Goal: Task Accomplishment & Management: Manage account settings

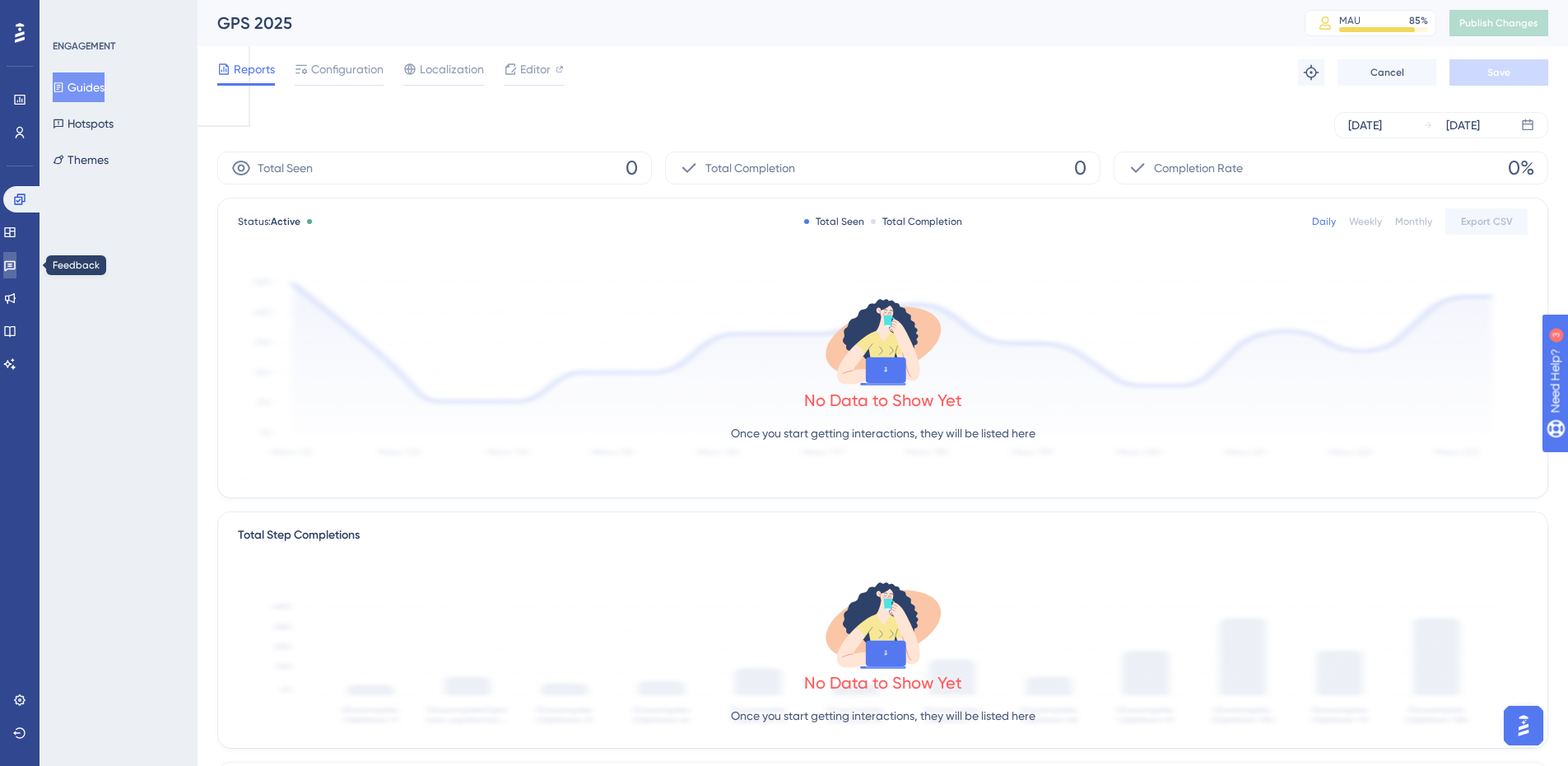
click at [16, 263] on icon at bounding box center [10, 265] width 14 height 14
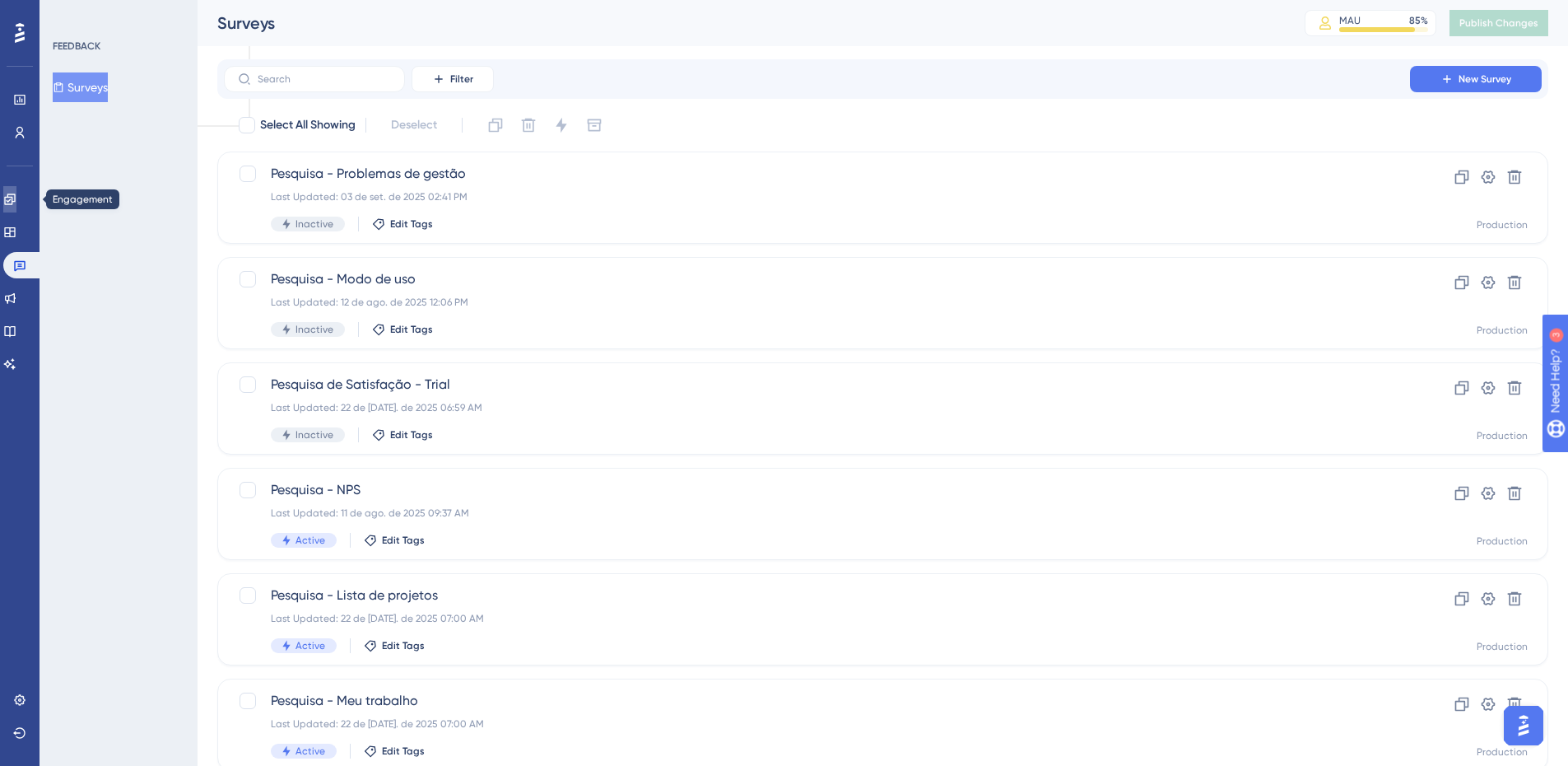
click at [14, 204] on icon at bounding box center [10, 199] width 11 height 11
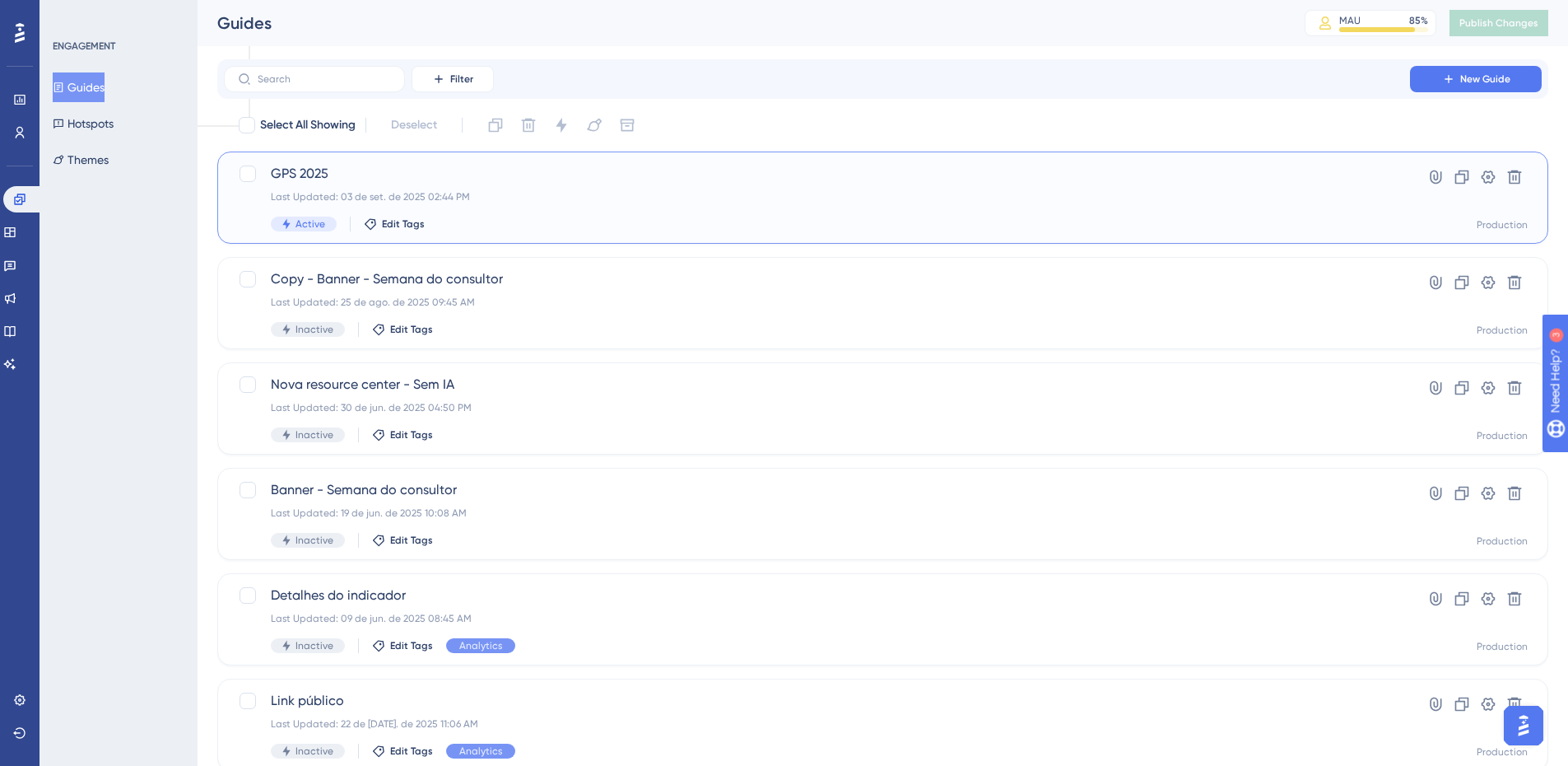
click at [408, 192] on div "Last Updated: 03 de set. de 2025 02:44 PM" at bounding box center [817, 196] width 1093 height 14
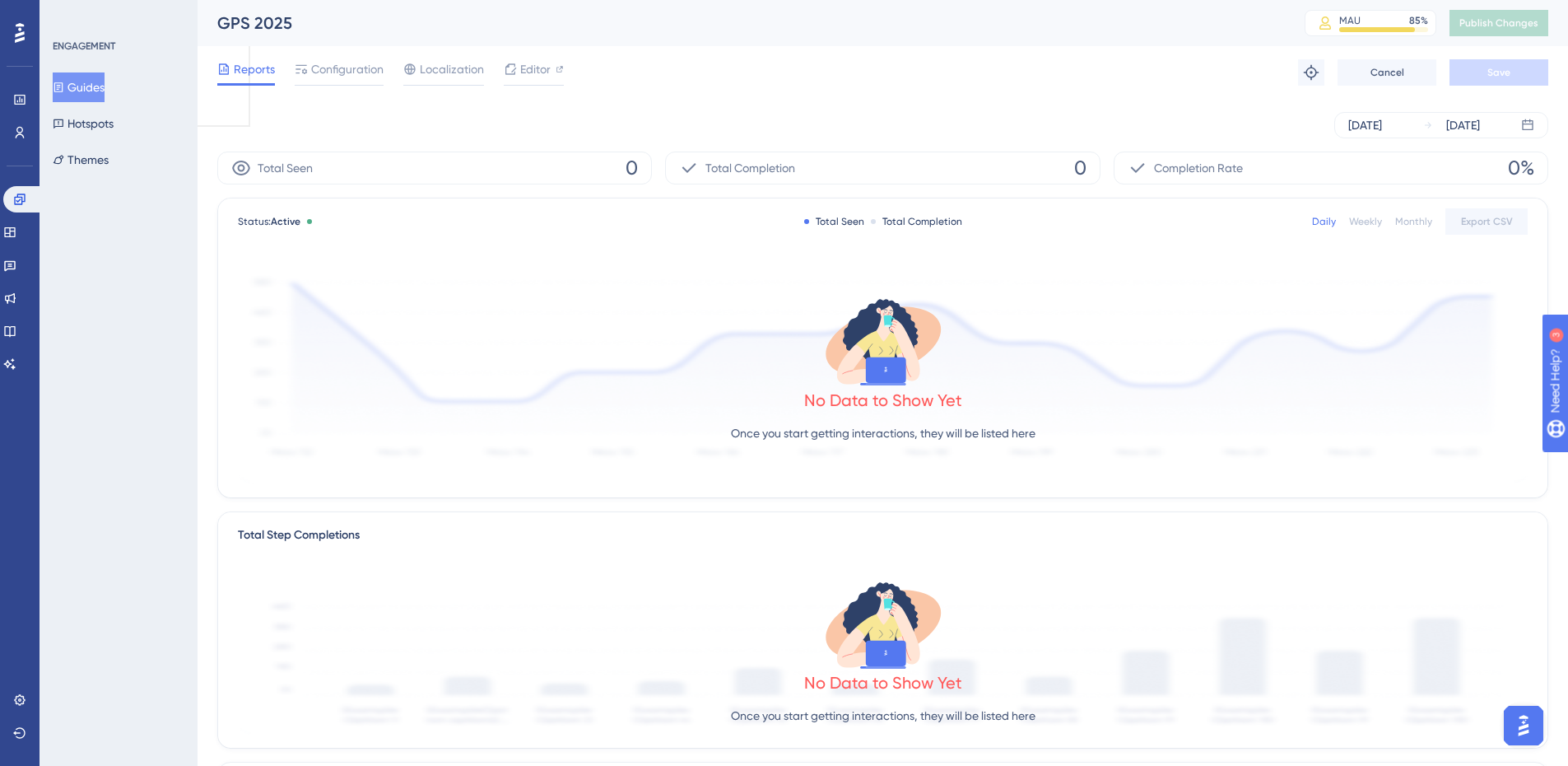
click at [1371, 222] on div "Weekly" at bounding box center [1365, 221] width 33 height 14
click at [1410, 222] on div "Monthly" at bounding box center [1413, 221] width 37 height 14
click at [371, 59] on div "Reports Configuration Localization Editor Troubleshoot Cancel Save" at bounding box center [882, 72] width 1331 height 53
click at [365, 69] on span "Configuration" at bounding box center [347, 69] width 72 height 20
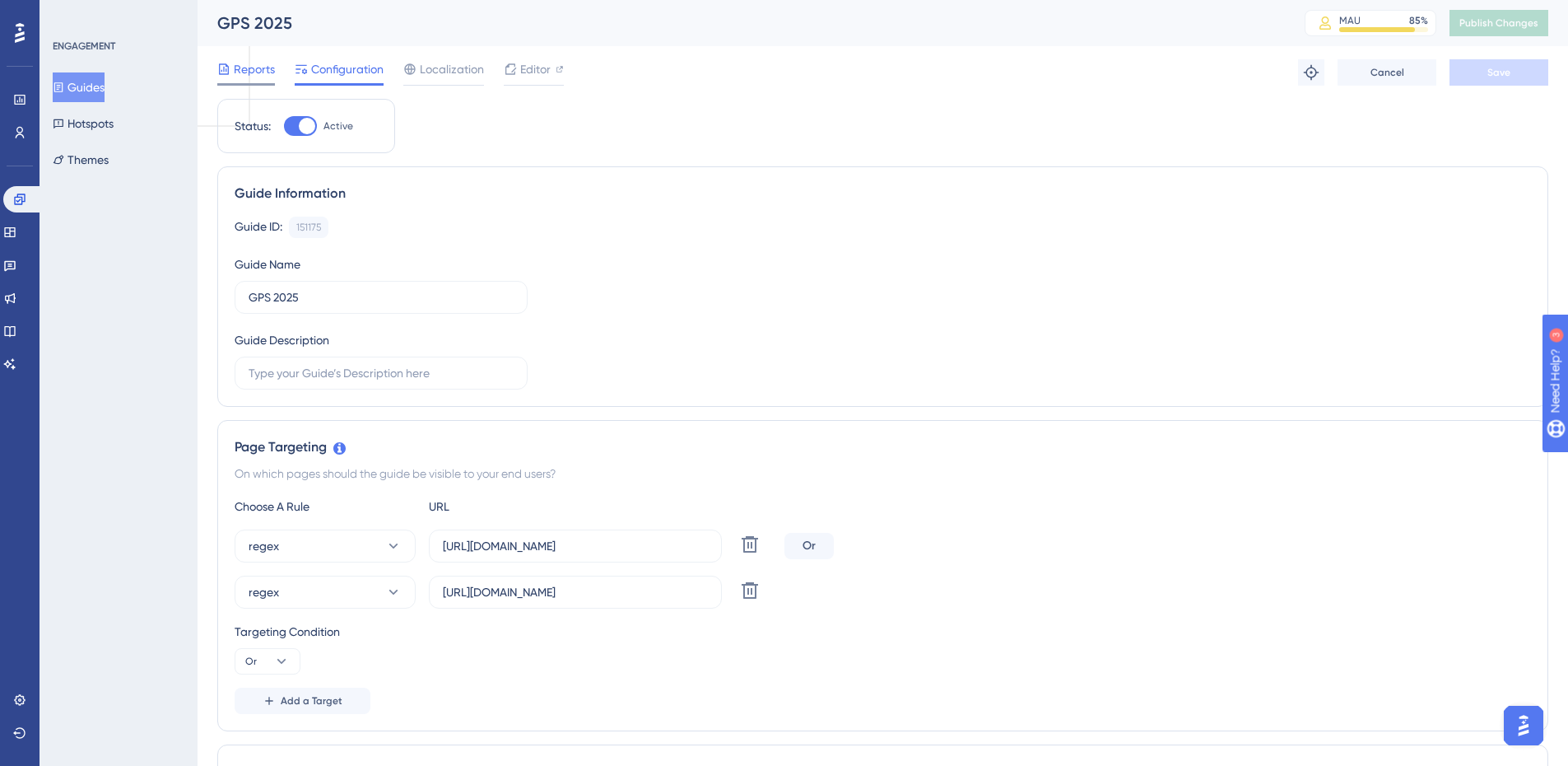
click at [258, 64] on span "Reports" at bounding box center [255, 69] width 41 height 20
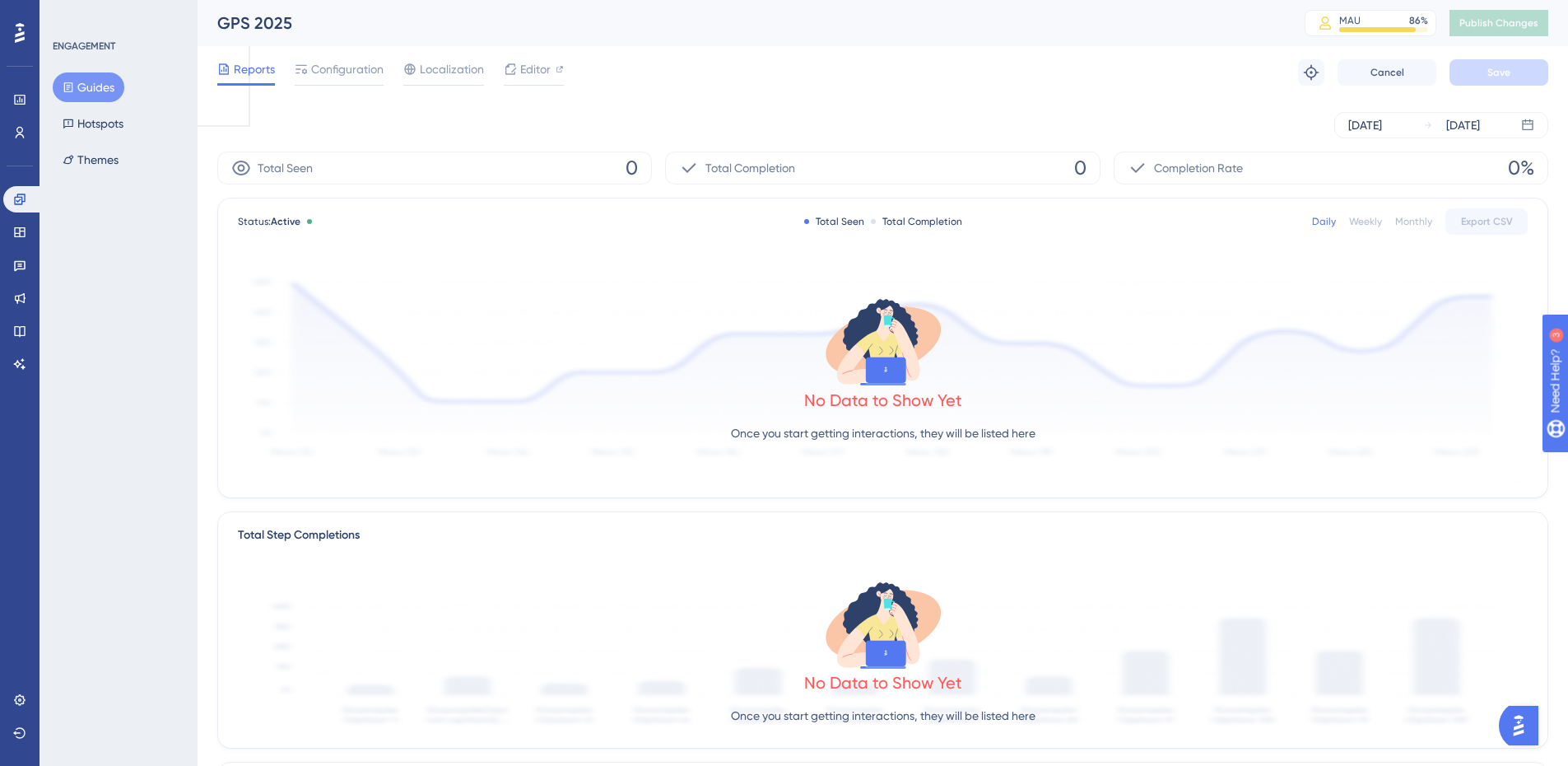
click at [861, 432] on p "Once you start getting interactions, they will be listed here" at bounding box center [883, 433] width 304 height 20
click at [825, 436] on p "Once you start getting interactions, they will be listed here" at bounding box center [883, 433] width 304 height 20
click at [828, 436] on p "Once you start getting interactions, they will be listed here" at bounding box center [883, 433] width 304 height 20
click at [827, 436] on p "Once you start getting interactions, they will be listed here" at bounding box center [883, 433] width 304 height 20
click at [351, 63] on span "Configuration" at bounding box center [347, 69] width 72 height 20
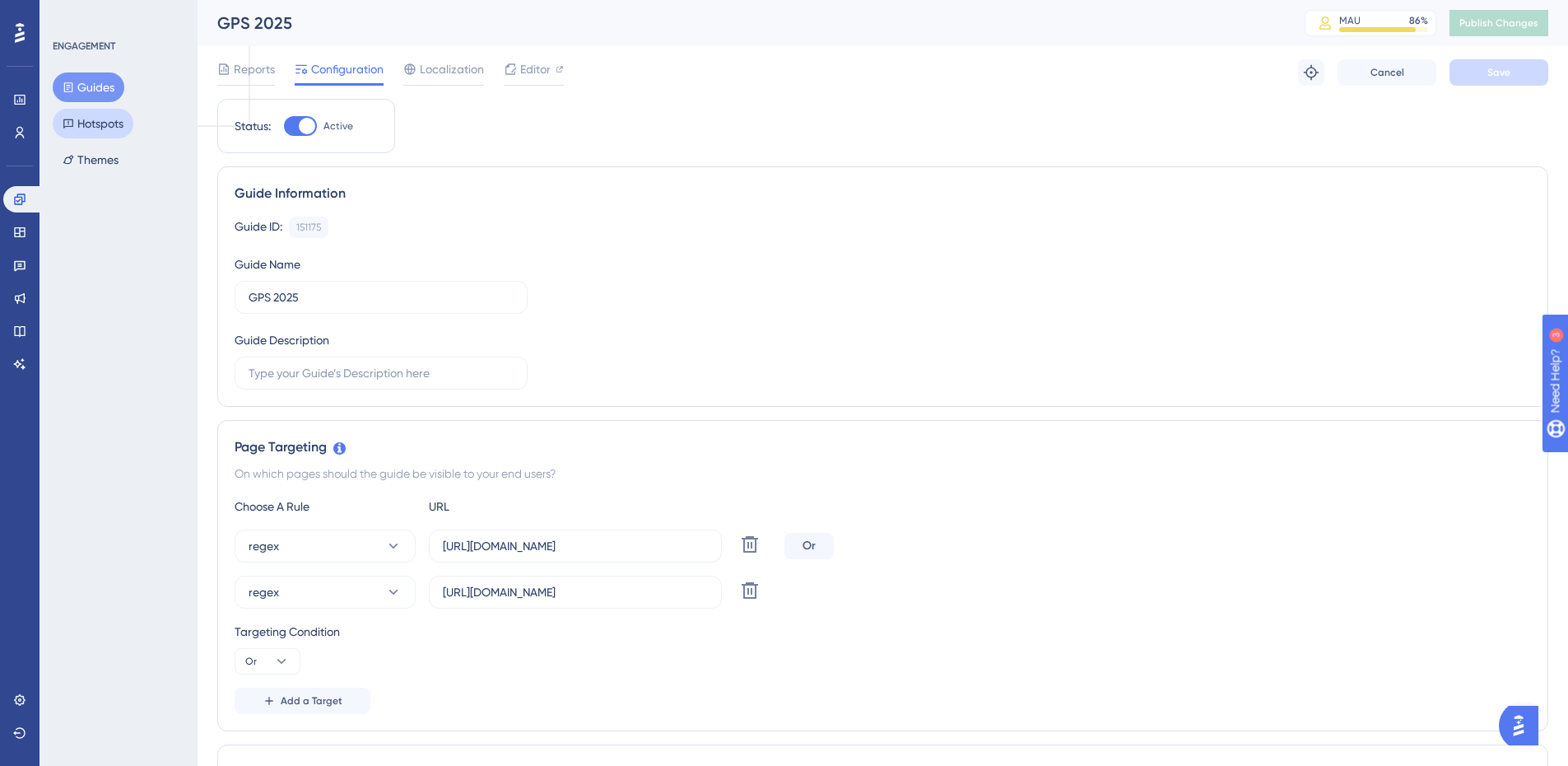
click at [95, 129] on button "Hotspots" at bounding box center [94, 123] width 81 height 30
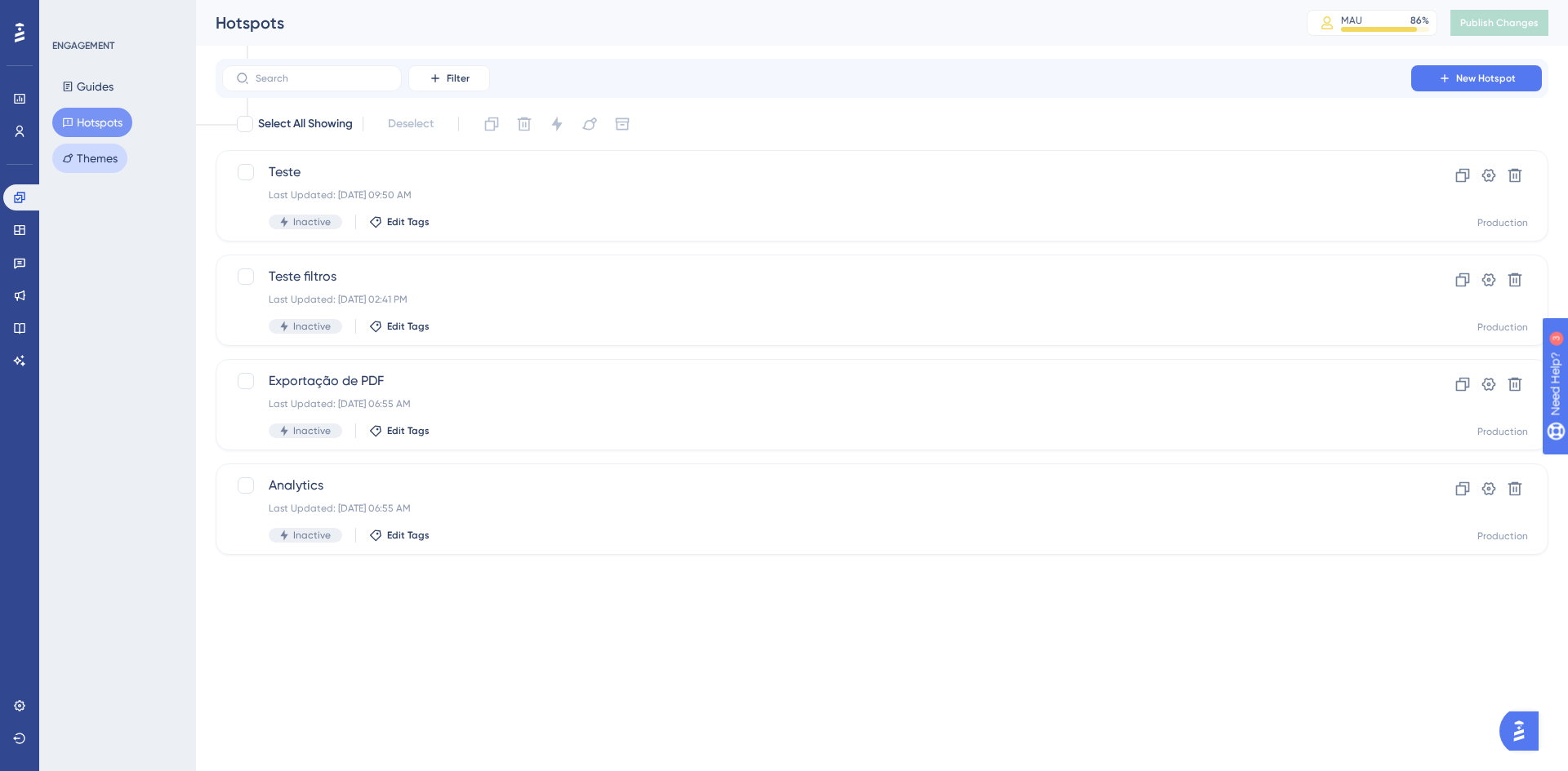
click at [88, 144] on button "Themes" at bounding box center [90, 158] width 75 height 29
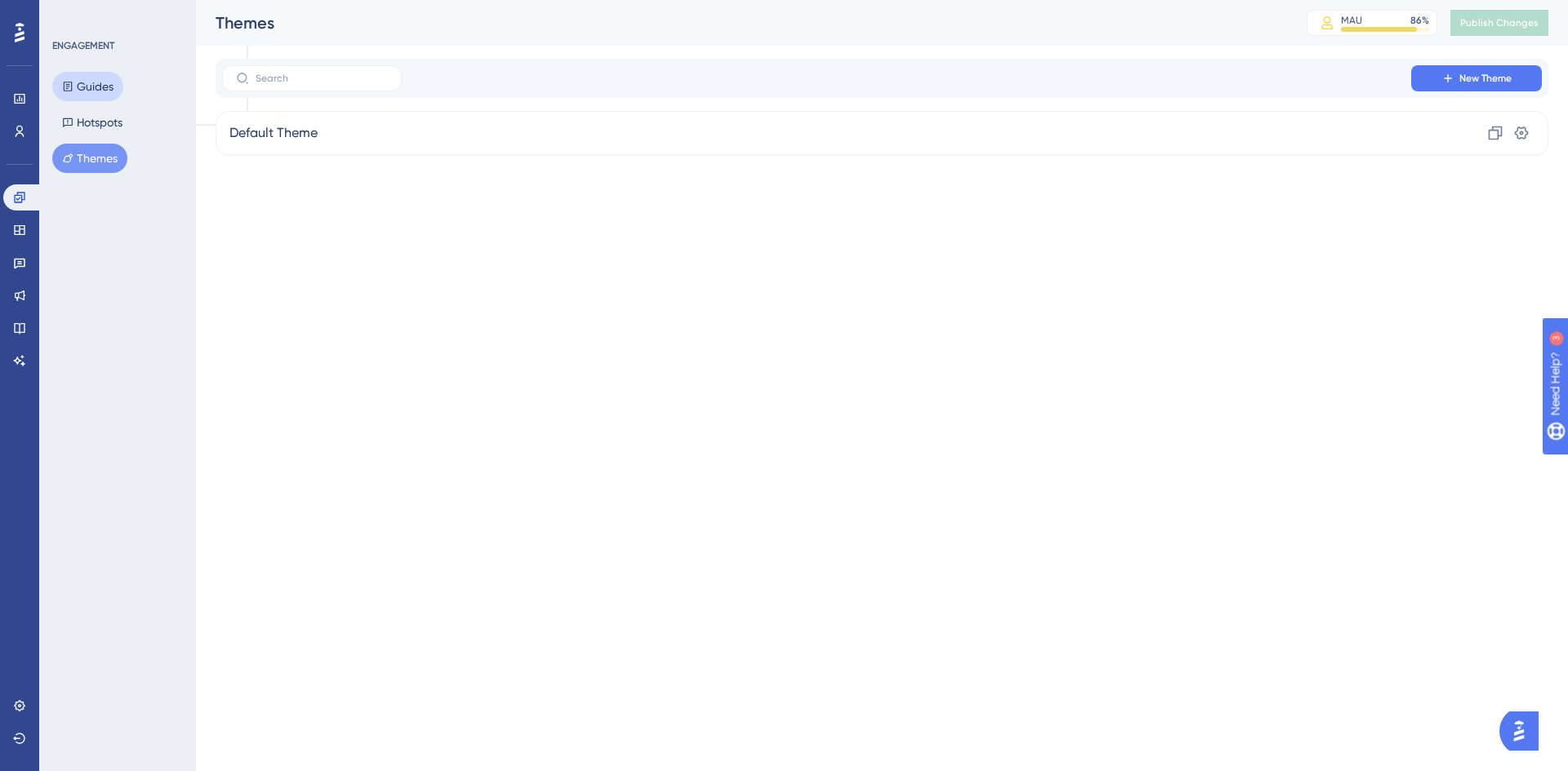
click at [79, 92] on button "Guides" at bounding box center [88, 86] width 71 height 29
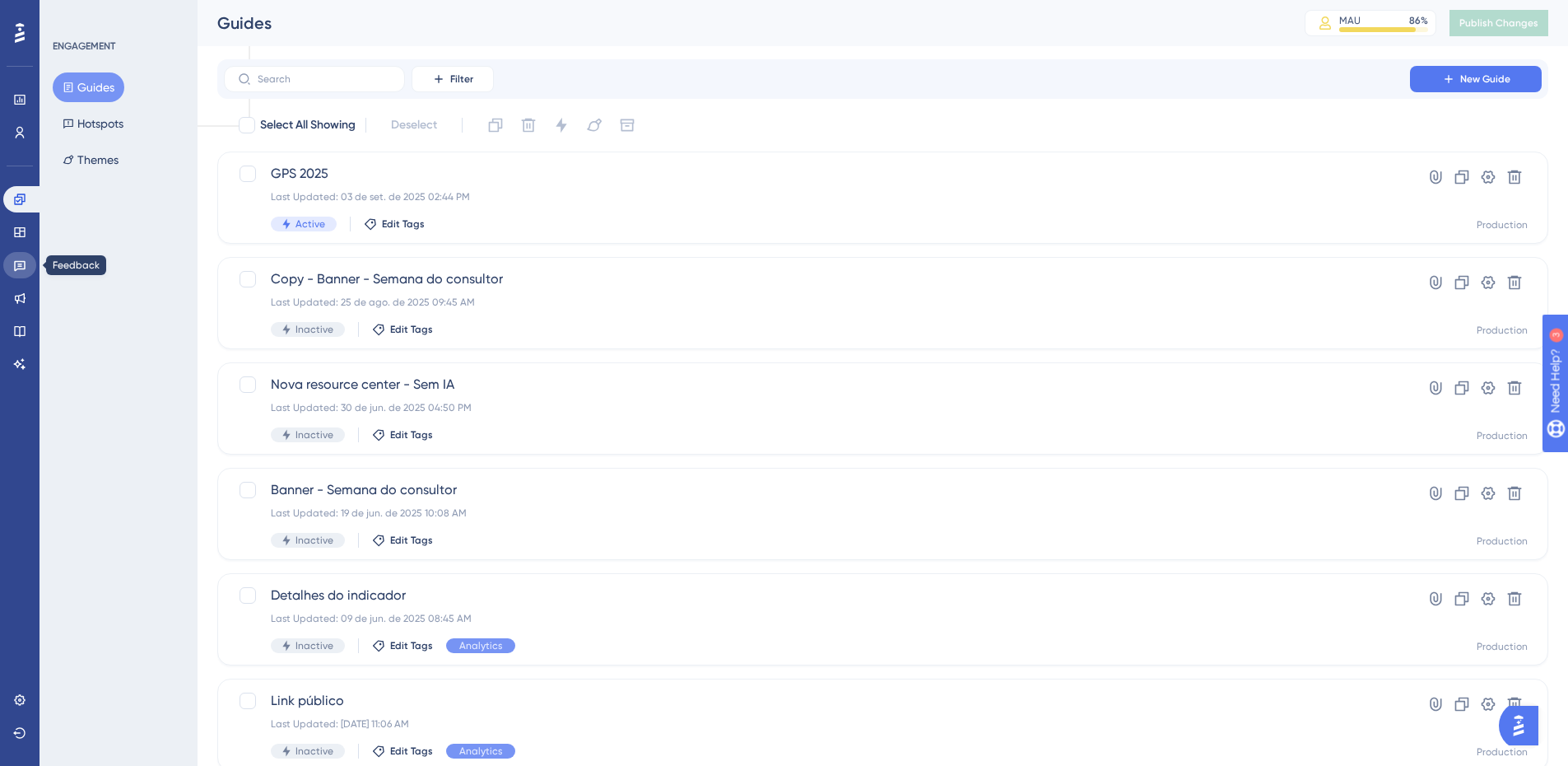
click at [28, 265] on link at bounding box center [20, 265] width 33 height 26
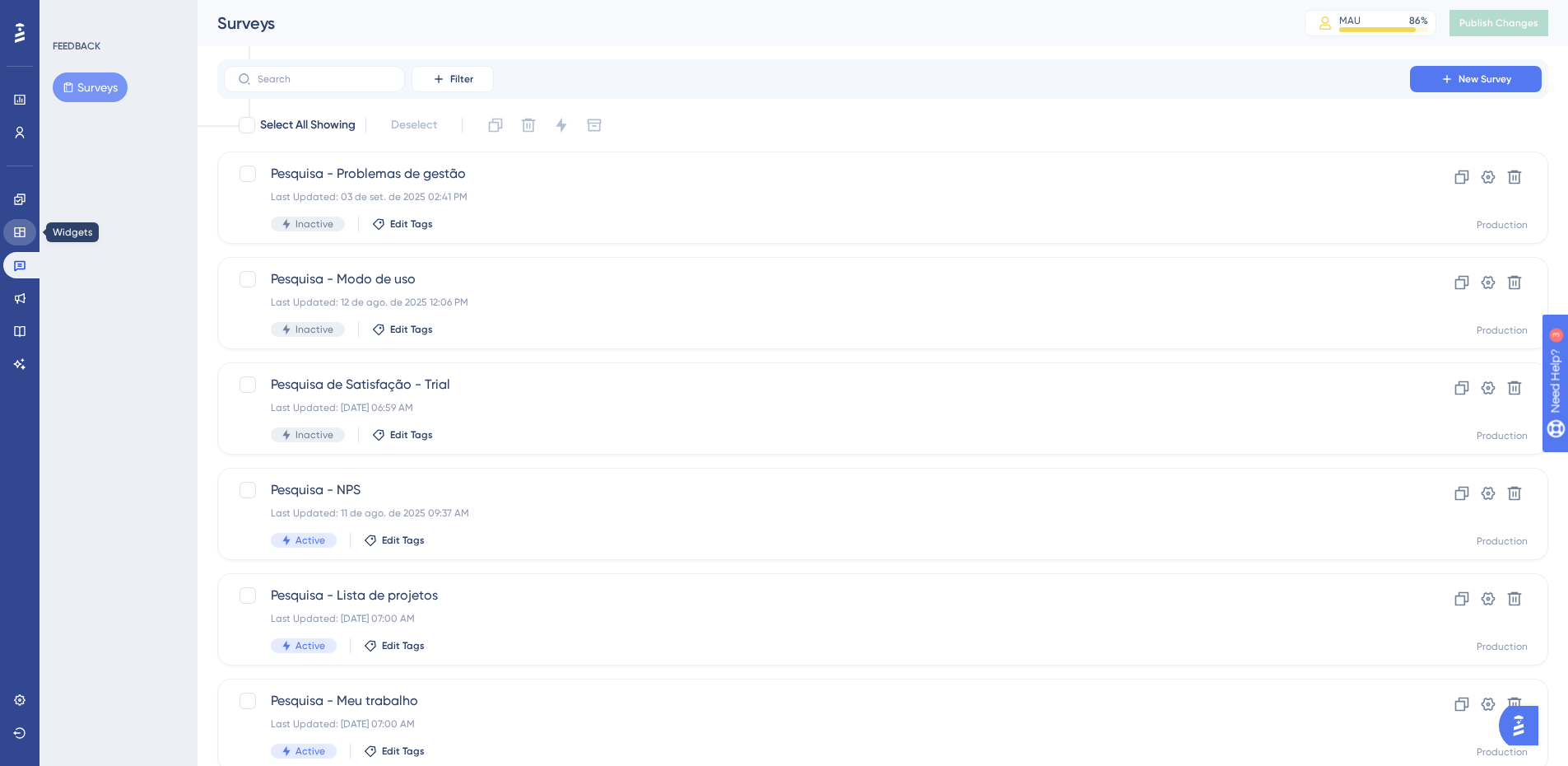
click at [24, 231] on icon at bounding box center [20, 231] width 11 height 10
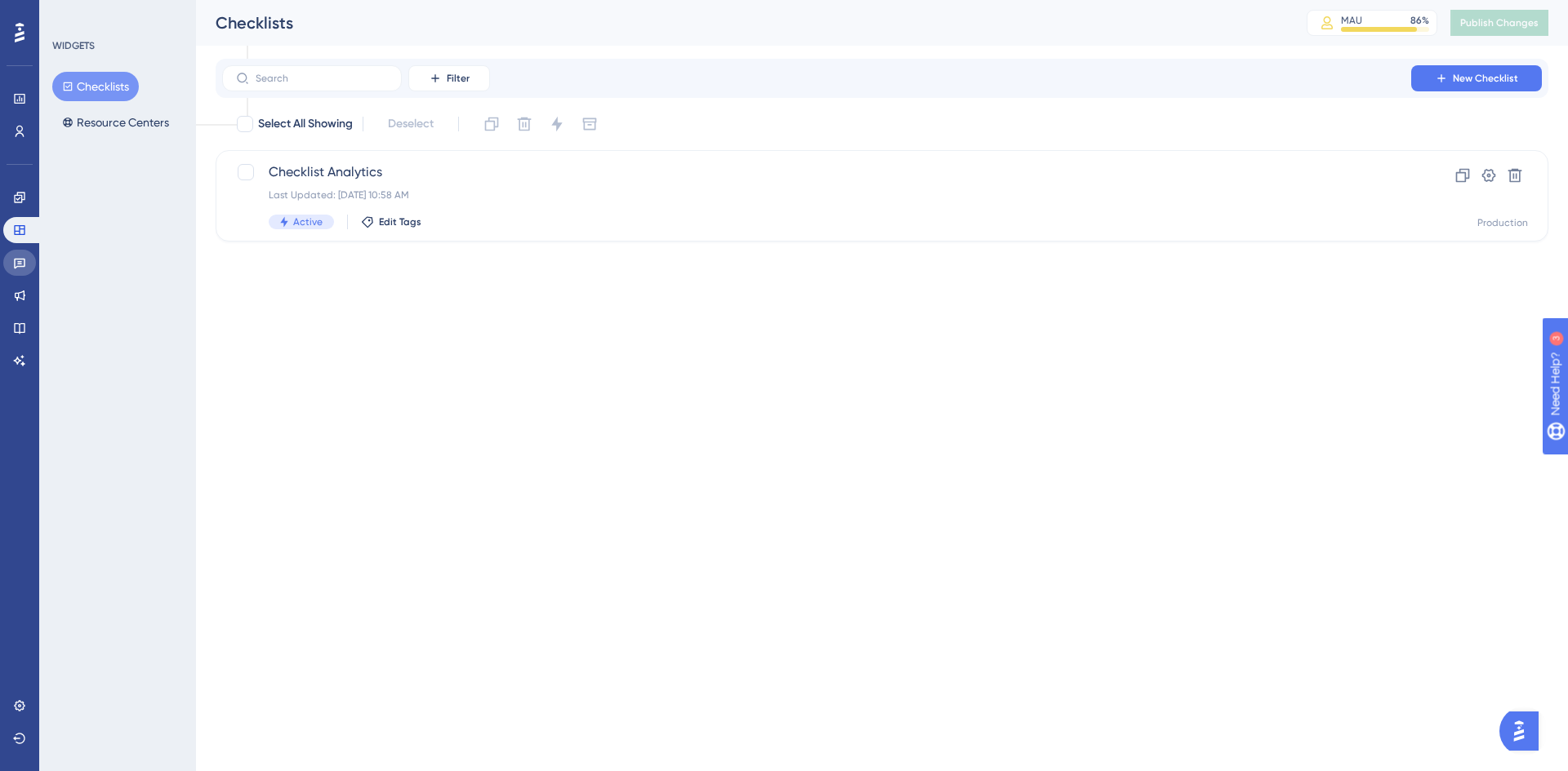
click at [24, 269] on link at bounding box center [20, 262] width 33 height 26
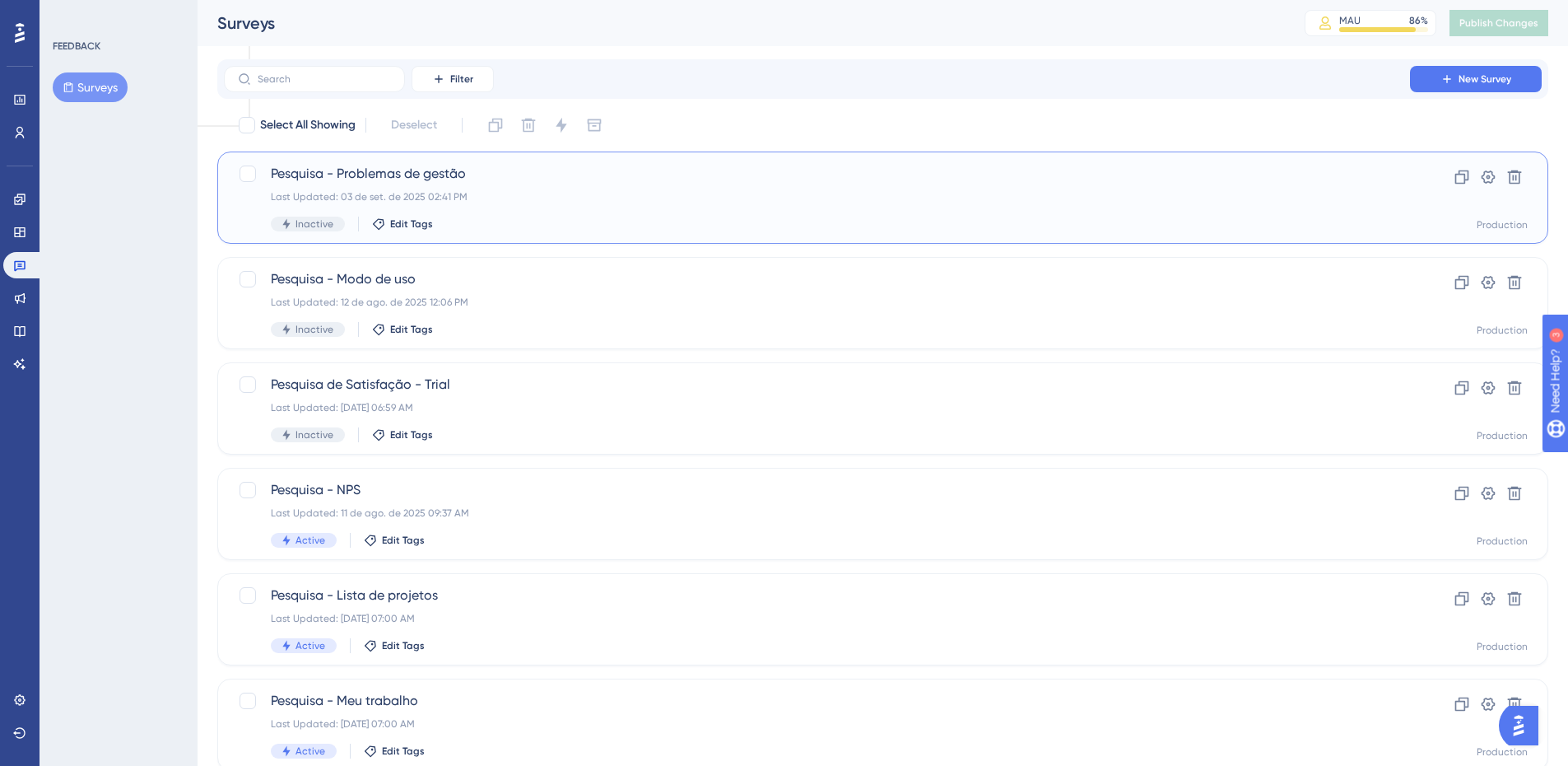
click at [430, 182] on span "Pesquisa - Problemas de gestão" at bounding box center [817, 174] width 1093 height 20
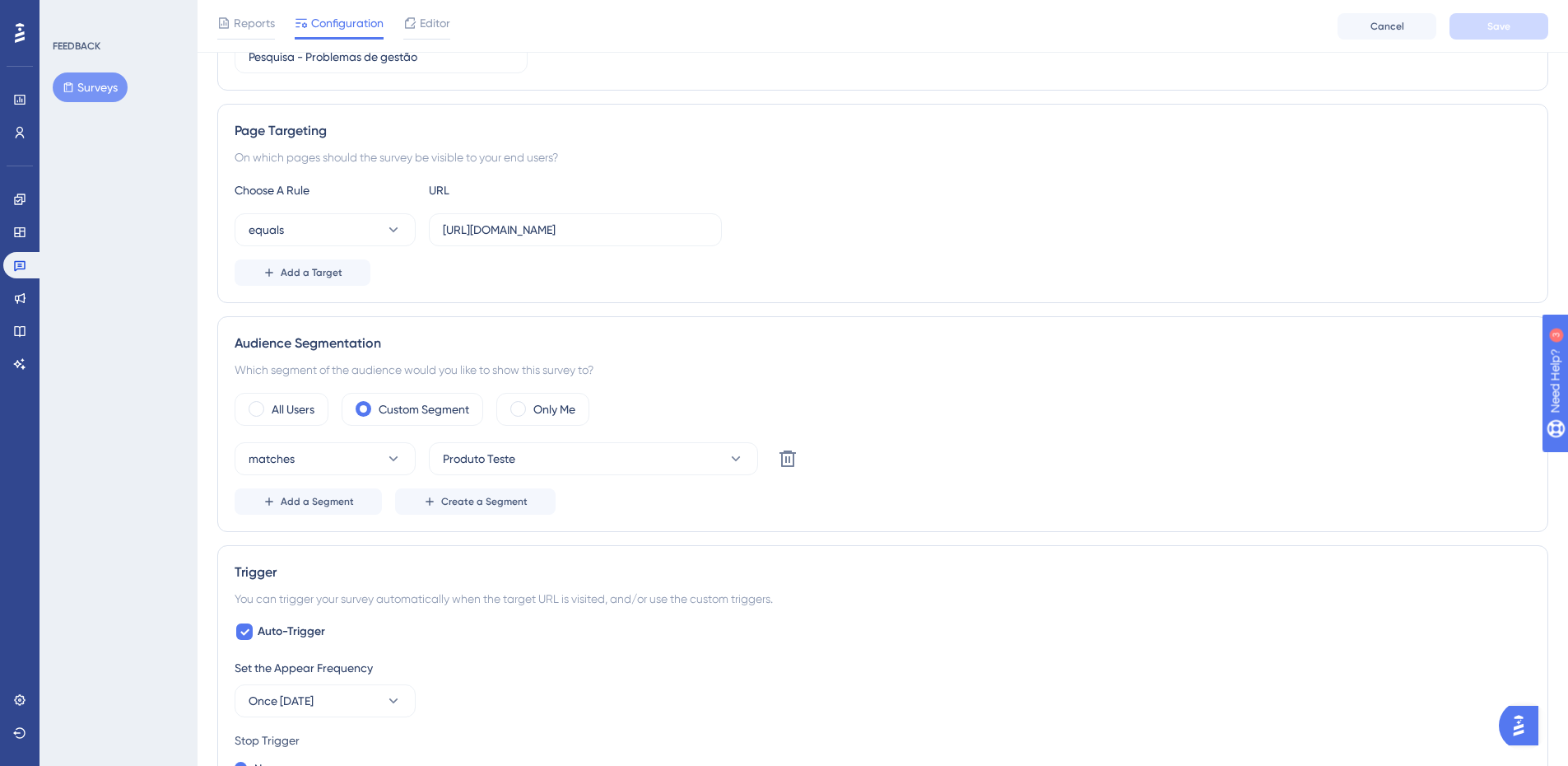
scroll to position [82, 0]
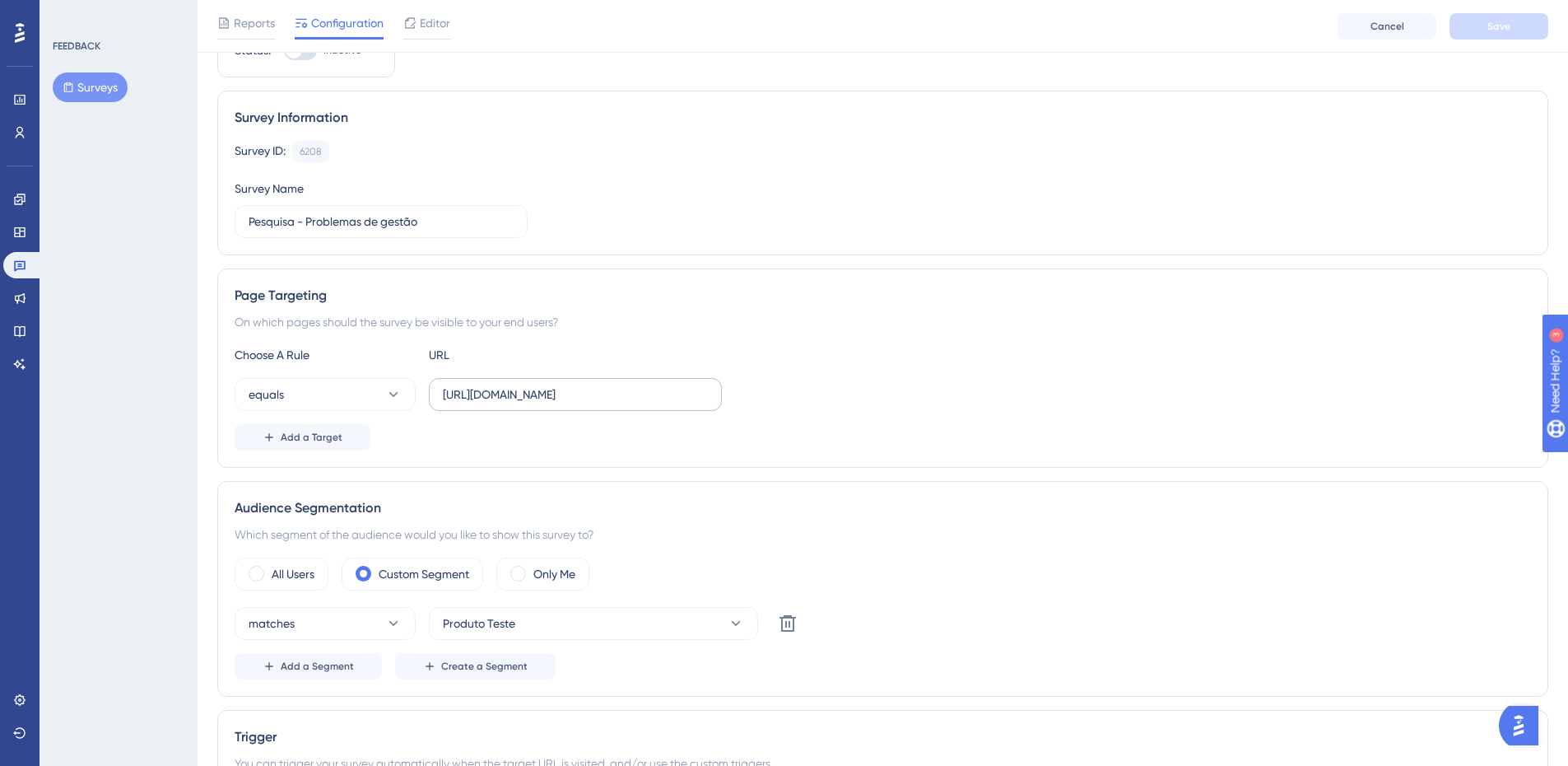
click at [650, 381] on label "[URL][DOMAIN_NAME]" at bounding box center [576, 394] width 293 height 33
click at [650, 385] on input "[URL][DOMAIN_NAME]" at bounding box center [575, 394] width 266 height 18
drag, startPoint x: 642, startPoint y: 391, endPoint x: 654, endPoint y: 391, distance: 12.0
click at [654, 391] on input "[URL][DOMAIN_NAME]" at bounding box center [575, 394] width 266 height 18
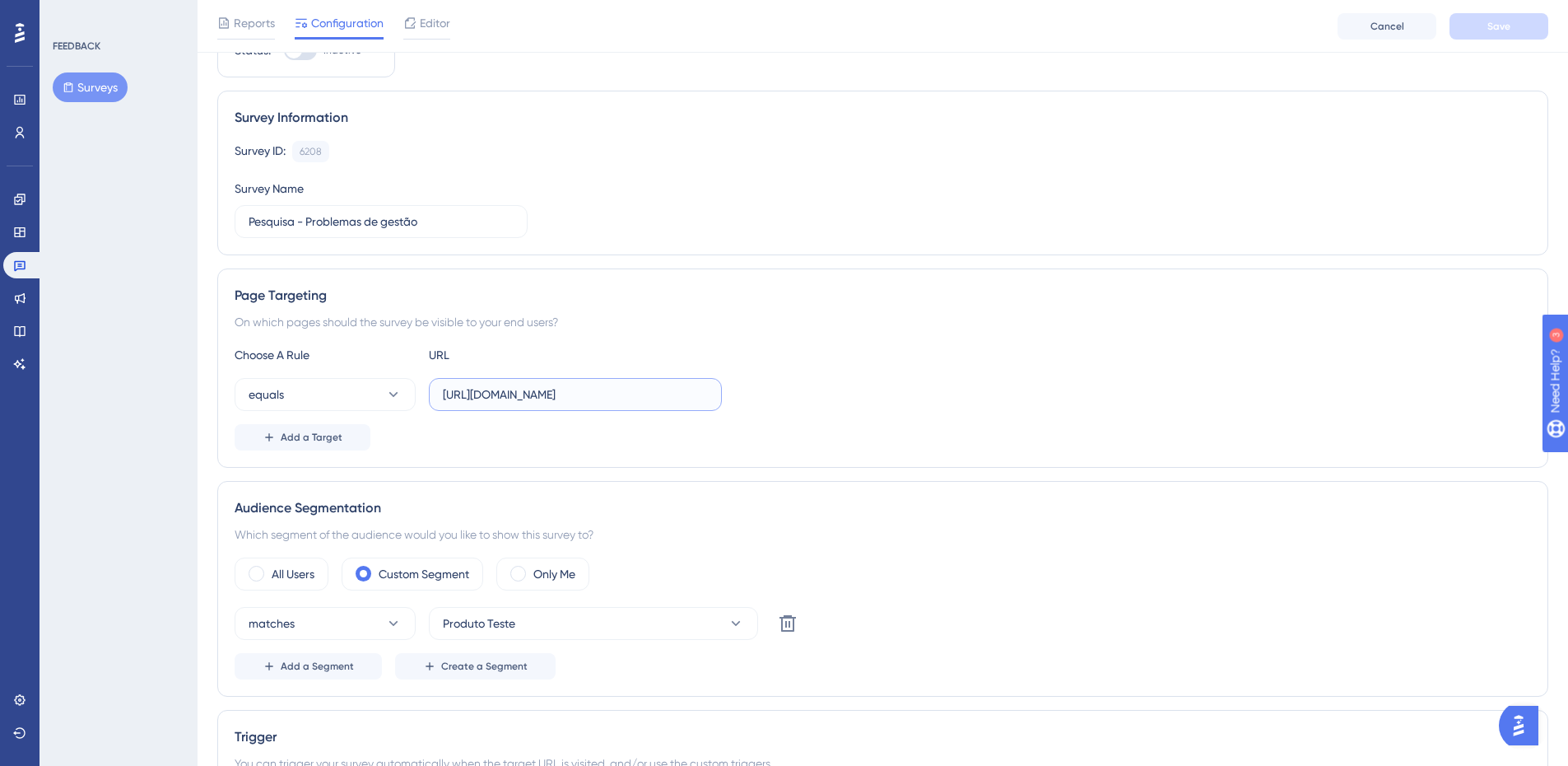
scroll to position [165, 0]
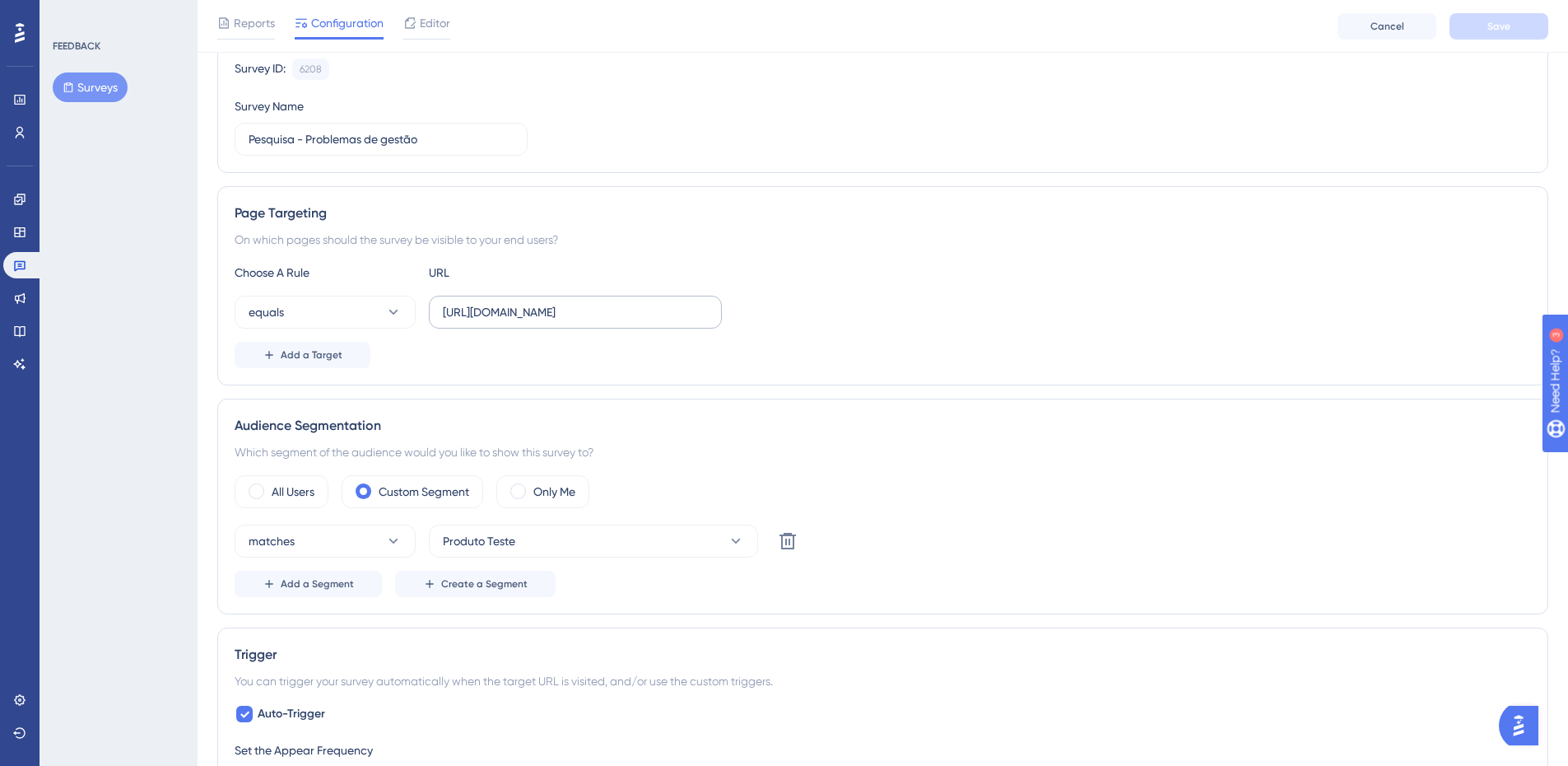
click at [683, 323] on label "[URL][DOMAIN_NAME]" at bounding box center [576, 311] width 293 height 33
click at [683, 321] on input "[URL][DOMAIN_NAME]" at bounding box center [575, 312] width 266 height 18
click at [689, 317] on input "[URL][DOMAIN_NAME]" at bounding box center [575, 312] width 266 height 18
click at [28, 273] on link at bounding box center [23, 265] width 40 height 26
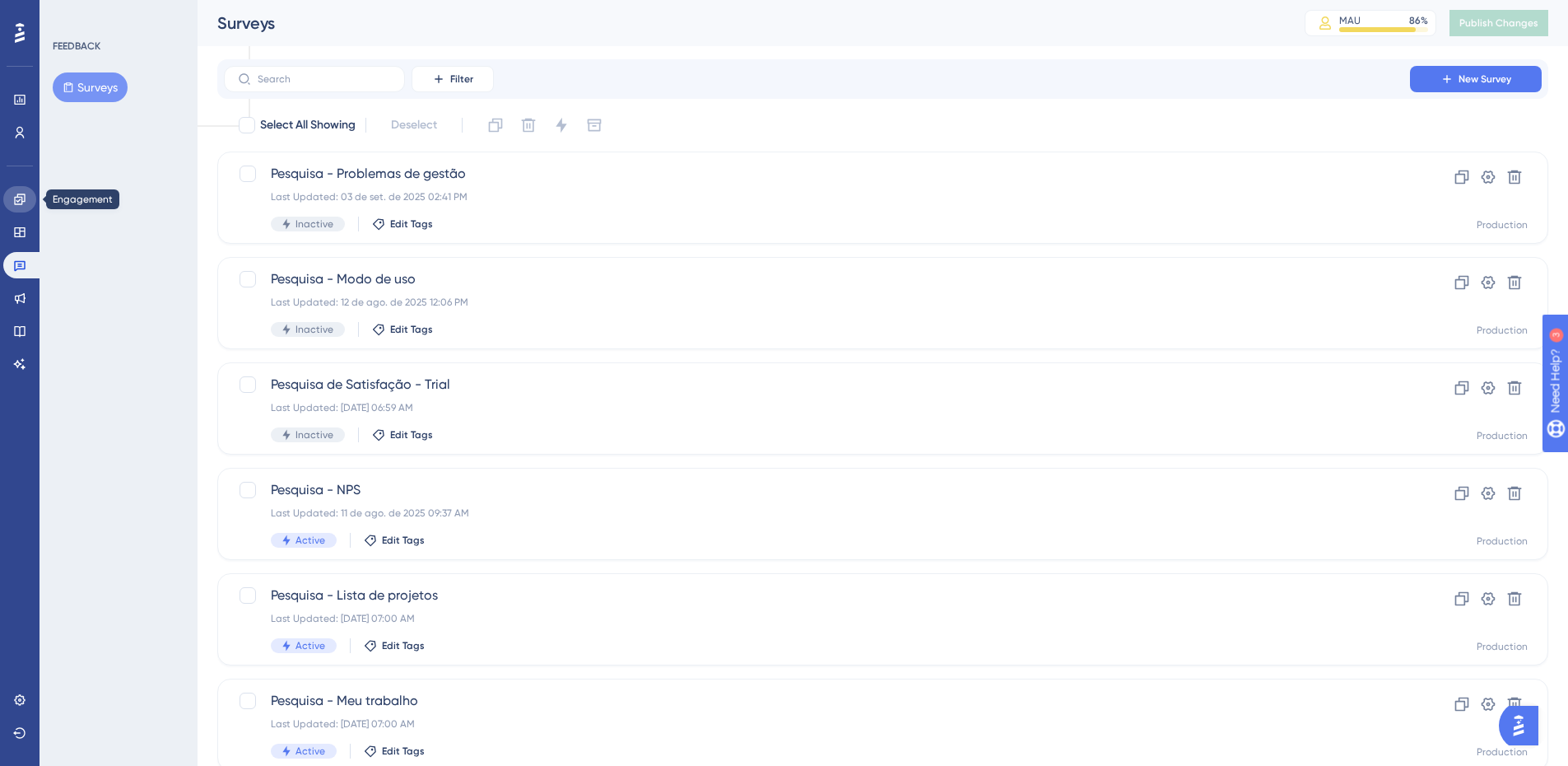
click at [9, 198] on link at bounding box center [20, 199] width 33 height 26
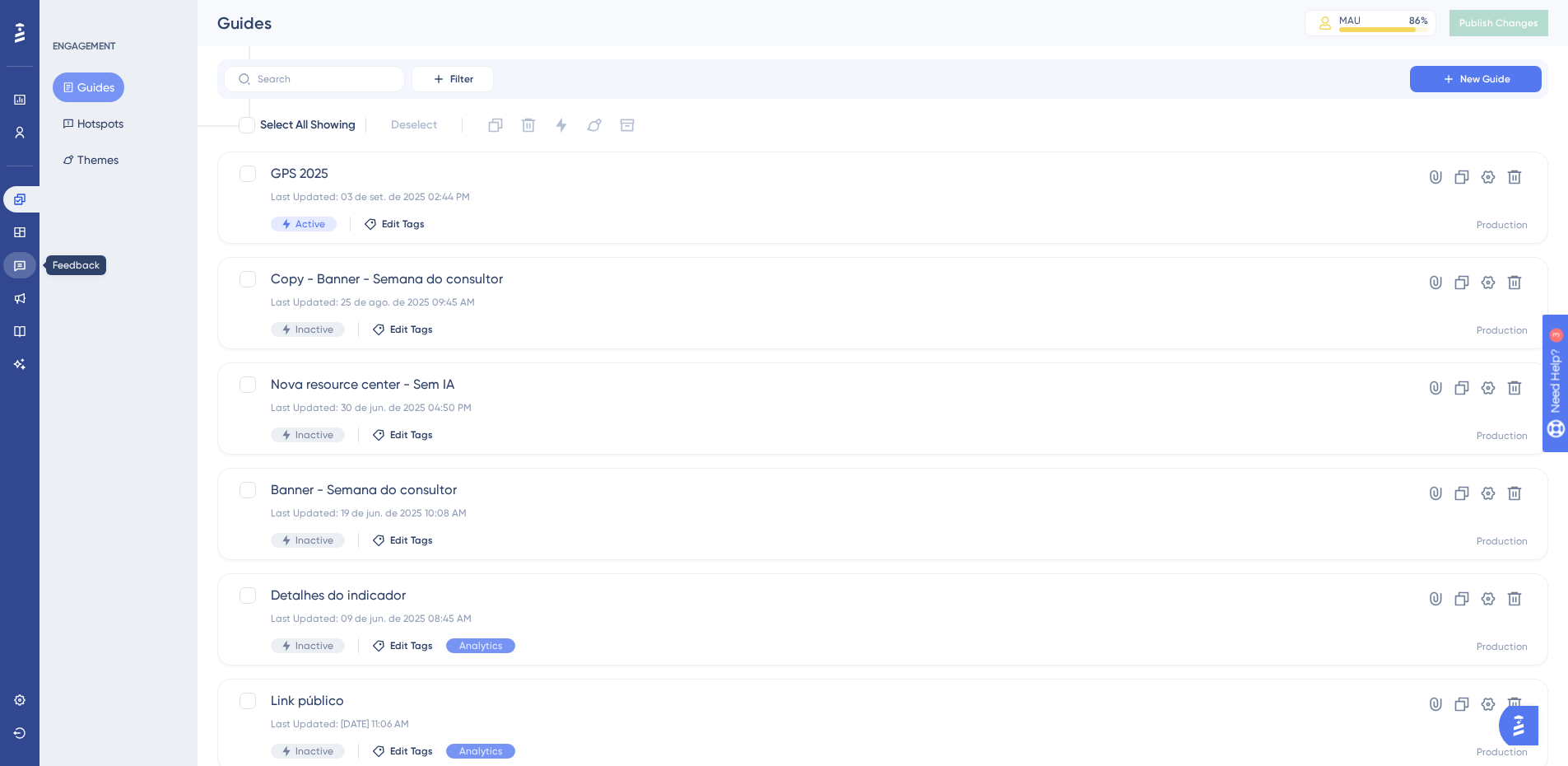
click at [24, 260] on icon at bounding box center [20, 265] width 14 height 14
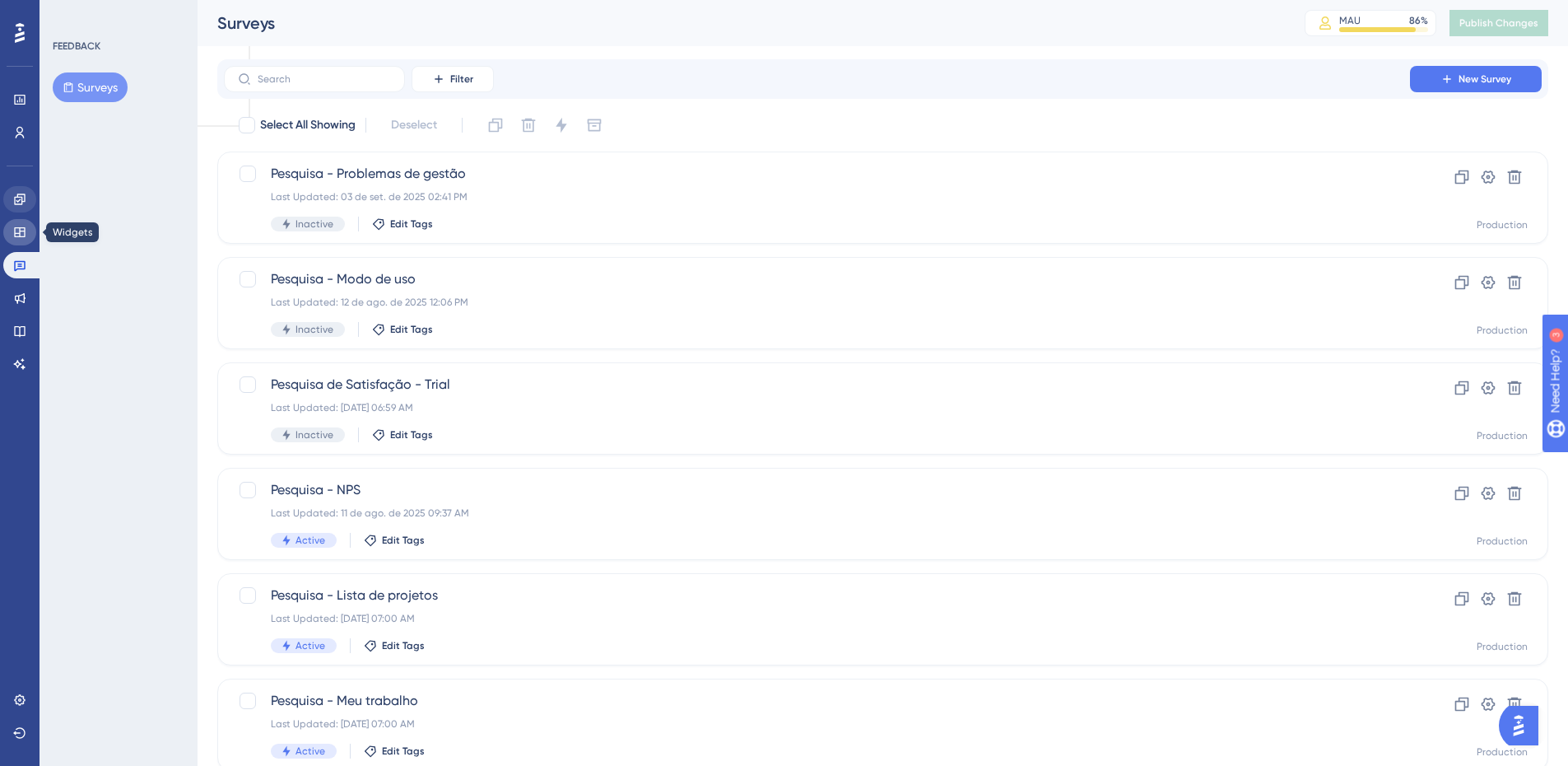
drag, startPoint x: 22, startPoint y: 228, endPoint x: 22, endPoint y: 199, distance: 29.0
click at [22, 227] on icon at bounding box center [20, 231] width 11 height 10
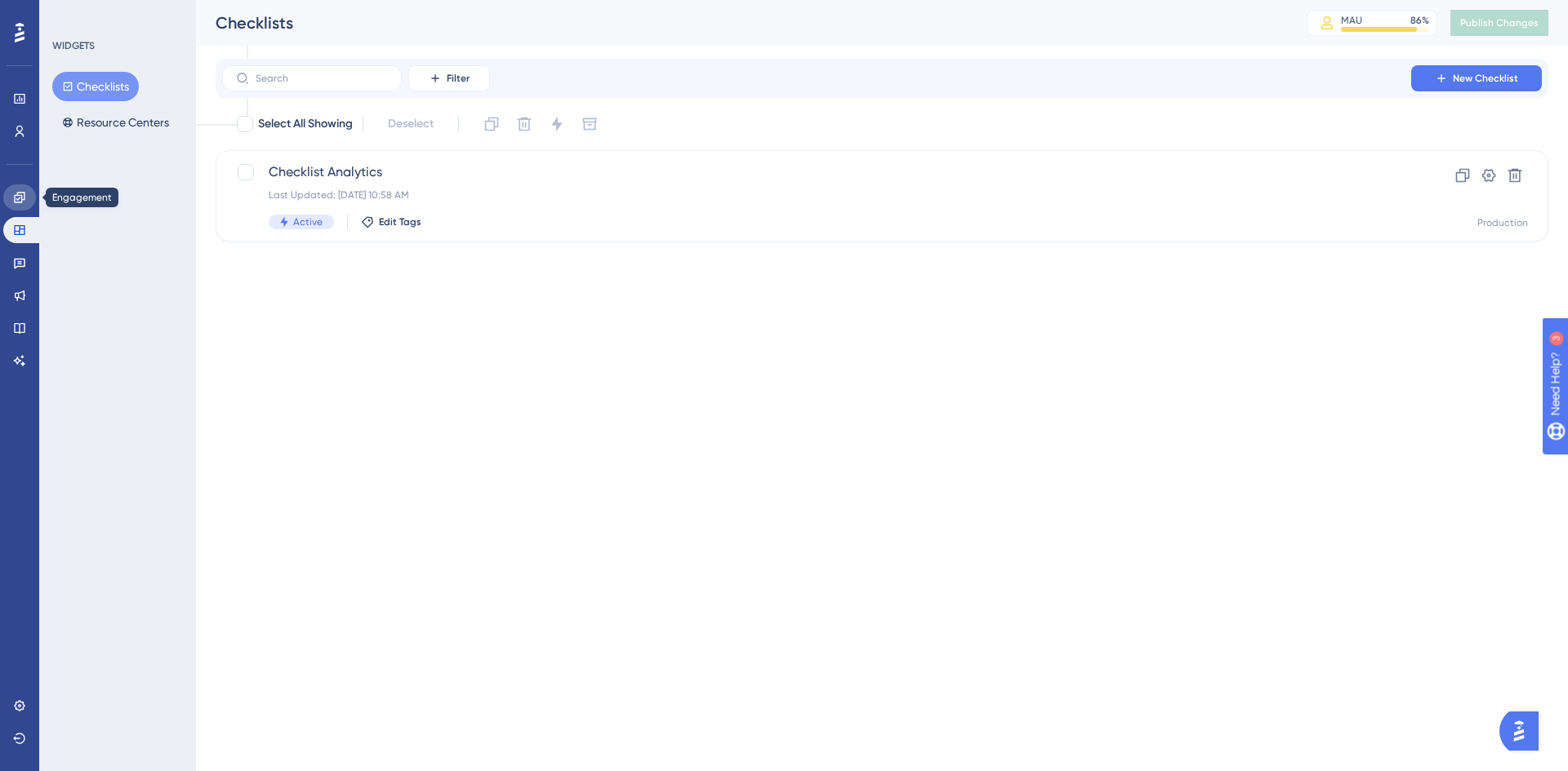
click at [21, 192] on icon at bounding box center [20, 197] width 13 height 13
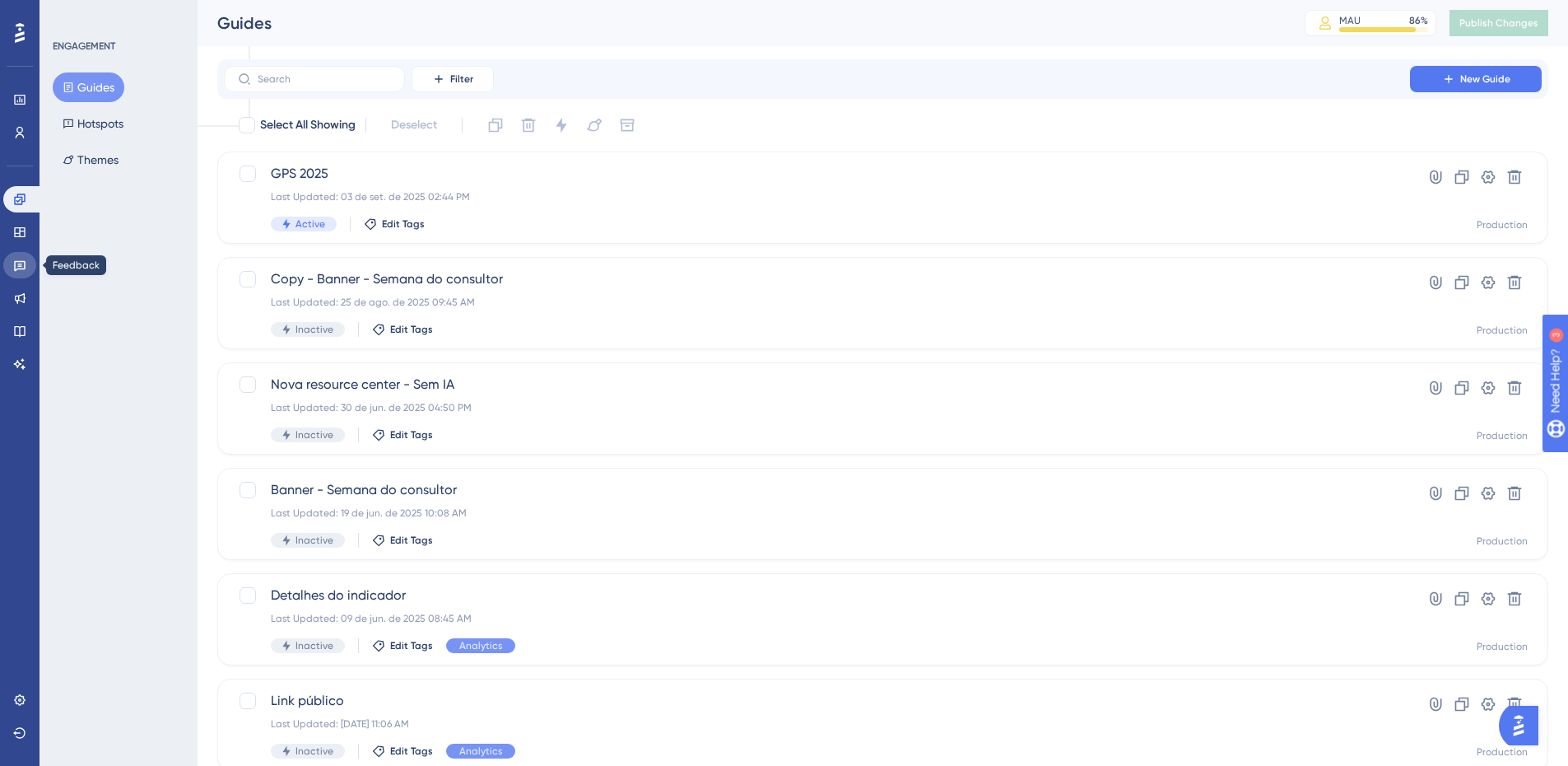
click at [22, 257] on link at bounding box center [20, 265] width 33 height 26
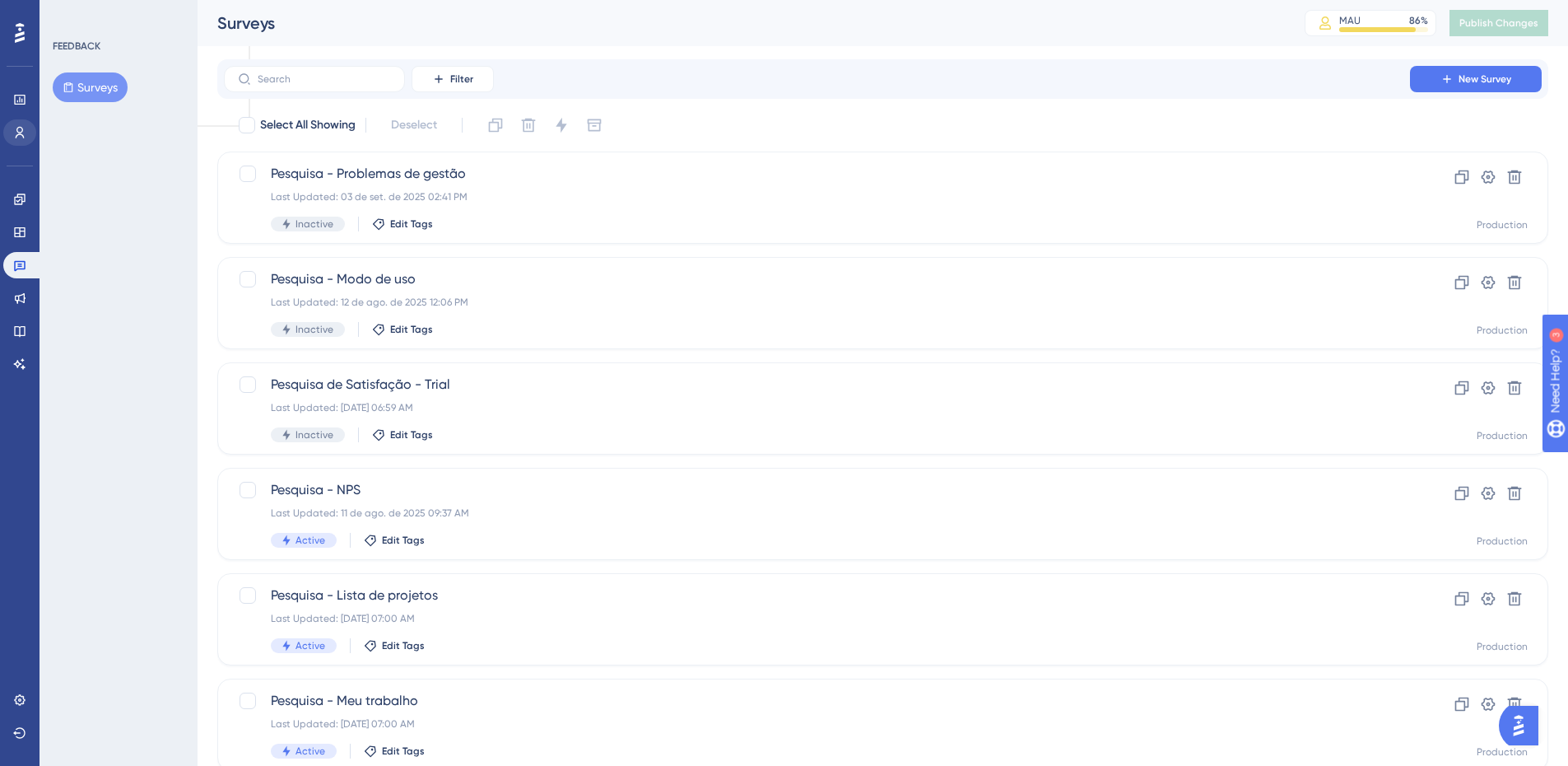
click at [5, 127] on div "Users" at bounding box center [20, 132] width 33 height 26
click at [14, 130] on icon at bounding box center [20, 132] width 14 height 14
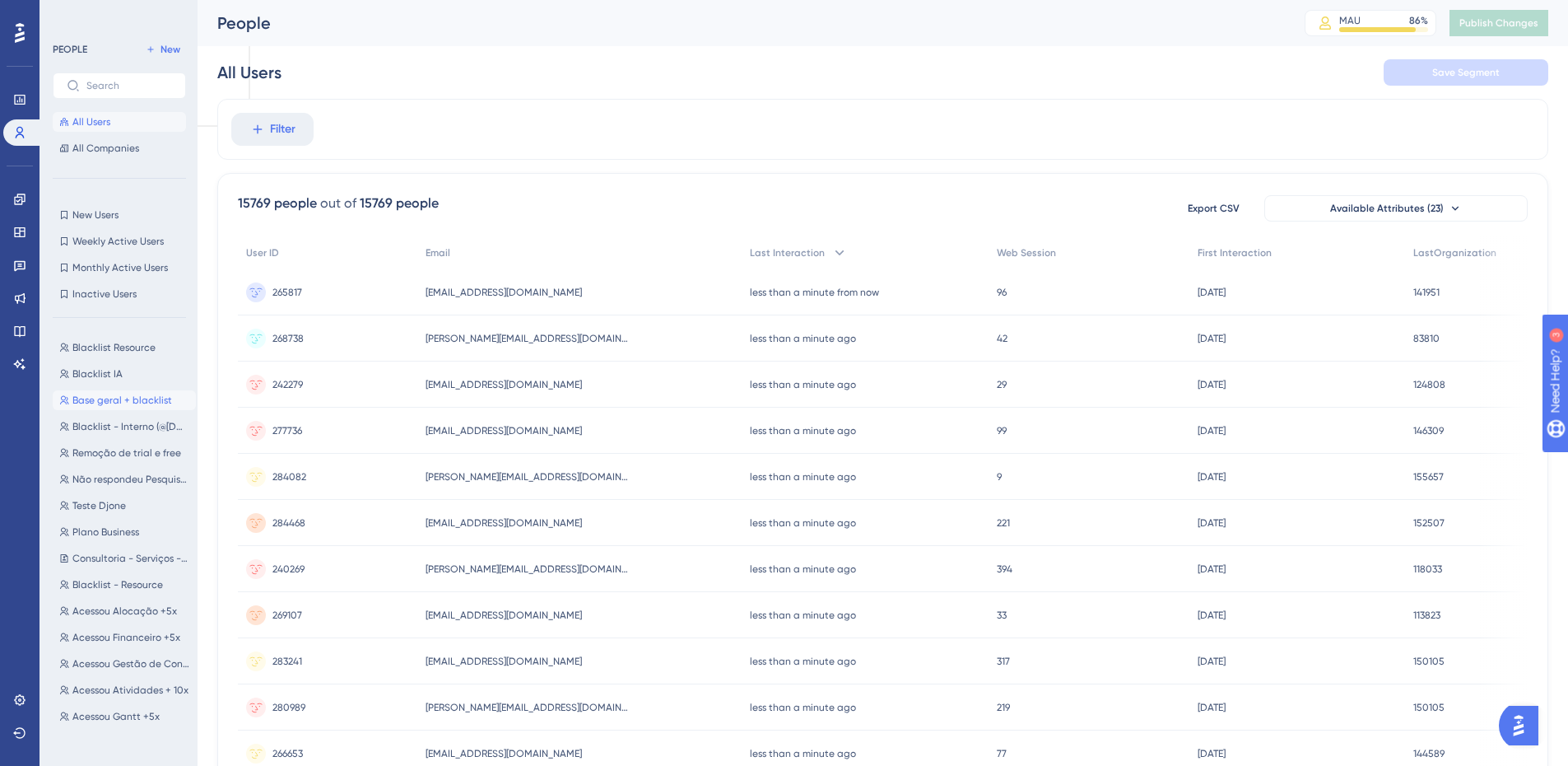
click at [137, 394] on span "Base geral + blacklist" at bounding box center [122, 400] width 100 height 14
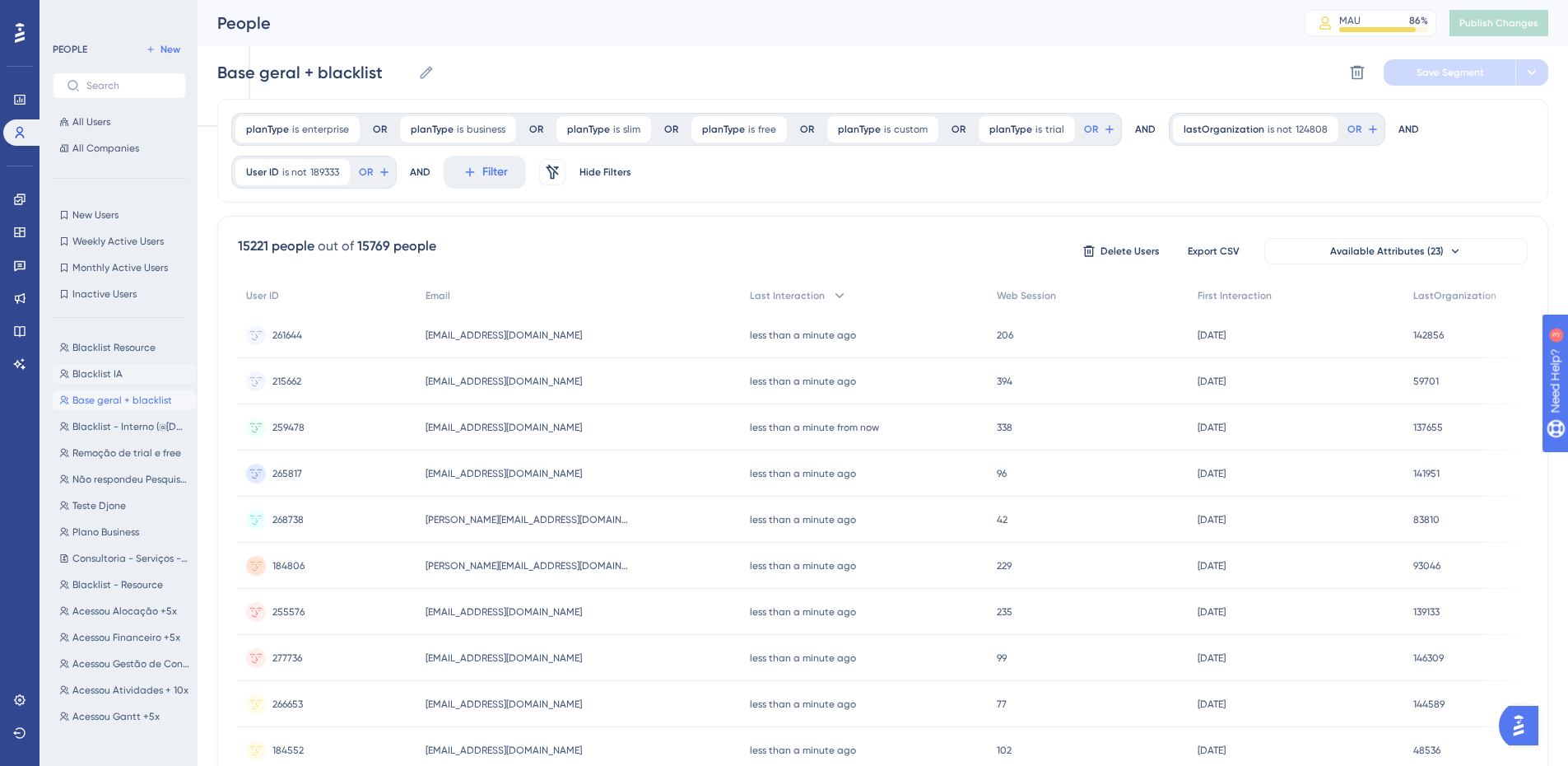
click at [115, 365] on button "Blacklist IA Blacklist IA" at bounding box center [124, 374] width 143 height 20
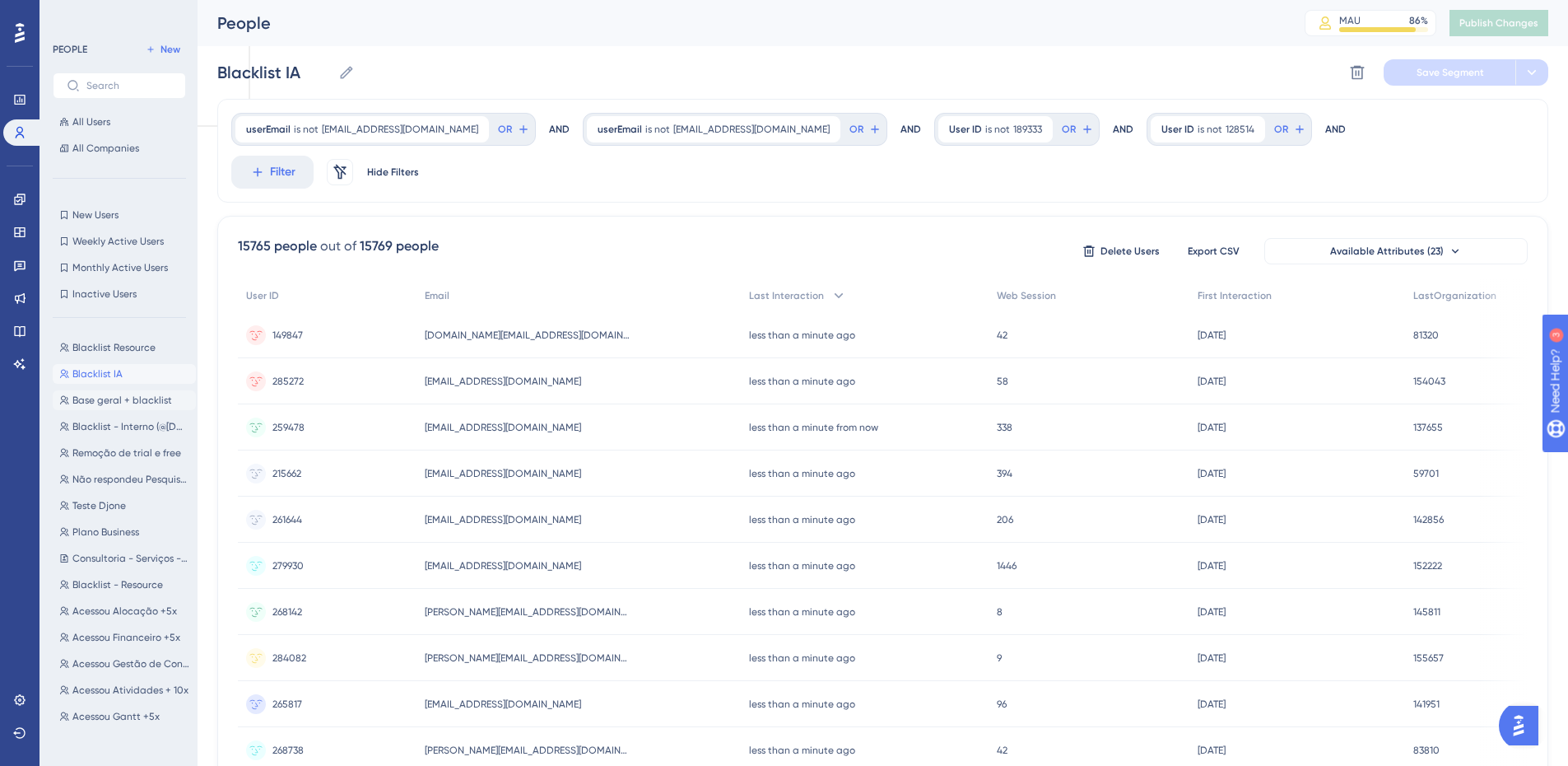
click at [131, 398] on span "Base geral + blacklist" at bounding box center [122, 400] width 100 height 14
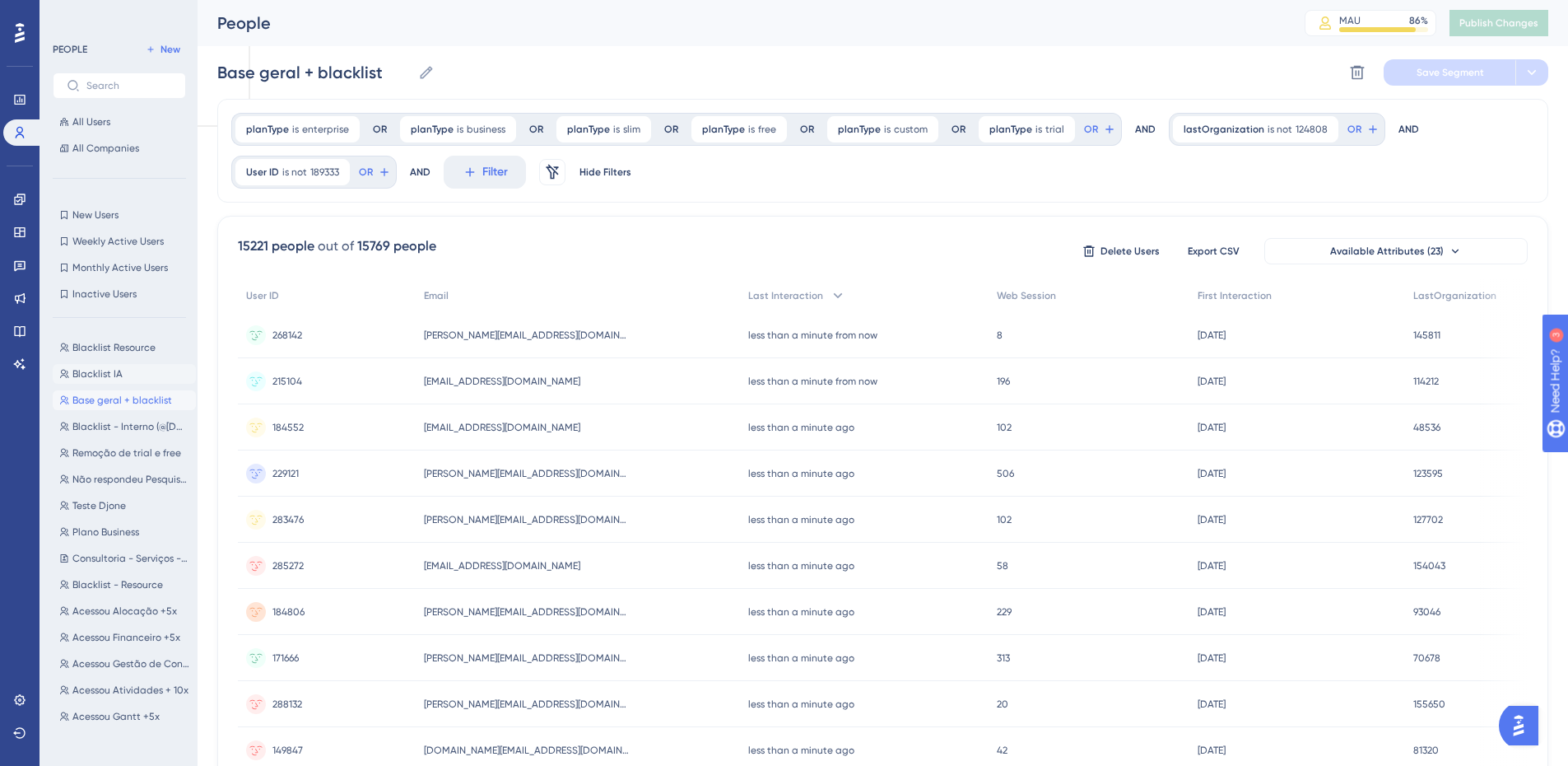
click at [131, 380] on button "Blacklist IA Blacklist IA" at bounding box center [124, 374] width 143 height 20
type input "Blacklist IA"
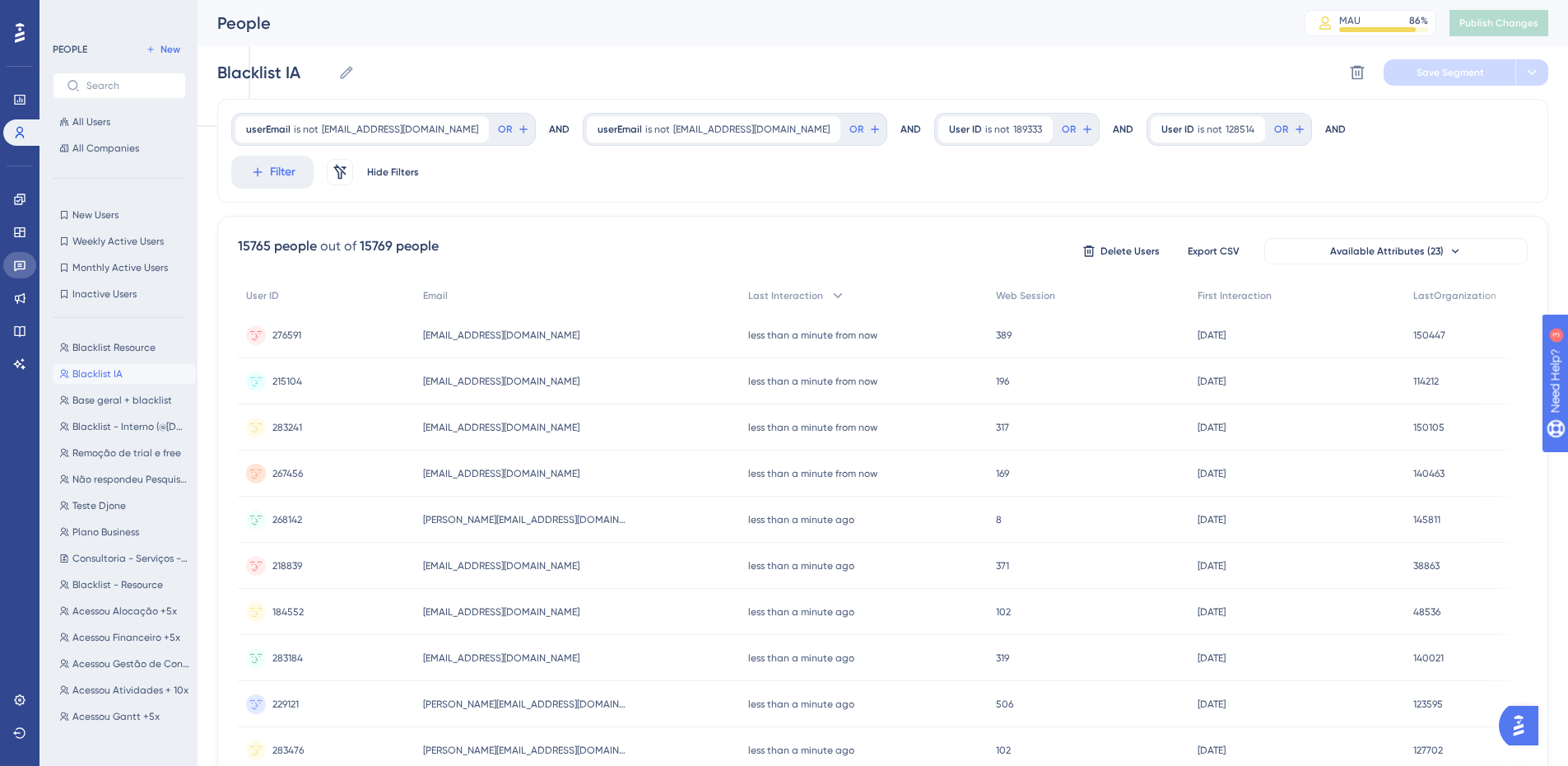
click at [19, 258] on icon at bounding box center [20, 265] width 14 height 14
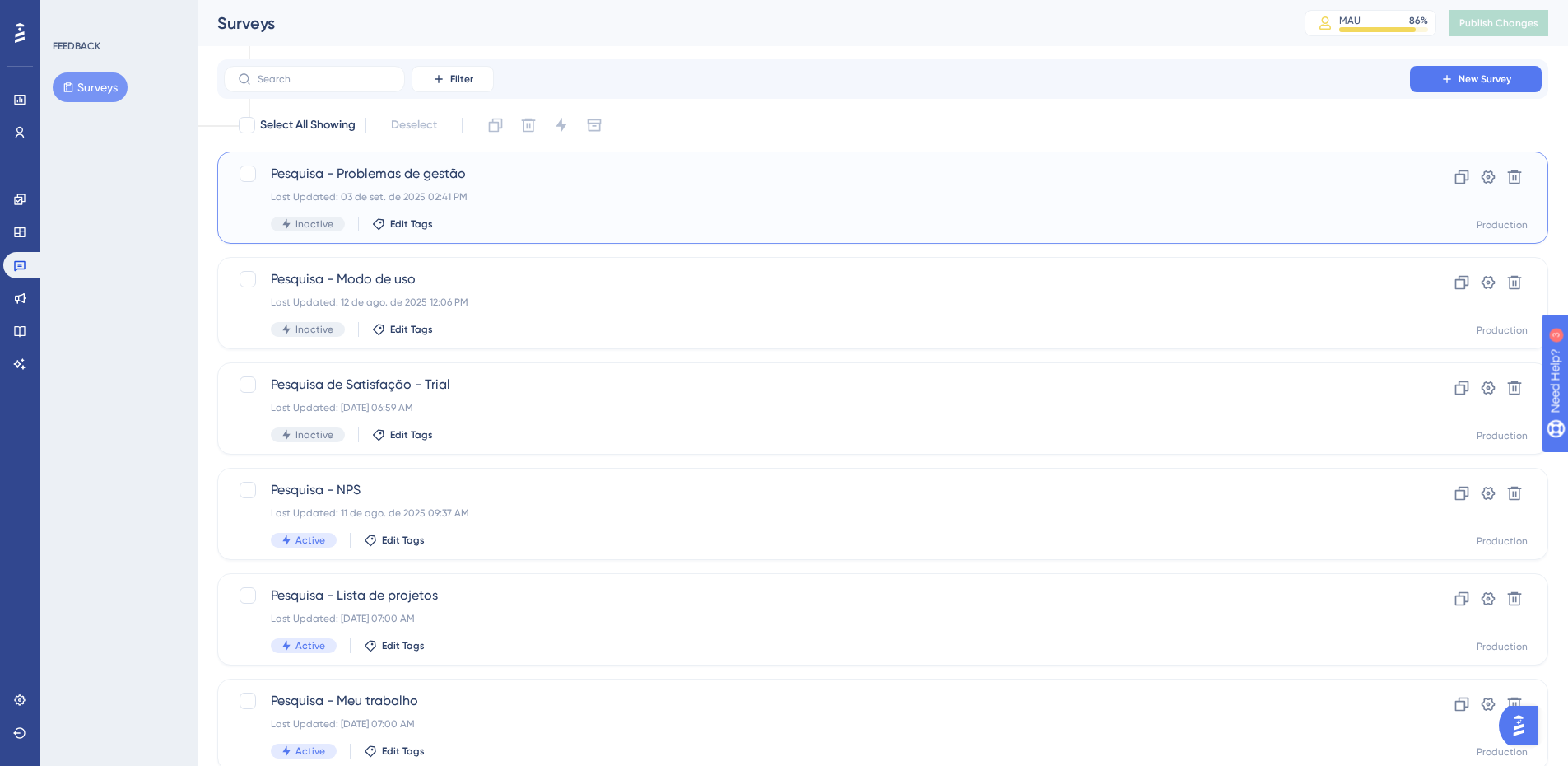
click at [412, 190] on div "Last Updated: 03 de set. de 2025 02:41 PM" at bounding box center [817, 196] width 1093 height 14
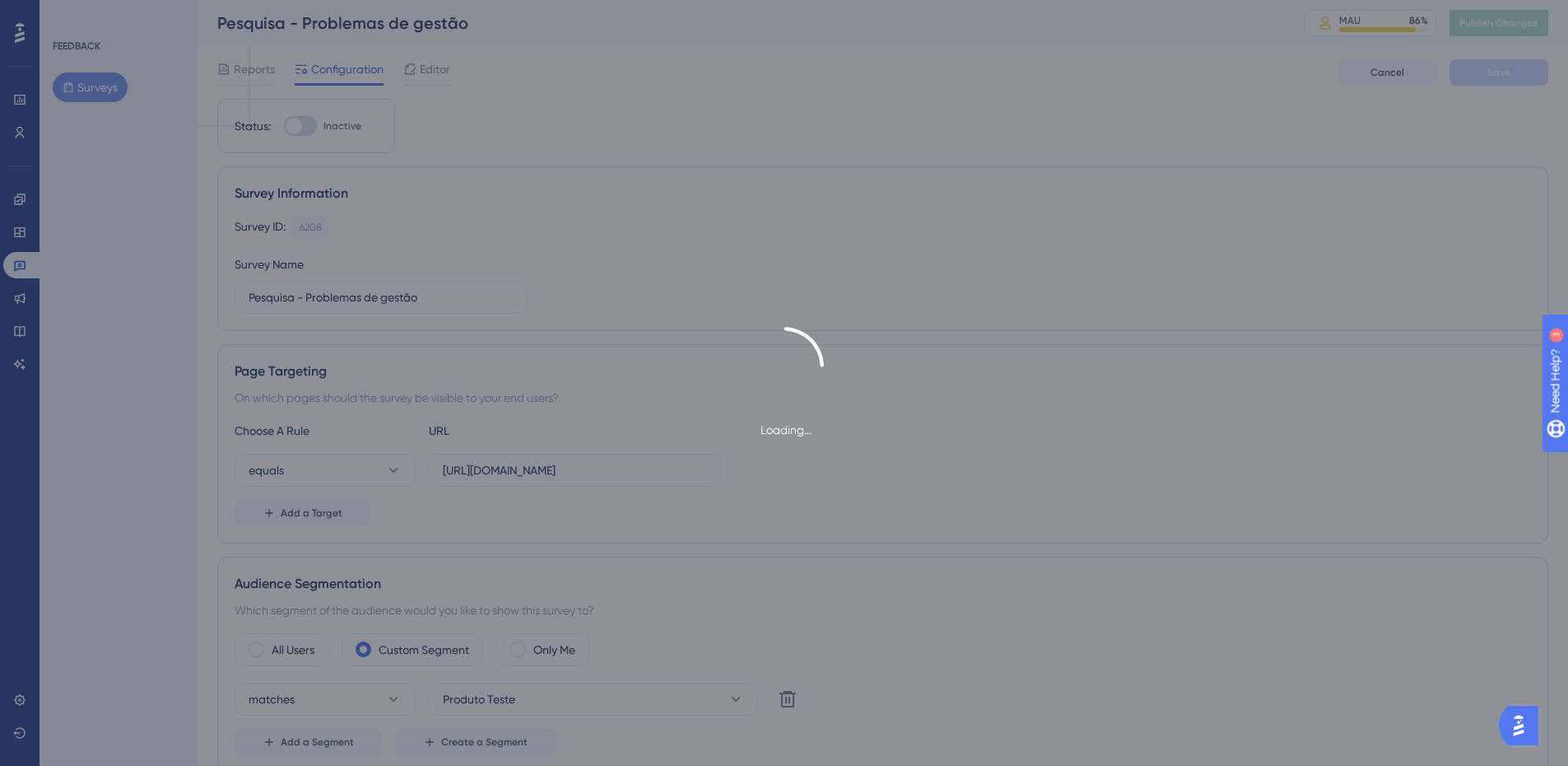
click at [122, 232] on div "Loading..." at bounding box center [784, 383] width 1568 height 766
click at [115, 227] on div "Loading..." at bounding box center [784, 383] width 1568 height 766
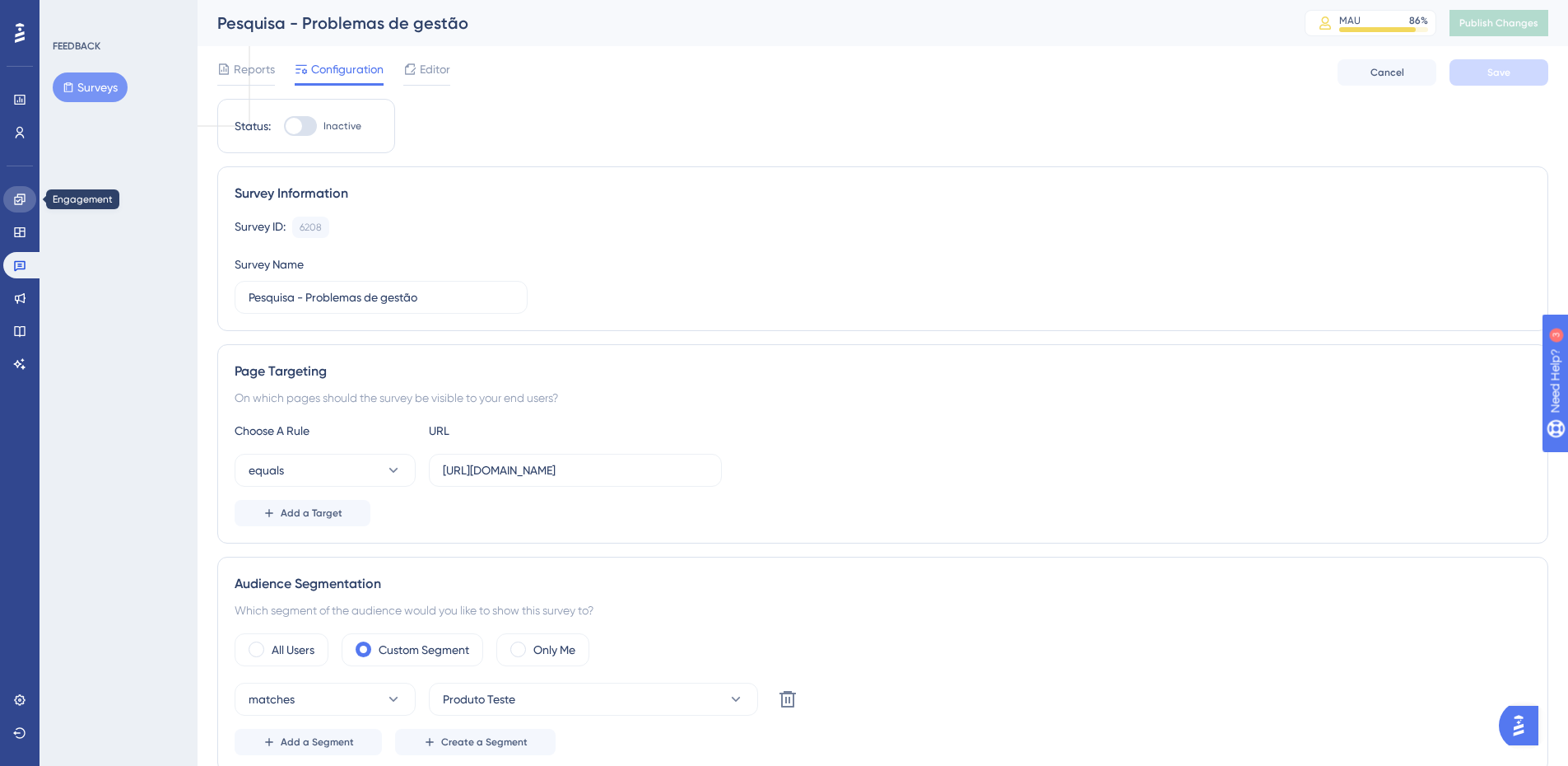
click at [23, 194] on icon at bounding box center [20, 199] width 11 height 11
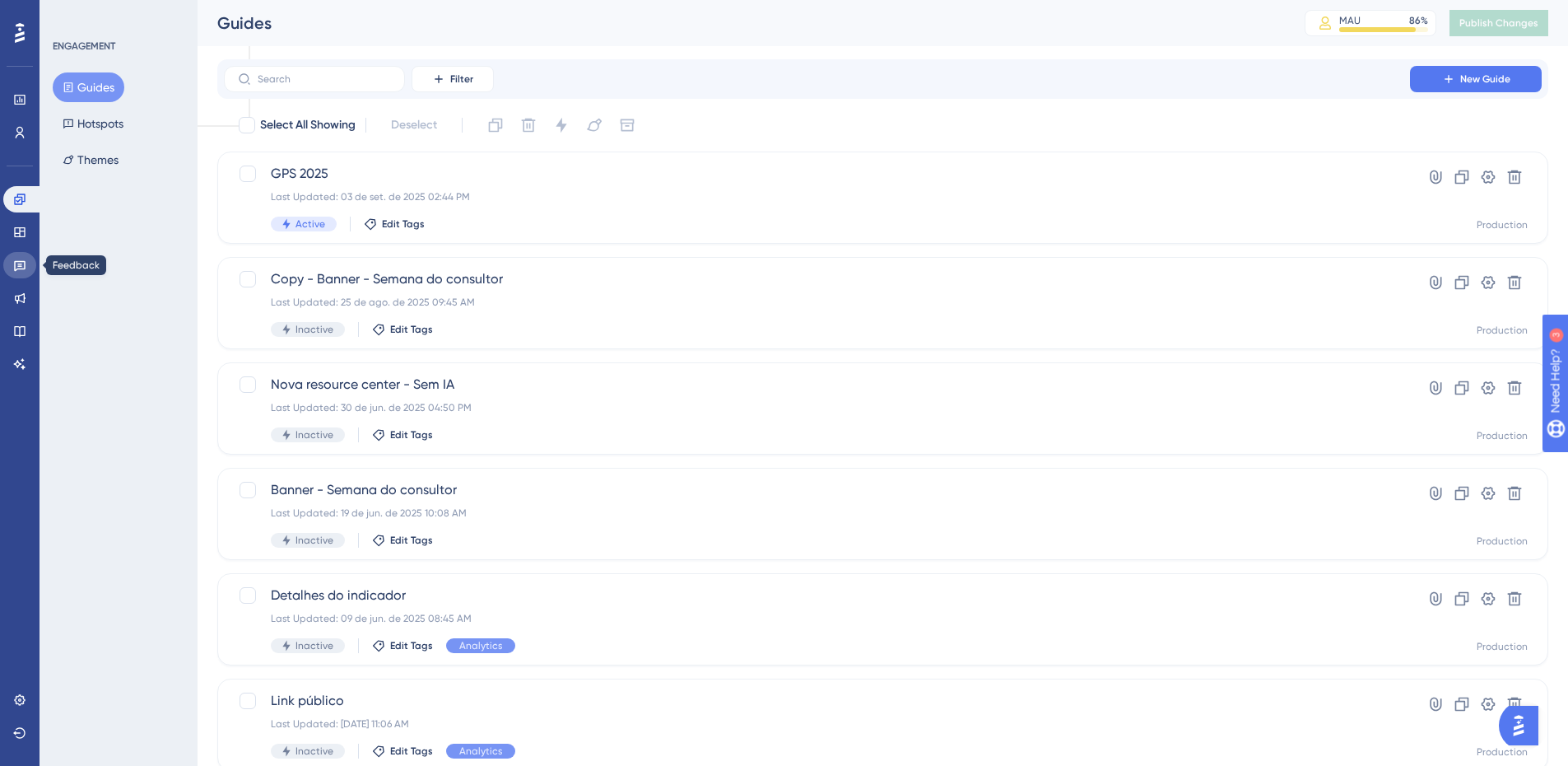
click at [24, 256] on link at bounding box center [20, 265] width 33 height 26
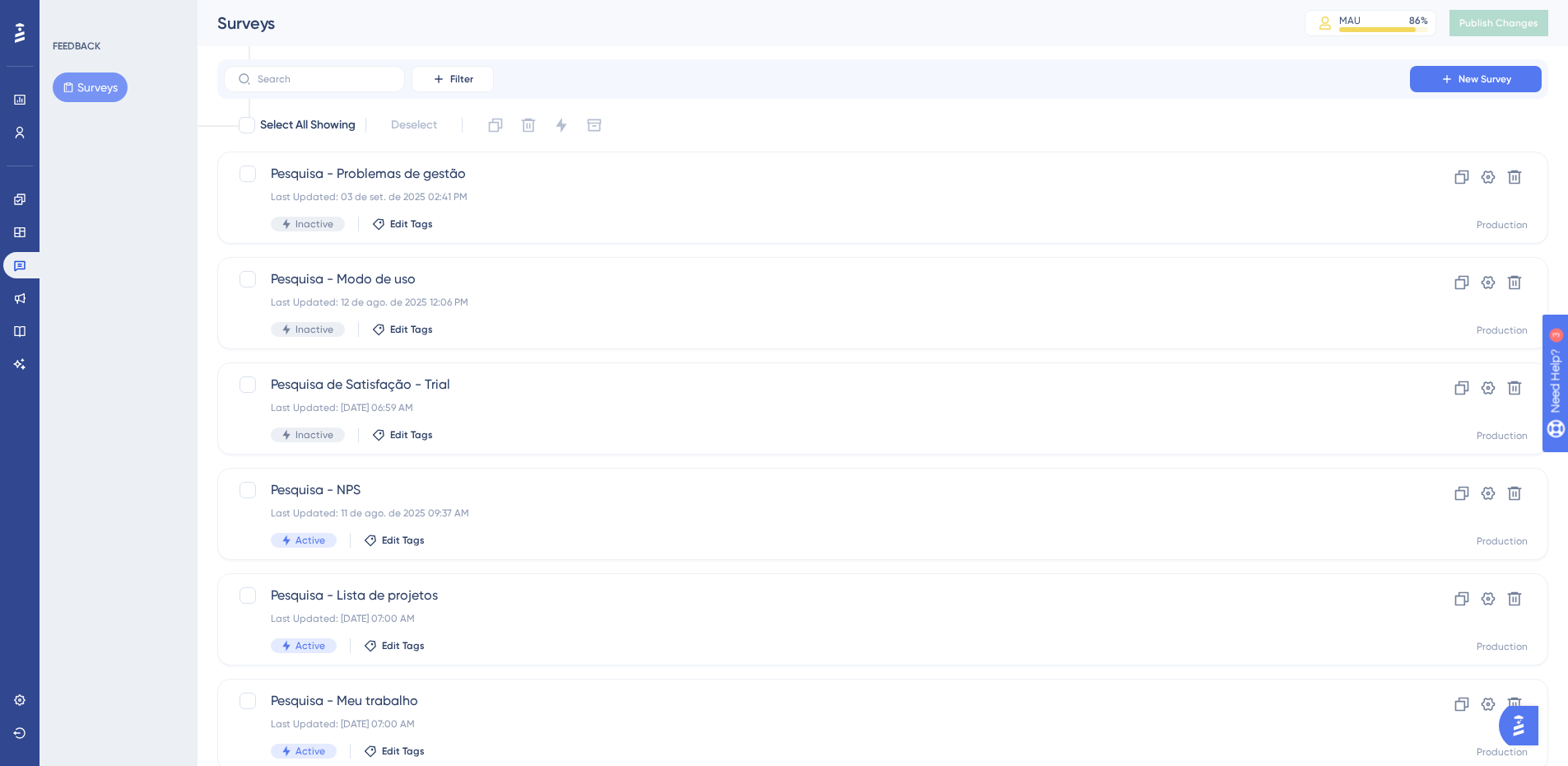
click at [14, 116] on div "Performance Users" at bounding box center [20, 116] width 33 height 59
click at [14, 125] on link at bounding box center [20, 132] width 33 height 26
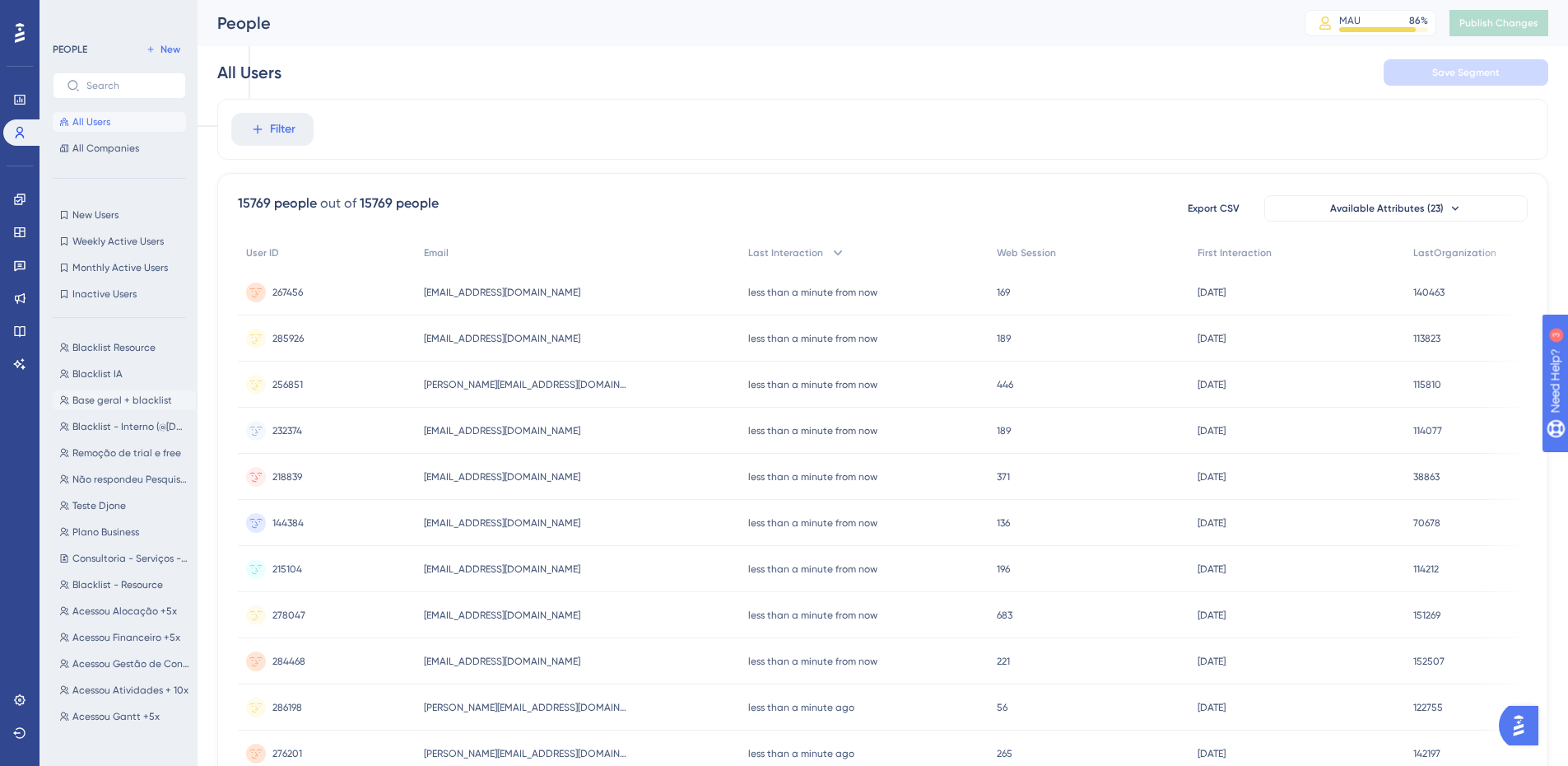
click at [132, 401] on span "Base geral + blacklist" at bounding box center [122, 400] width 100 height 14
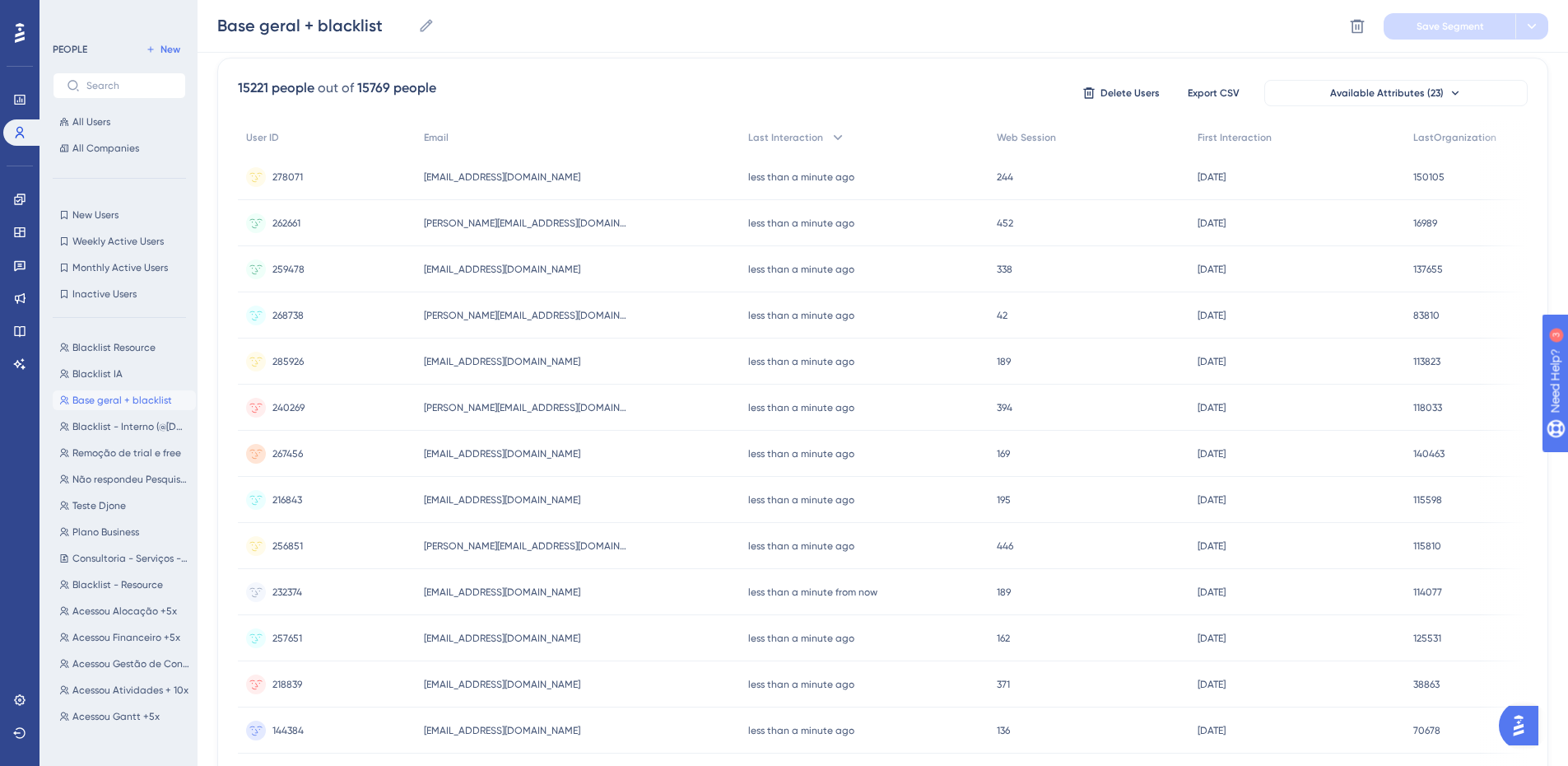
scroll to position [294, 0]
click at [136, 711] on span "Administradores Enterprise" at bounding box center [131, 712] width 117 height 14
type input "Administradores Enterprise"
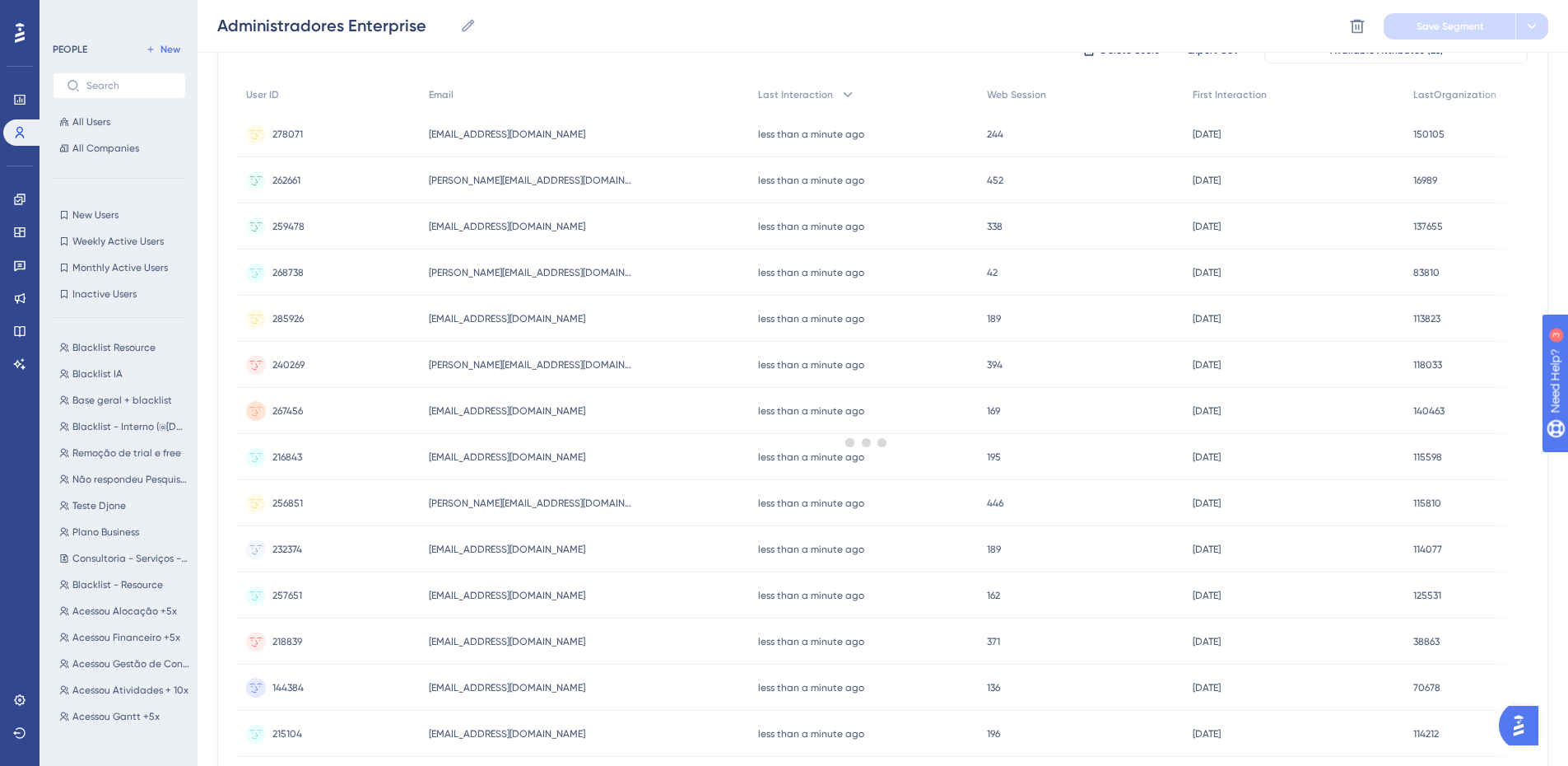
scroll to position [0, 0]
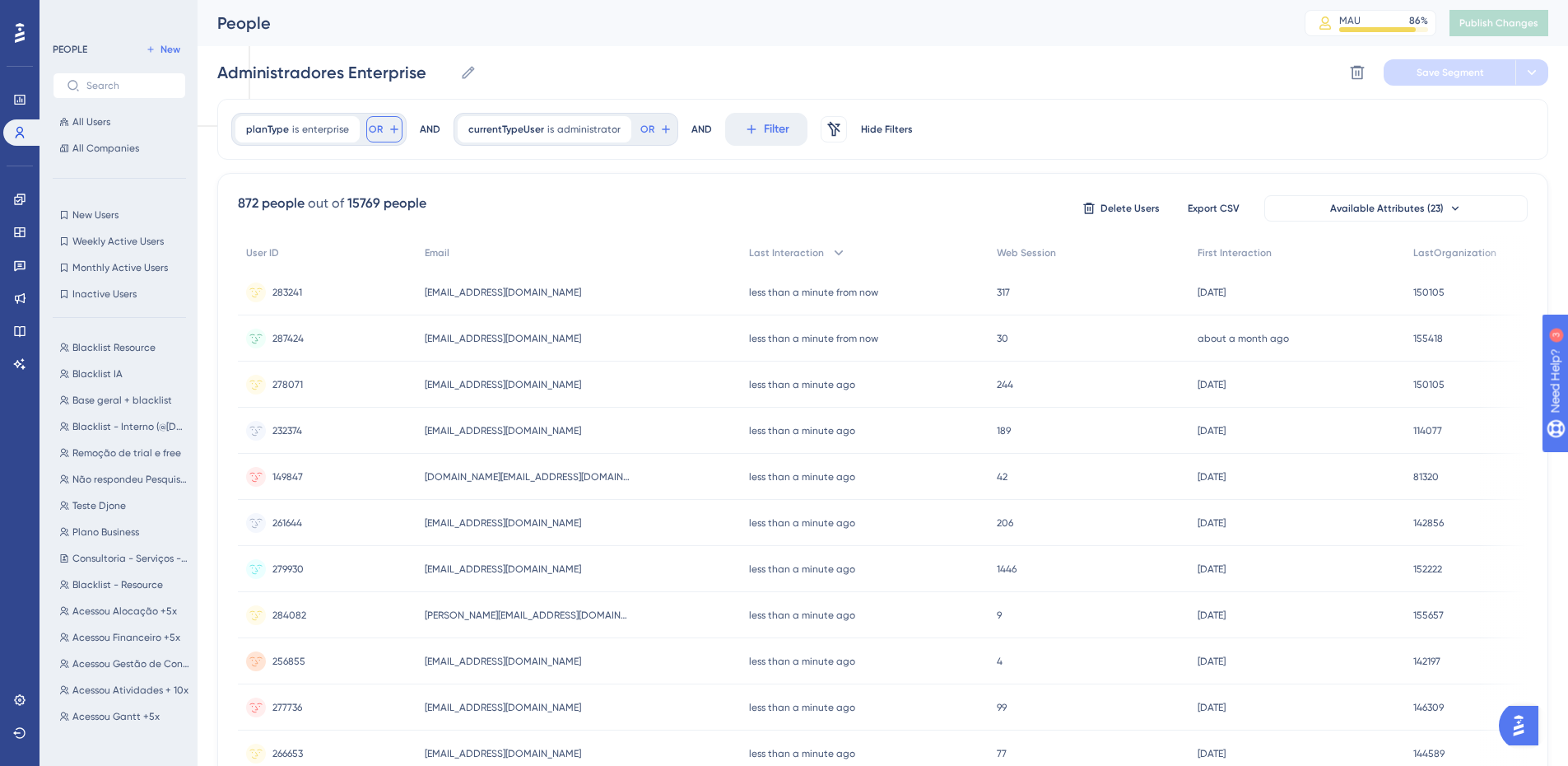
click at [382, 131] on button "OR" at bounding box center [384, 129] width 36 height 26
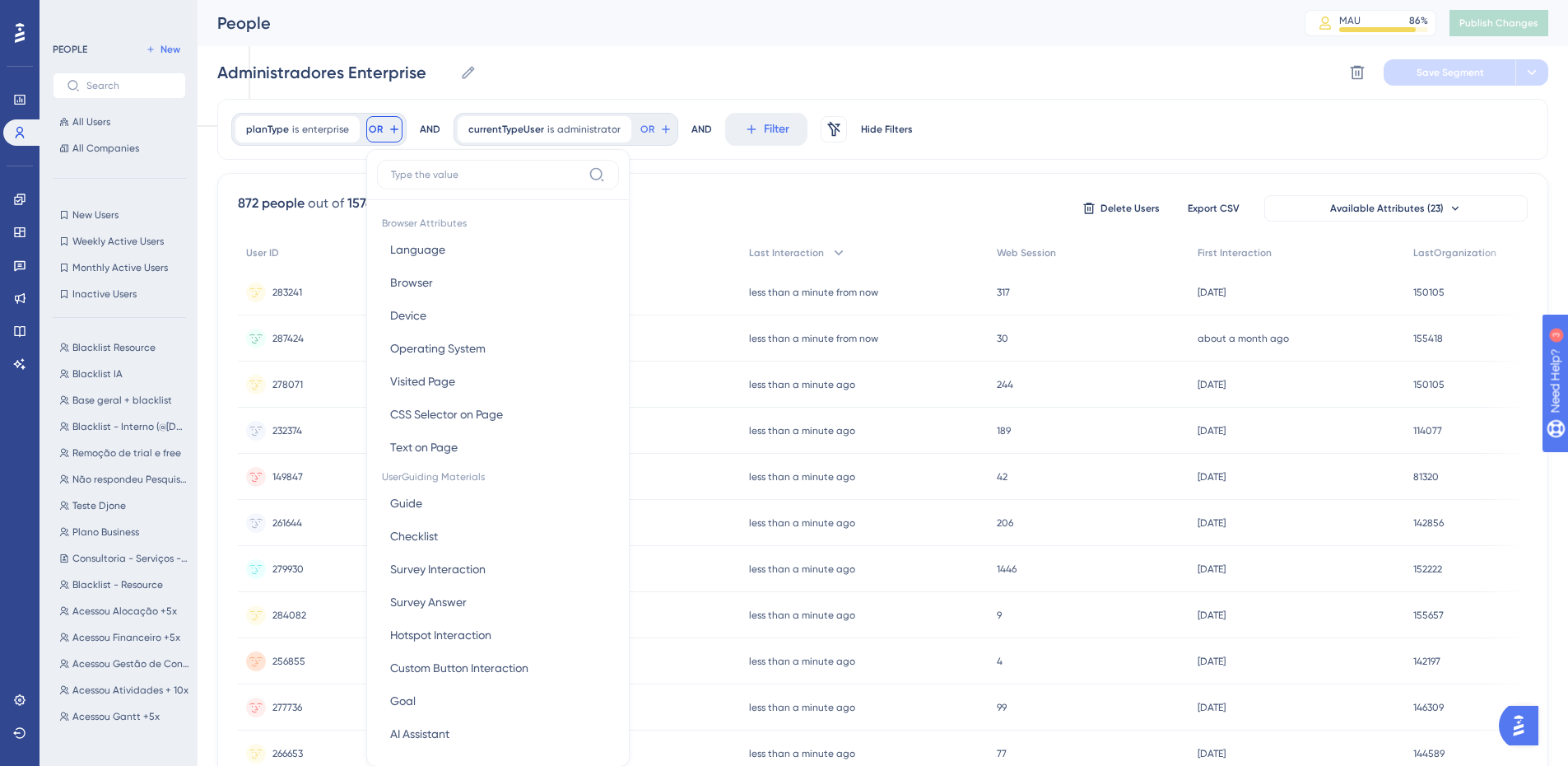
scroll to position [75, 0]
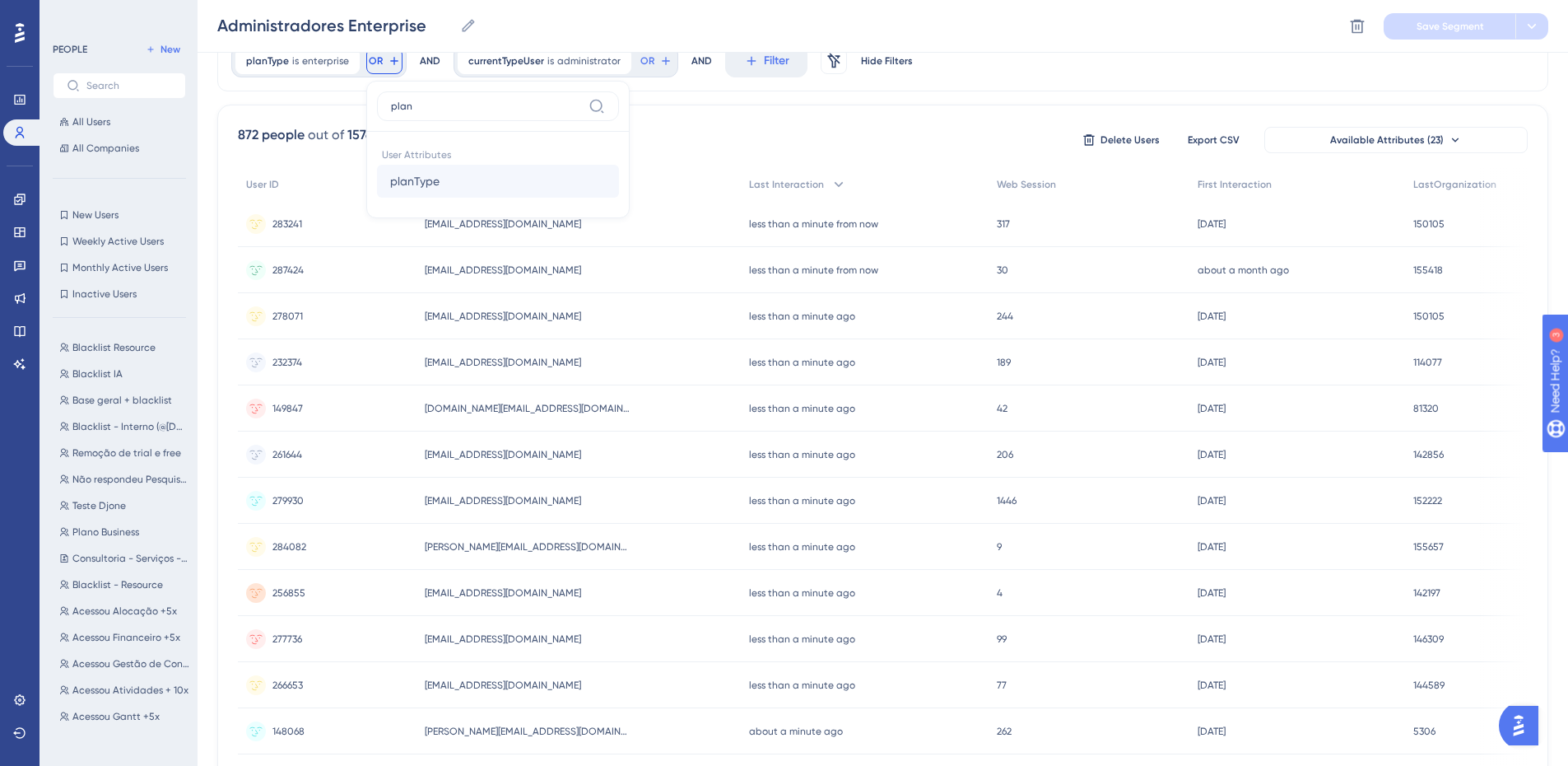
type input "plan"
click at [564, 168] on button "planType planType" at bounding box center [498, 181] width 242 height 33
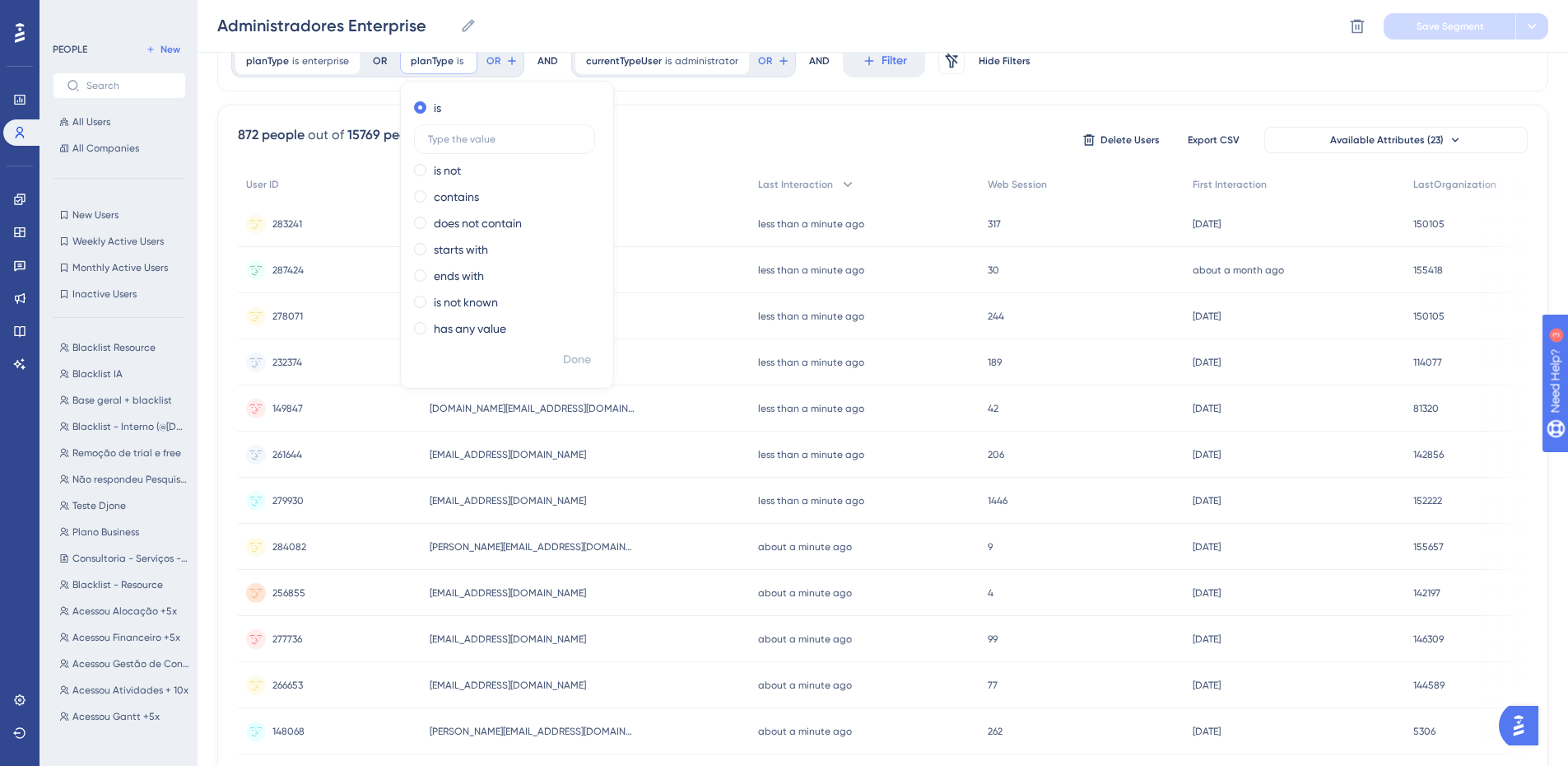
scroll to position [0, 0]
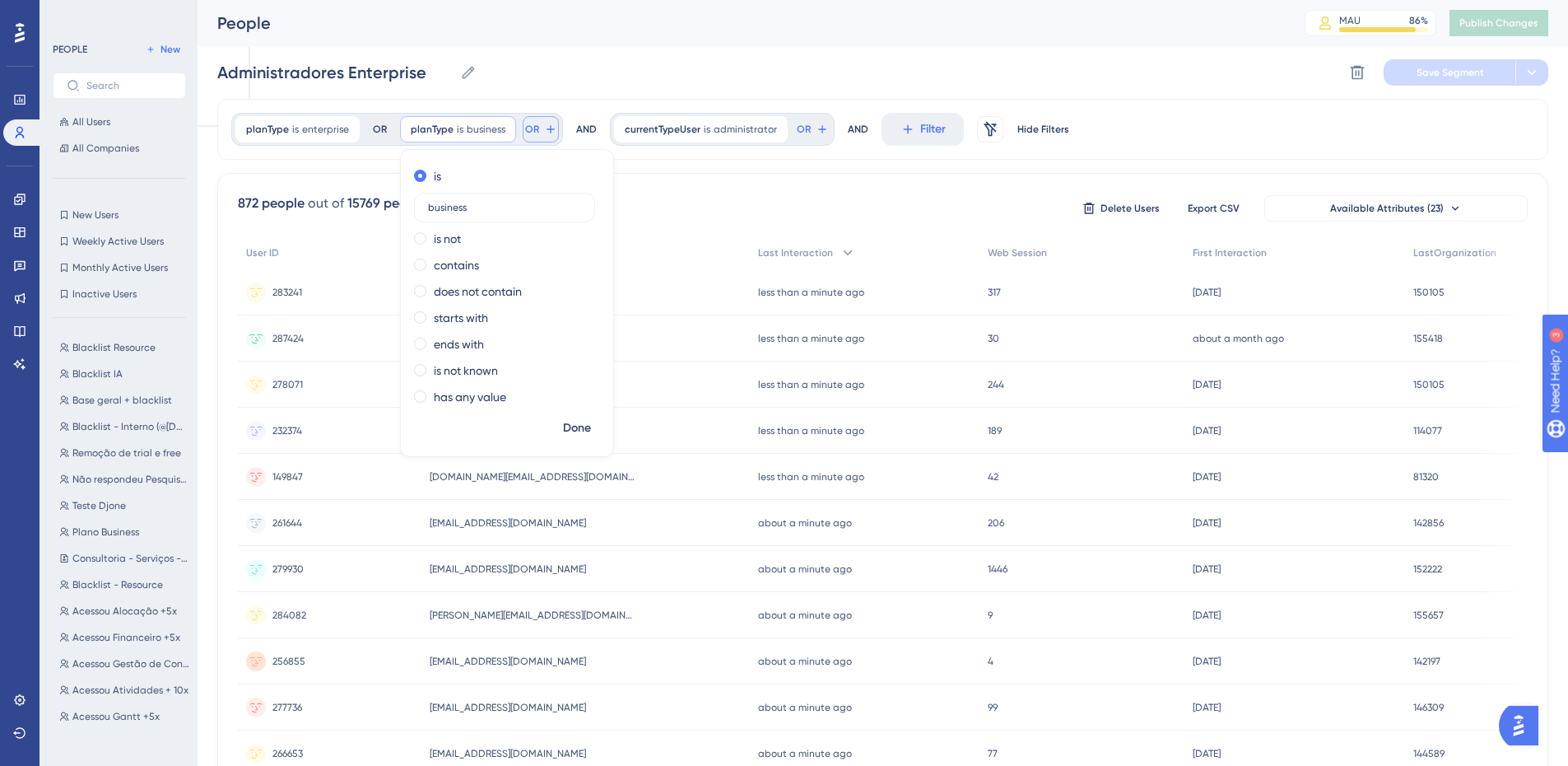
type input "business"
click at [540, 136] on button "OR" at bounding box center [541, 129] width 36 height 26
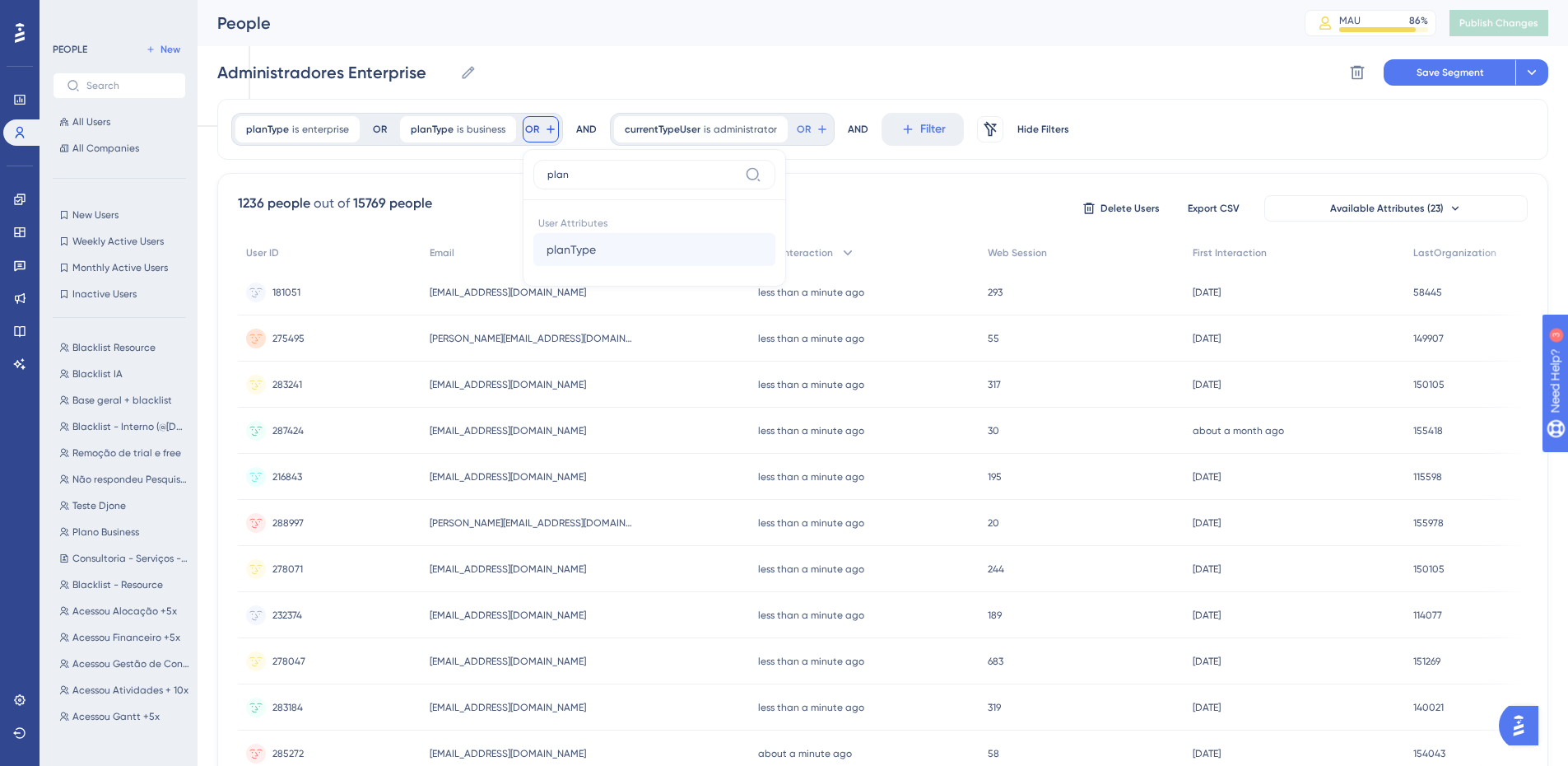
type input "plan"
click at [635, 242] on button "planType planType" at bounding box center [654, 249] width 242 height 33
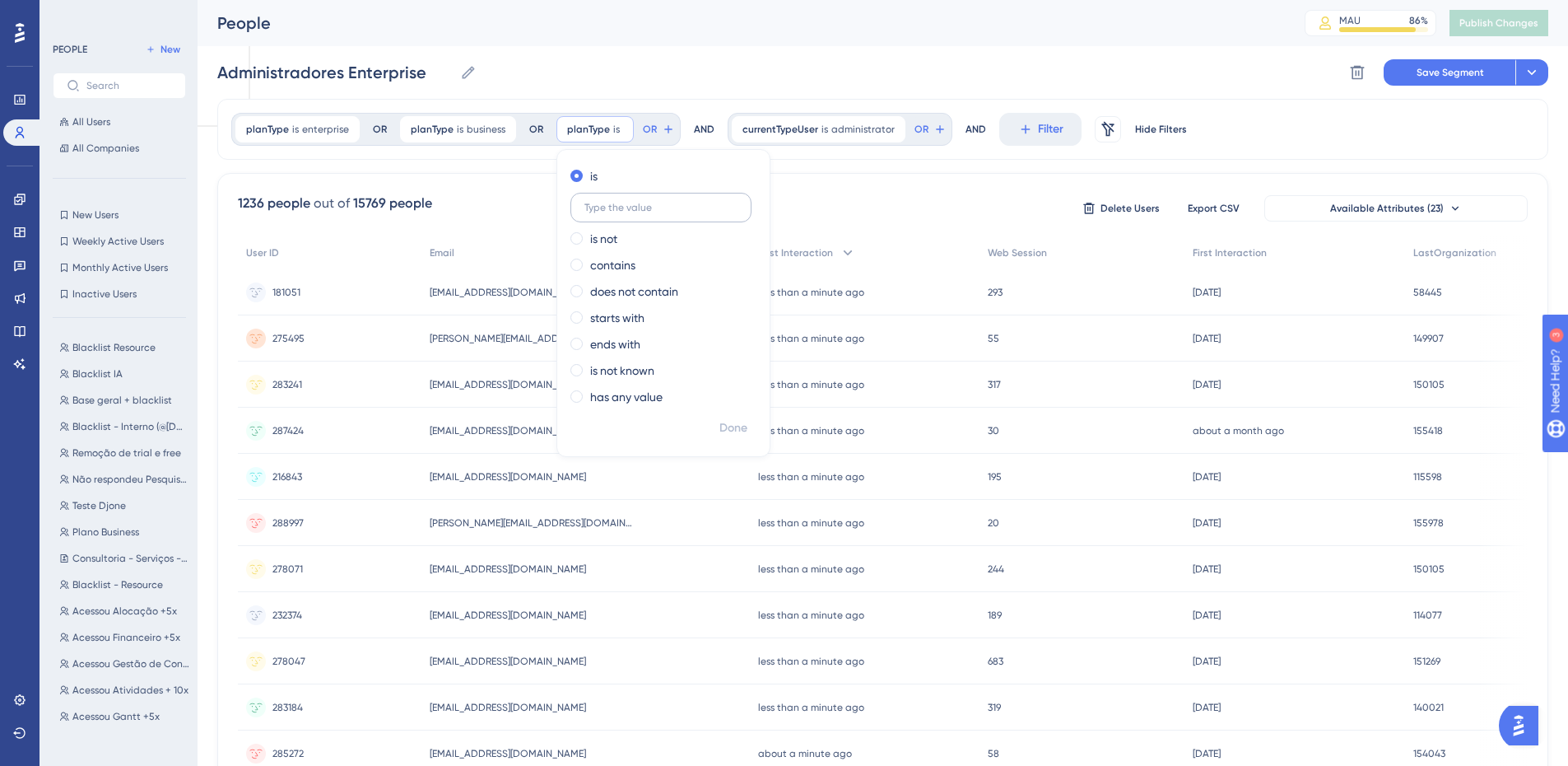
click at [652, 217] on label at bounding box center [661, 207] width 181 height 30
click at [652, 213] on input "text" at bounding box center [661, 207] width 153 height 12
type input "slim"
click at [738, 435] on span "Done" at bounding box center [733, 428] width 28 height 20
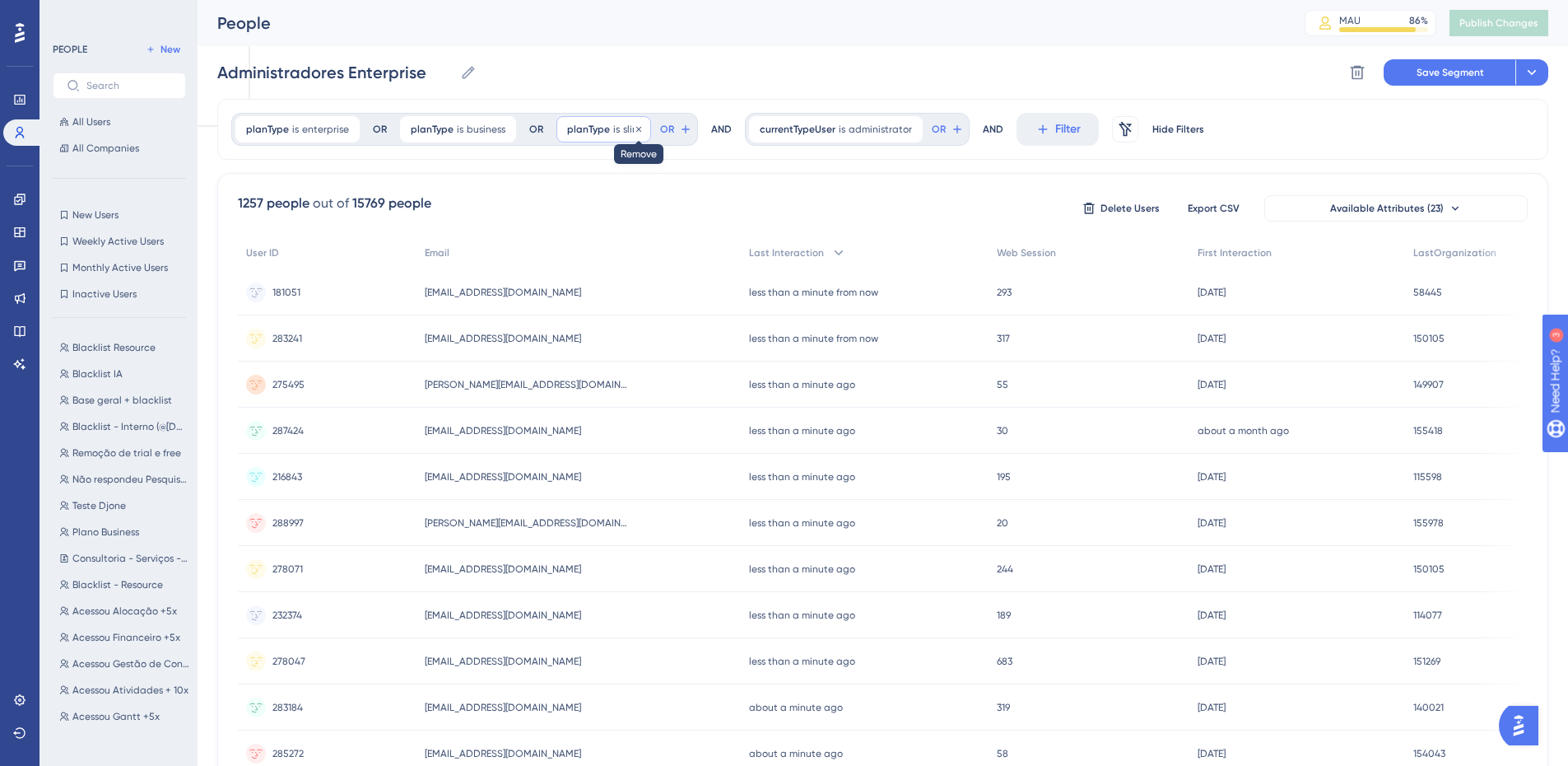
click at [640, 131] on icon at bounding box center [638, 129] width 10 height 10
click at [554, 126] on icon at bounding box center [551, 129] width 14 height 14
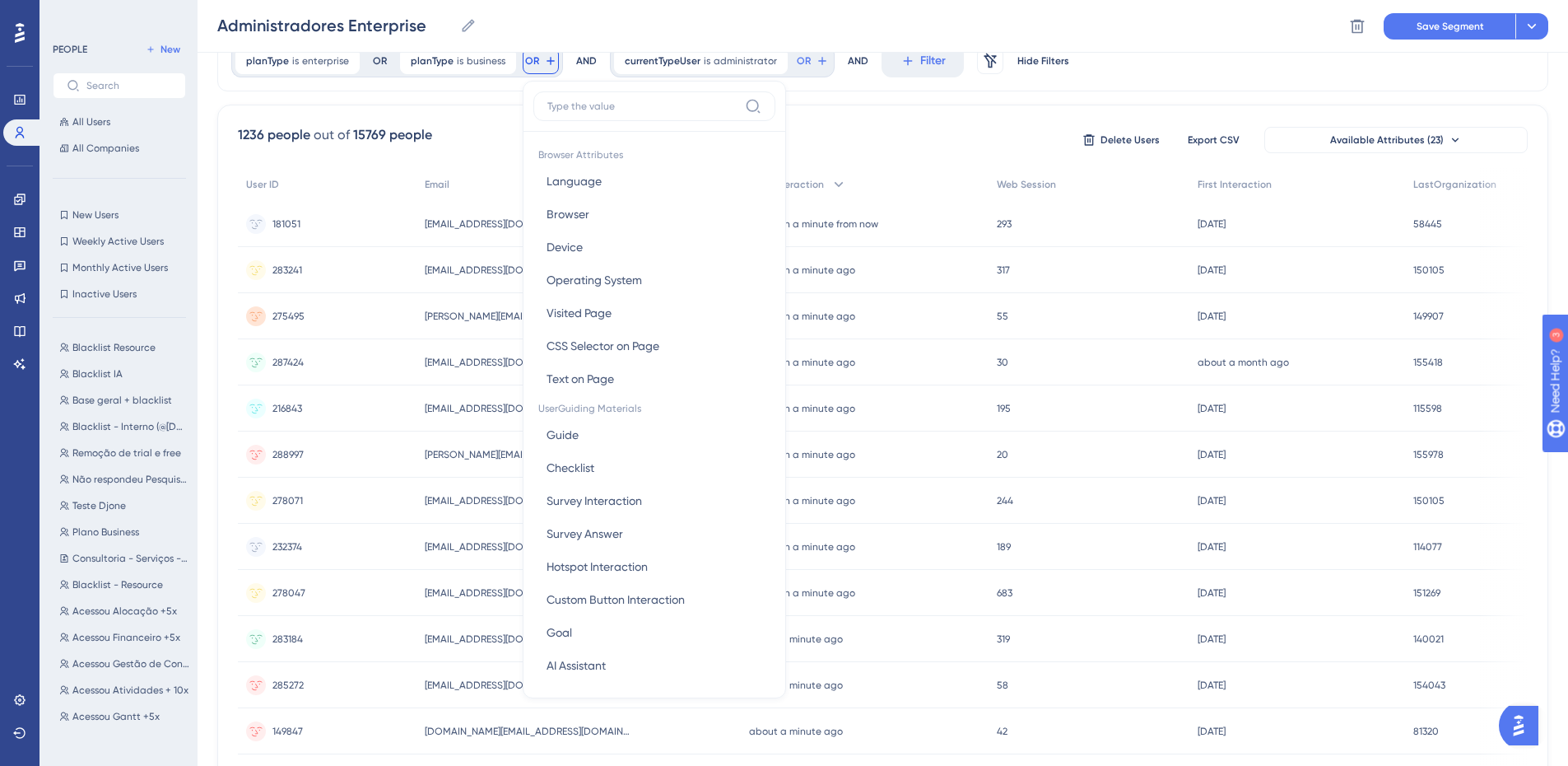
click at [1114, 82] on div "planType is enterprise enterprise Remove OR planType is business business Remov…" at bounding box center [882, 61] width 1331 height 61
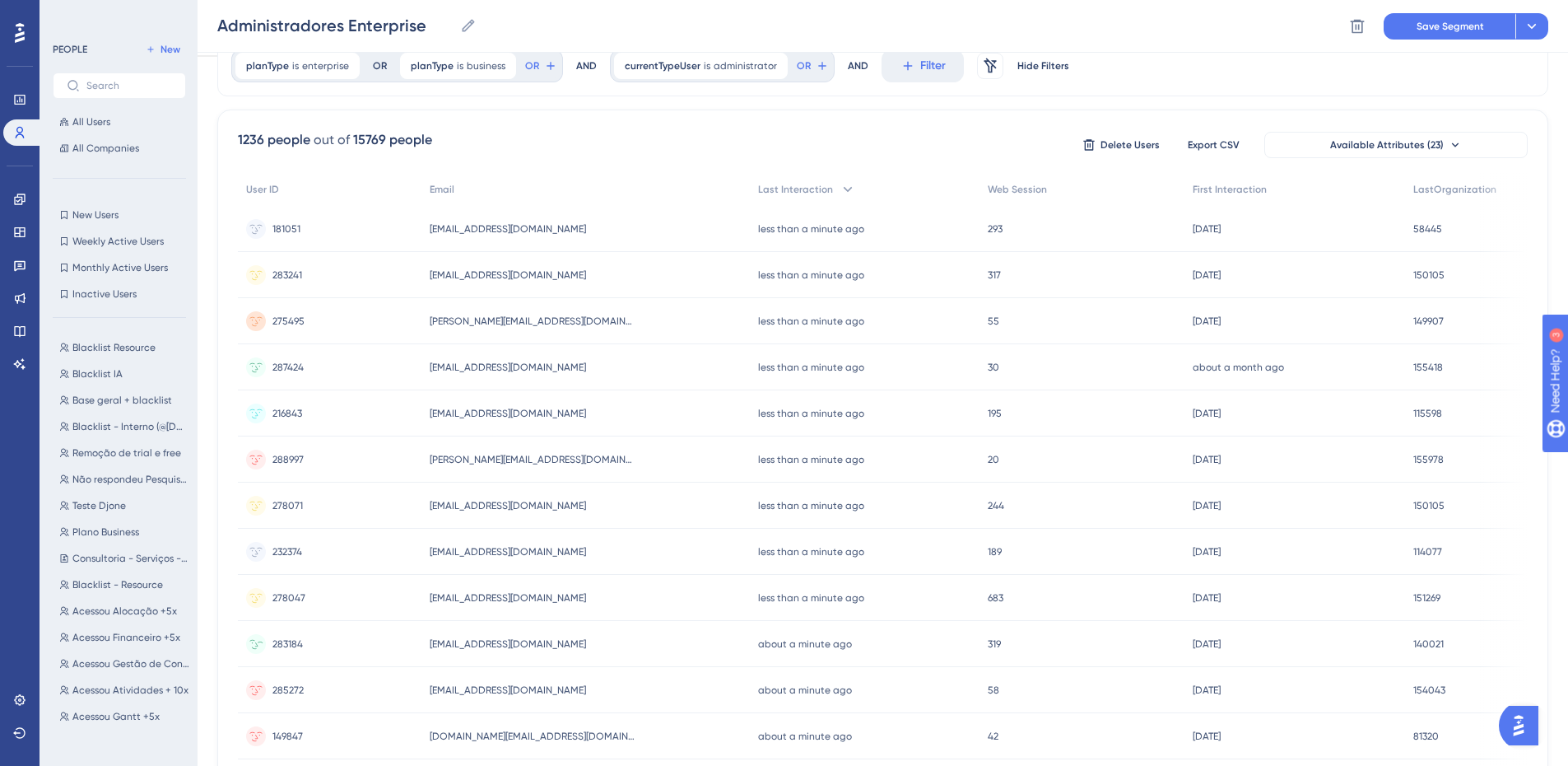
scroll to position [0, 0]
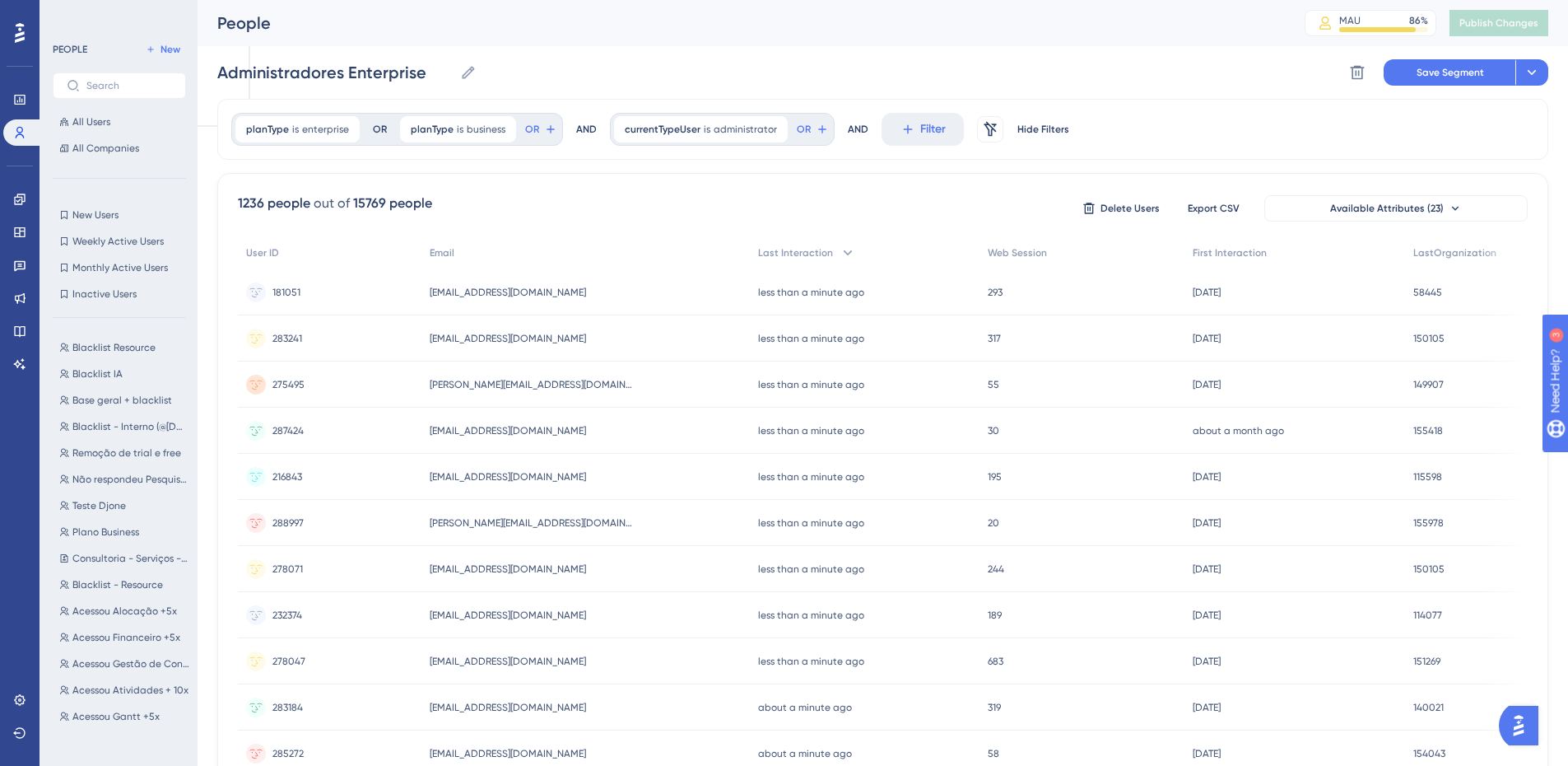
click at [838, 71] on div "Administradores Enterprise Administradores Enterprise Delete Segment Save Segme…" at bounding box center [882, 72] width 1331 height 53
click at [27, 236] on link at bounding box center [20, 231] width 33 height 26
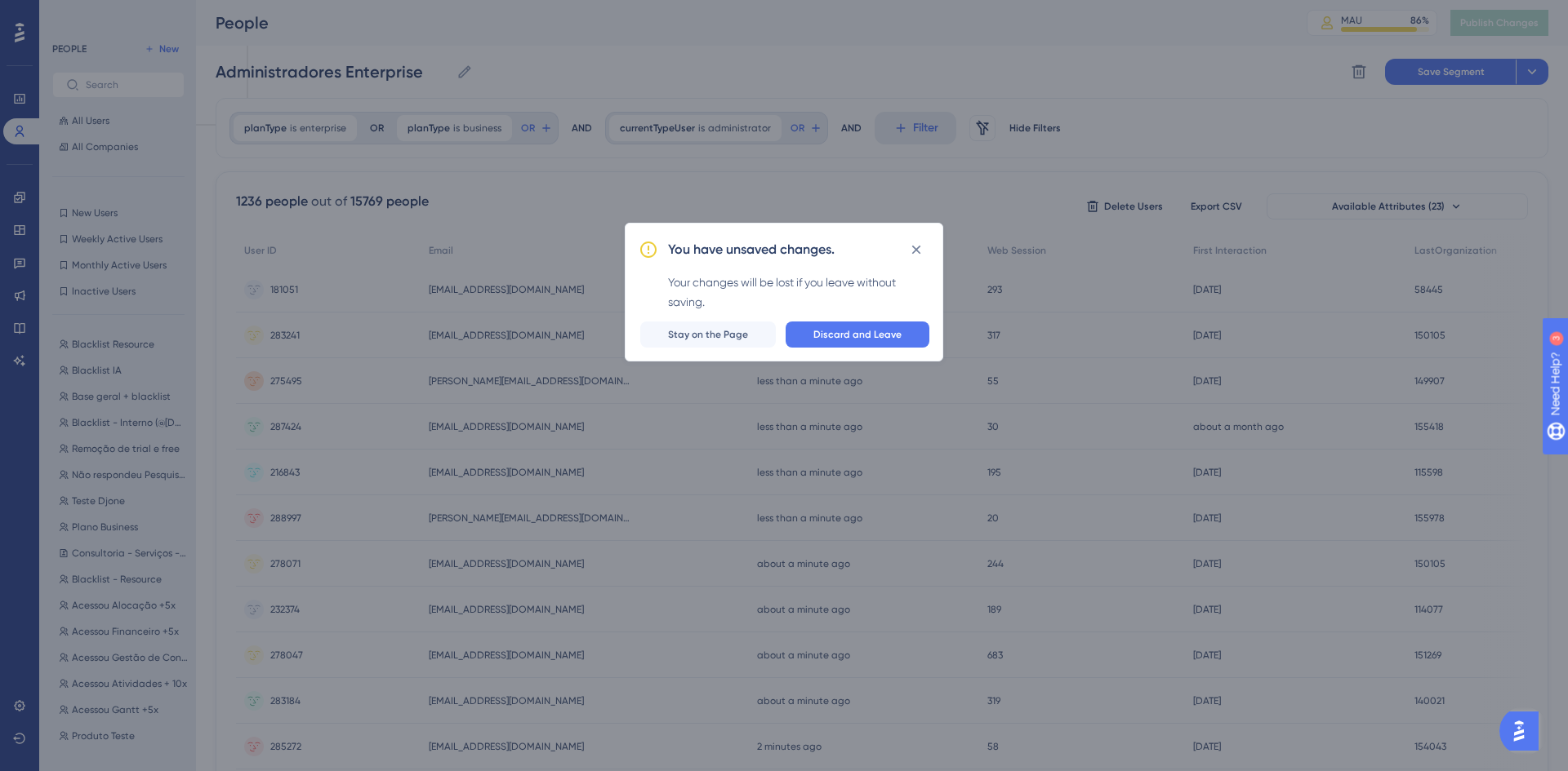
click at [21, 266] on div "You have unsaved changes. Your changes will be lost if you leave without saving…" at bounding box center [784, 386] width 1568 height 771
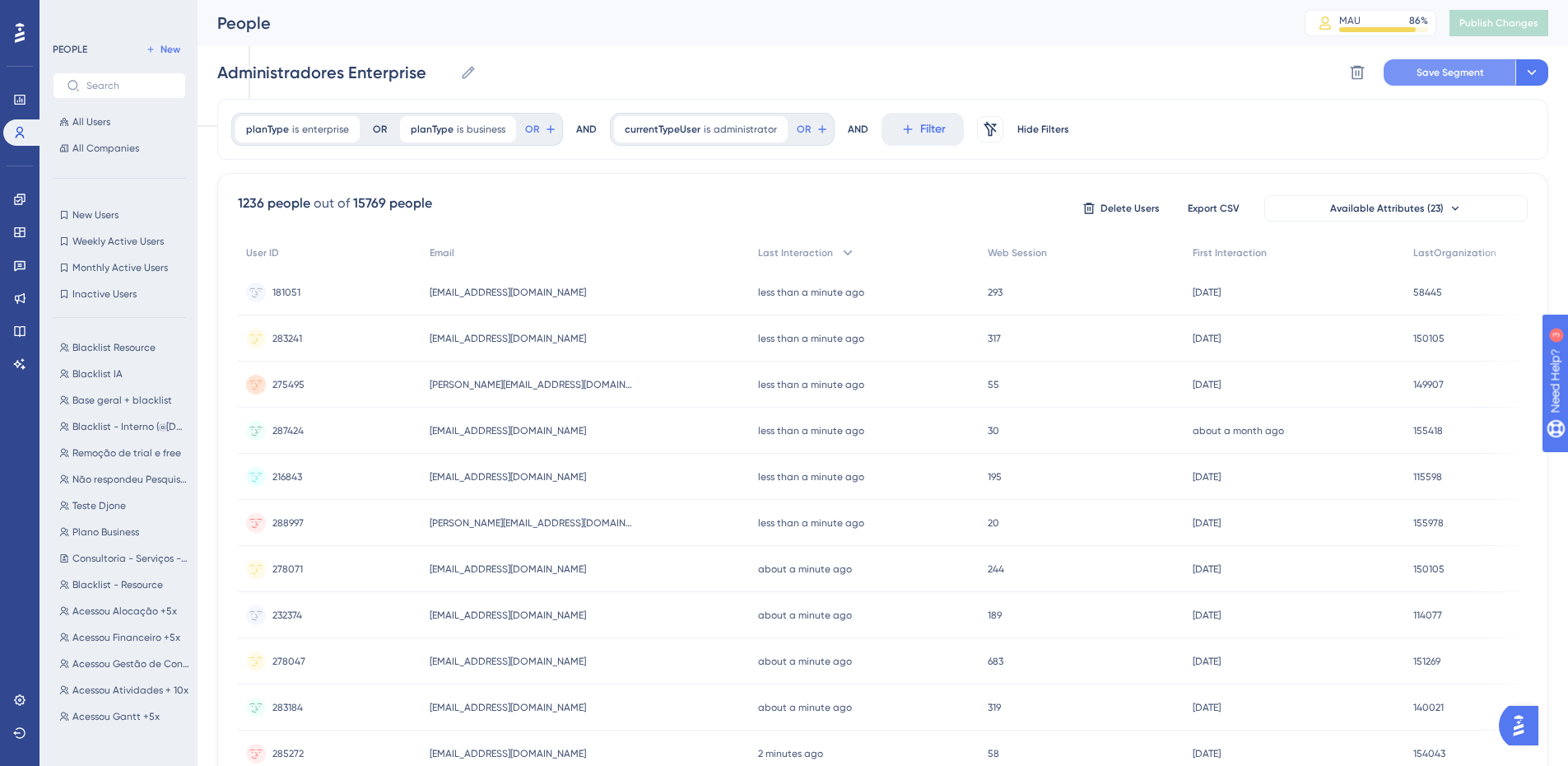
click at [1439, 68] on span "Save Segment" at bounding box center [1450, 72] width 68 height 14
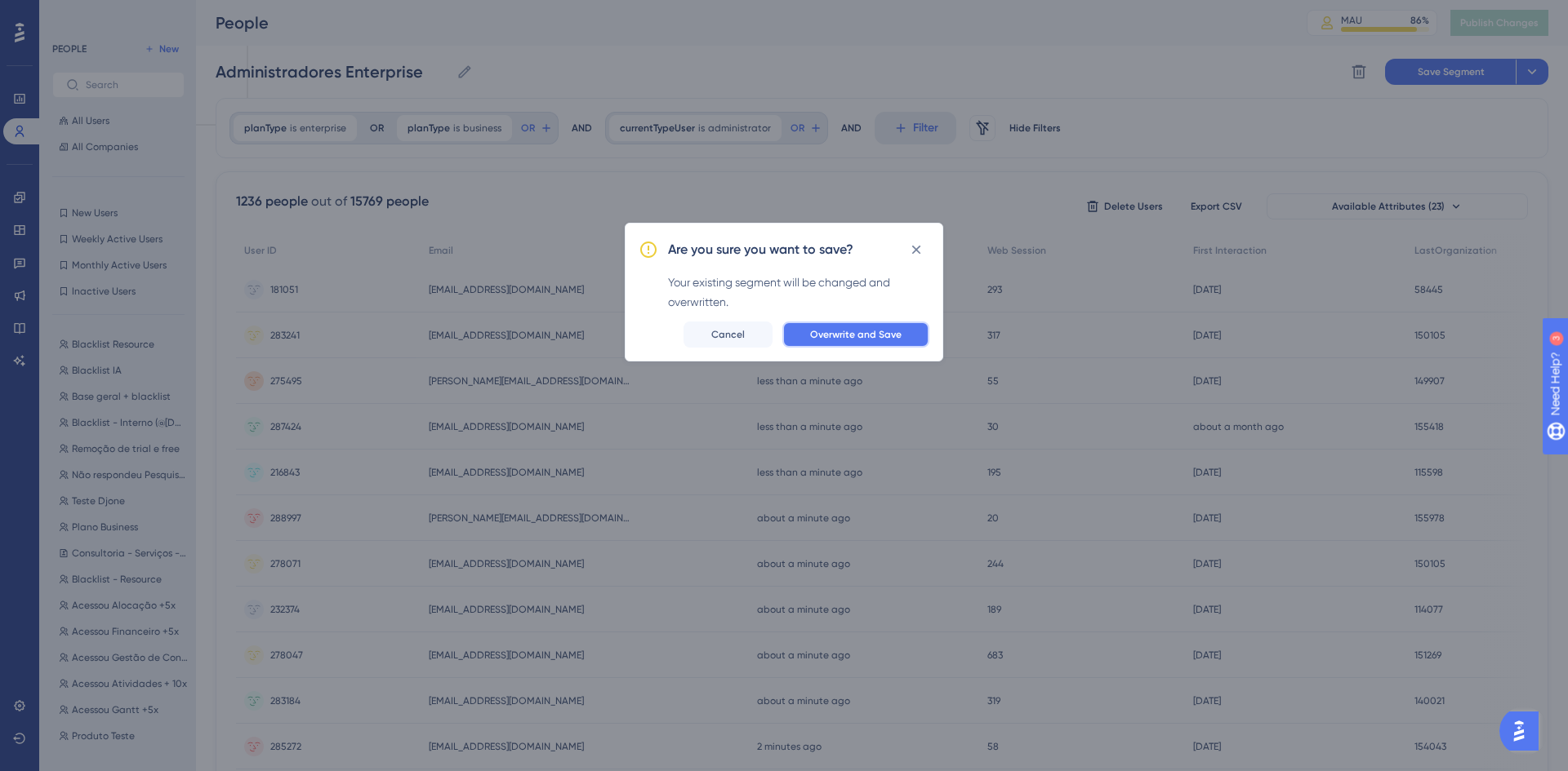
click at [856, 339] on span "Overwrite and Save" at bounding box center [855, 335] width 91 height 13
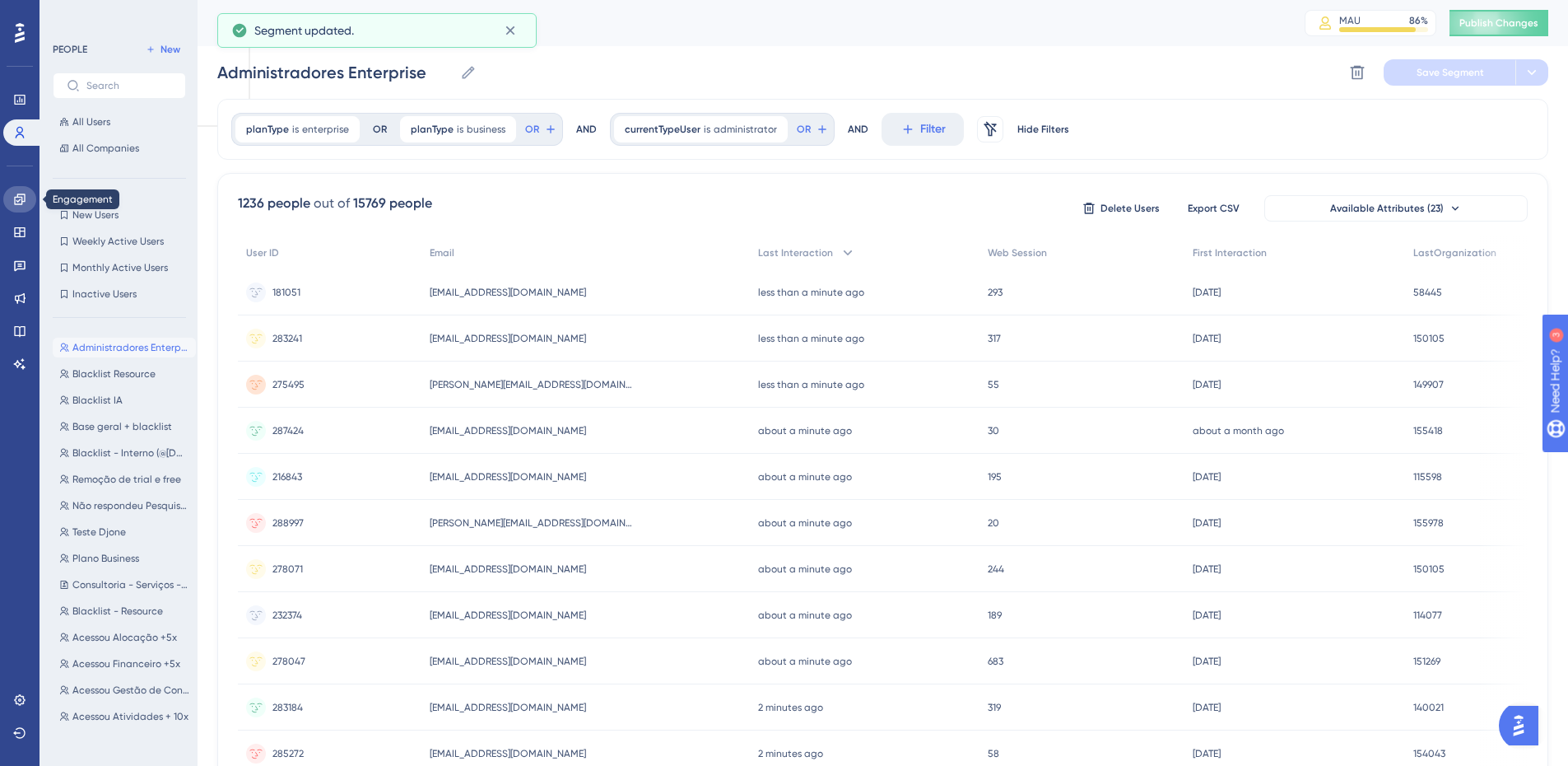
click at [23, 189] on link at bounding box center [20, 199] width 33 height 26
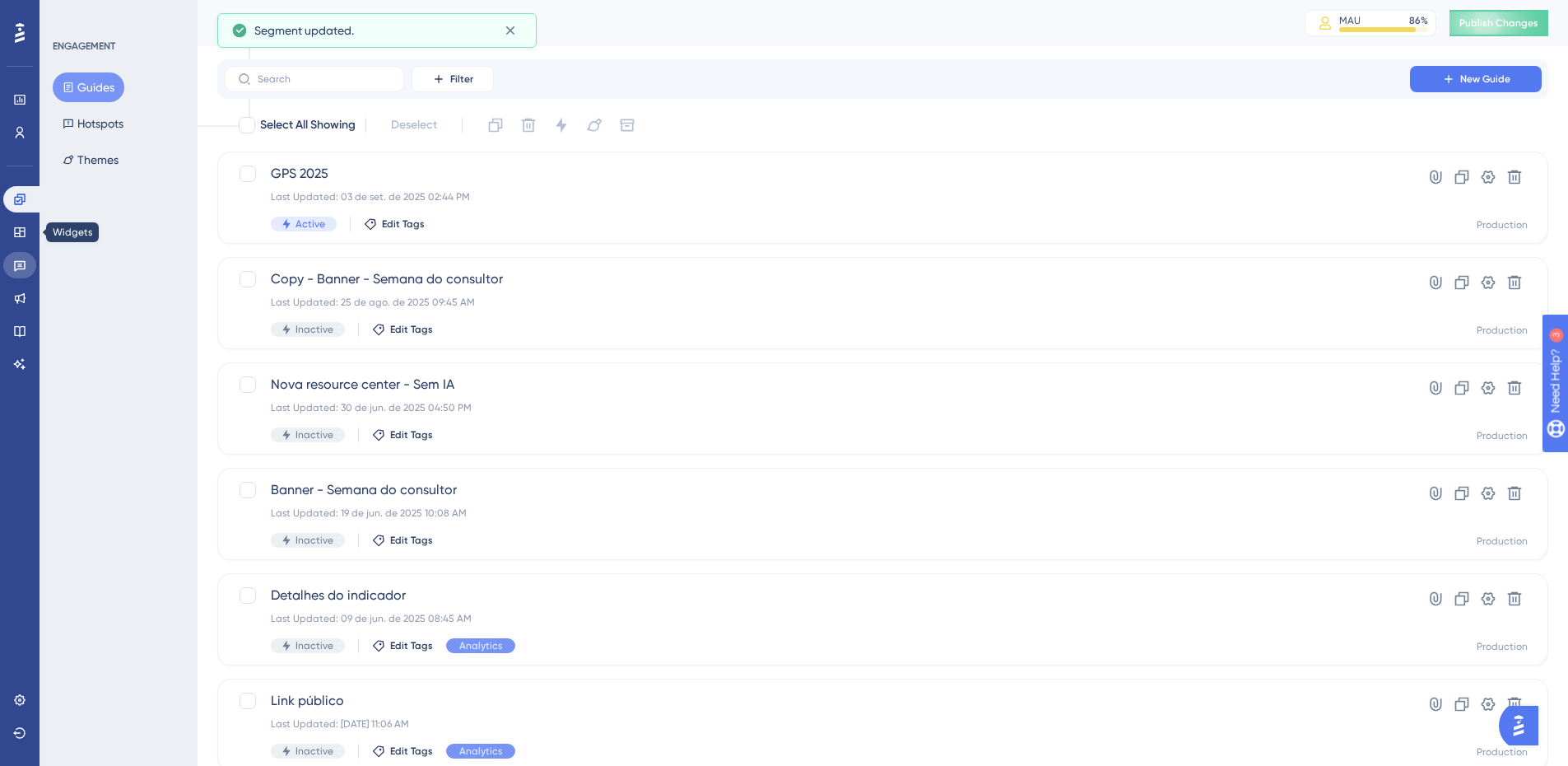
click at [23, 255] on link at bounding box center [20, 265] width 33 height 26
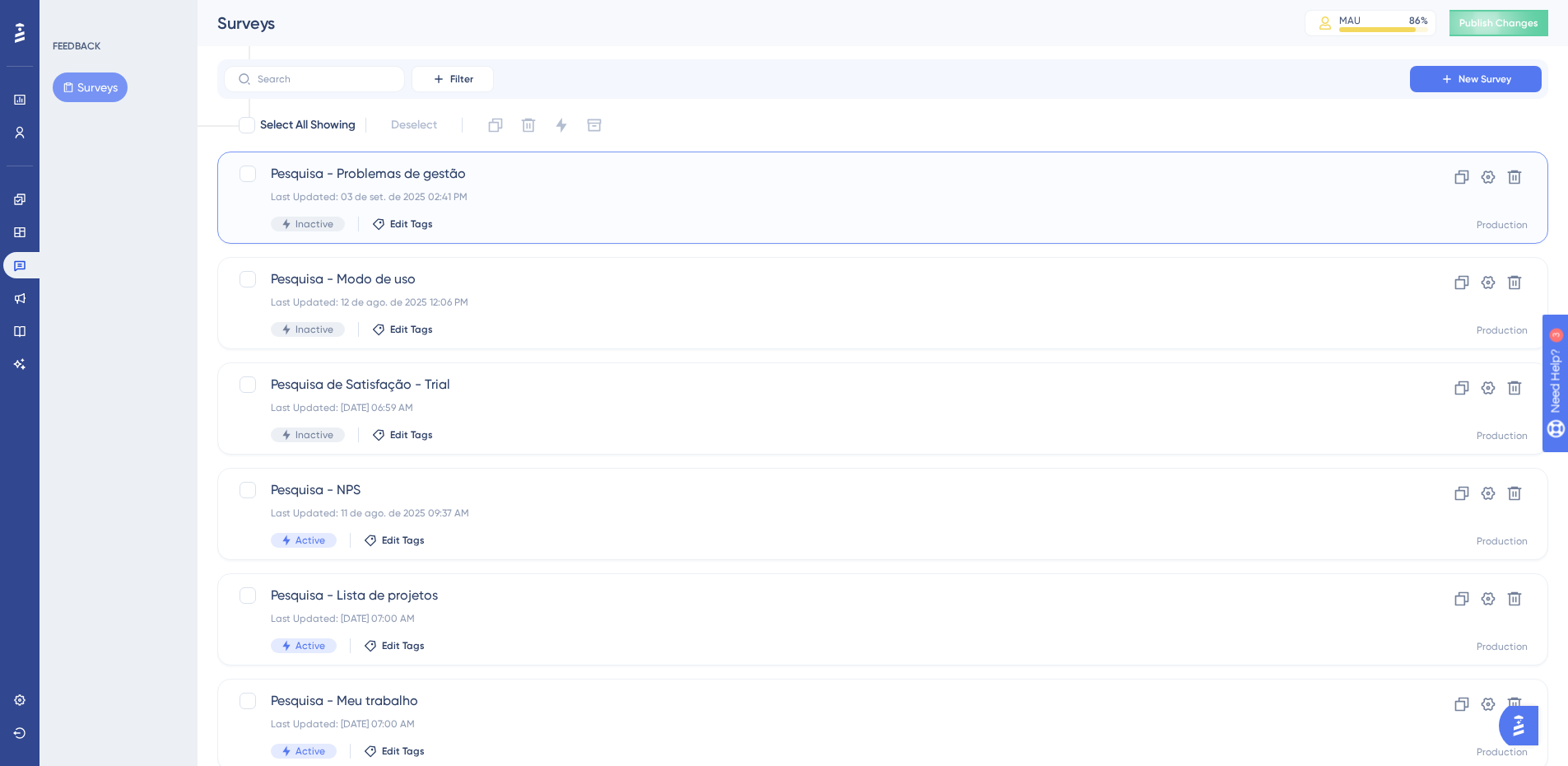
click at [435, 180] on span "Pesquisa - Problemas de gestão" at bounding box center [817, 174] width 1093 height 20
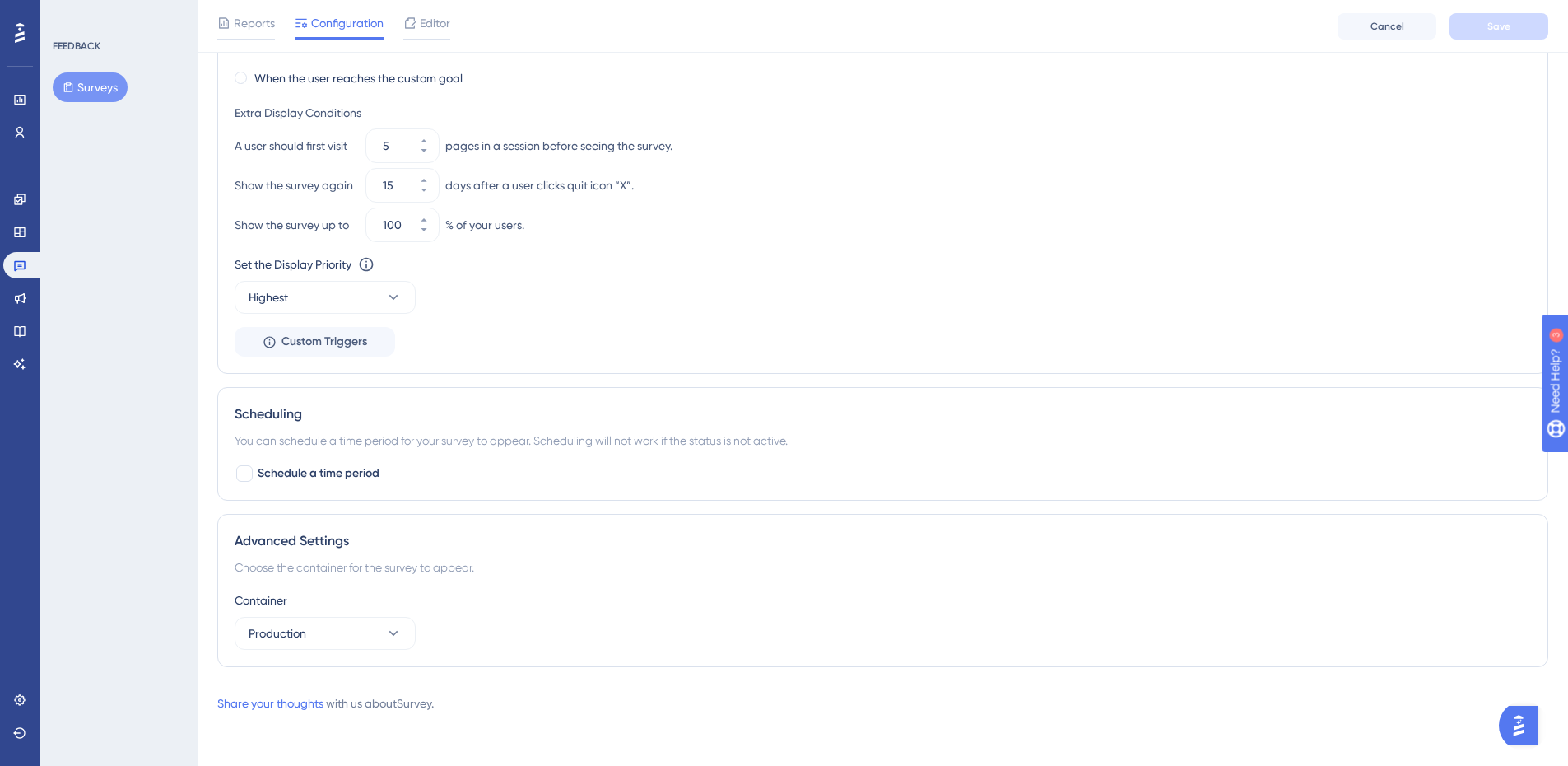
scroll to position [469, 0]
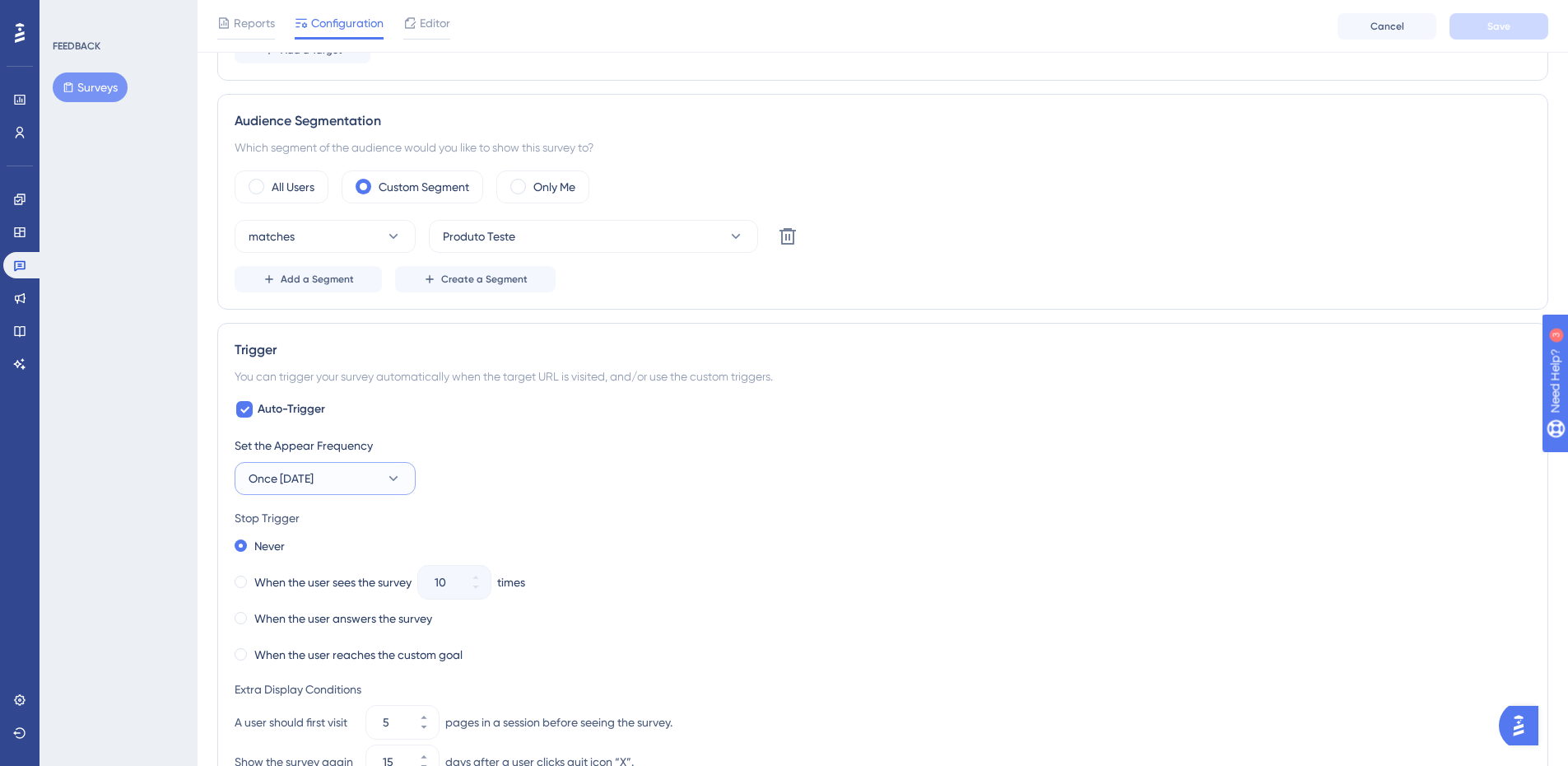
click at [356, 481] on button "Once [DATE]" at bounding box center [325, 478] width 181 height 33
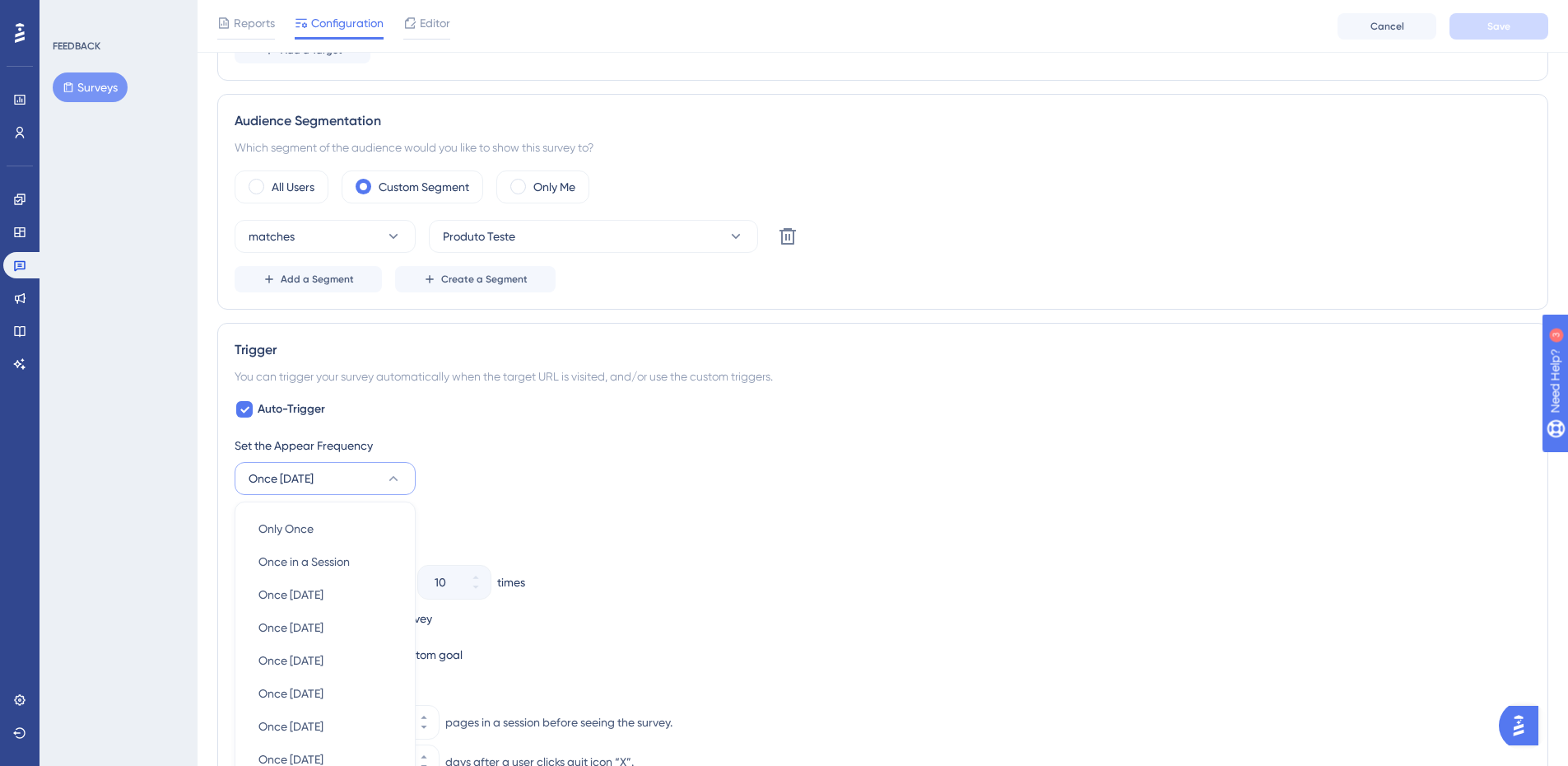
scroll to position [747, 0]
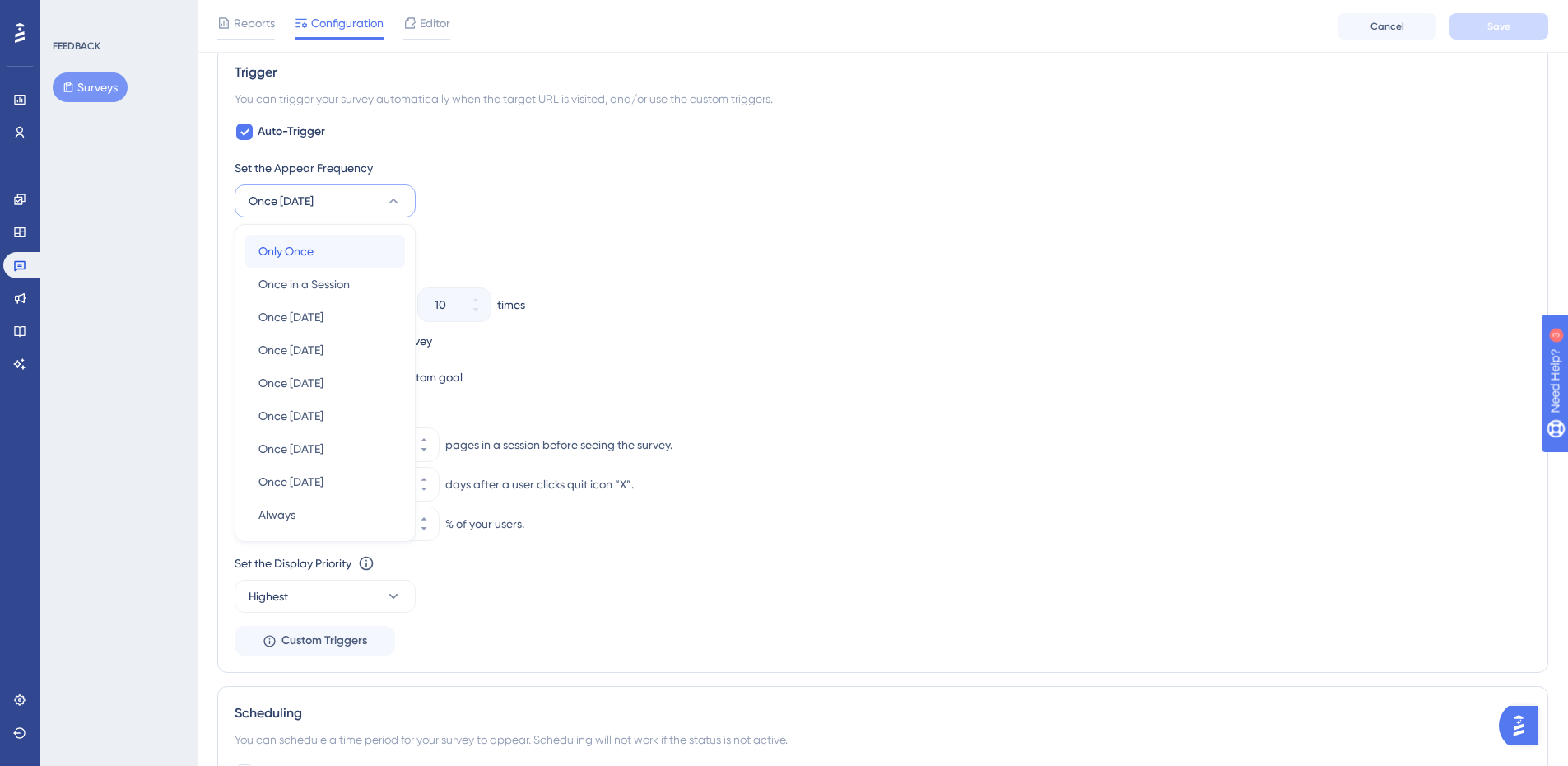
click at [315, 256] on div "Only Once Only Once" at bounding box center [325, 251] width 133 height 33
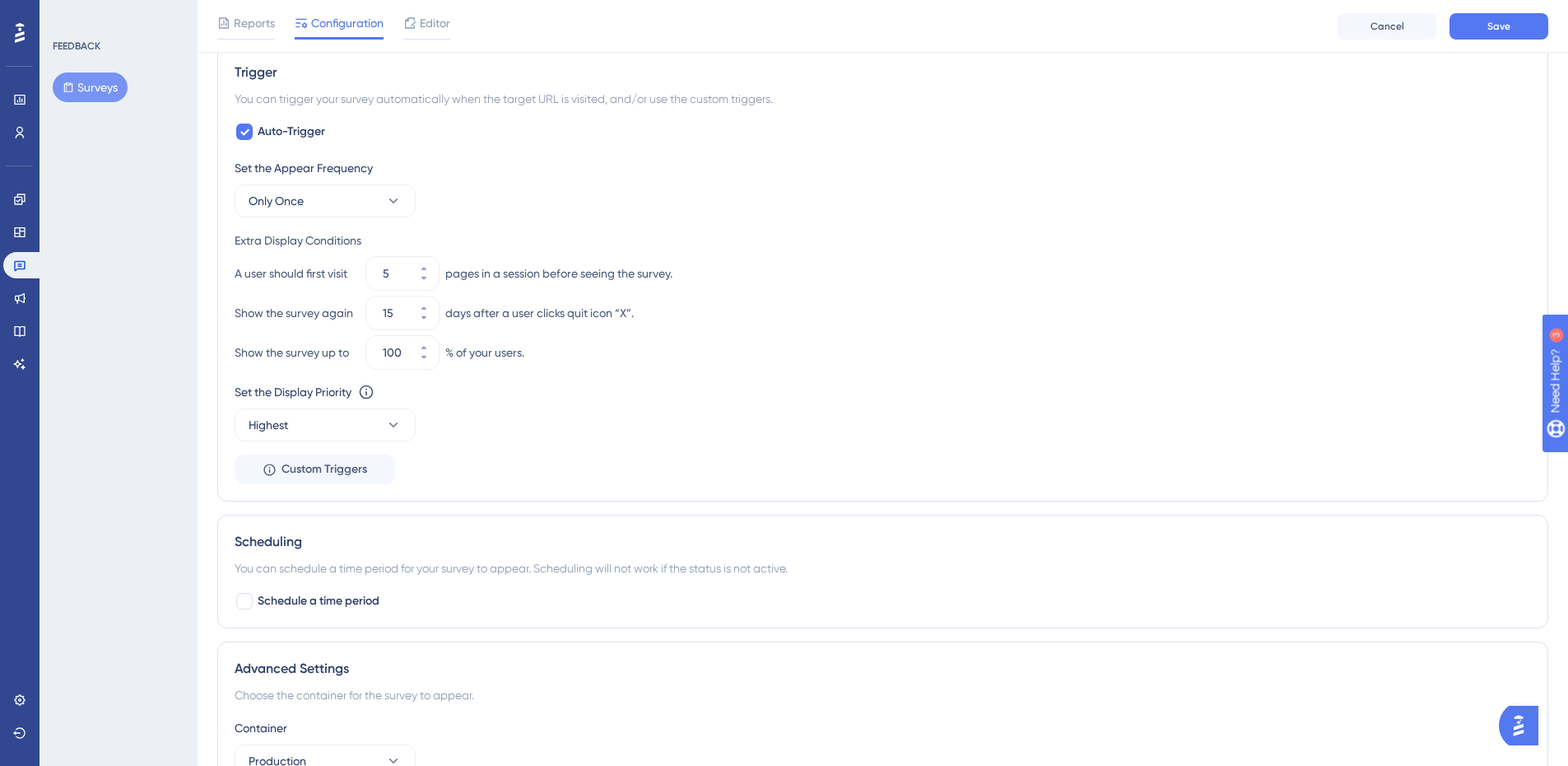
click at [525, 181] on div "Set the Appear Frequency Only Once" at bounding box center [883, 188] width 1297 height 59
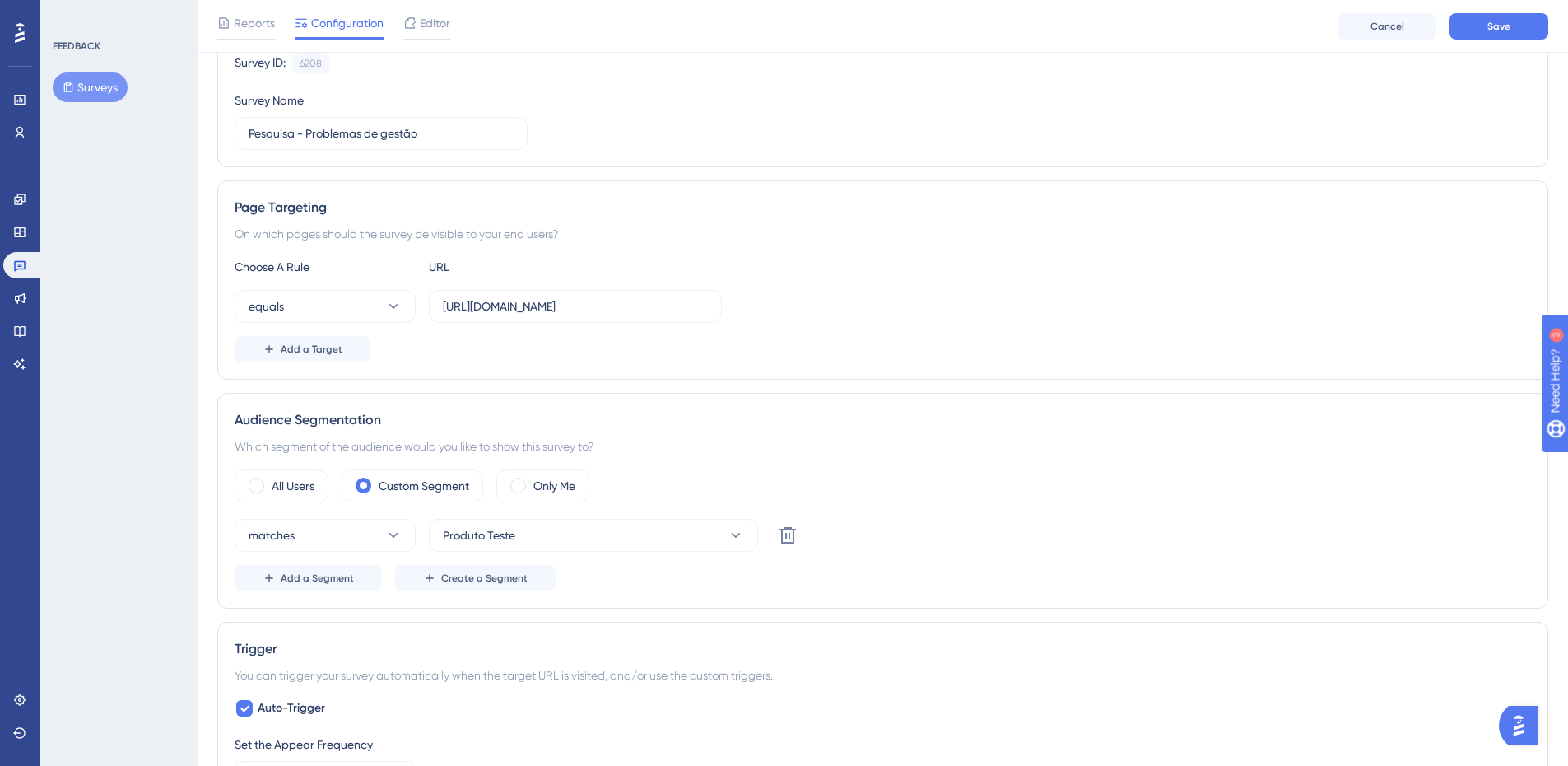
scroll to position [0, 0]
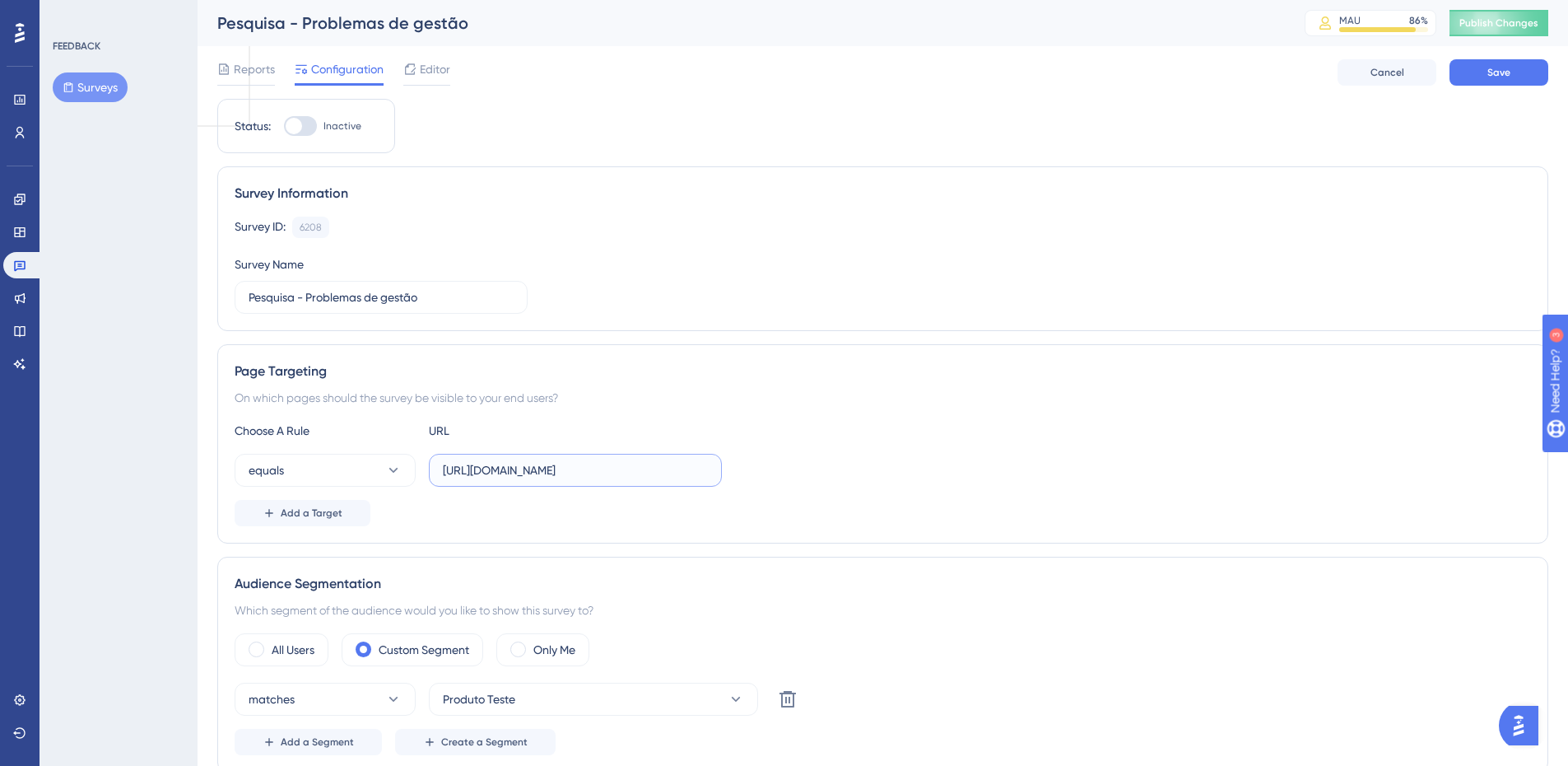
drag, startPoint x: 651, startPoint y: 468, endPoint x: 664, endPoint y: 470, distance: 13.2
click at [664, 470] on input "[URL][DOMAIN_NAME]" at bounding box center [575, 470] width 266 height 18
click at [703, 463] on input "[URL][DOMAIN_NAME]" at bounding box center [575, 470] width 266 height 18
click at [682, 468] on input "[URL][DOMAIN_NAME]" at bounding box center [575, 470] width 266 height 18
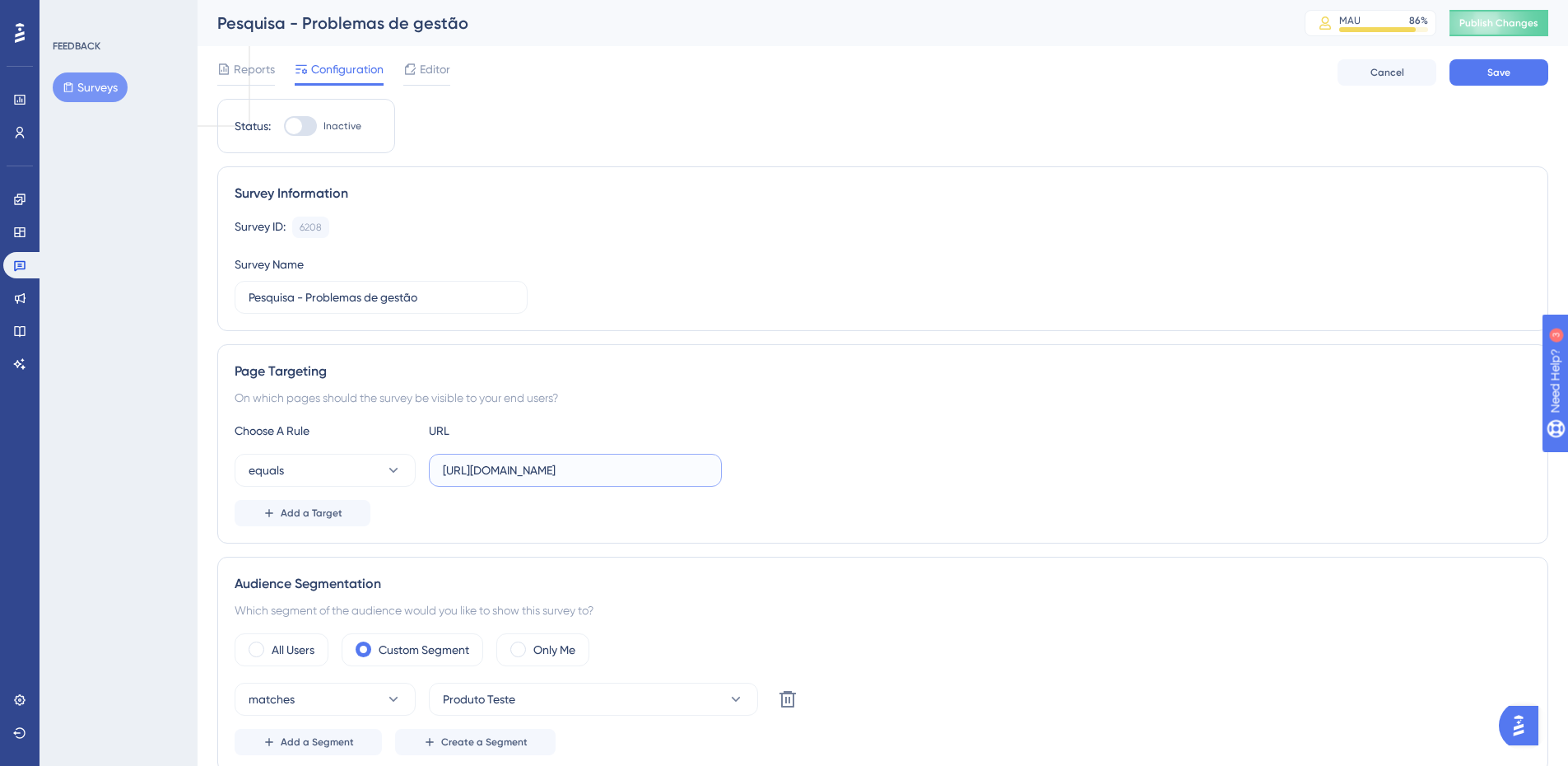
drag, startPoint x: 669, startPoint y: 469, endPoint x: 816, endPoint y: 484, distance: 147.8
click at [816, 484] on div "equals [URL][DOMAIN_NAME]" at bounding box center [883, 470] width 1297 height 33
drag, startPoint x: 655, startPoint y: 468, endPoint x: 640, endPoint y: 468, distance: 15.0
click at [640, 468] on input "[URL][DOMAIN_NAME]" at bounding box center [575, 470] width 266 height 18
click at [619, 468] on input "[URL][DOMAIN_NAME]" at bounding box center [575, 470] width 266 height 18
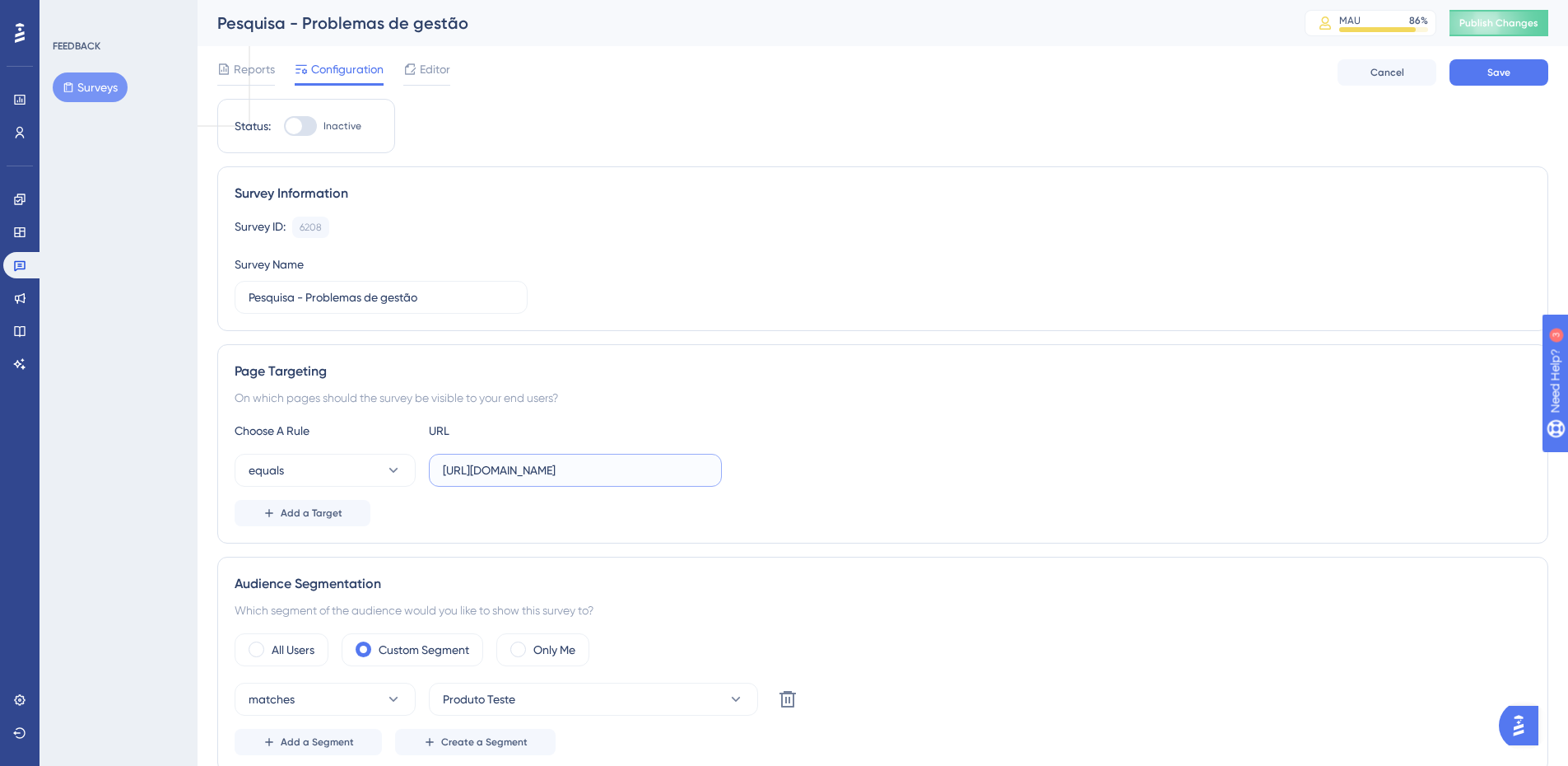
click at [619, 468] on input "[URL][DOMAIN_NAME]" at bounding box center [575, 470] width 266 height 18
paste input "(.*)"
click at [646, 470] on input "[URL][DOMAIN_NAME]" at bounding box center [575, 470] width 266 height 18
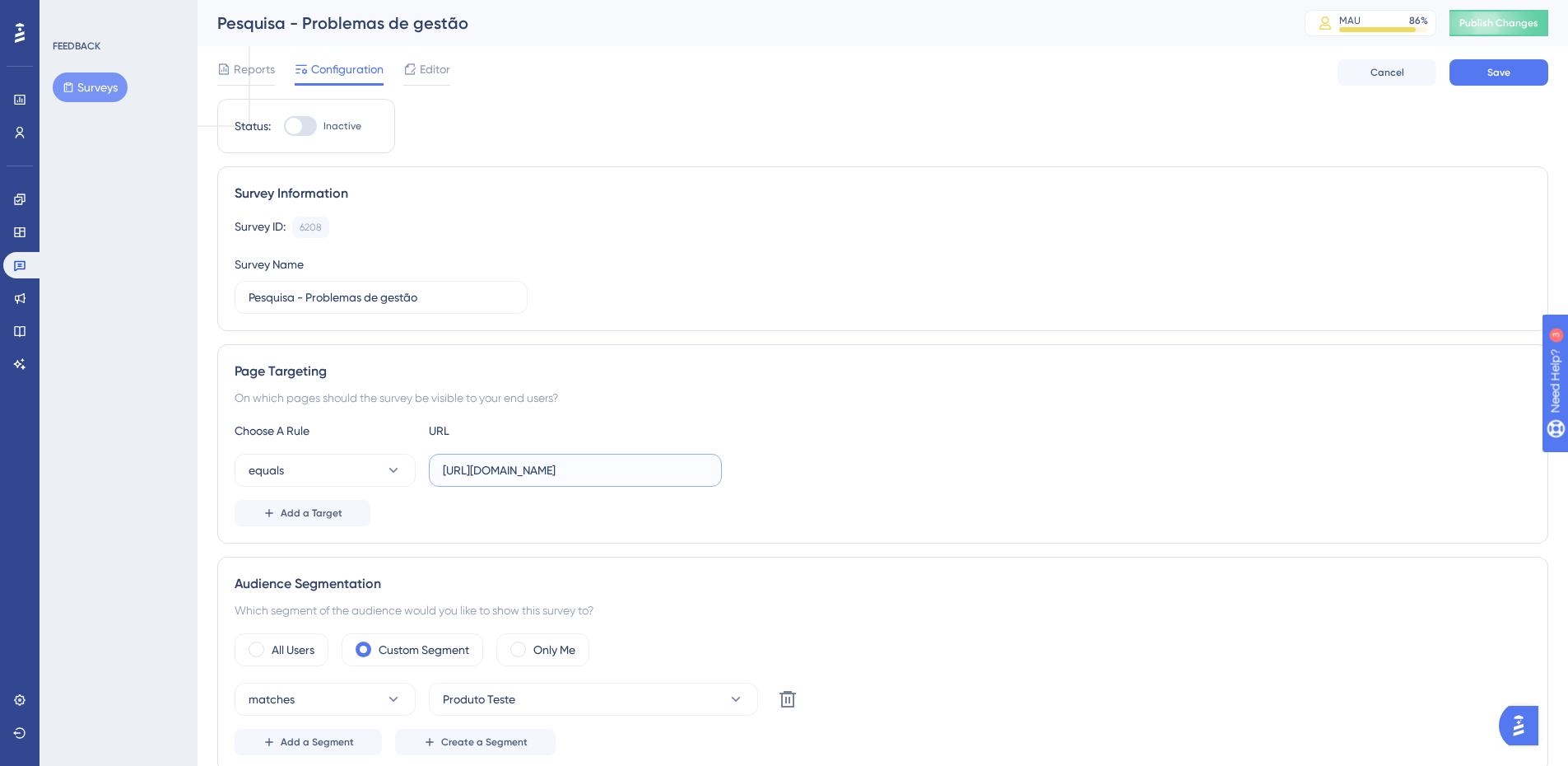
click at [644, 474] on input "[URL][DOMAIN_NAME]" at bounding box center [575, 470] width 266 height 18
paste input "(.*)"
type input "[URL][DOMAIN_NAME]"
click at [586, 471] on input "[URL][DOMAIN_NAME]" at bounding box center [575, 470] width 266 height 18
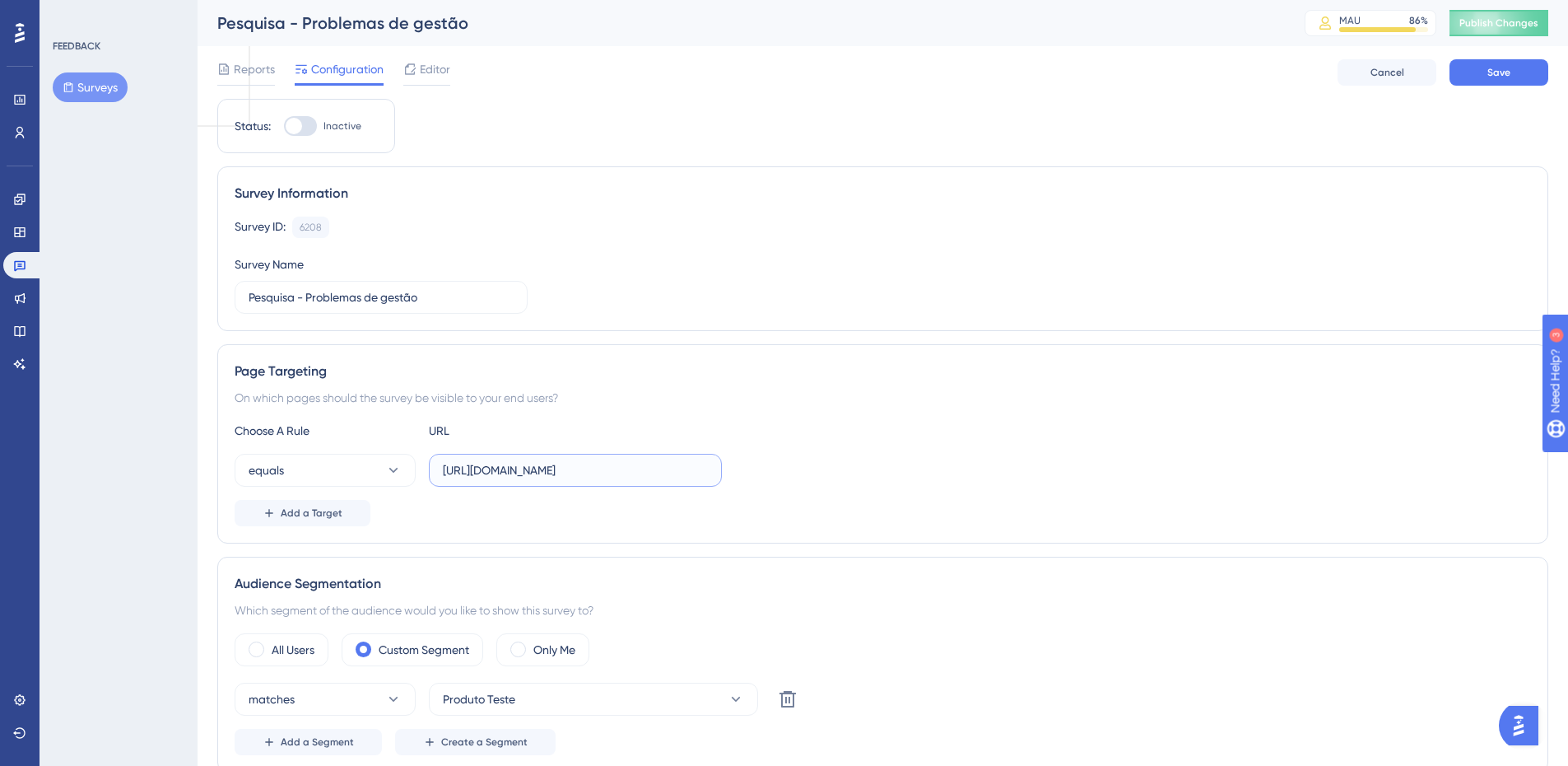
drag, startPoint x: 607, startPoint y: 472, endPoint x: 850, endPoint y: 479, distance: 243.1
click at [850, 479] on div "equals [URL][DOMAIN_NAME]" at bounding box center [883, 470] width 1297 height 33
click at [863, 471] on div "equals [URL][DOMAIN_NAME]" at bounding box center [883, 470] width 1297 height 33
click at [303, 122] on div at bounding box center [301, 126] width 33 height 20
click at [284, 126] on input "Inactive" at bounding box center [284, 126] width 1 height 1
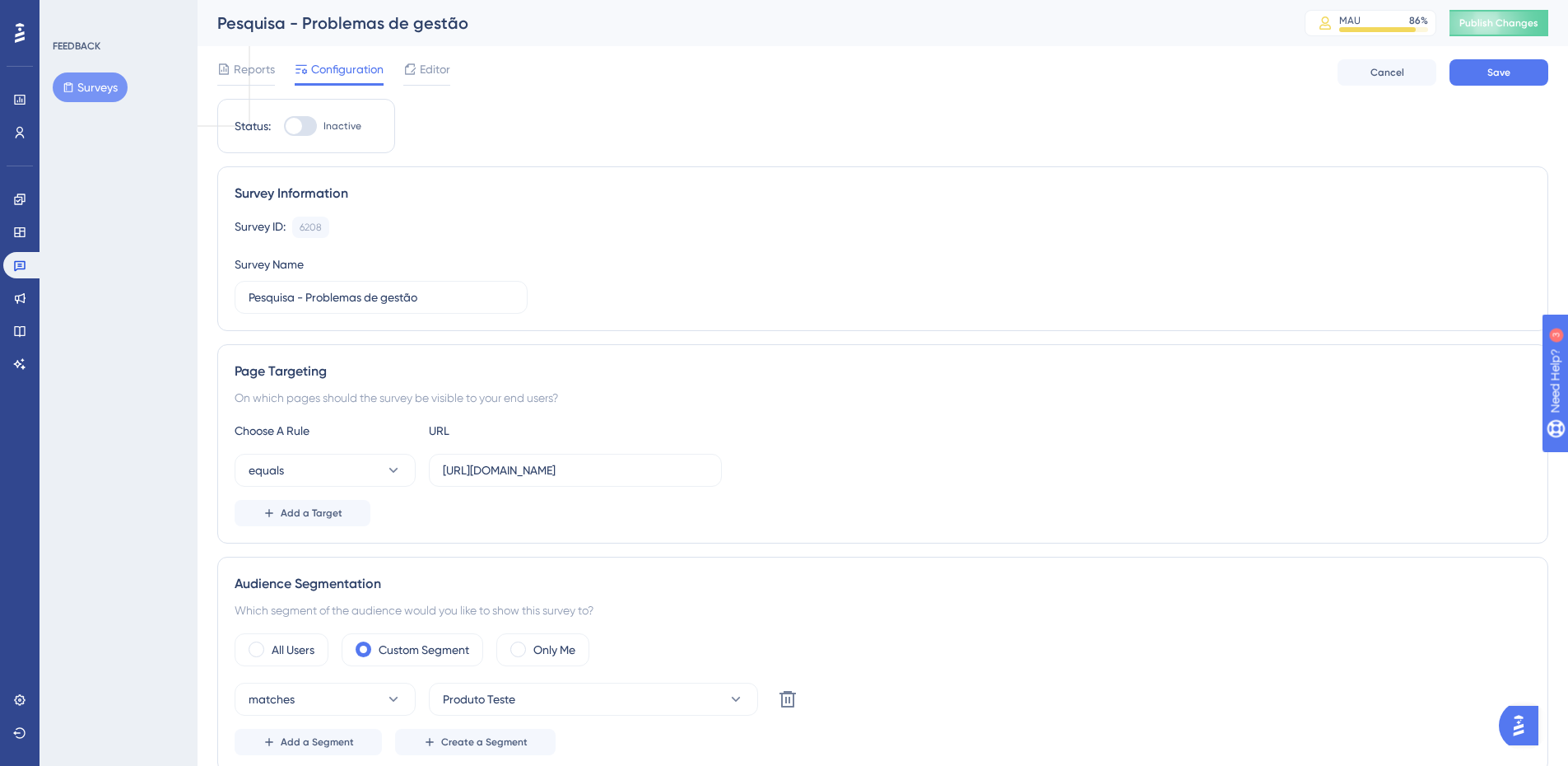
checkbox input "true"
click at [430, 73] on span "Editor" at bounding box center [435, 69] width 31 height 20
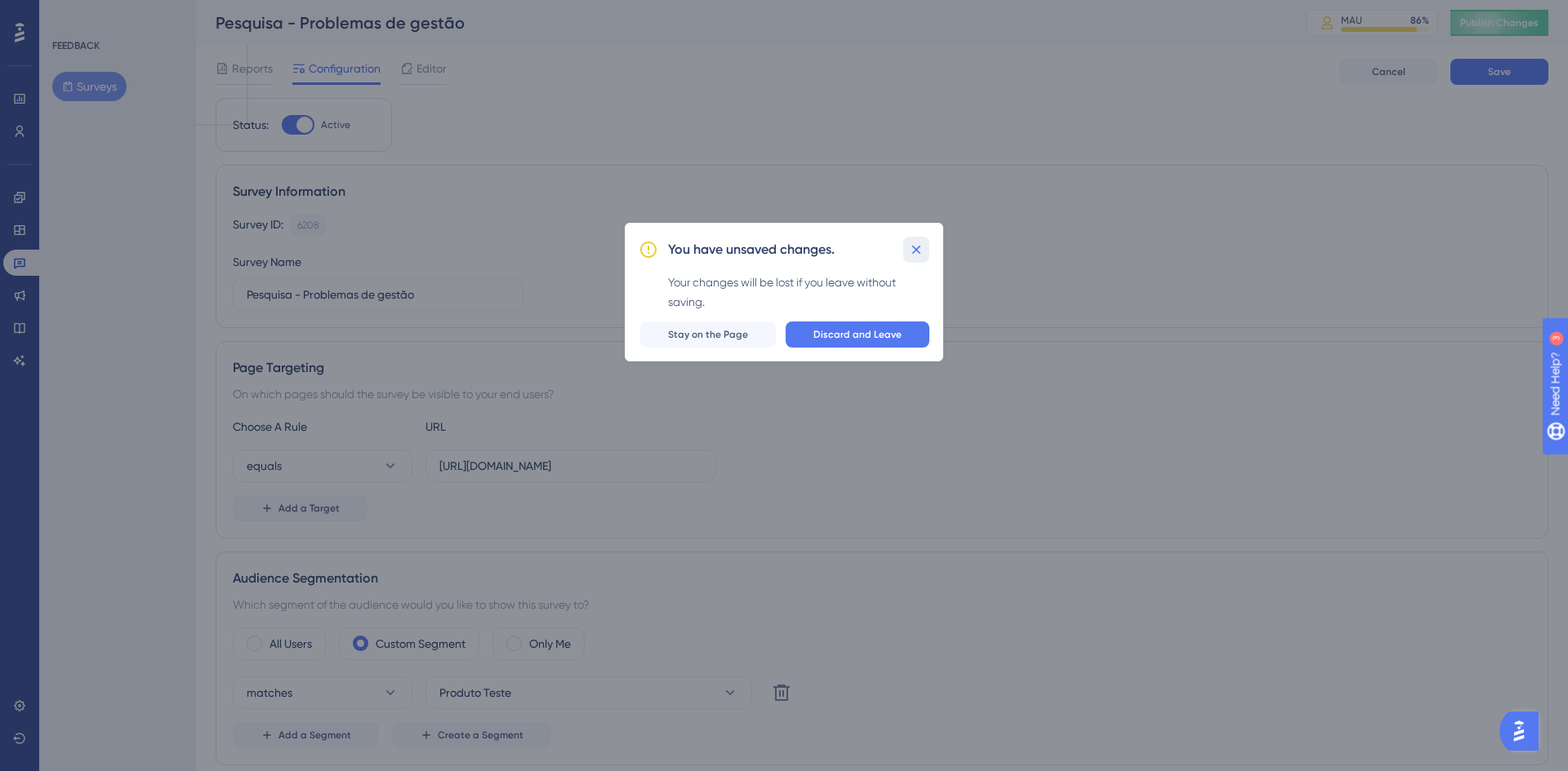
drag, startPoint x: 914, startPoint y: 251, endPoint x: 1295, endPoint y: 118, distance: 403.5
click at [914, 250] on icon at bounding box center [916, 250] width 16 height 16
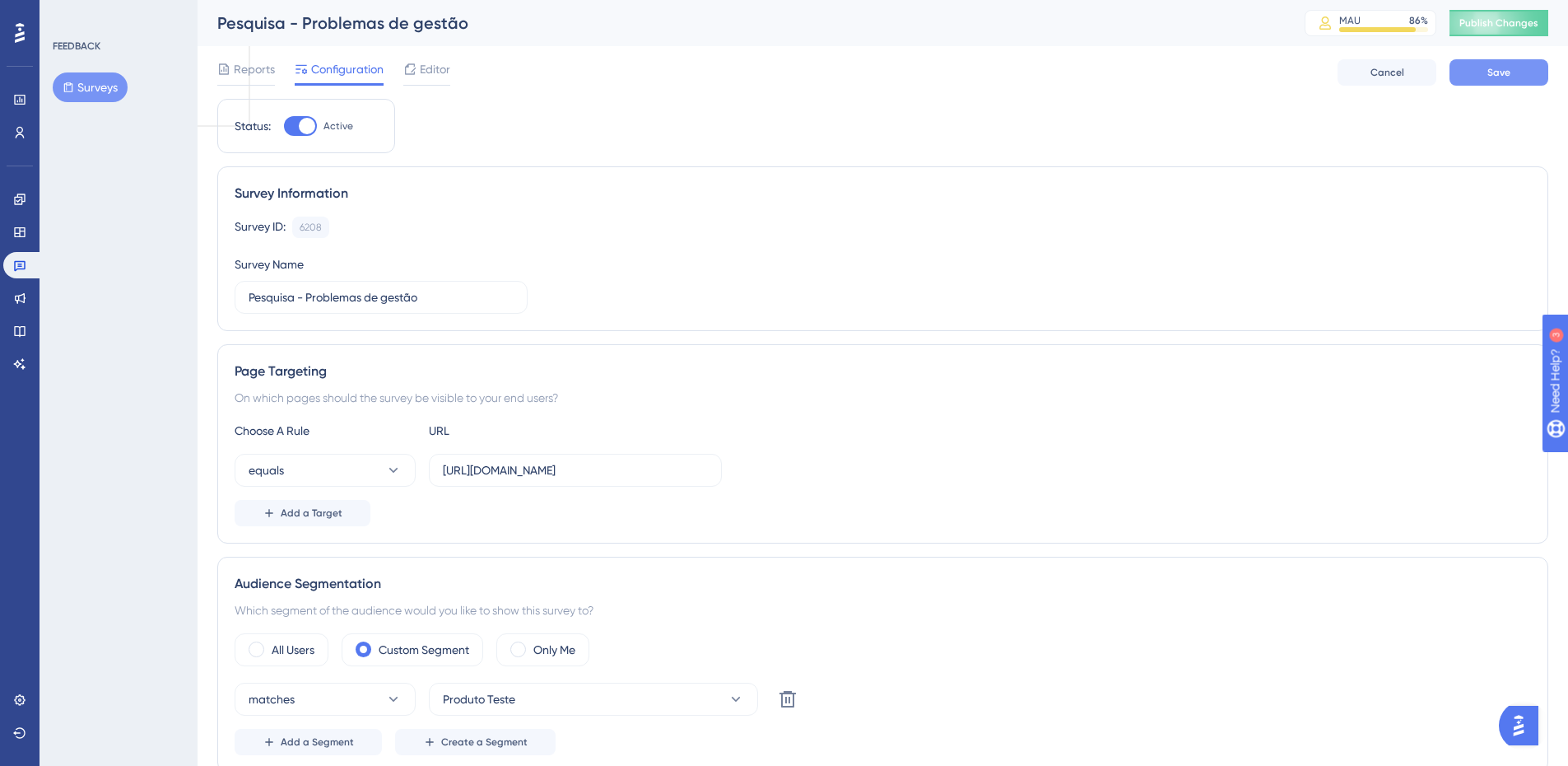
click at [1486, 70] on button "Save" at bounding box center [1500, 72] width 99 height 26
click at [422, 78] on span "Editor" at bounding box center [435, 69] width 31 height 20
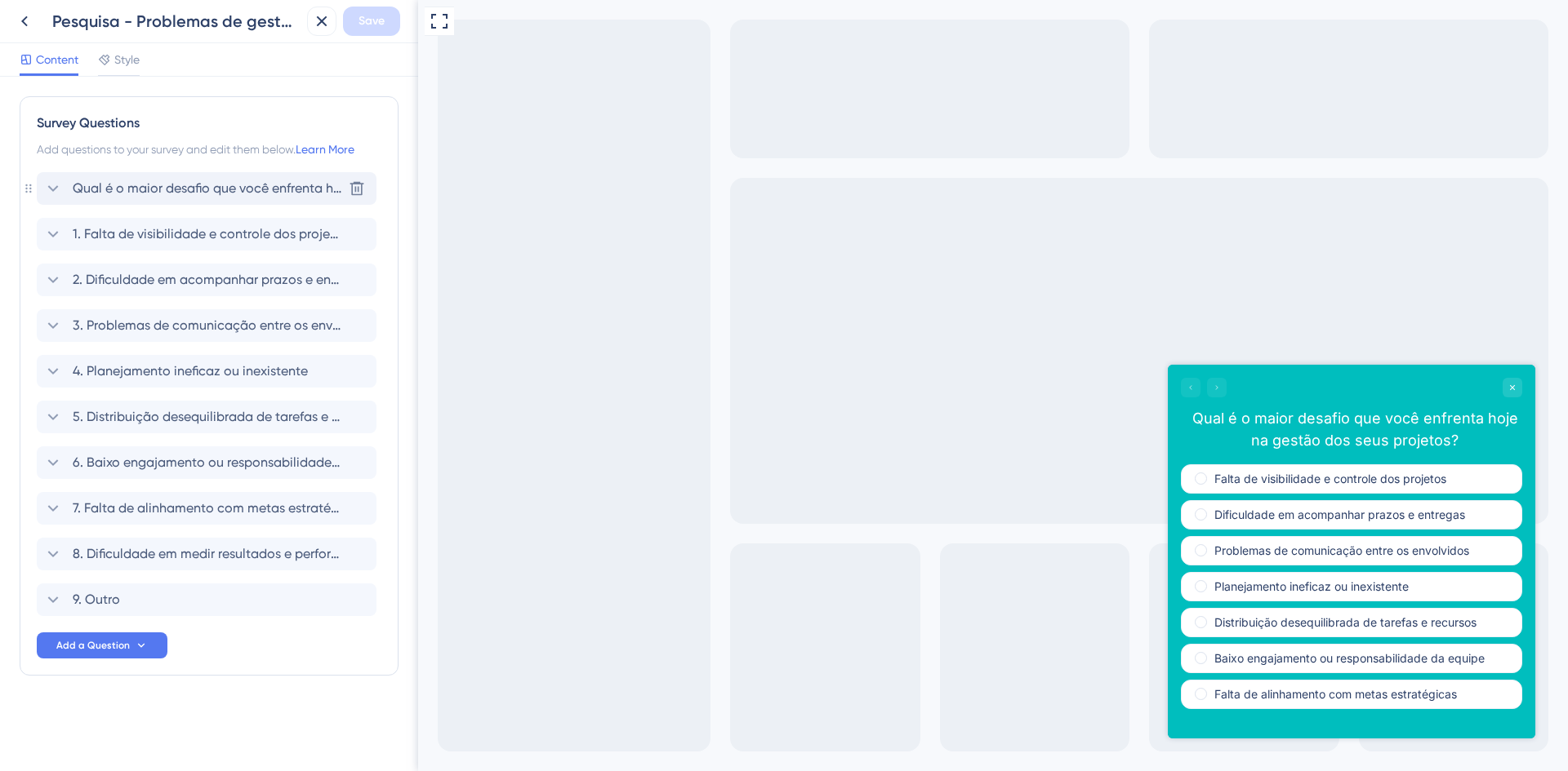
click at [67, 184] on div "Qual é o maior desafio que você enfrenta hoje na gestão dos seus projetos?" at bounding box center [192, 188] width 299 height 20
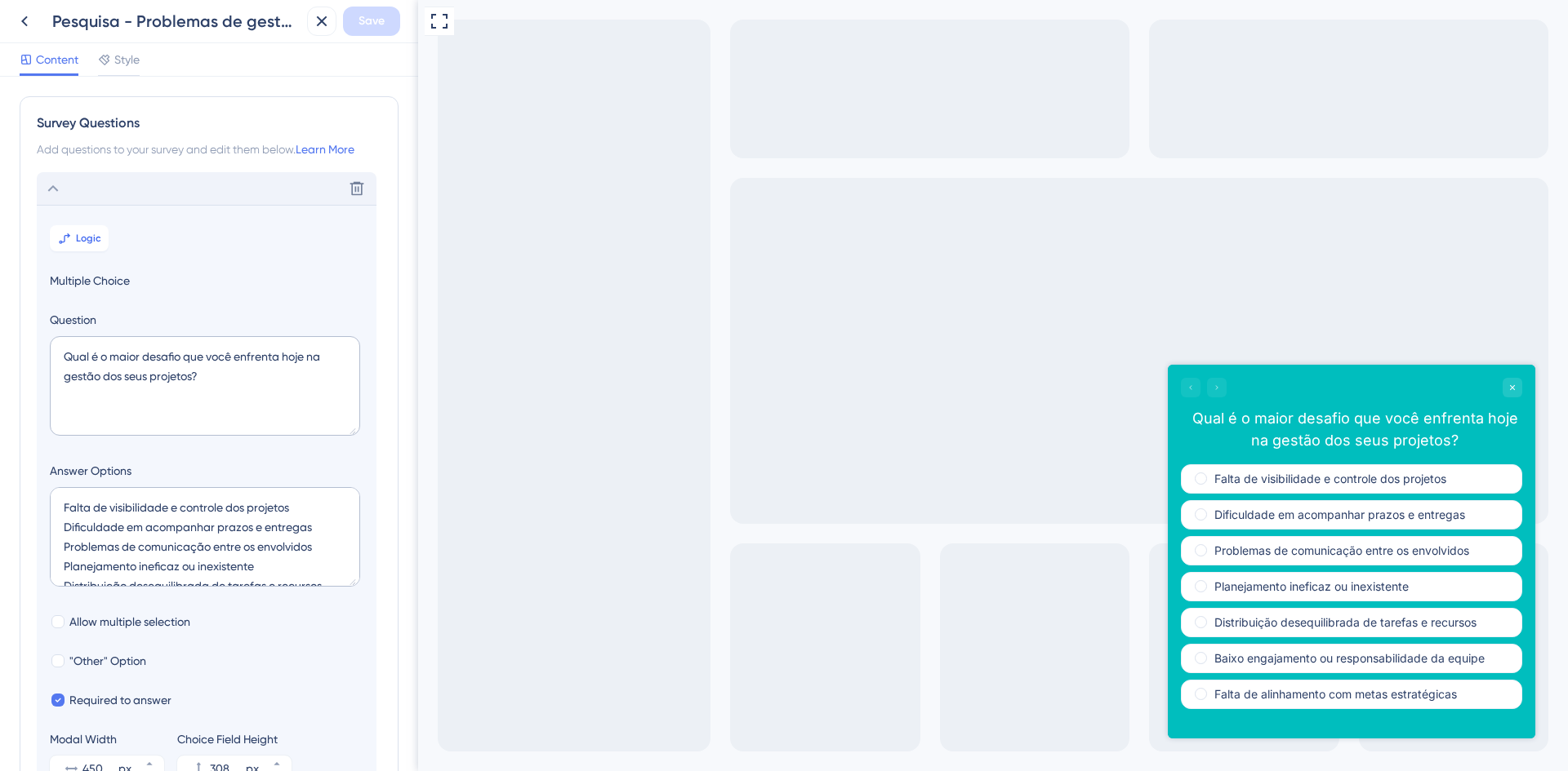
scroll to position [95, 0]
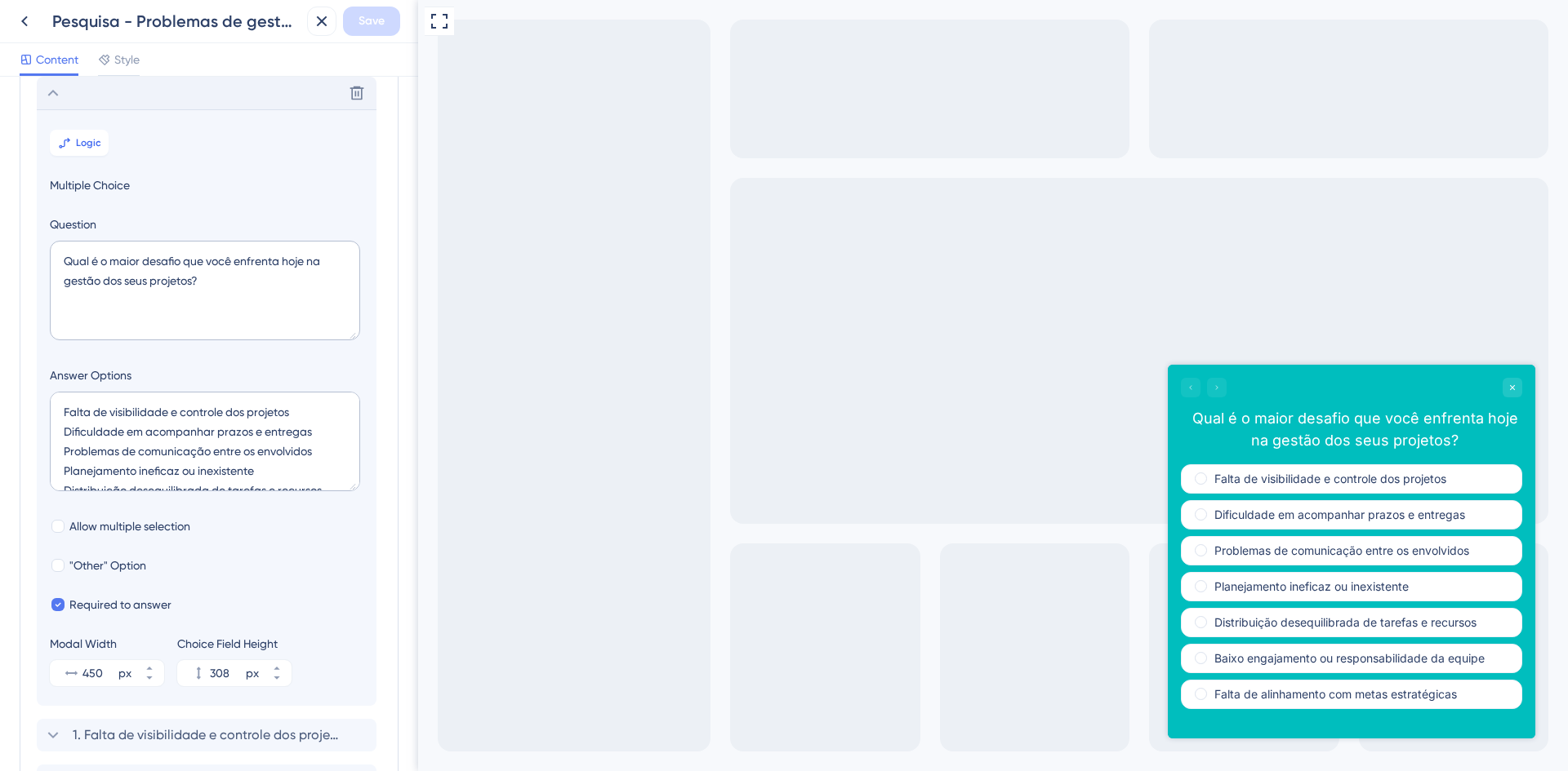
click at [54, 85] on icon at bounding box center [53, 93] width 20 height 20
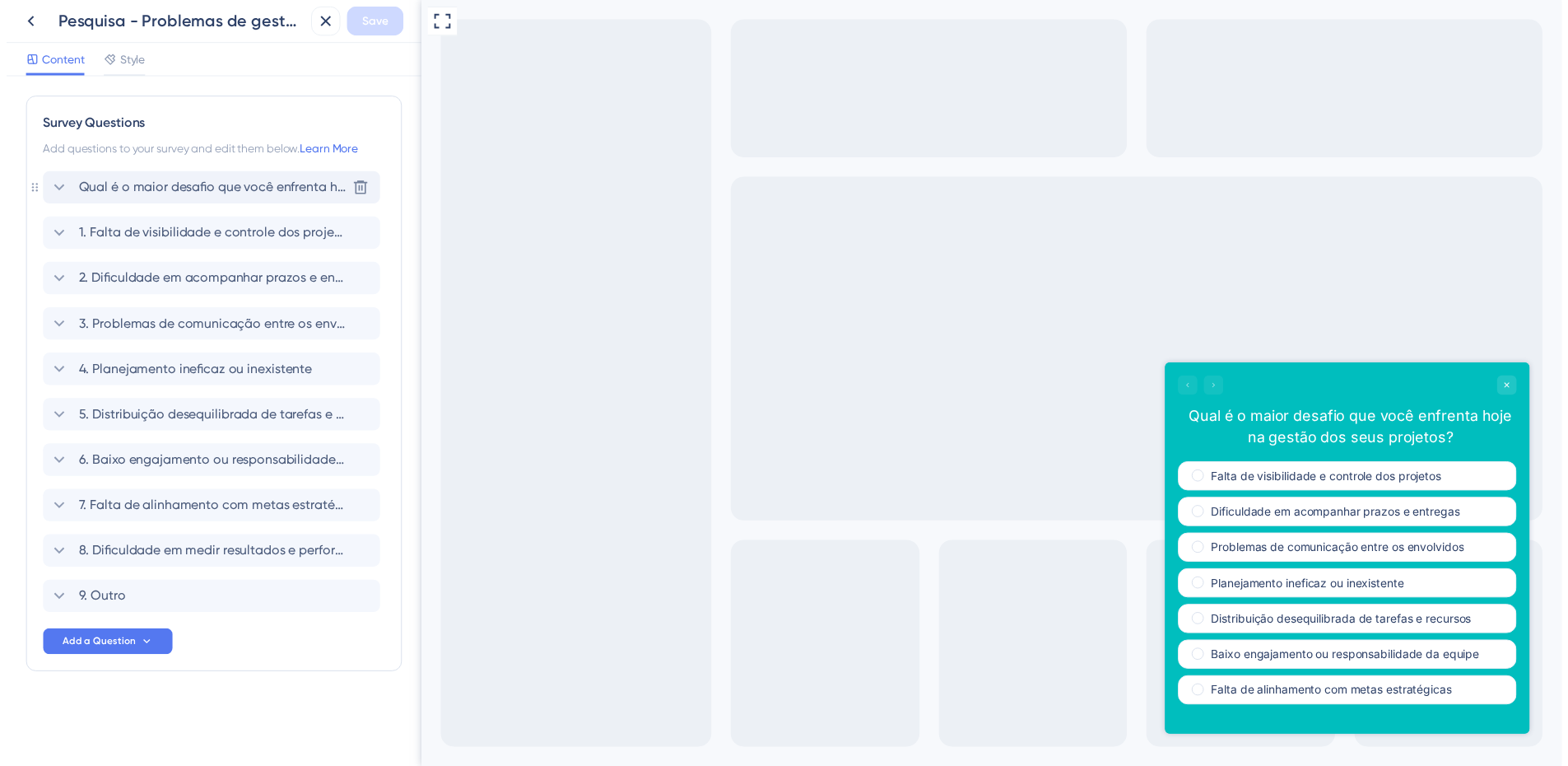
scroll to position [0, 0]
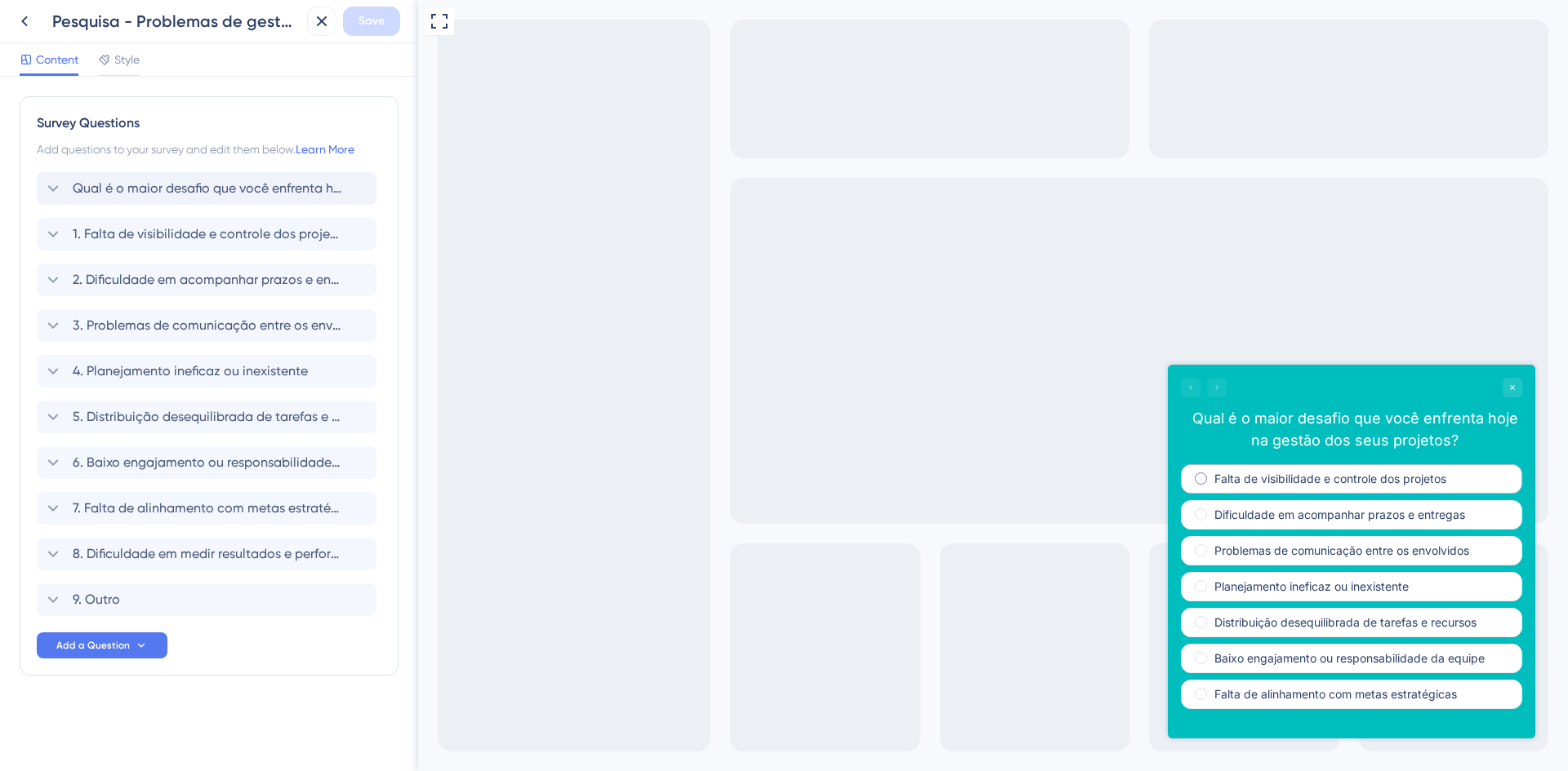
click at [1382, 477] on label "Falta de visibilidade e controle dos projetos" at bounding box center [1330, 479] width 232 height 16
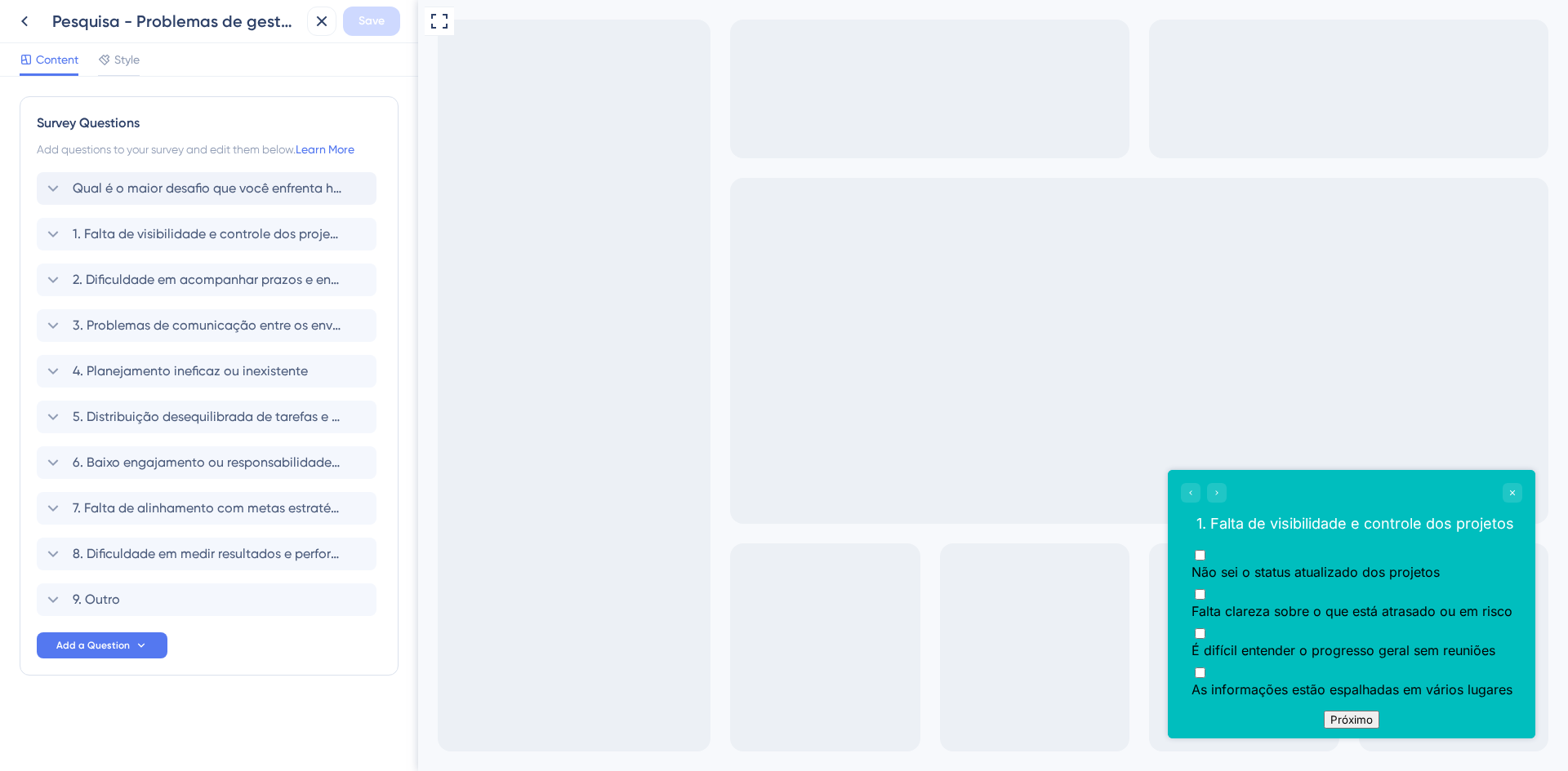
click at [1349, 682] on span "As informações estão espalhadas em vários lugares" at bounding box center [1351, 690] width 321 height 16
checkbox input "true"
click at [1348, 727] on button "Próximo" at bounding box center [1352, 736] width 55 height 18
click at [28, 28] on icon at bounding box center [24, 21] width 20 height 20
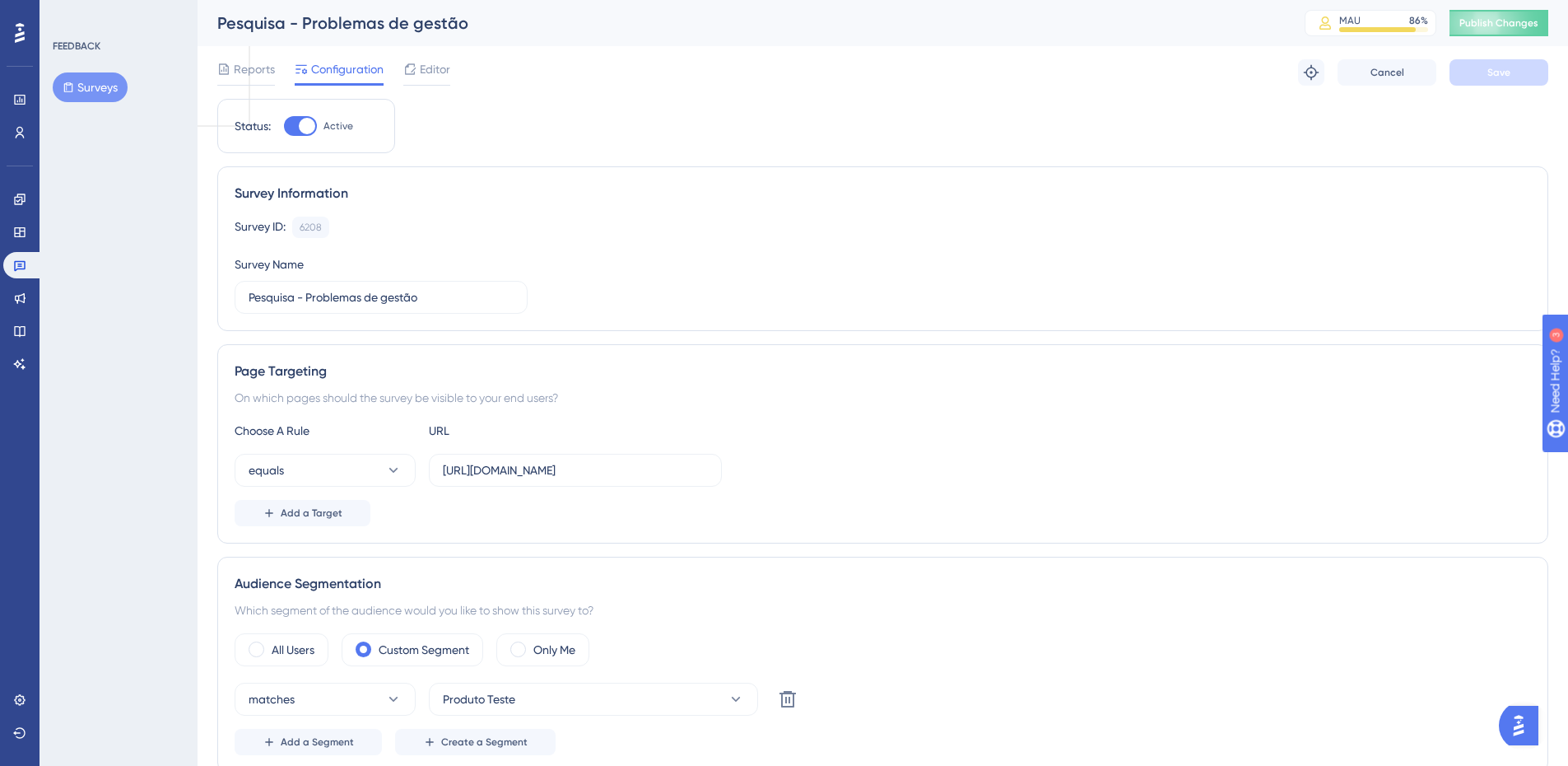
click at [673, 401] on div "On which pages should the survey be visible to your end users?" at bounding box center [883, 398] width 1297 height 20
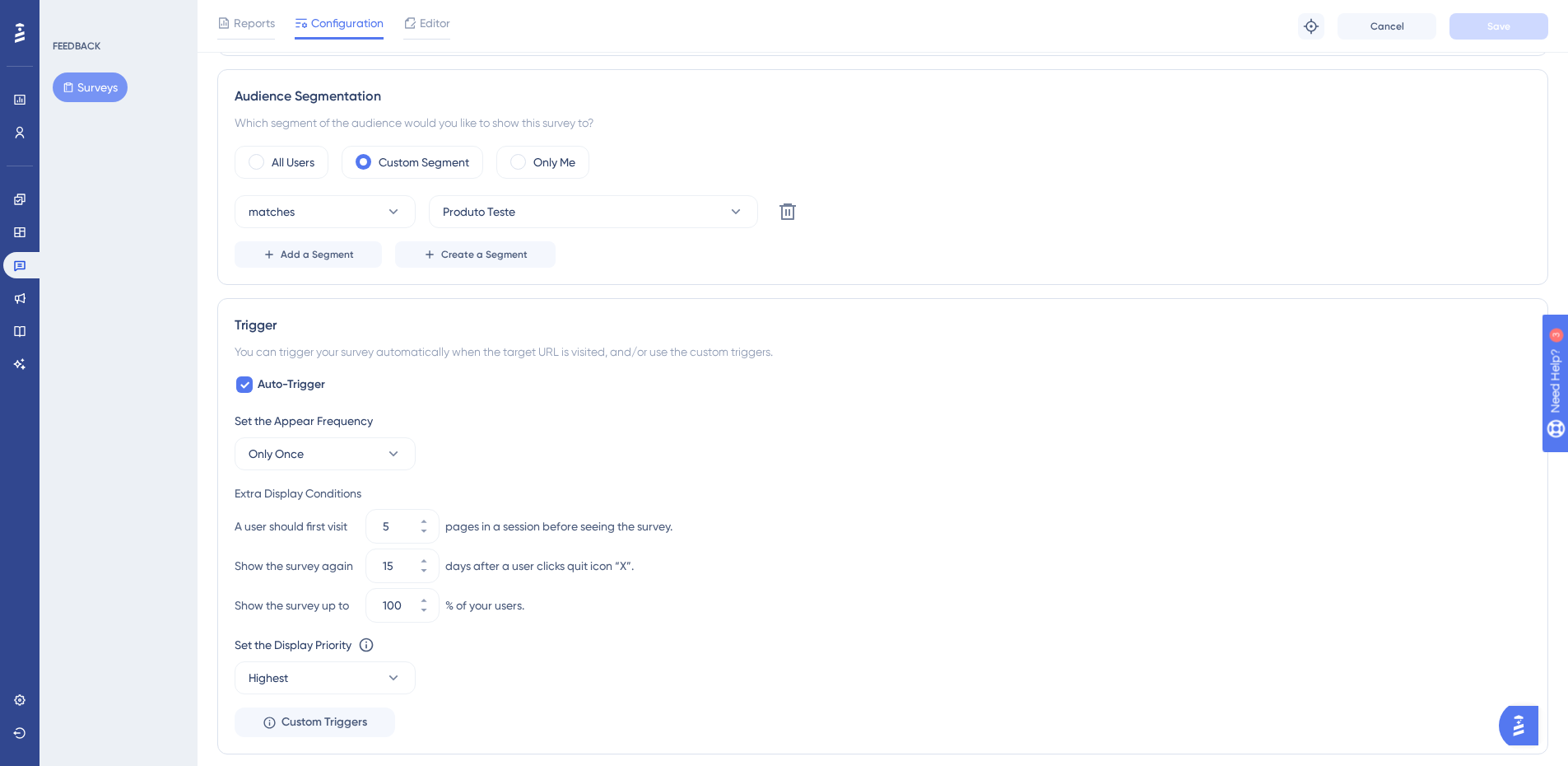
scroll to position [329, 0]
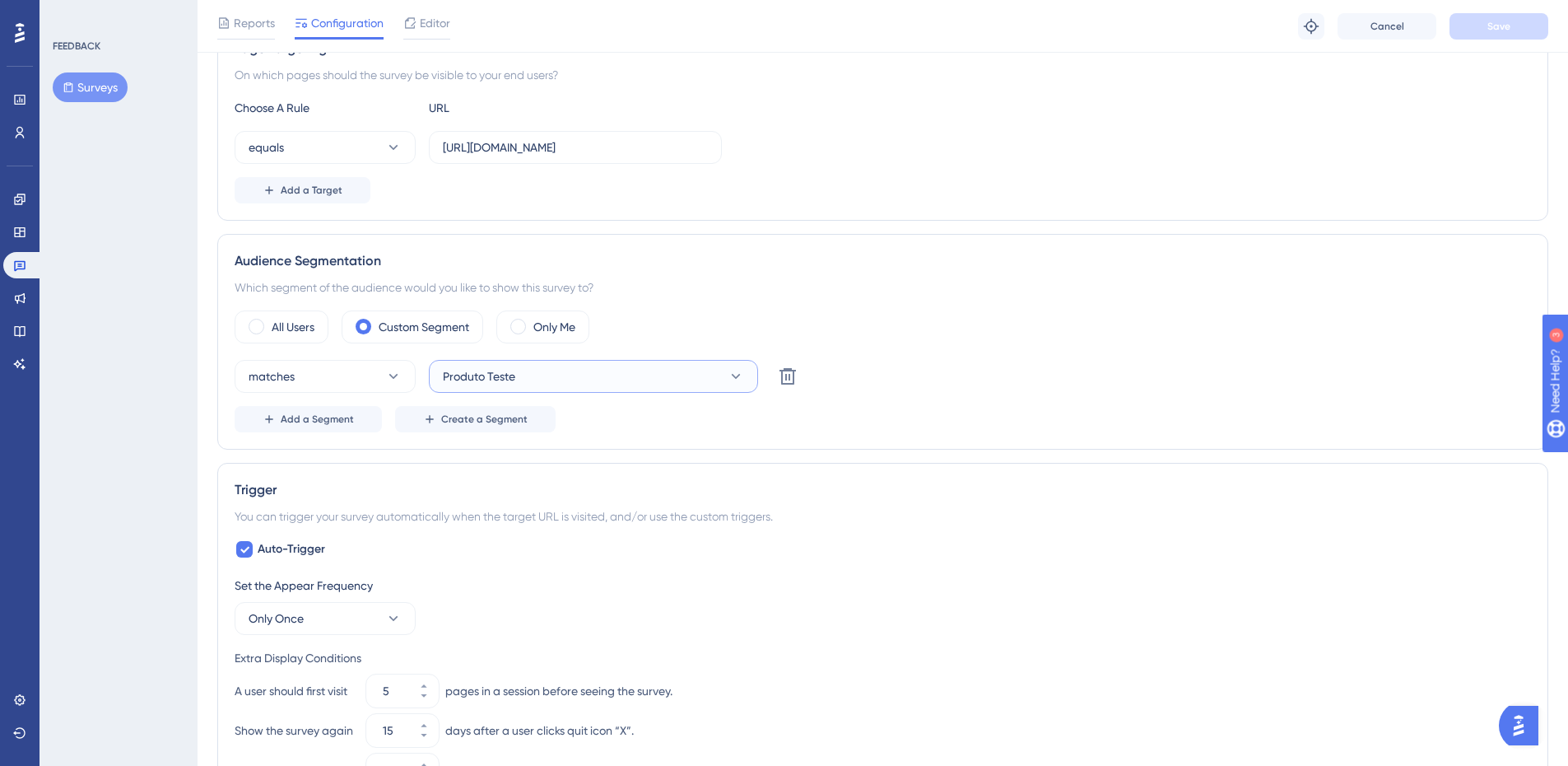
click at [553, 383] on button "Produto Teste" at bounding box center [594, 376] width 329 height 33
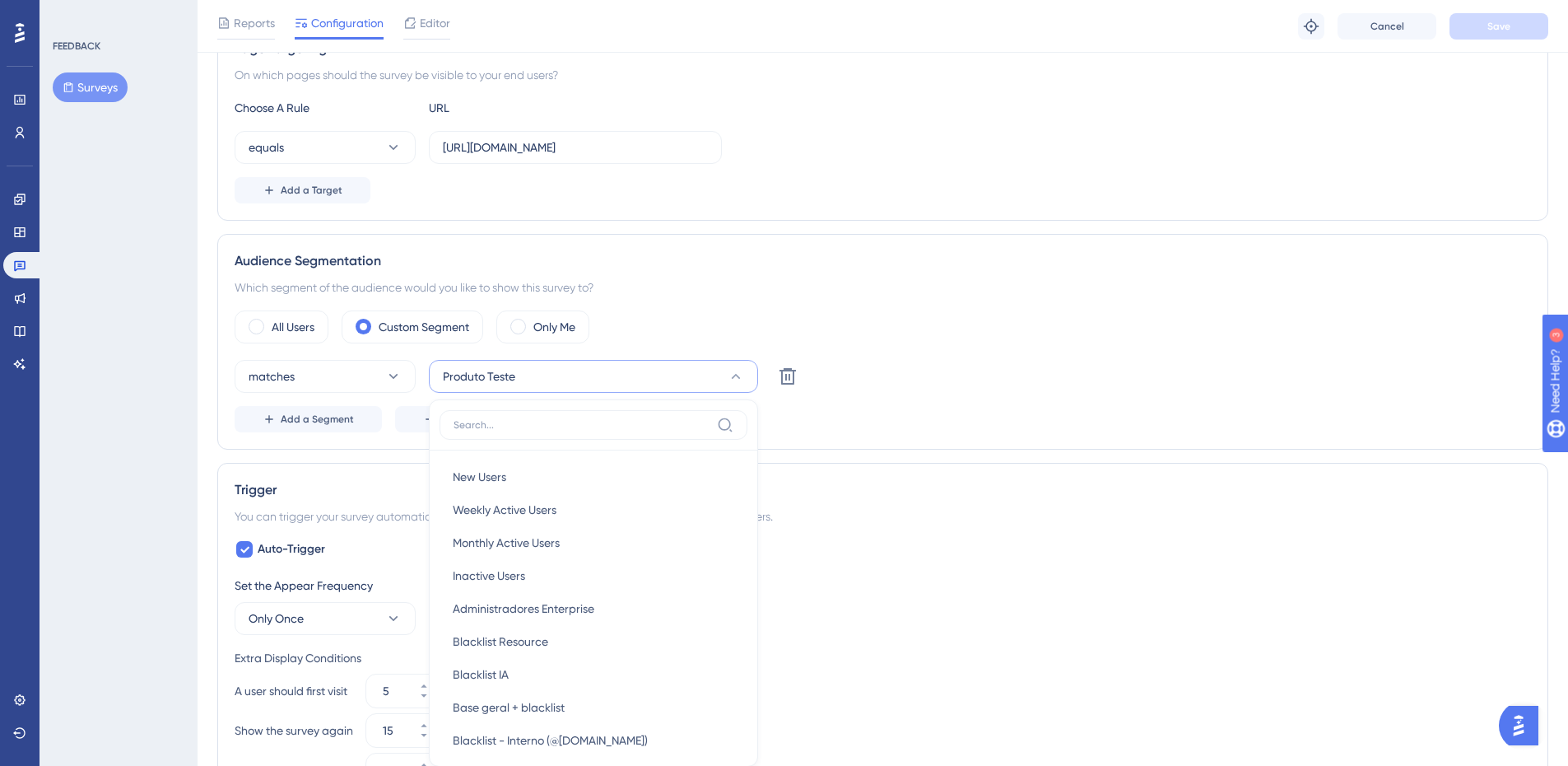
scroll to position [526, 0]
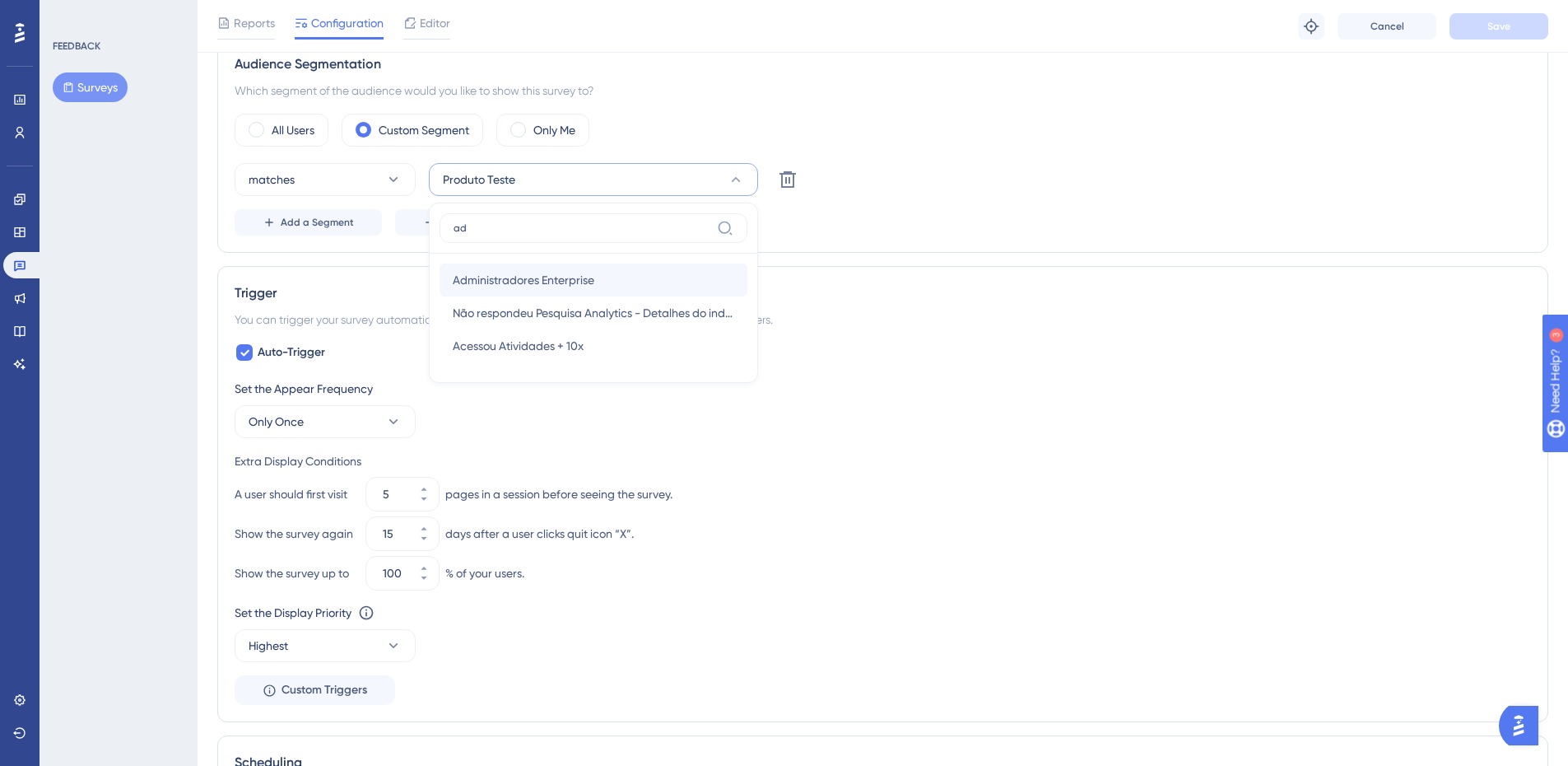
type input "ad"
click at [562, 279] on span "Administradores Enterprise" at bounding box center [523, 280] width 141 height 20
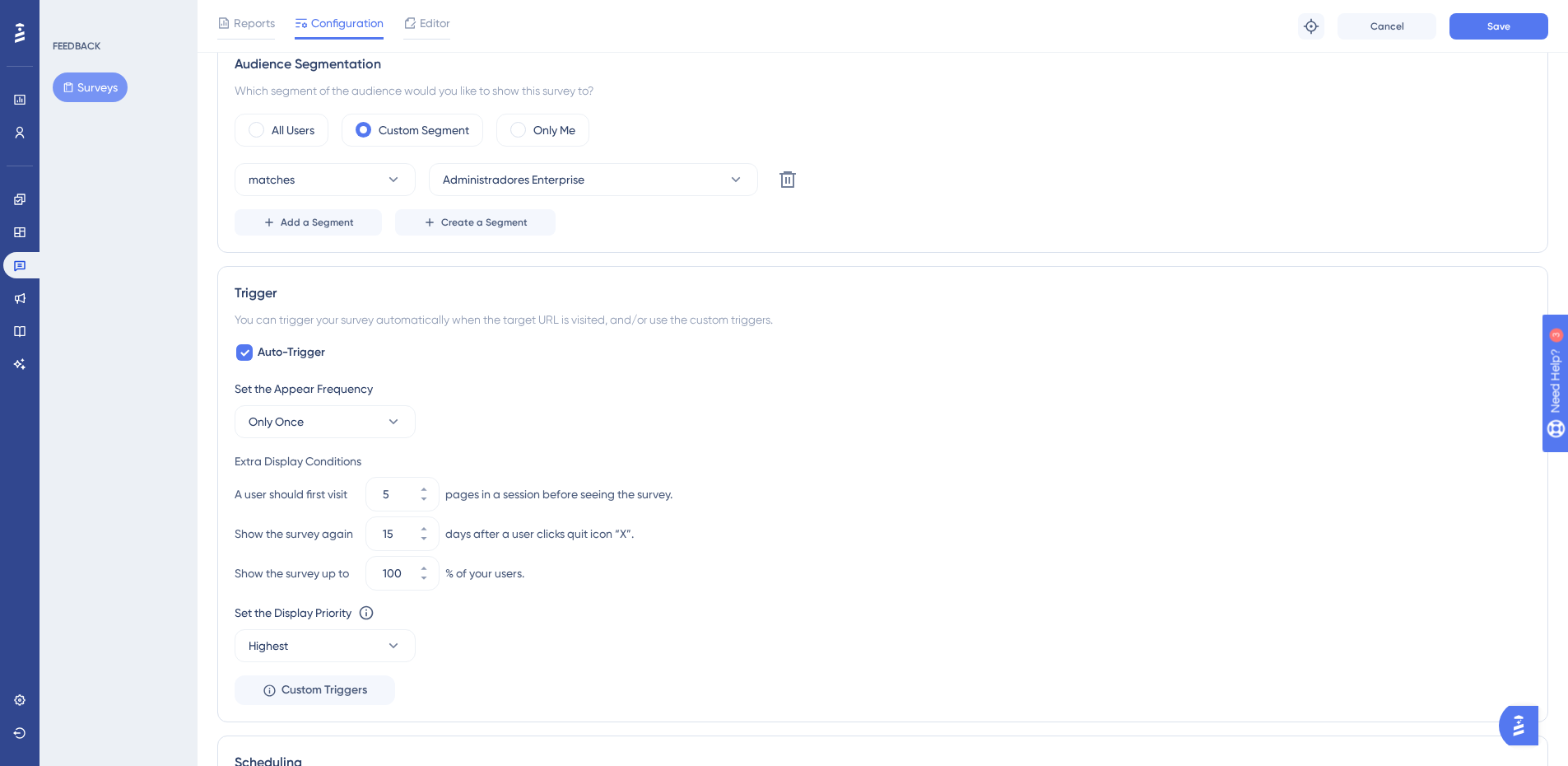
scroll to position [114, 0]
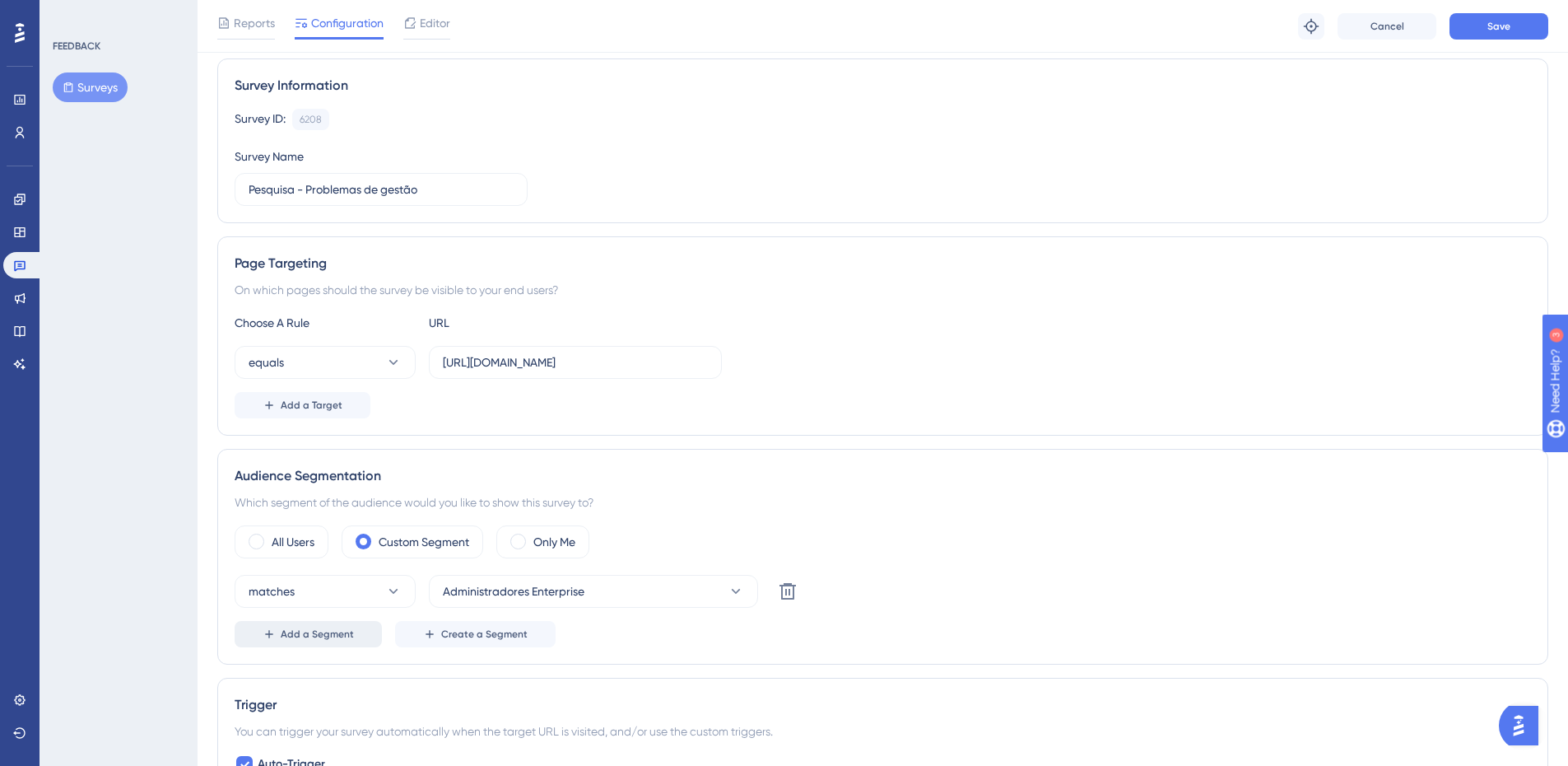
click at [342, 637] on span "Add a Segment" at bounding box center [317, 634] width 73 height 14
click at [526, 646] on span "Choose a segment" at bounding box center [491, 637] width 98 height 20
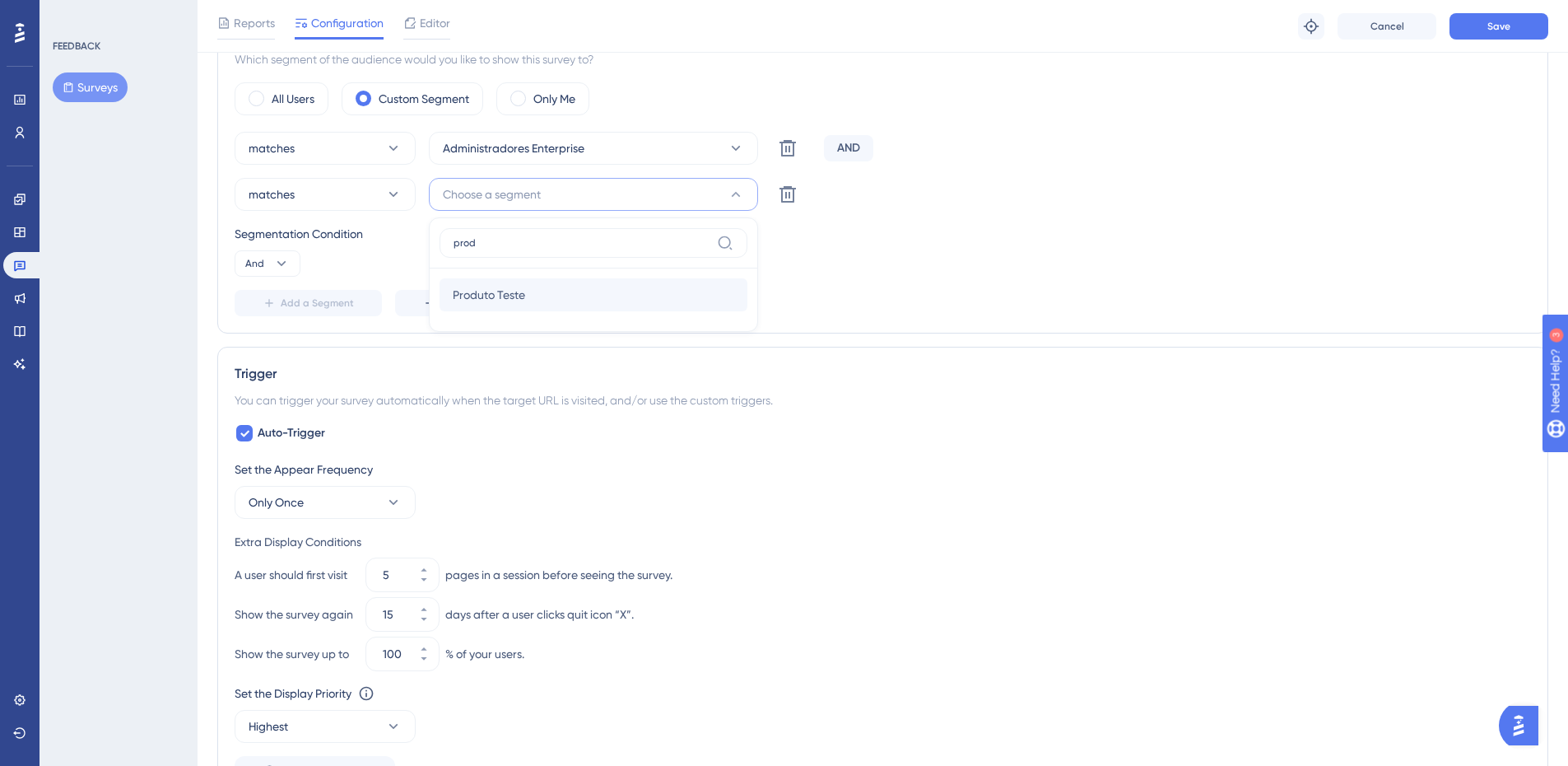
type input "prod"
click at [547, 301] on div "Produto Teste Produto Teste" at bounding box center [593, 294] width 282 height 33
click at [880, 307] on div "Add a Segment Create a Segment" at bounding box center [883, 302] width 1297 height 26
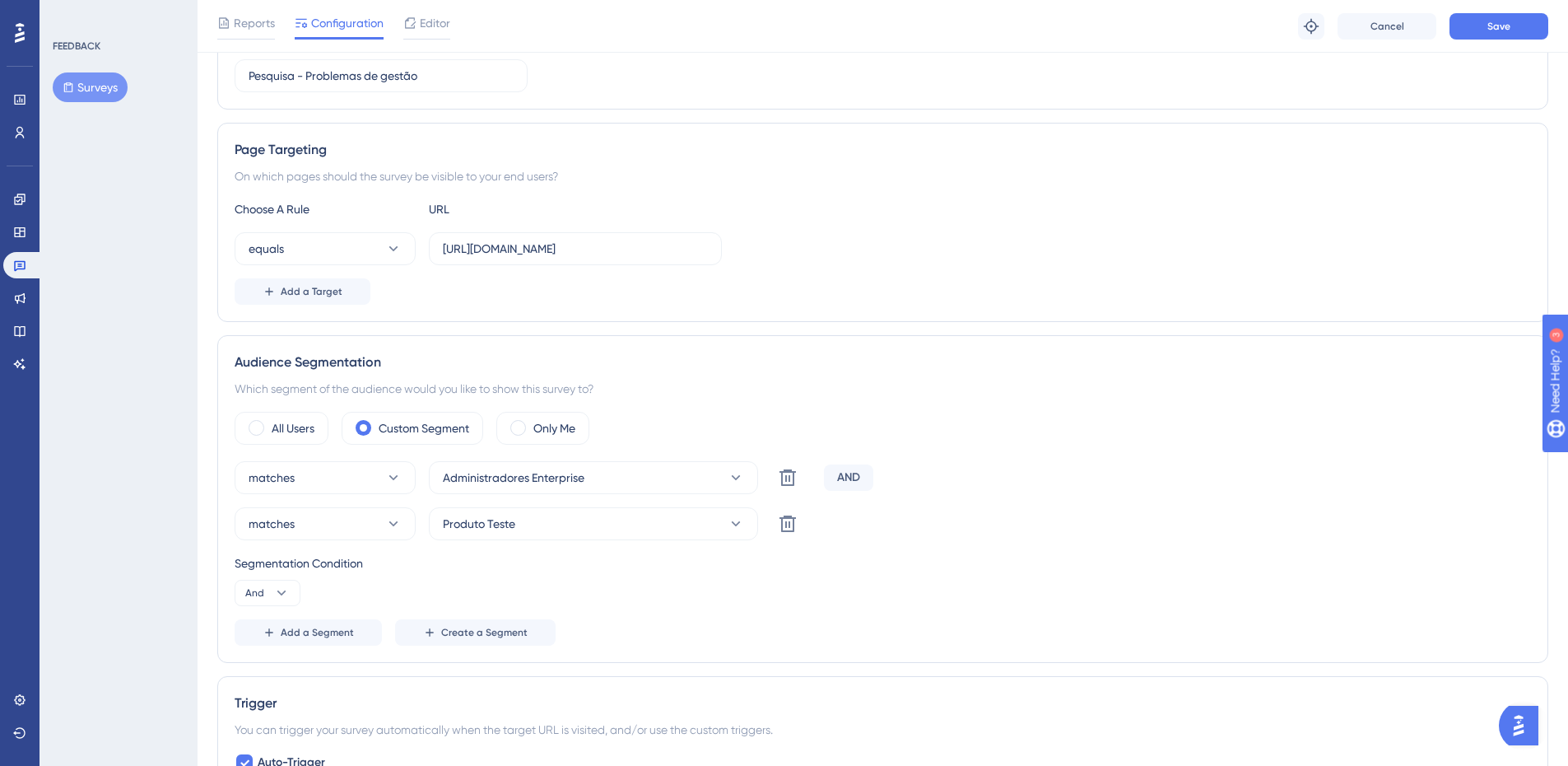
scroll to position [63, 0]
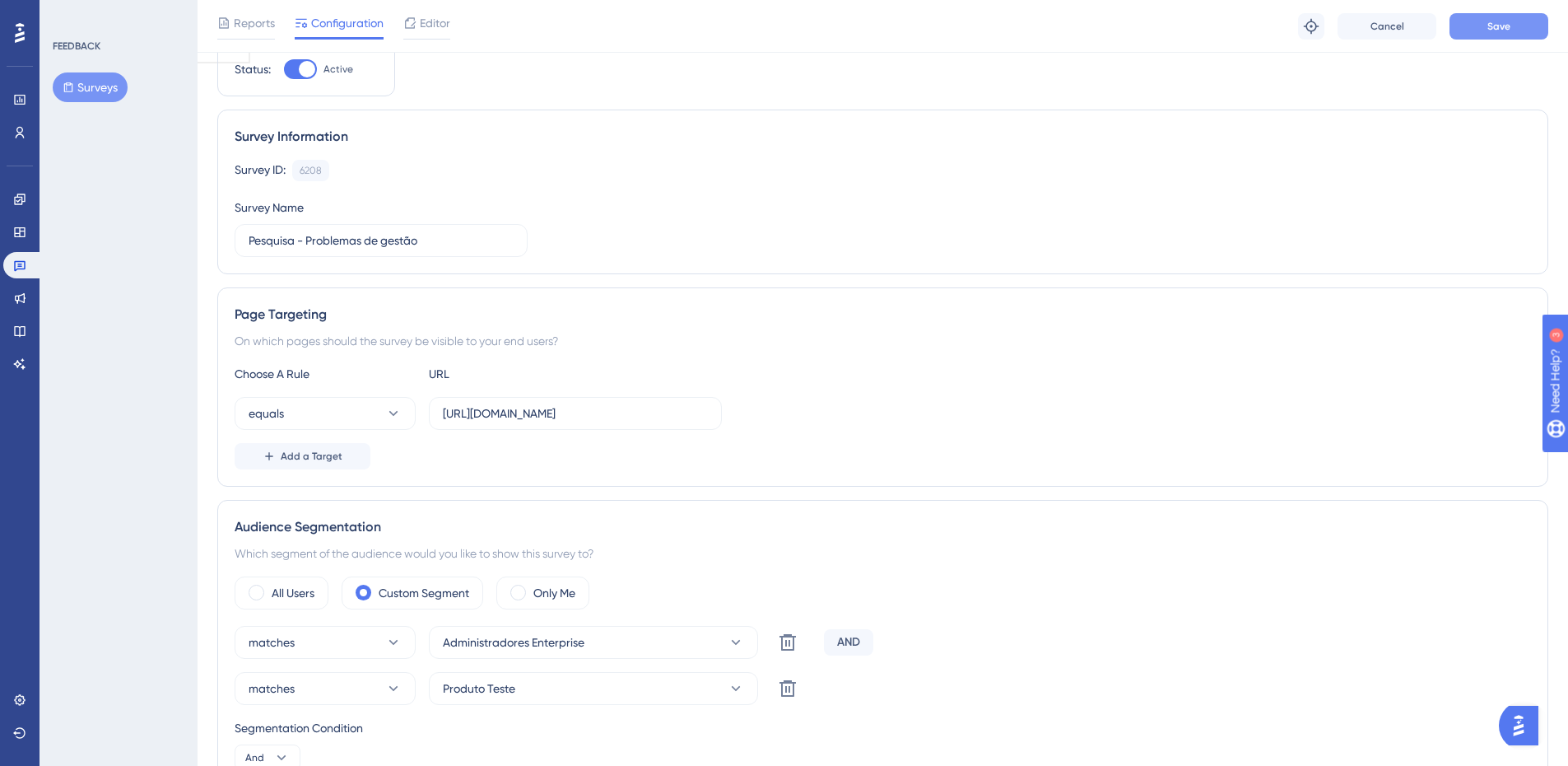
click at [1505, 34] on button "Save" at bounding box center [1500, 26] width 99 height 26
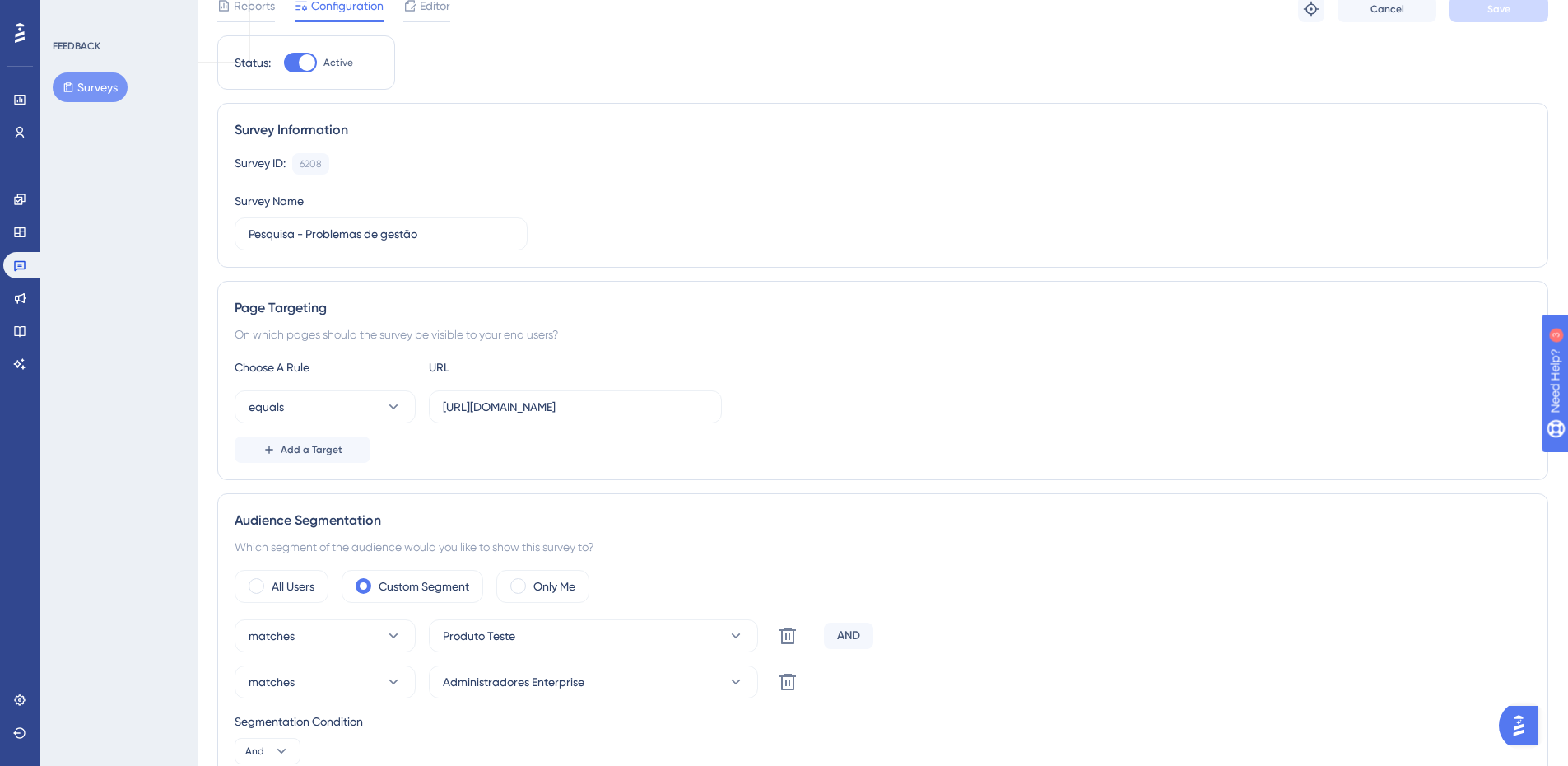
scroll to position [0, 0]
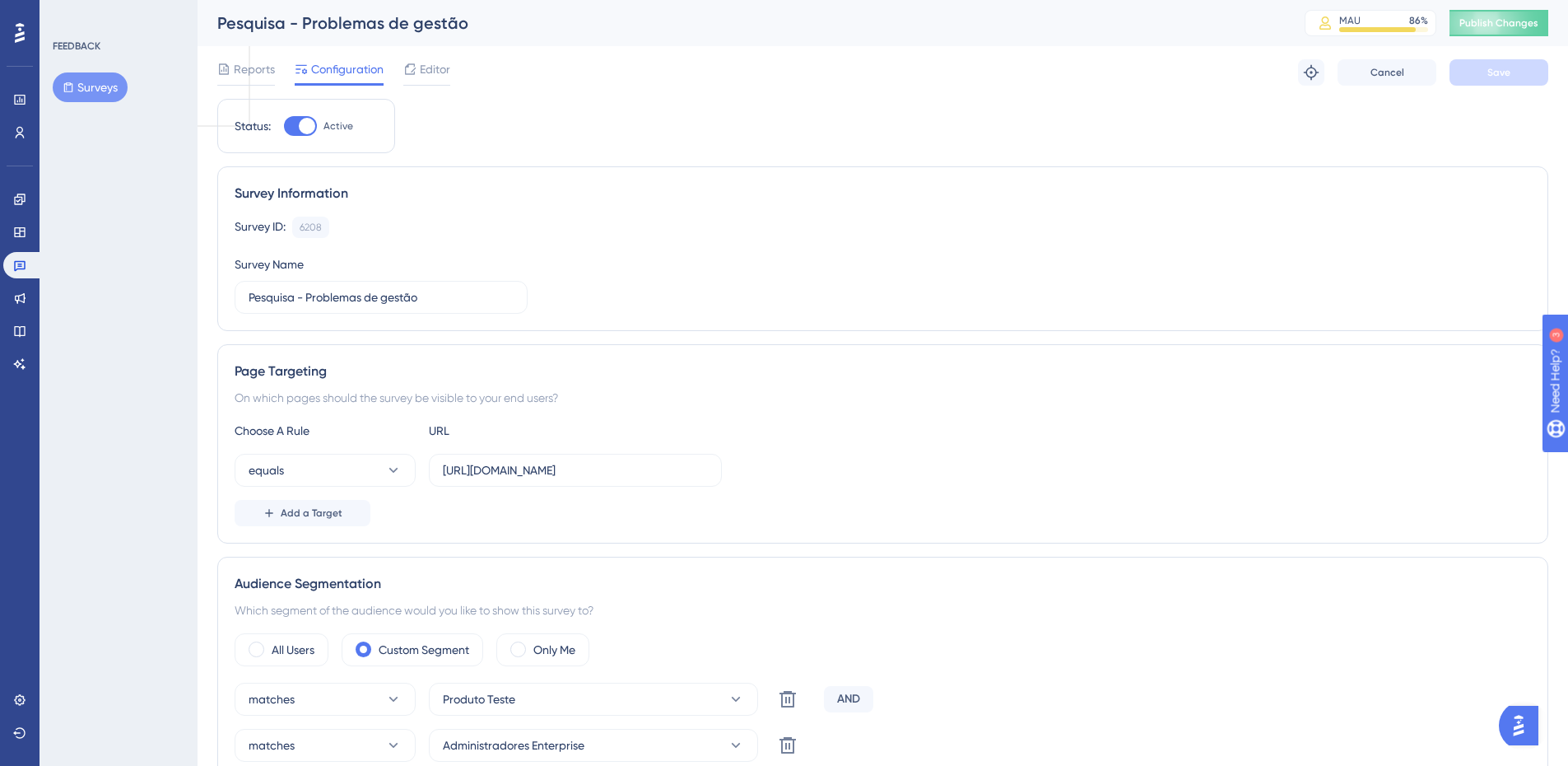
click at [32, 143] on div "Users" at bounding box center [20, 132] width 33 height 26
click at [26, 138] on link at bounding box center [20, 132] width 33 height 26
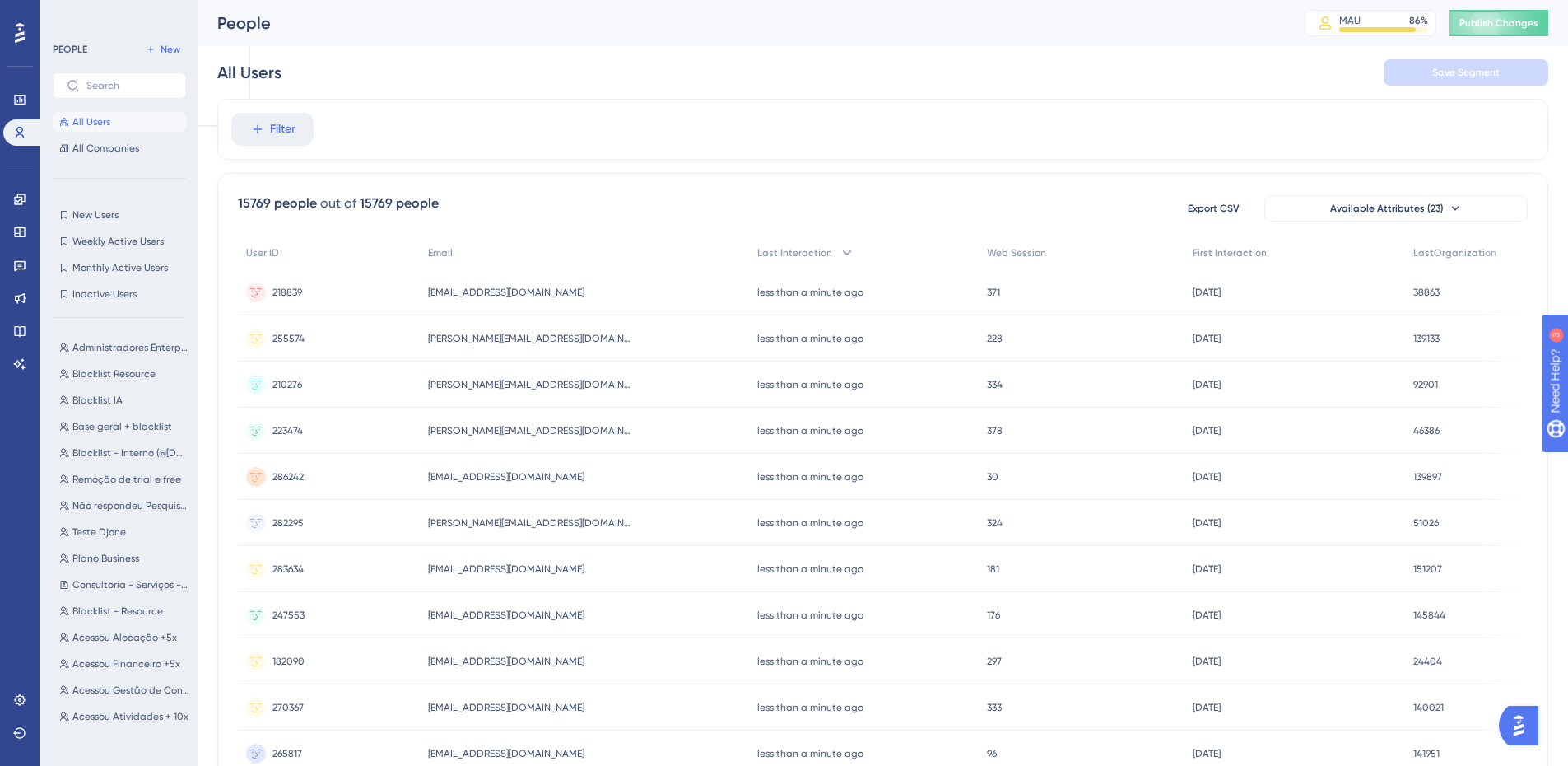
click at [133, 331] on div "Administradores Enterprise Administradores Enterprise Blacklist Resource Blackl…" at bounding box center [124, 534] width 143 height 405
click at [127, 344] on span "Administradores Enterprise" at bounding box center [131, 347] width 117 height 14
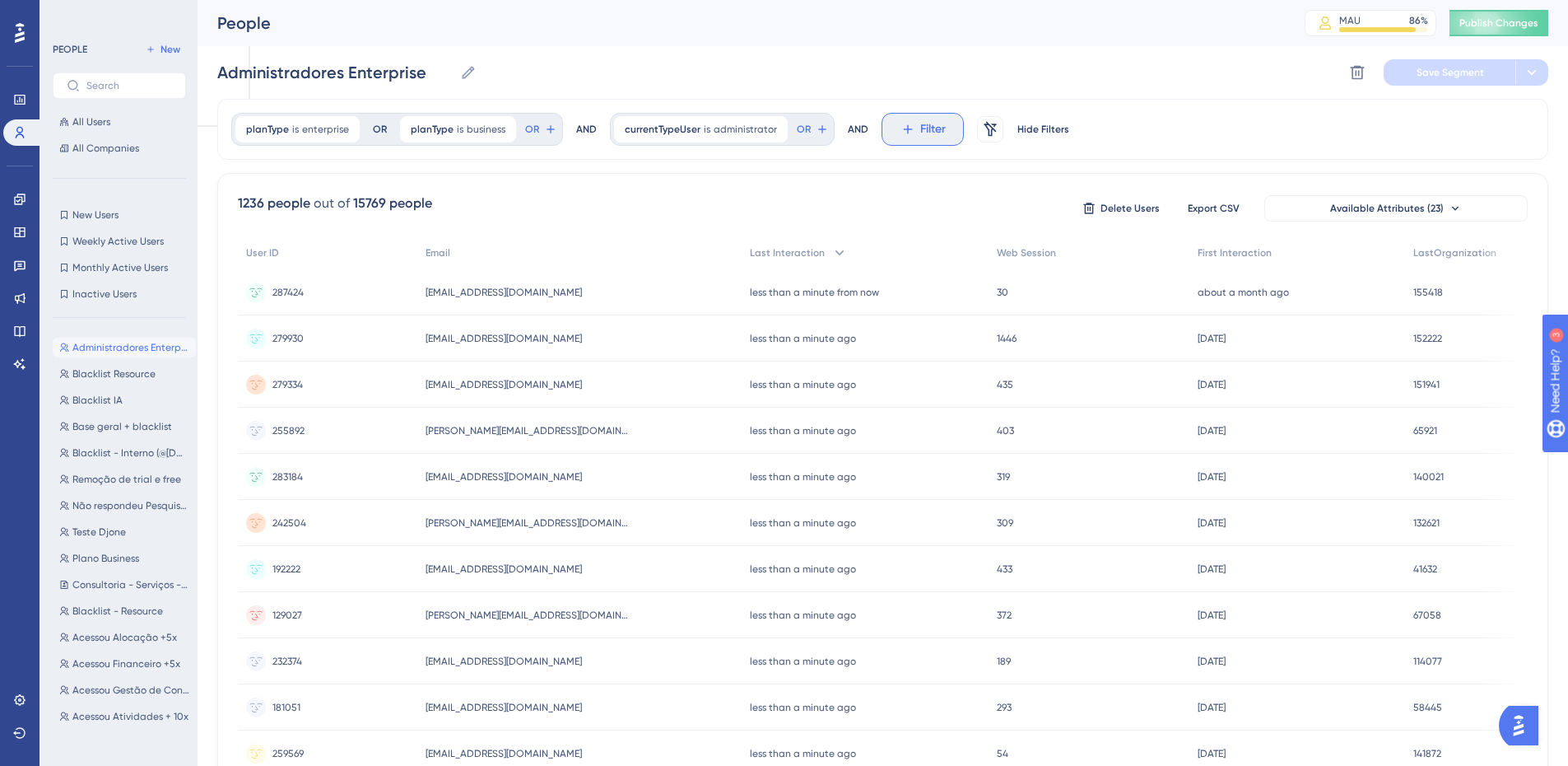
click at [921, 127] on span "Filter" at bounding box center [933, 130] width 25 height 20
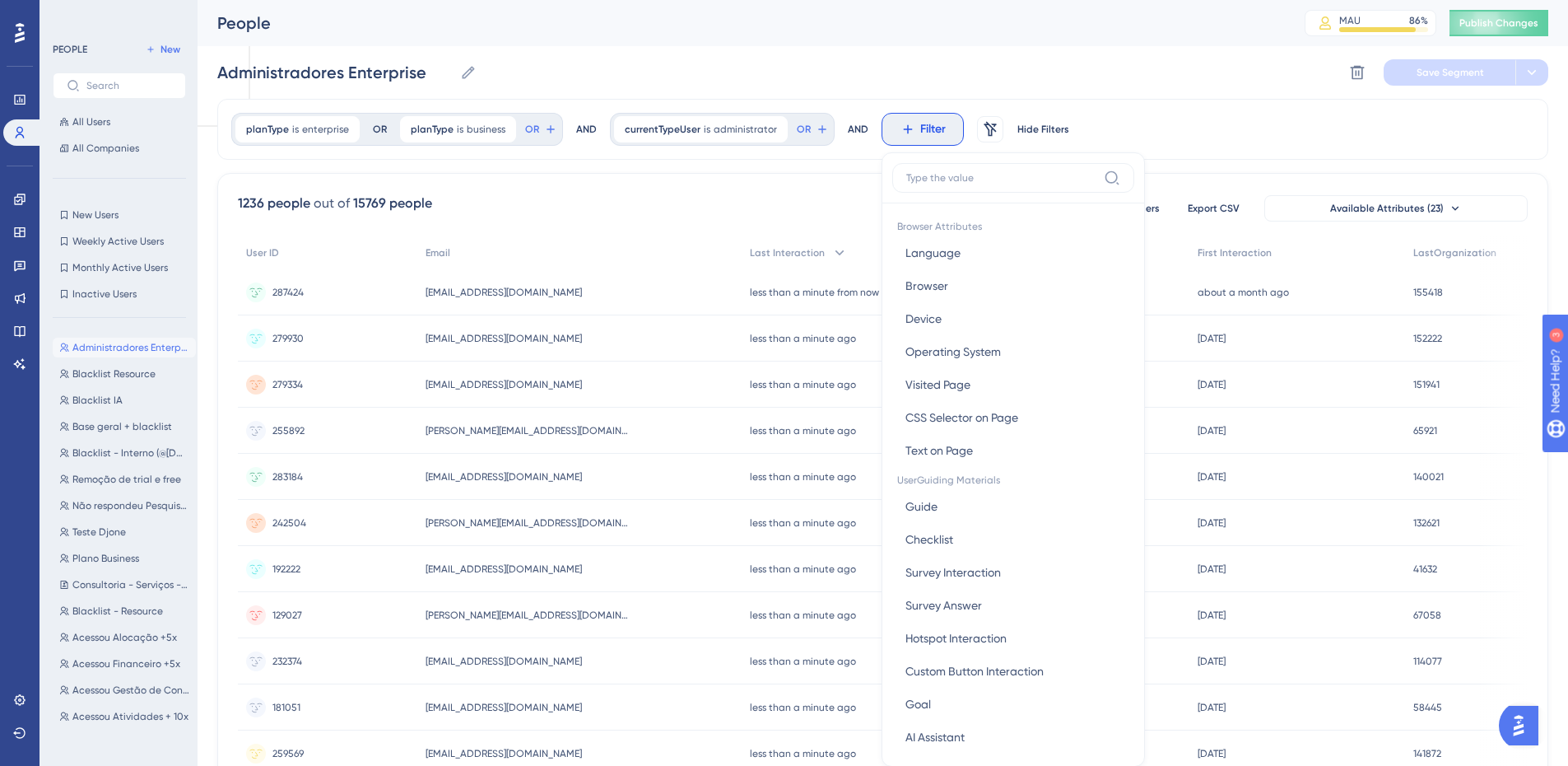
scroll to position [77, 0]
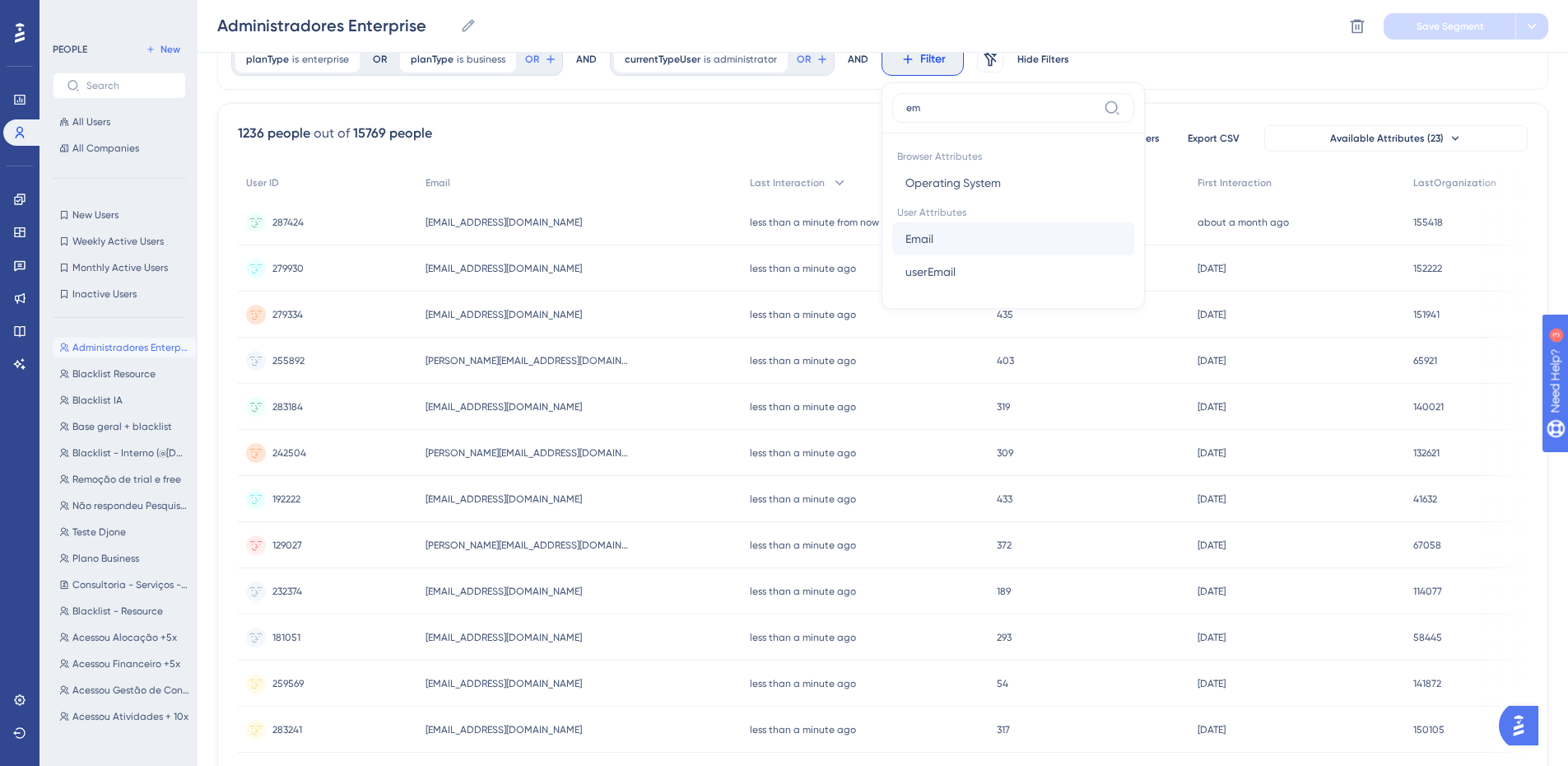
type input "em"
click at [966, 245] on button "Email Email" at bounding box center [1013, 239] width 242 height 33
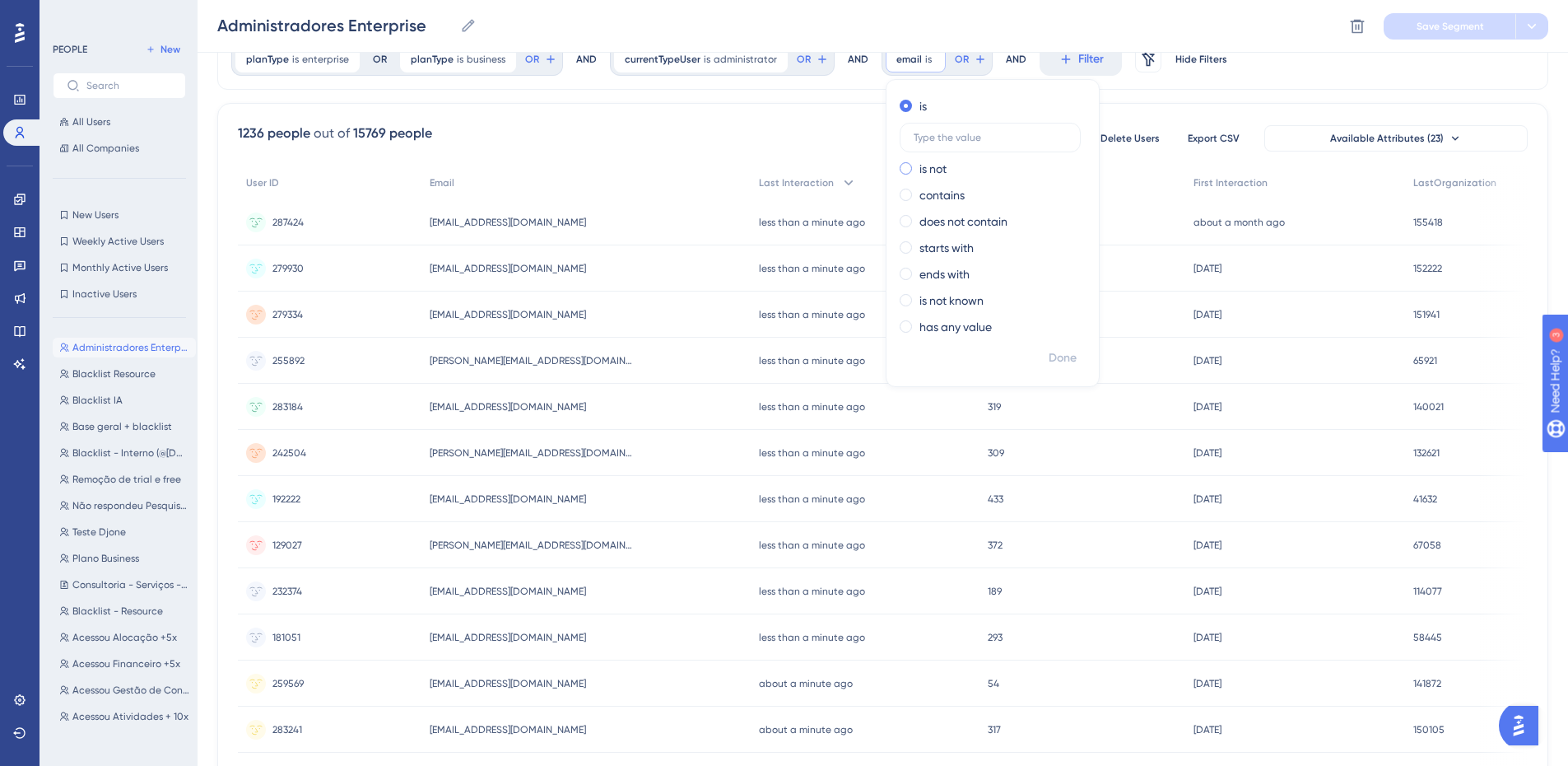
click at [924, 171] on label "is not" at bounding box center [933, 169] width 27 height 20
click at [960, 217] on label "does not contain" at bounding box center [964, 221] width 88 height 20
click at [979, 219] on input "text" at bounding box center [990, 216] width 153 height 12
type input "@[DOMAIN_NAME]"
click at [1053, 358] on span "Done" at bounding box center [1062, 358] width 28 height 20
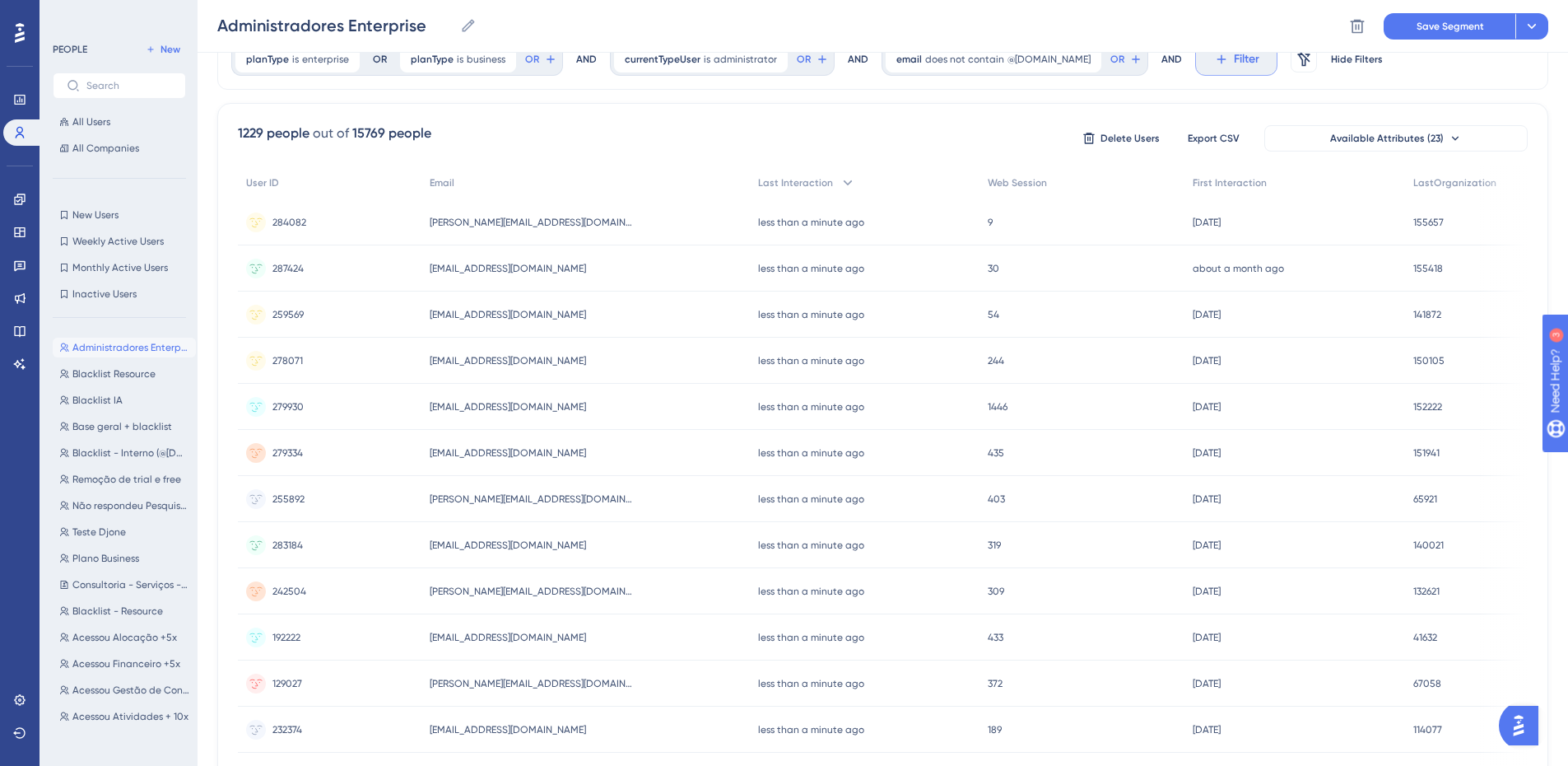
click at [1234, 65] on span "Filter" at bounding box center [1247, 59] width 25 height 20
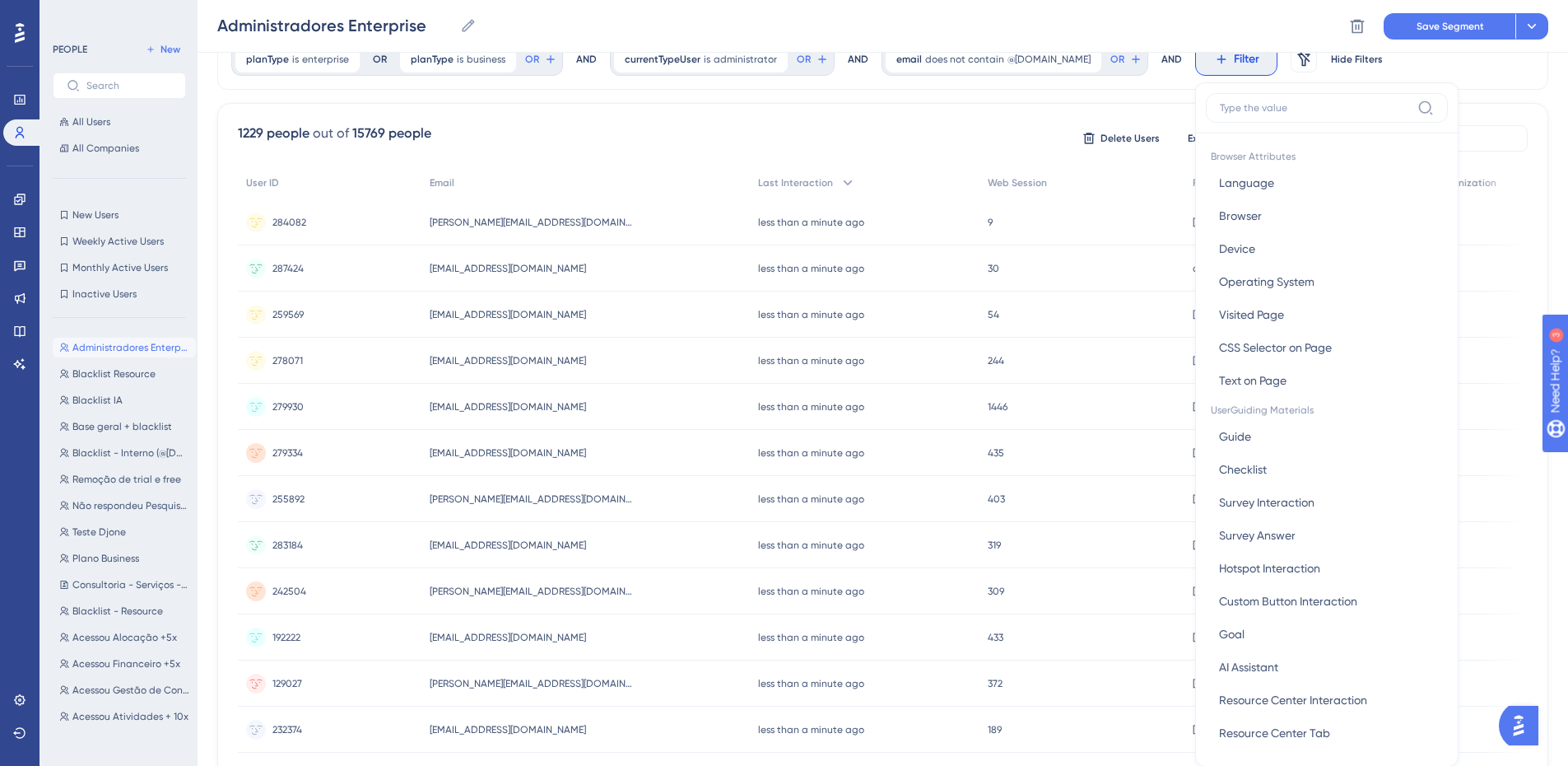
scroll to position [119, 0]
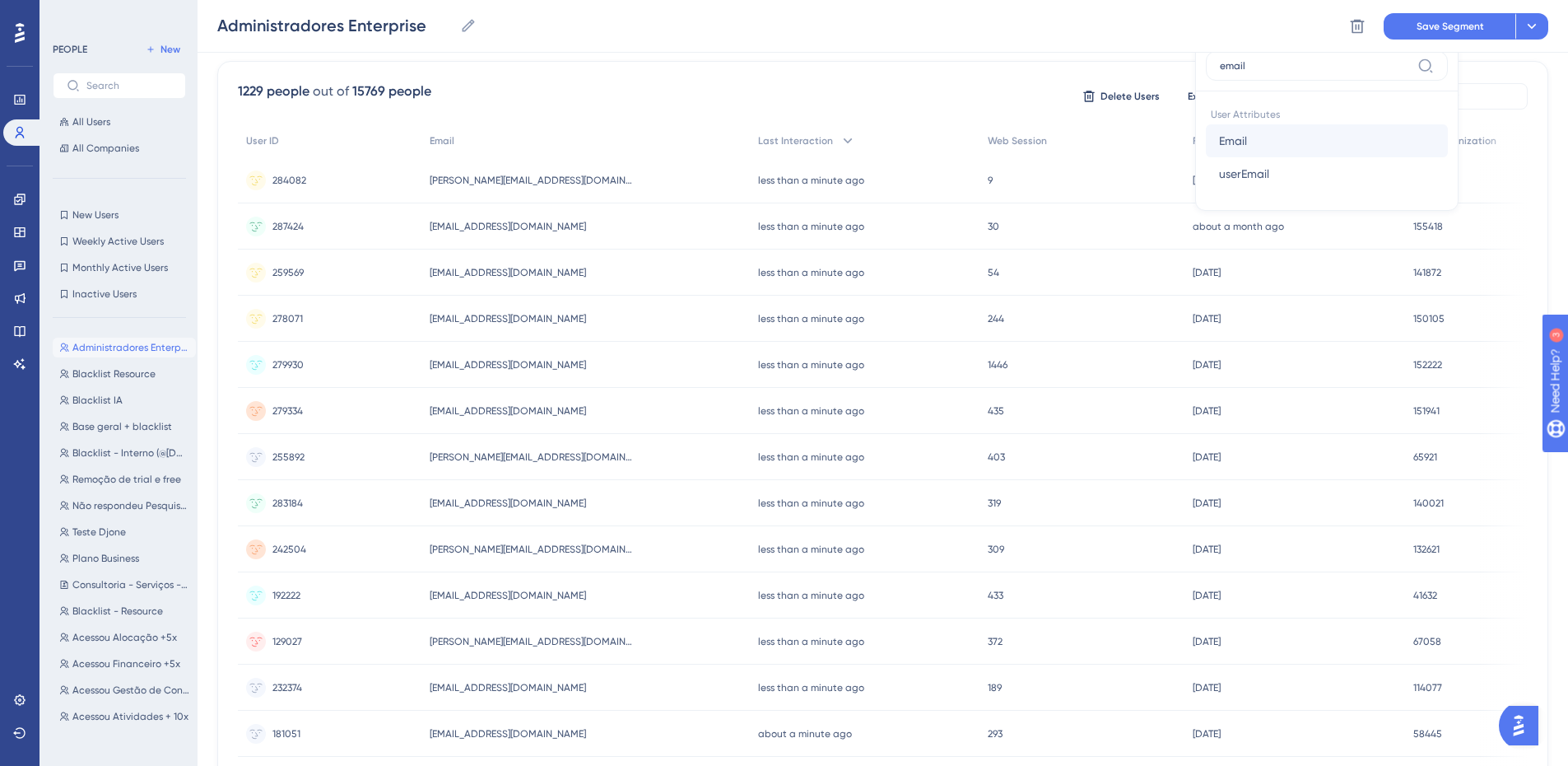
type input "email"
click at [1290, 145] on button "Email Email" at bounding box center [1327, 140] width 242 height 33
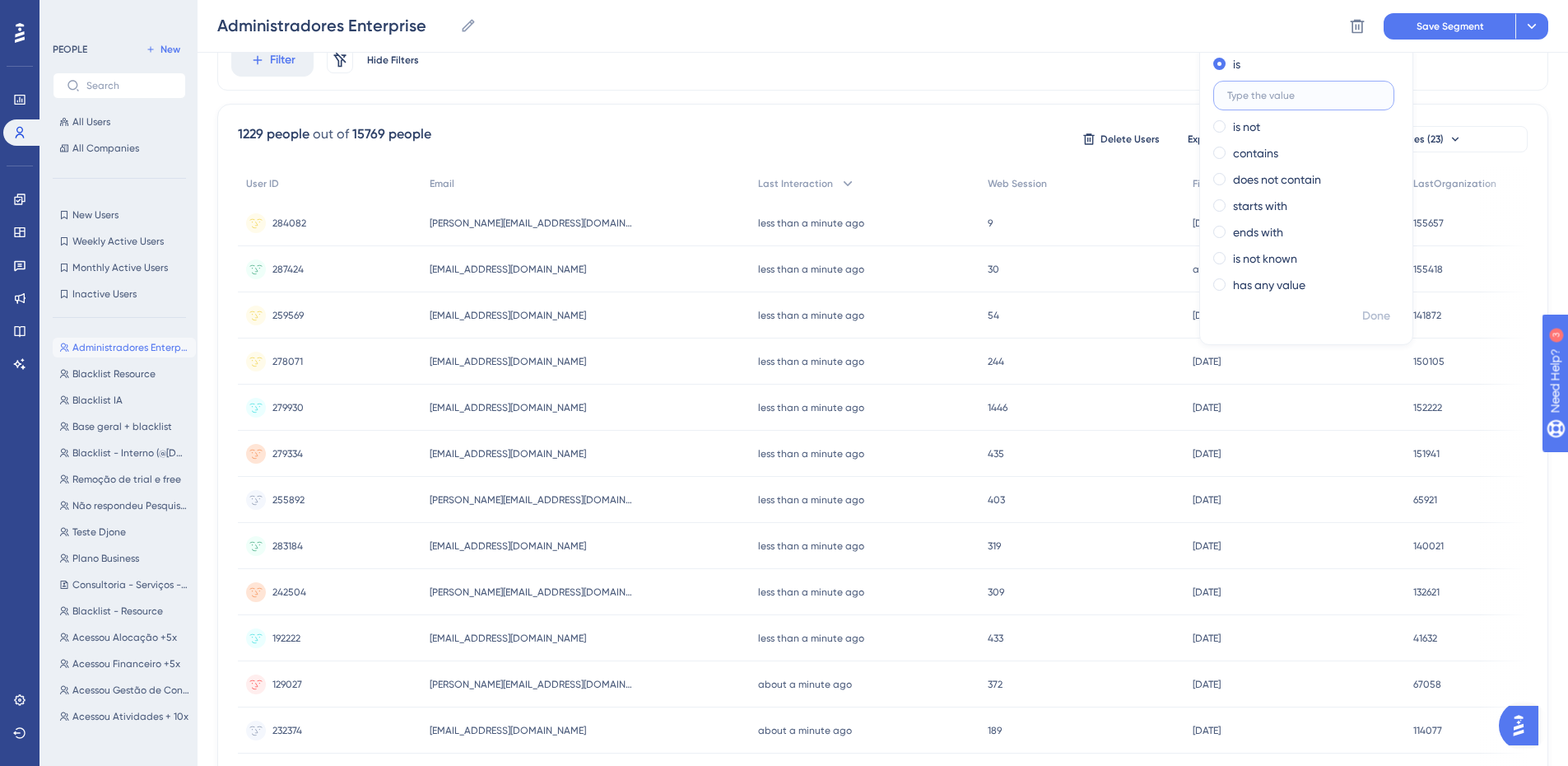
scroll to position [0, 0]
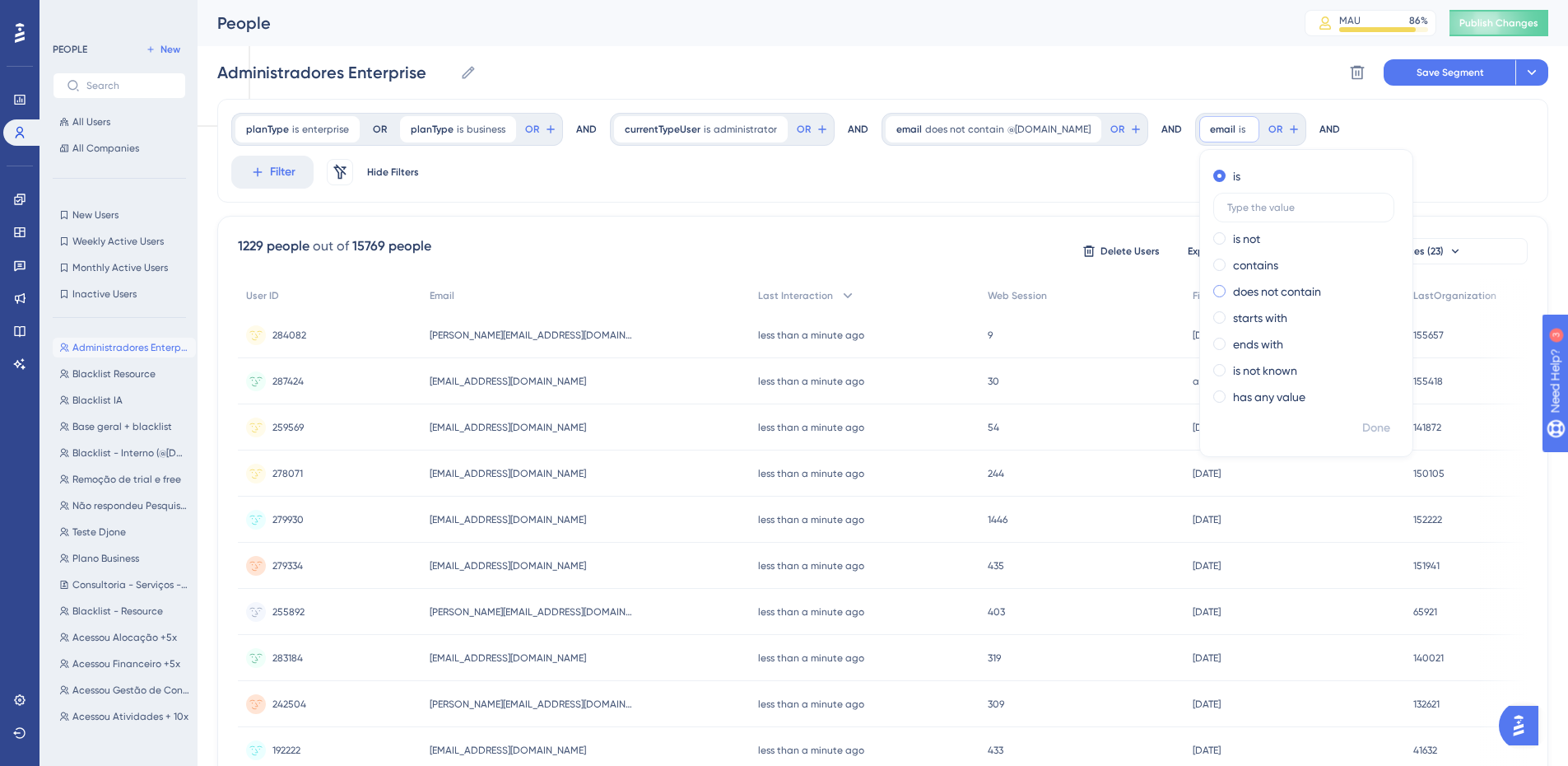
click at [1239, 293] on label "does not contain" at bounding box center [1277, 292] width 88 height 20
click at [1228, 284] on input "@[DOMAIN_NAME]" at bounding box center [1304, 286] width 153 height 12
type input "@[DOMAIN_NAME]"
click at [1363, 430] on span "Done" at bounding box center [1376, 428] width 28 height 20
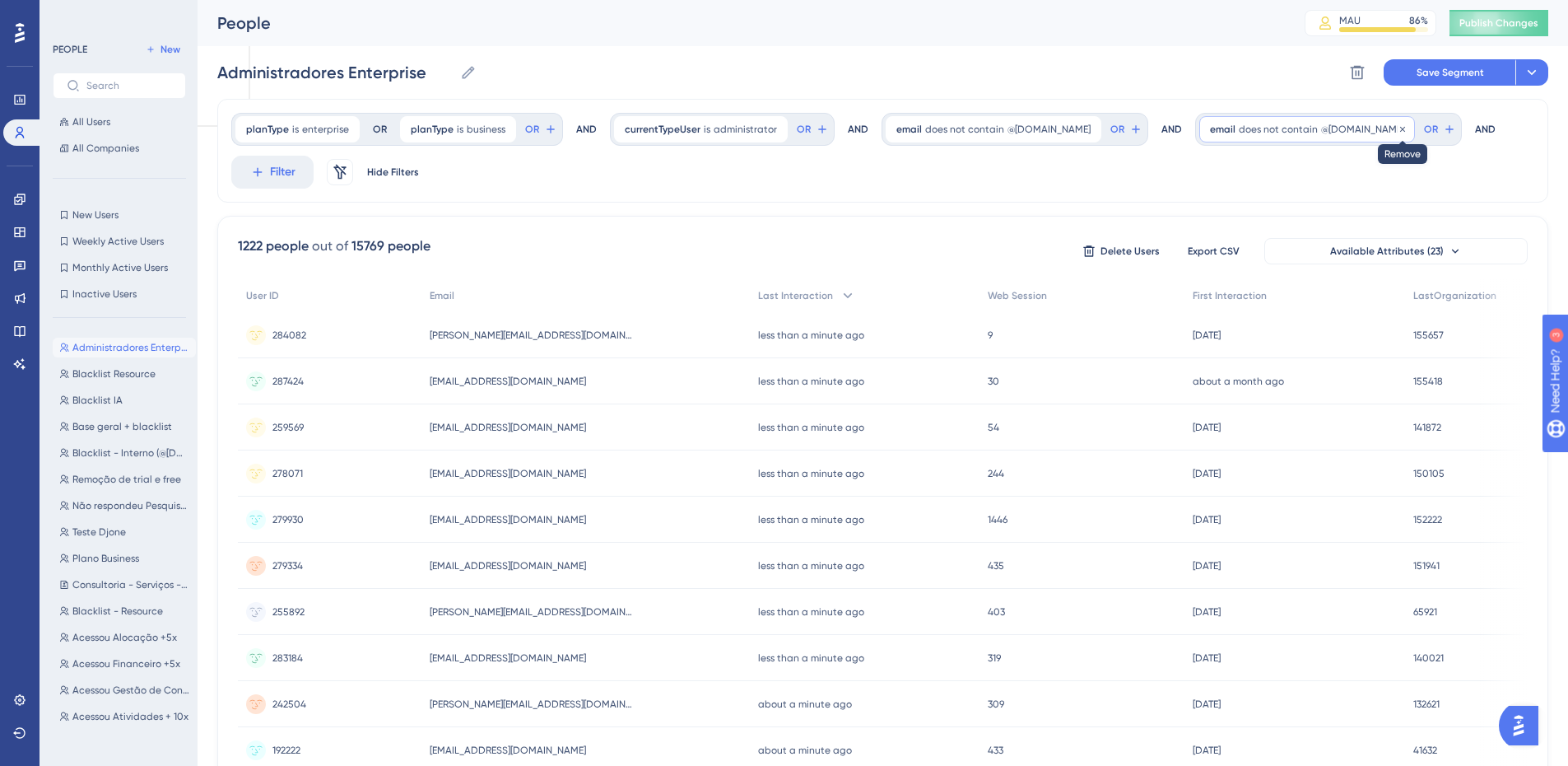
click at [1398, 131] on icon at bounding box center [1402, 129] width 10 height 10
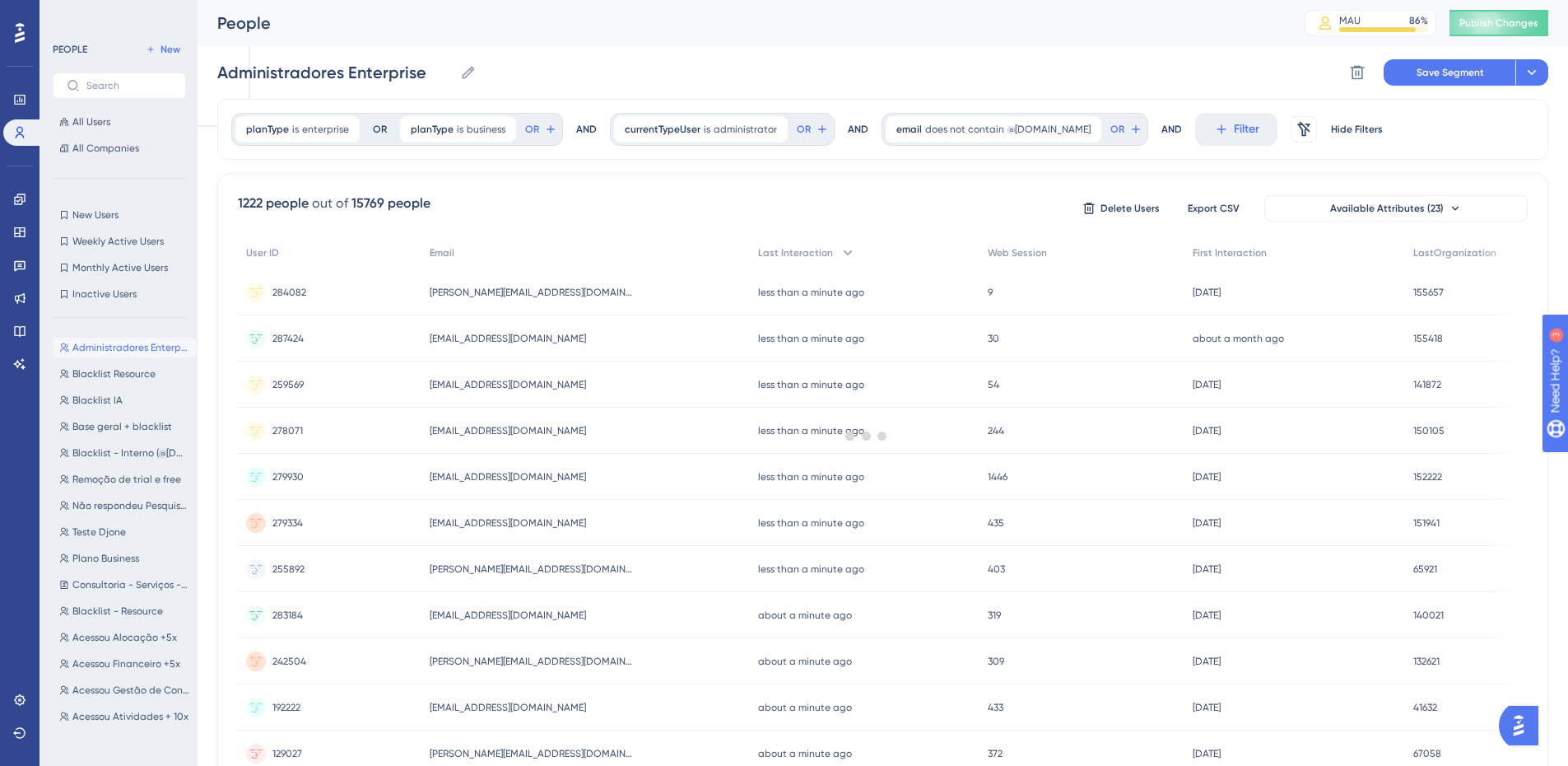
click at [1095, 128] on div at bounding box center [866, 435] width 1403 height 647
click at [829, 131] on icon at bounding box center [822, 129] width 14 height 14
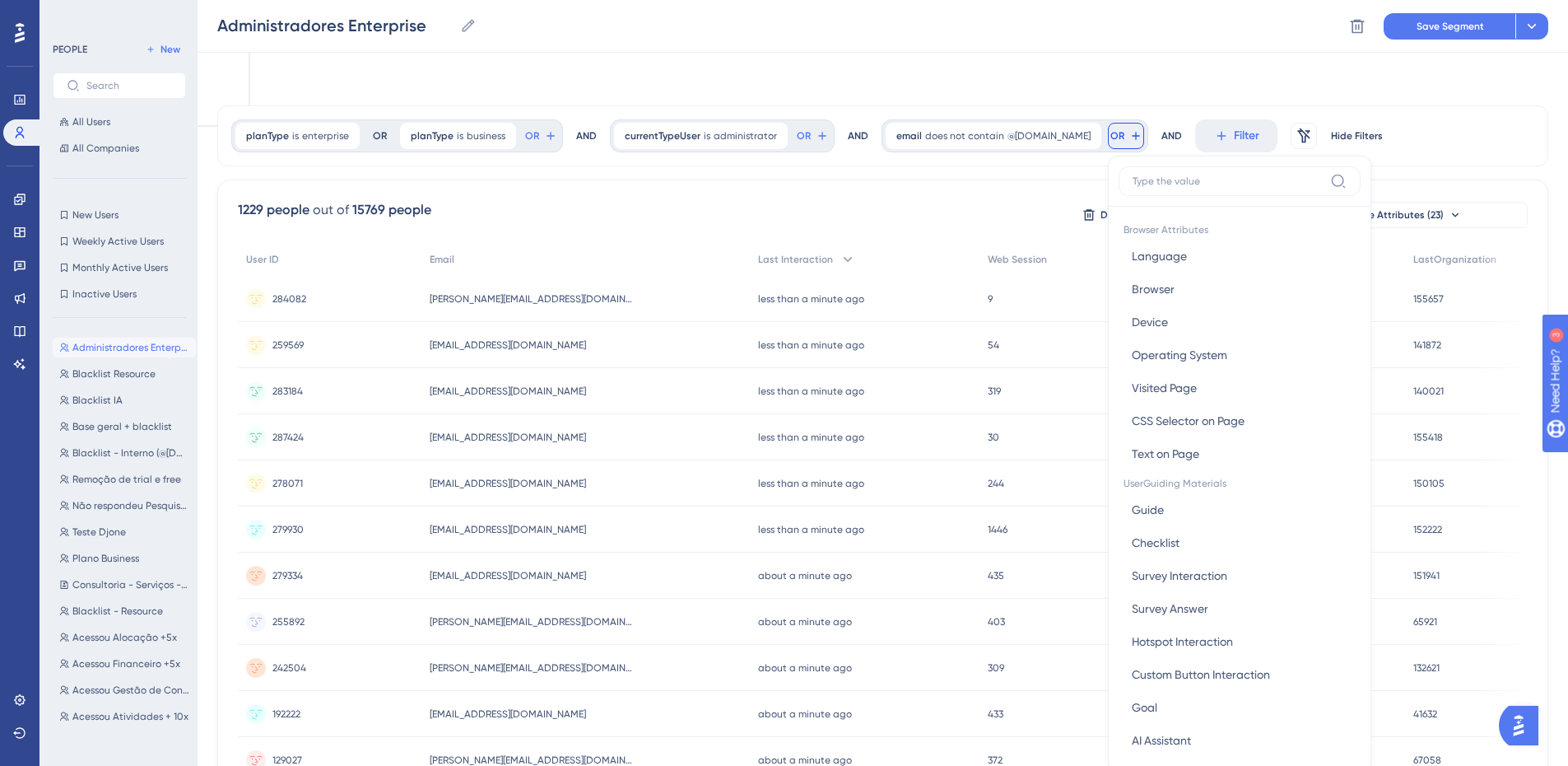
scroll to position [75, 0]
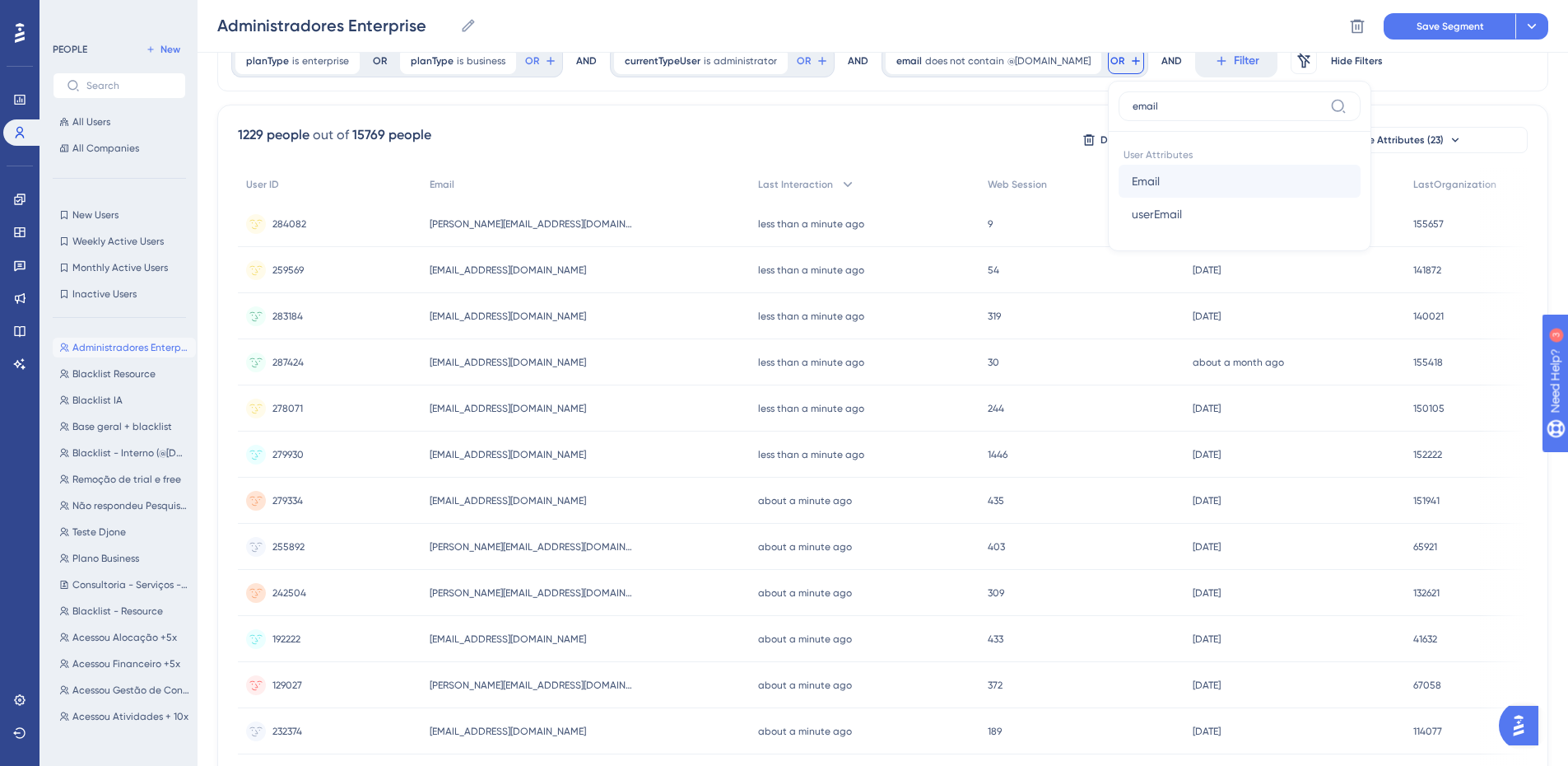
type input "email"
click at [1189, 179] on button "Email Email" at bounding box center [1239, 181] width 242 height 33
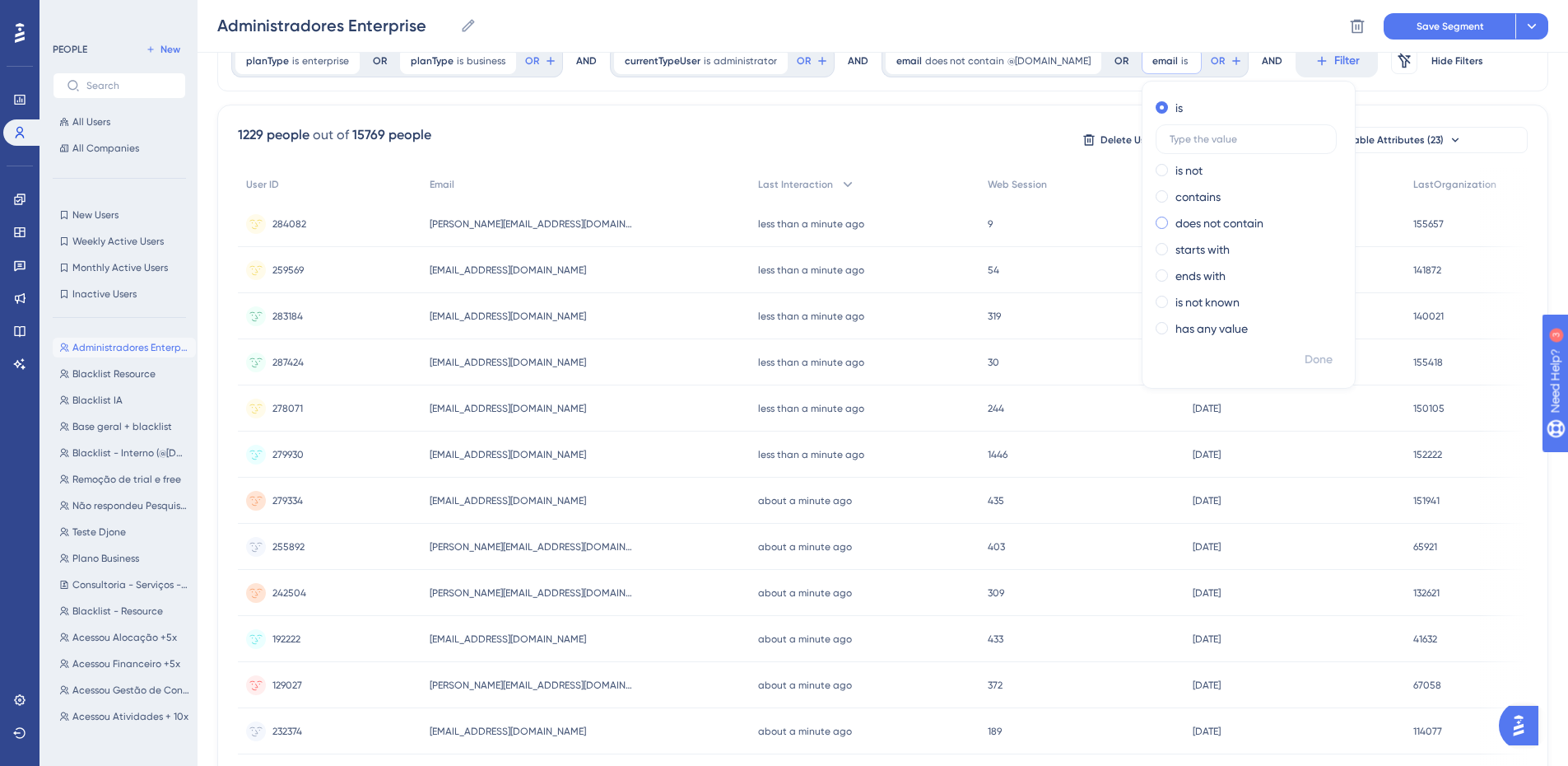
click at [1181, 221] on label "does not contain" at bounding box center [1220, 223] width 88 height 20
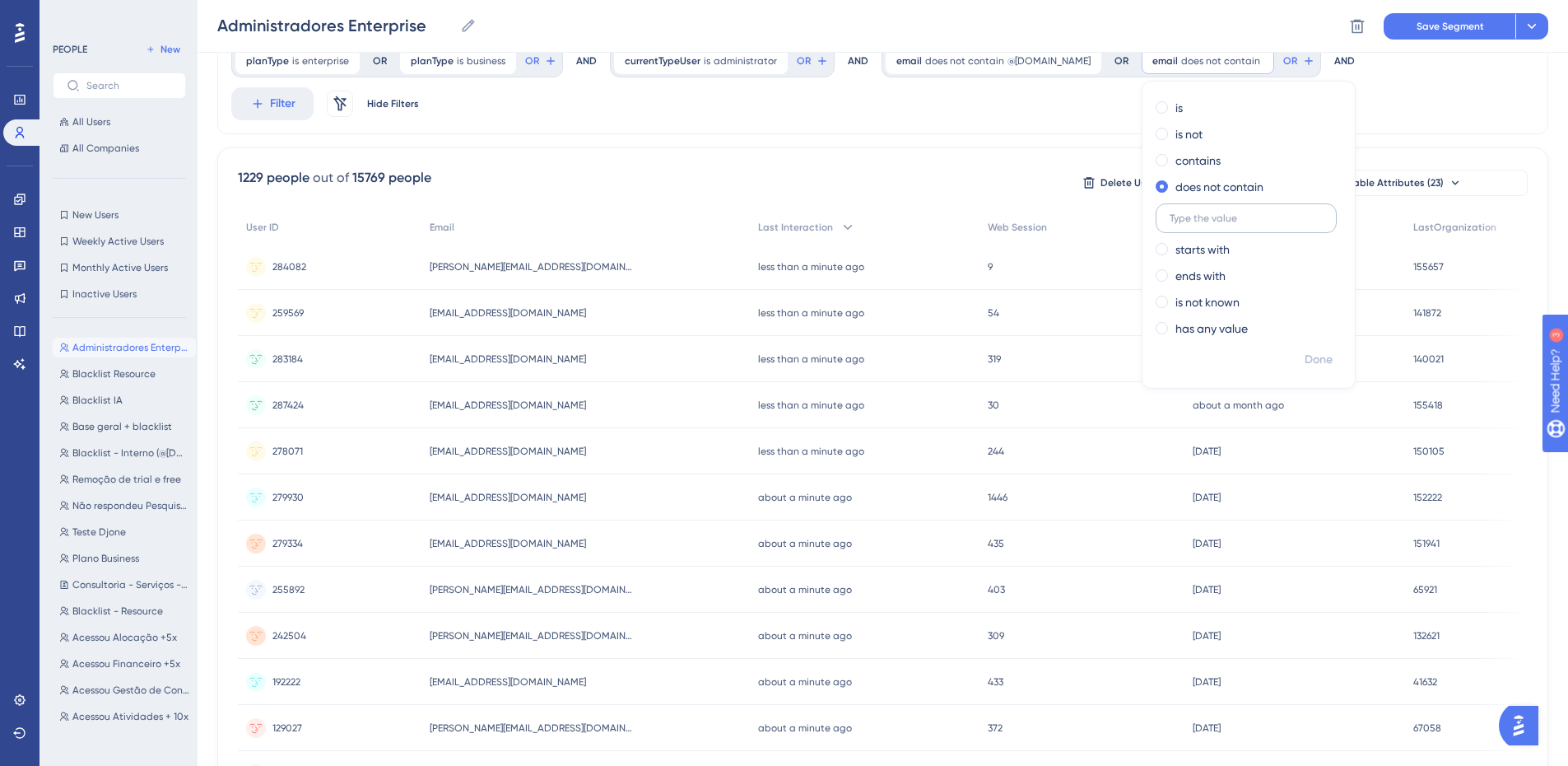
click at [1197, 211] on label at bounding box center [1246, 218] width 181 height 30
click at [1197, 212] on input "text" at bounding box center [1247, 218] width 153 height 12
paste input "@[DOMAIN_NAME]"
click at [1170, 214] on input "@[DOMAIN_NAME]" at bounding box center [1247, 218] width 153 height 12
click at [1170, 216] on input "@[DOMAIN_NAME]" at bounding box center [1247, 218] width 153 height 12
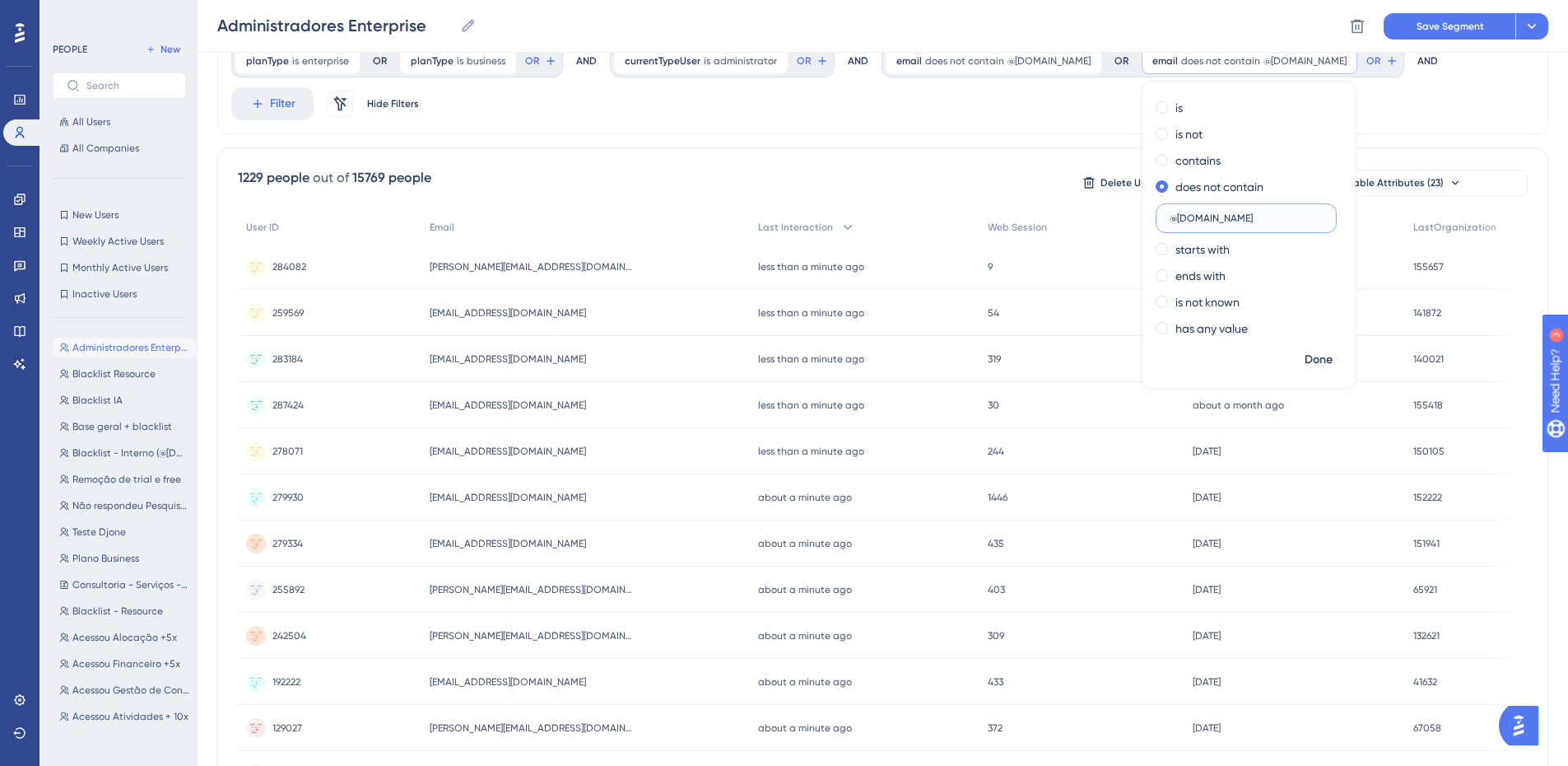
click at [1170, 217] on input "@[DOMAIN_NAME]" at bounding box center [1247, 218] width 153 height 12
type input "@[DOMAIN_NAME]"
click at [1305, 356] on span "Done" at bounding box center [1319, 360] width 28 height 20
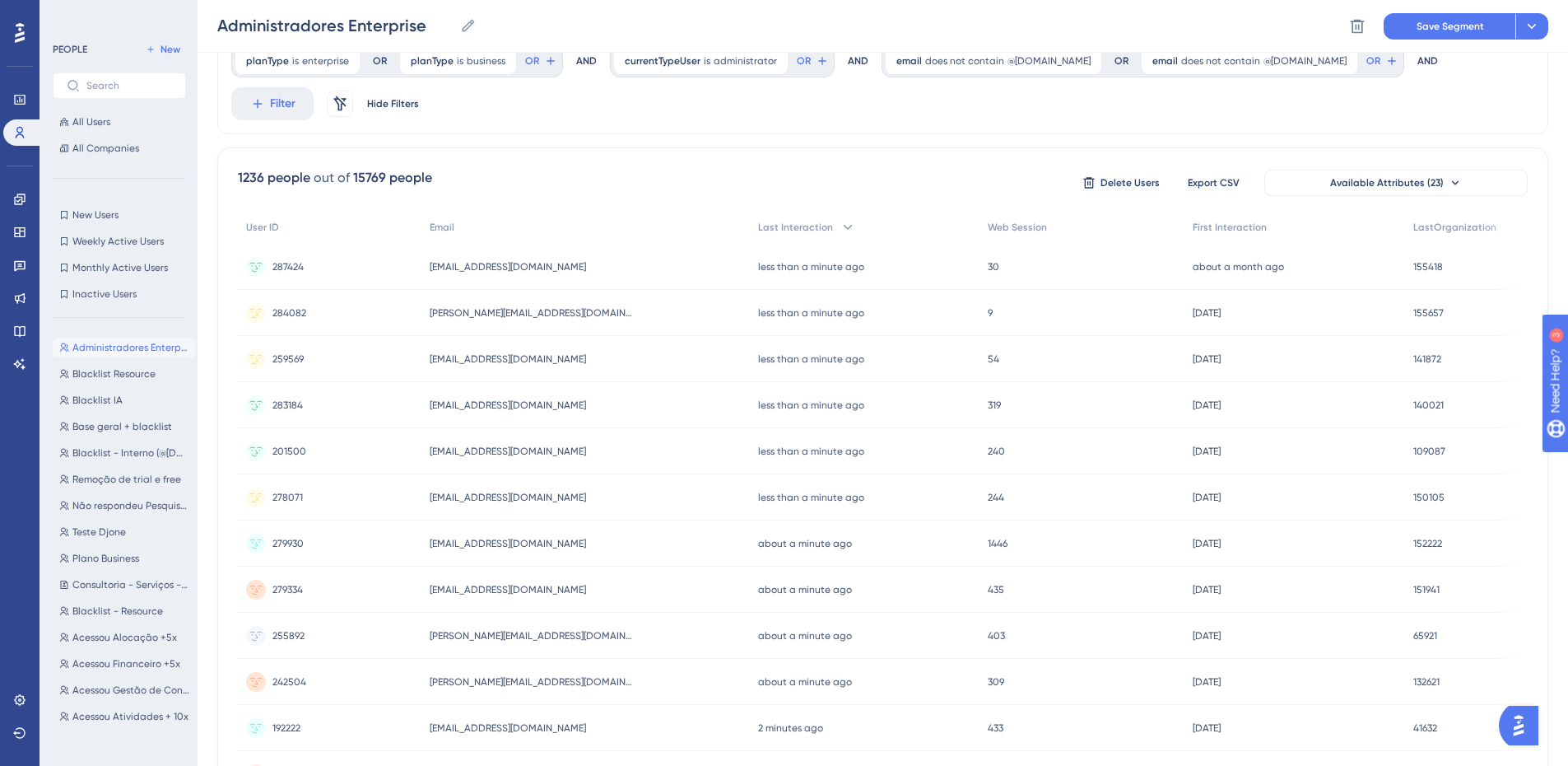
scroll to position [0, 0]
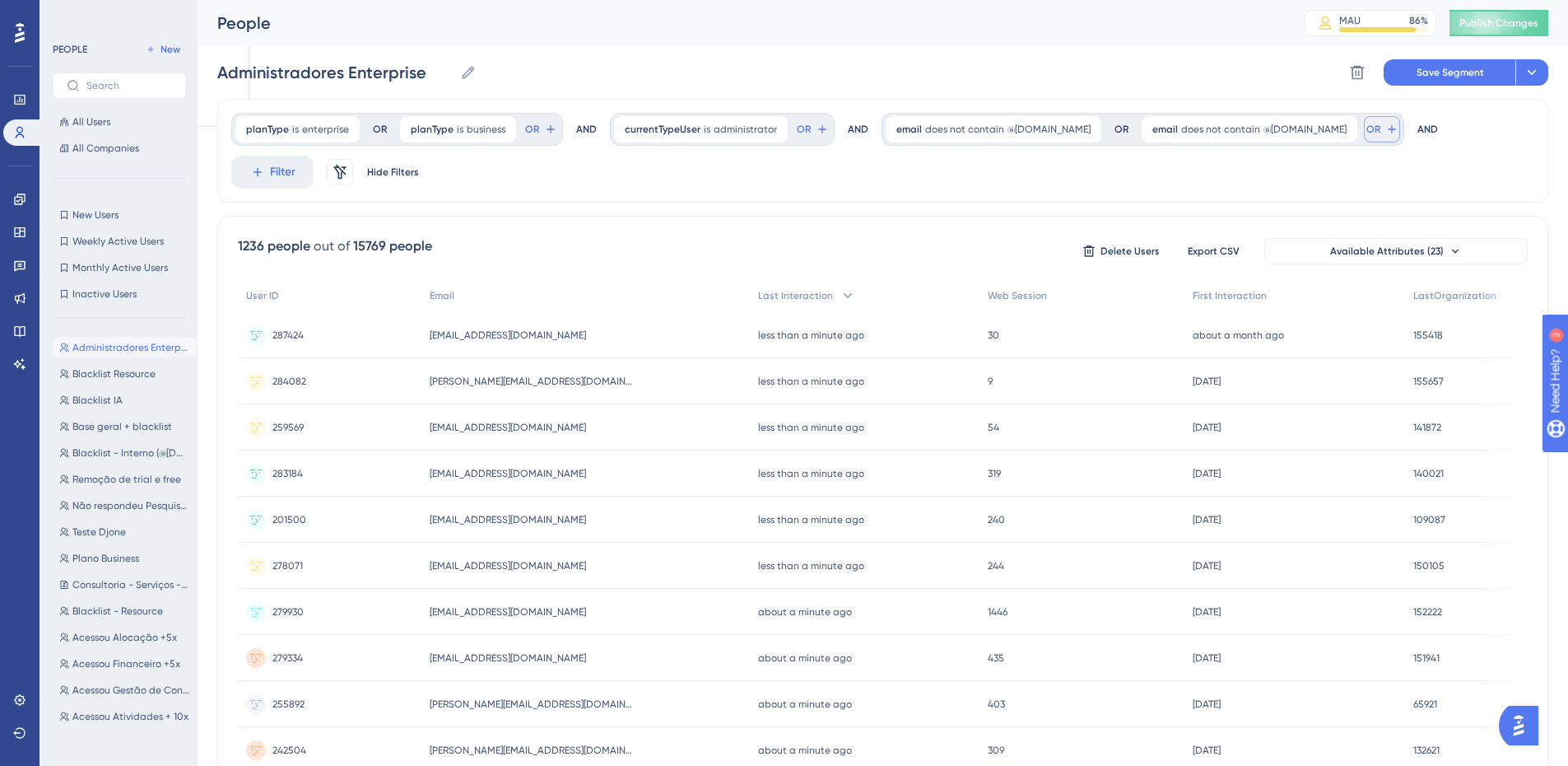
click at [557, 127] on icon at bounding box center [551, 129] width 14 height 14
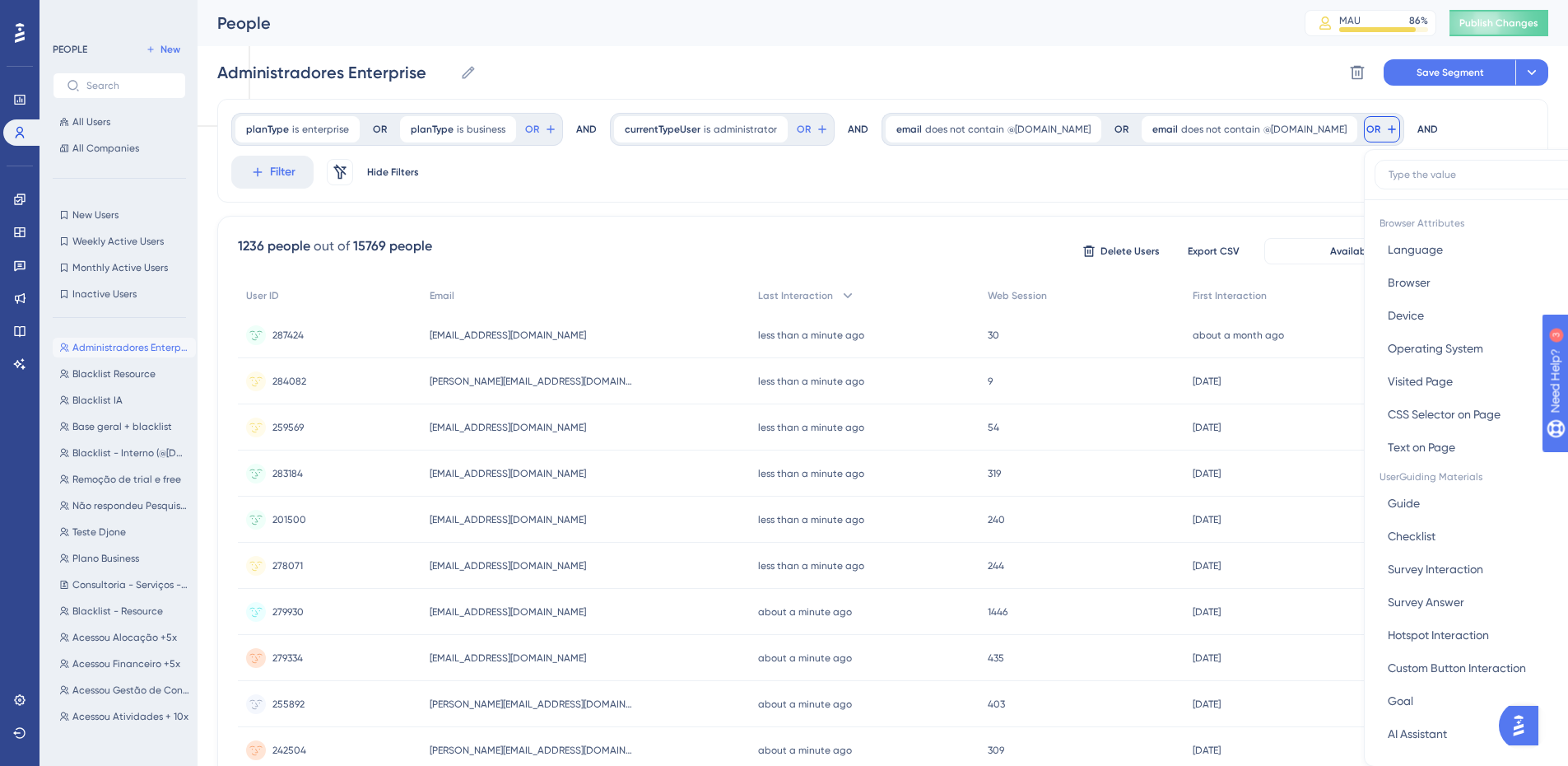
scroll to position [75, 0]
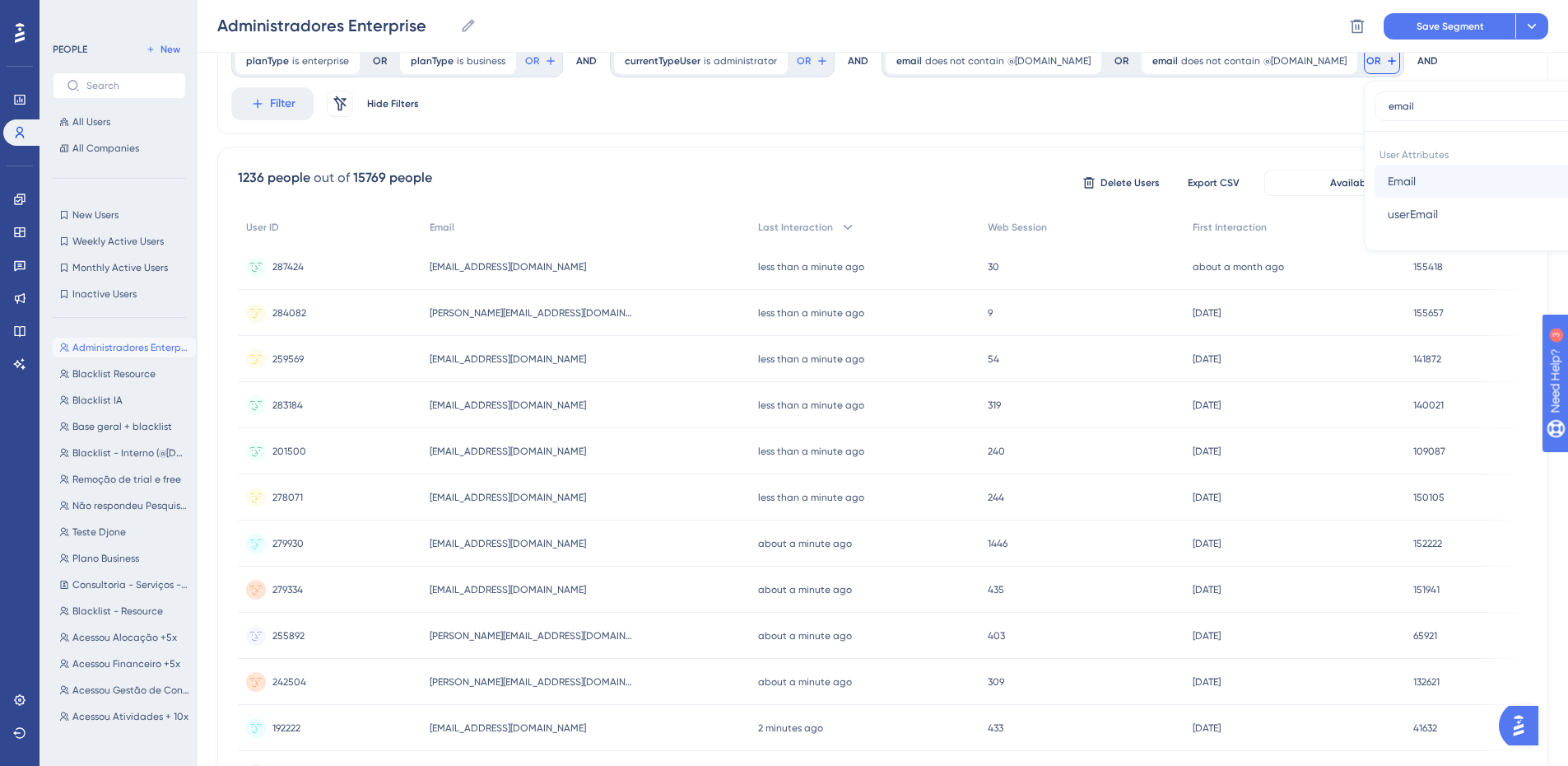
type input "email"
click at [1418, 175] on button "Email Email" at bounding box center [1495, 181] width 242 height 33
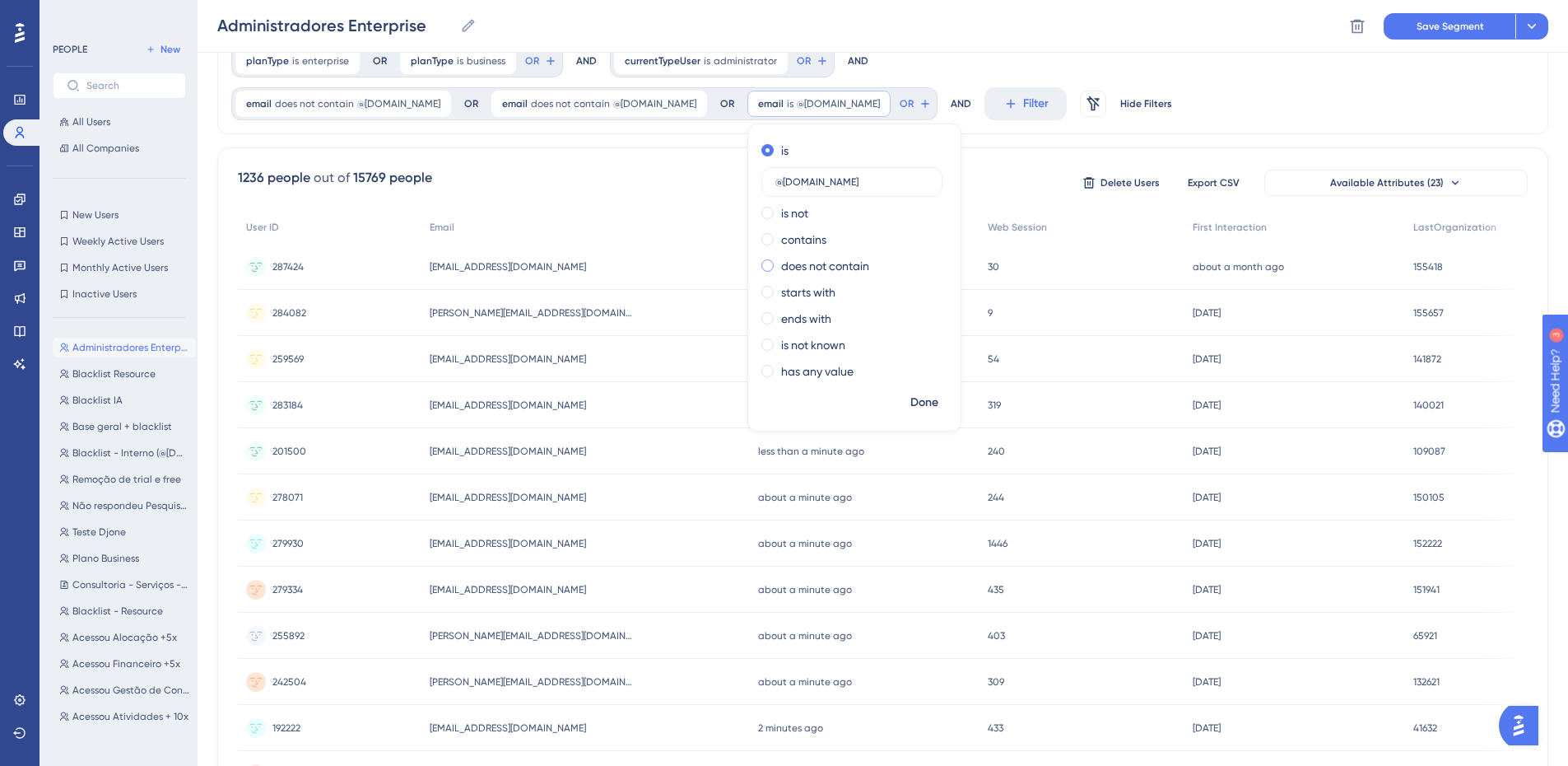
type input "@[DOMAIN_NAME]"
click at [870, 256] on label "does not contain" at bounding box center [825, 266] width 88 height 20
click at [776, 260] on input "@[DOMAIN_NAME]" at bounding box center [852, 261] width 153 height 12
click at [832, 262] on input "@[DOMAIN_NAME]" at bounding box center [852, 261] width 153 height 12
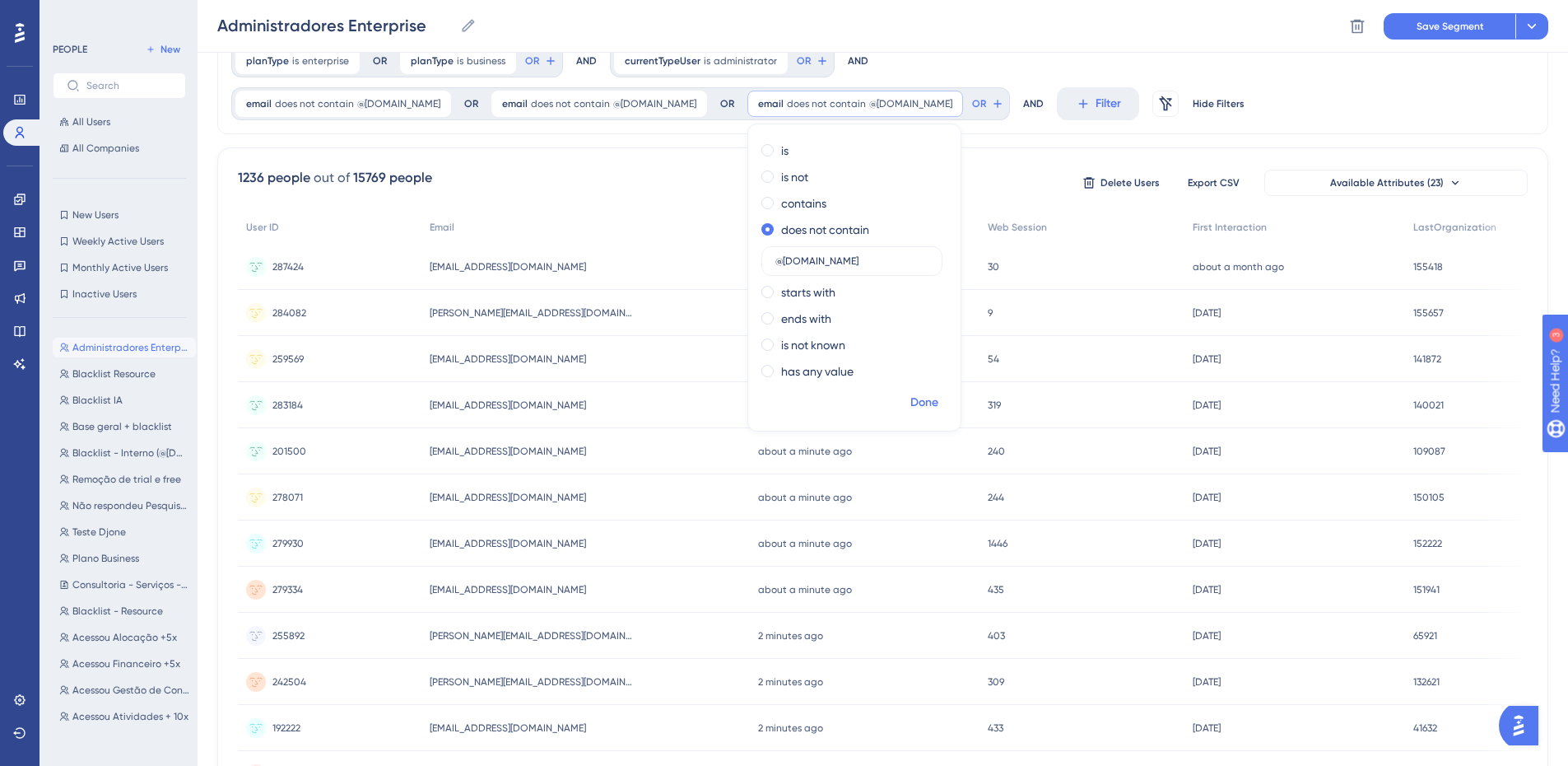
type input "@[DOMAIN_NAME]"
click at [911, 397] on span "Done" at bounding box center [924, 402] width 28 height 20
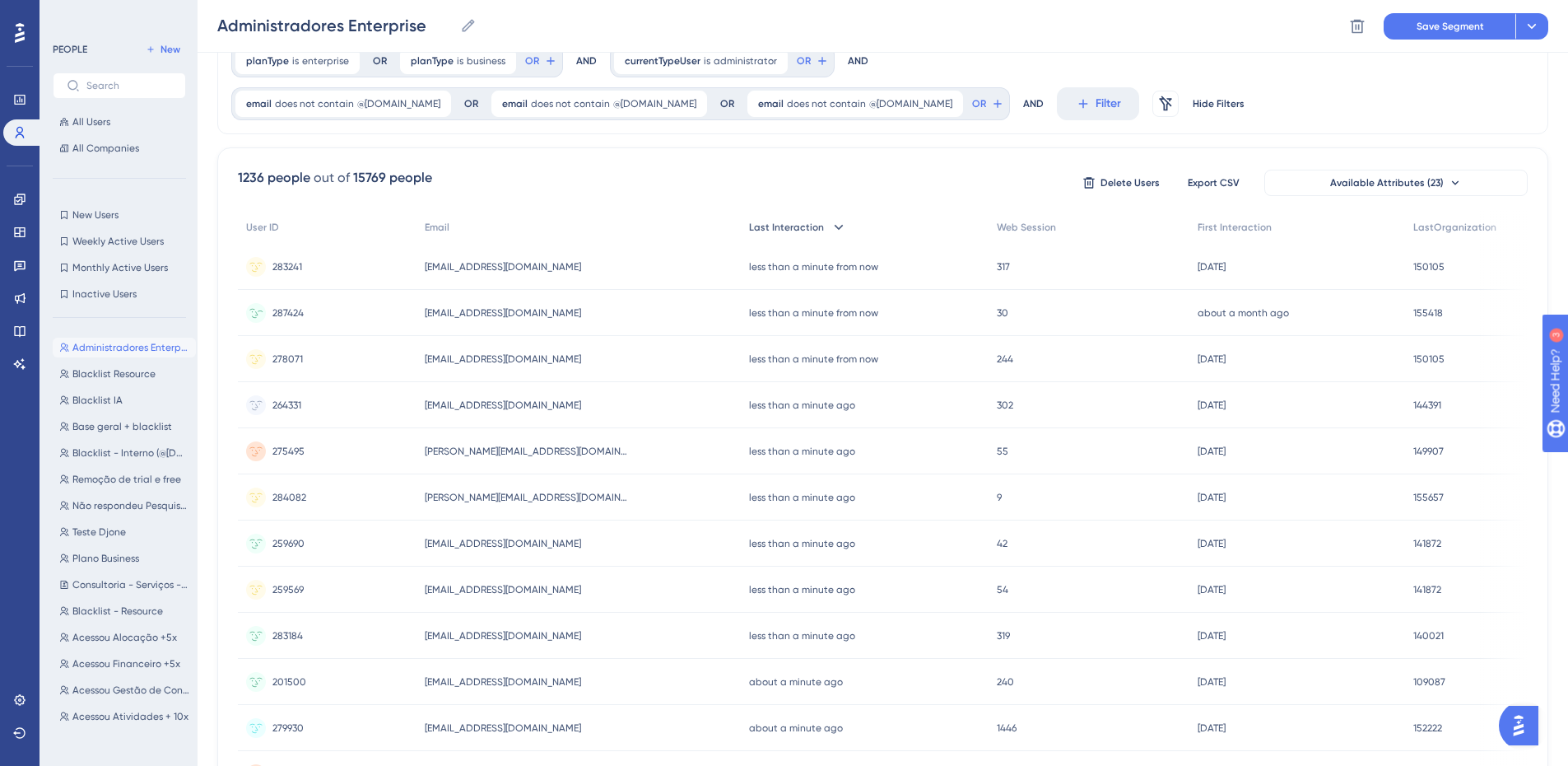
scroll to position [0, 0]
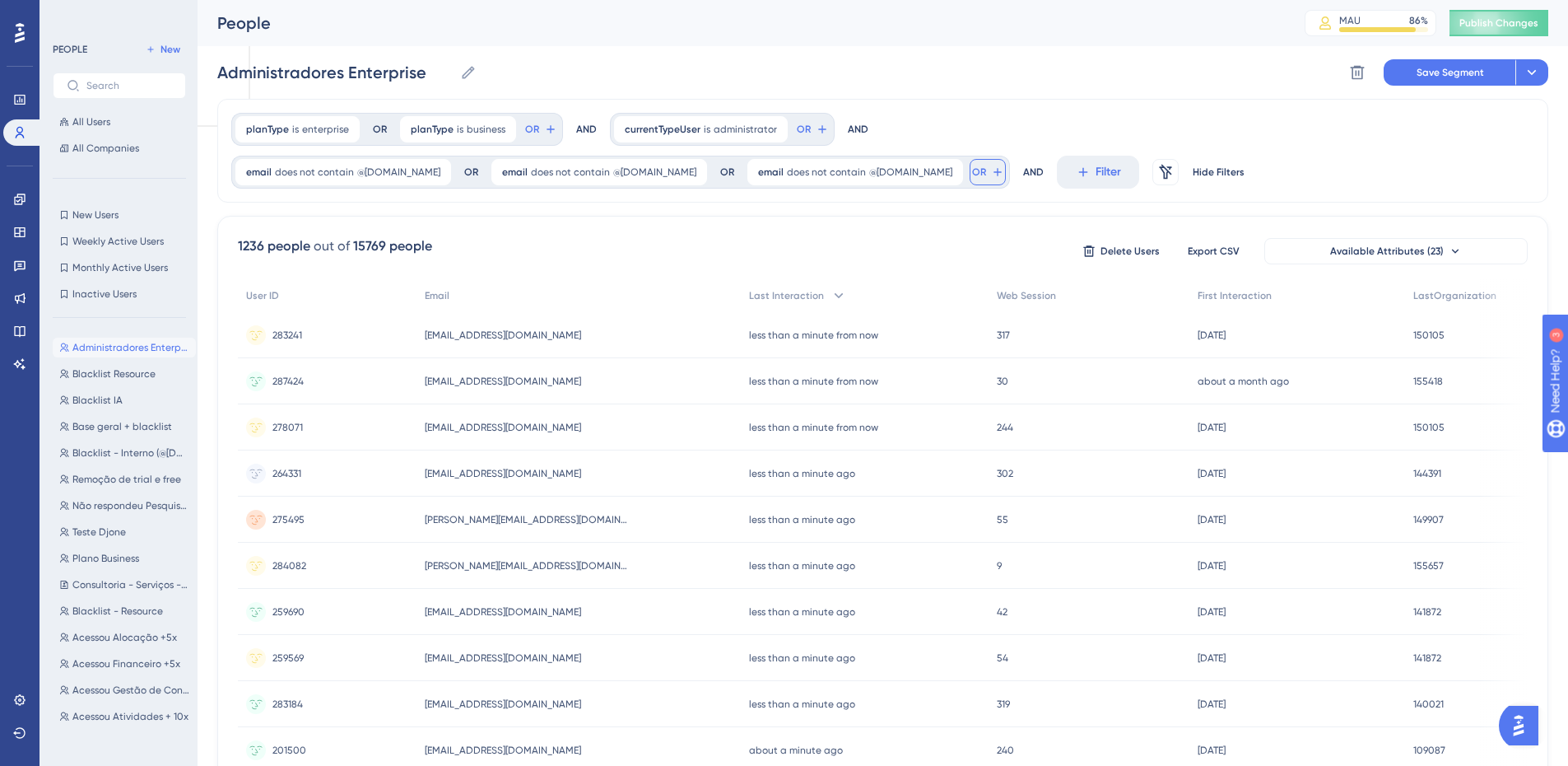
click at [557, 136] on icon at bounding box center [551, 129] width 14 height 14
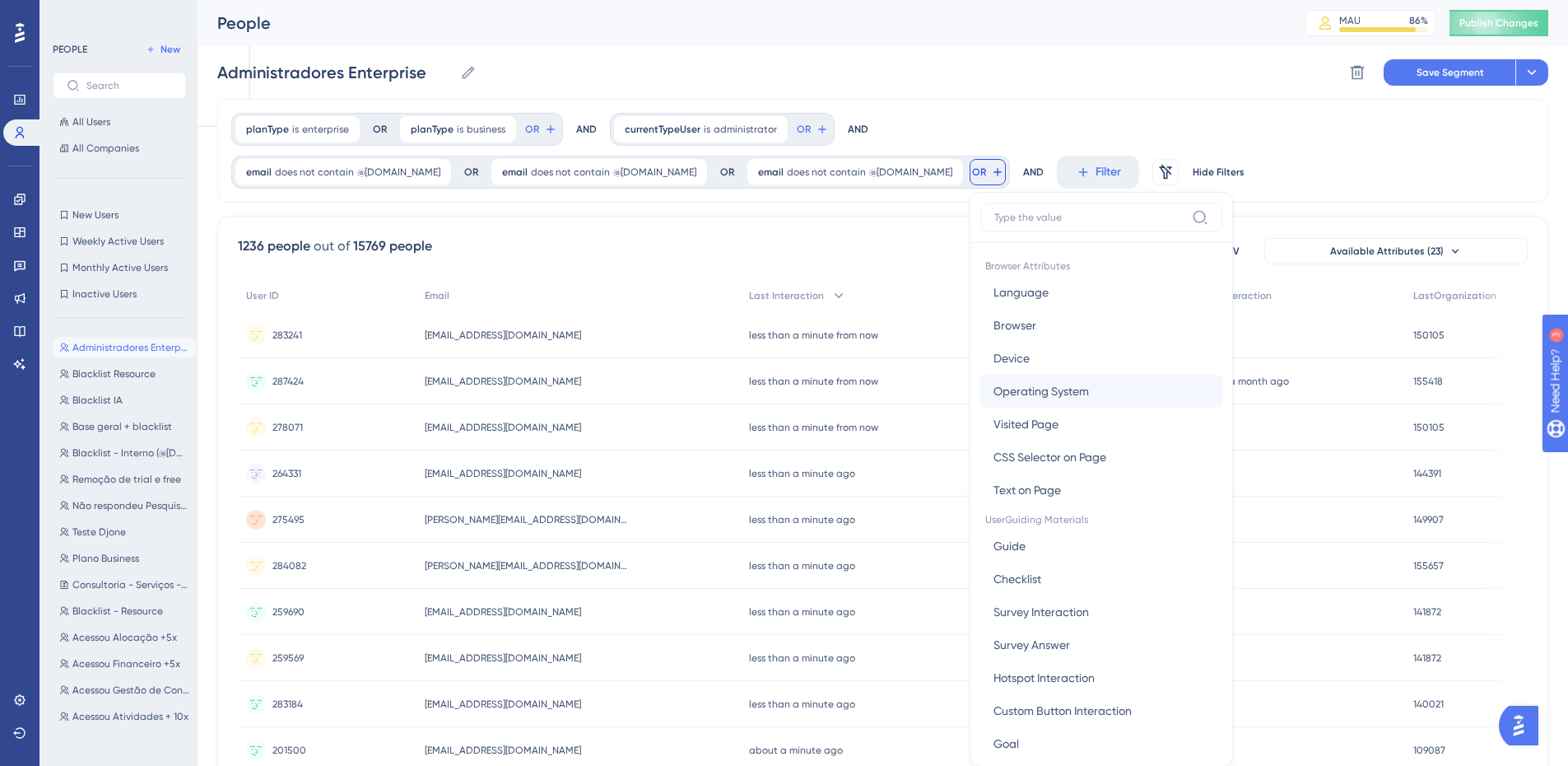
scroll to position [96, 0]
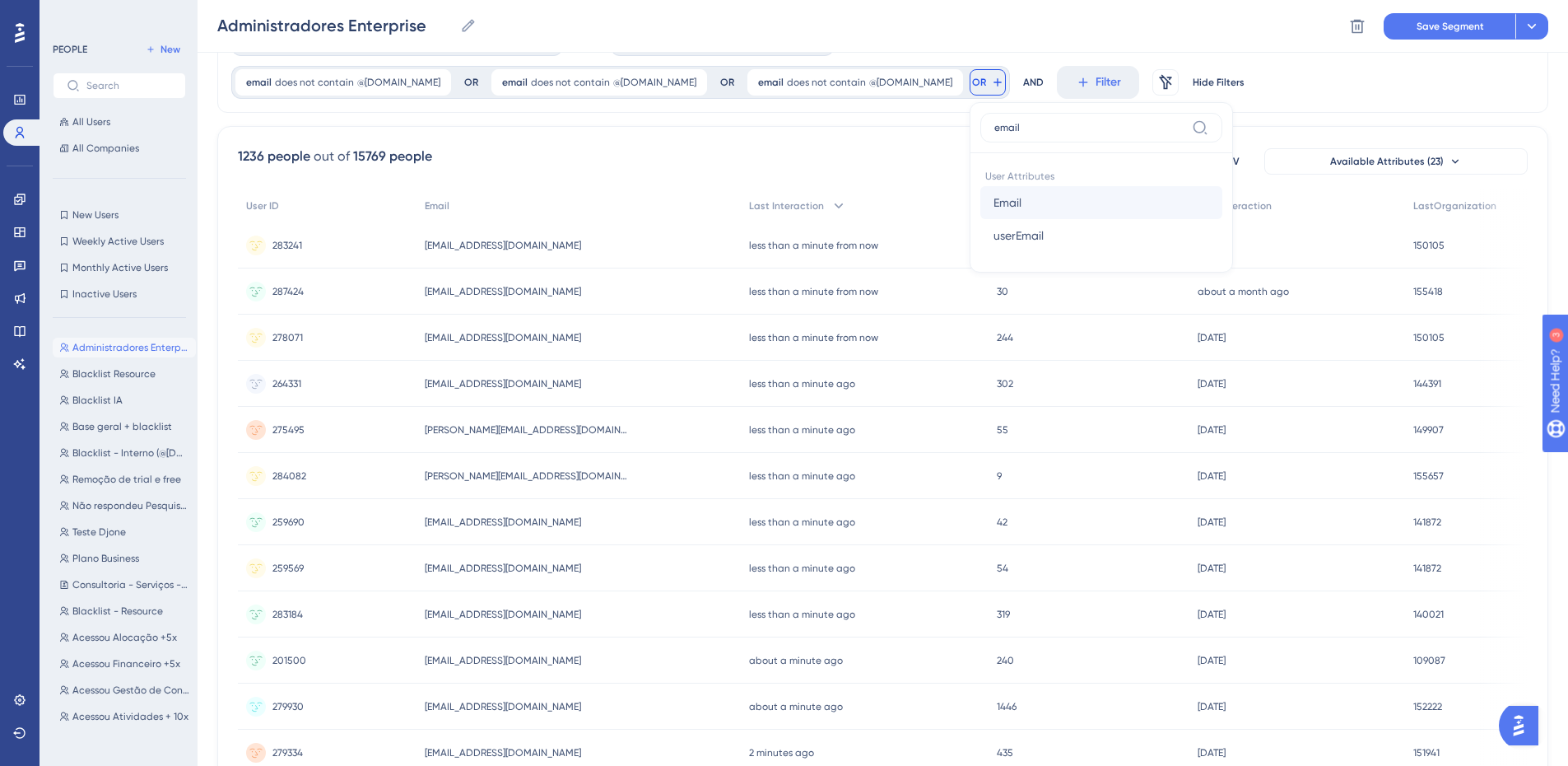
type input "email"
click at [996, 211] on button "Email Email" at bounding box center [1101, 203] width 242 height 33
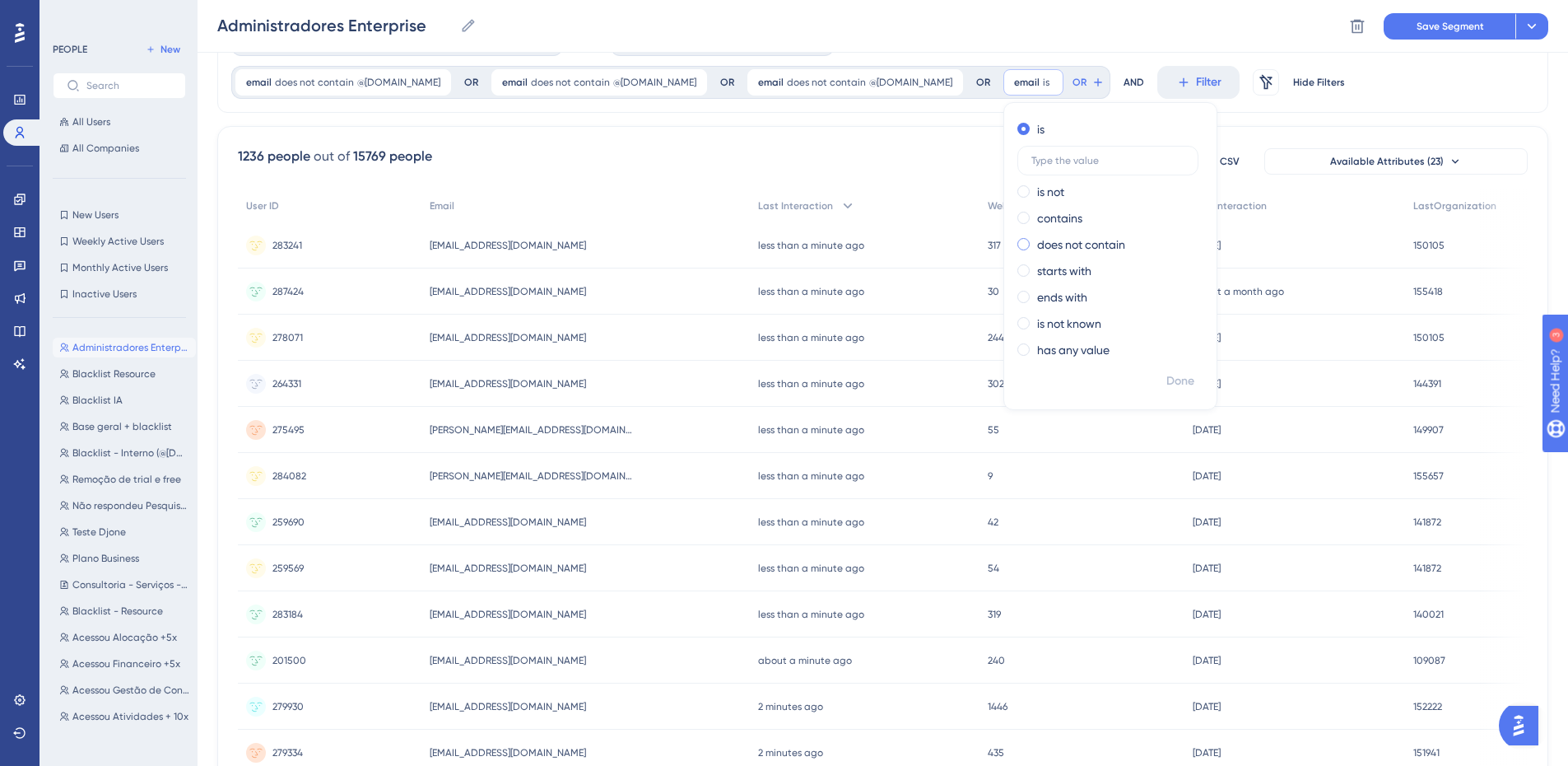
click at [1037, 248] on label "does not contain" at bounding box center [1081, 245] width 88 height 20
click at [1051, 243] on input "@[DOMAIN_NAME]" at bounding box center [1108, 239] width 153 height 12
type input "@[DOMAIN_NAME]"
click at [1167, 377] on span "Done" at bounding box center [1180, 381] width 28 height 20
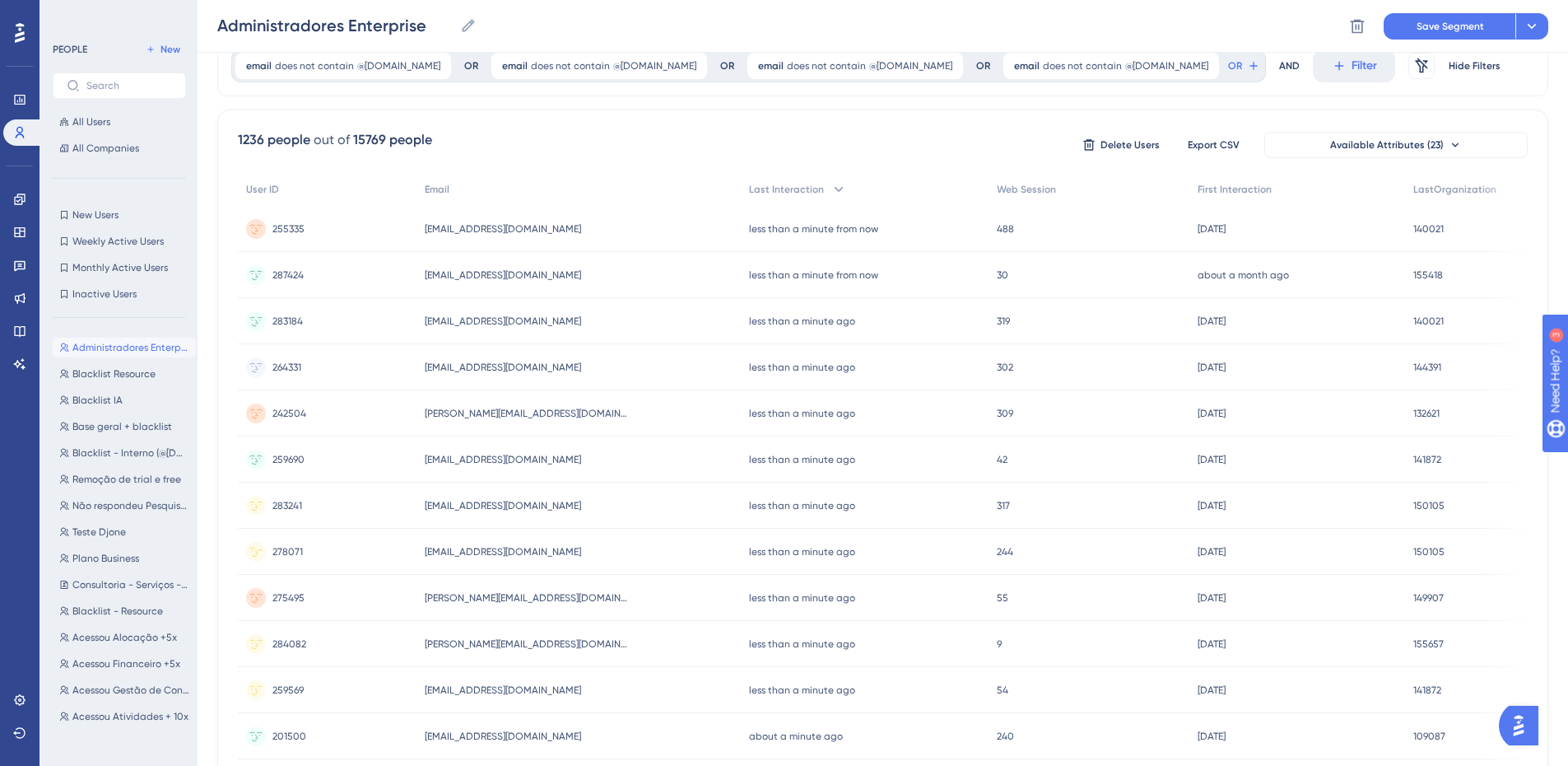
scroll to position [0, 0]
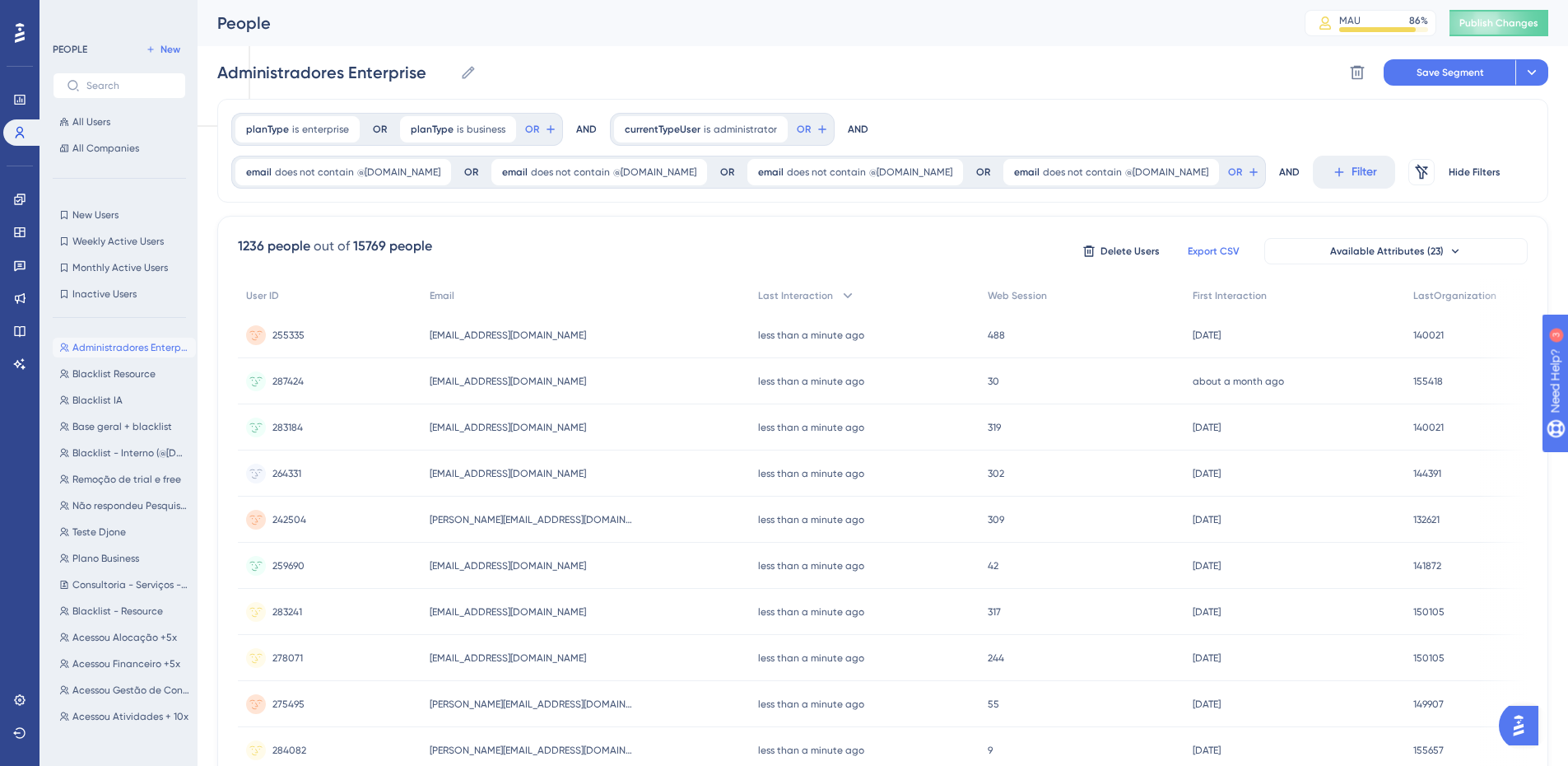
click at [1194, 246] on span "Export CSV" at bounding box center [1214, 251] width 52 height 14
click at [870, 174] on span "@[DOMAIN_NAME]" at bounding box center [911, 172] width 83 height 14
click at [545, 122] on button "OR" at bounding box center [541, 129] width 36 height 26
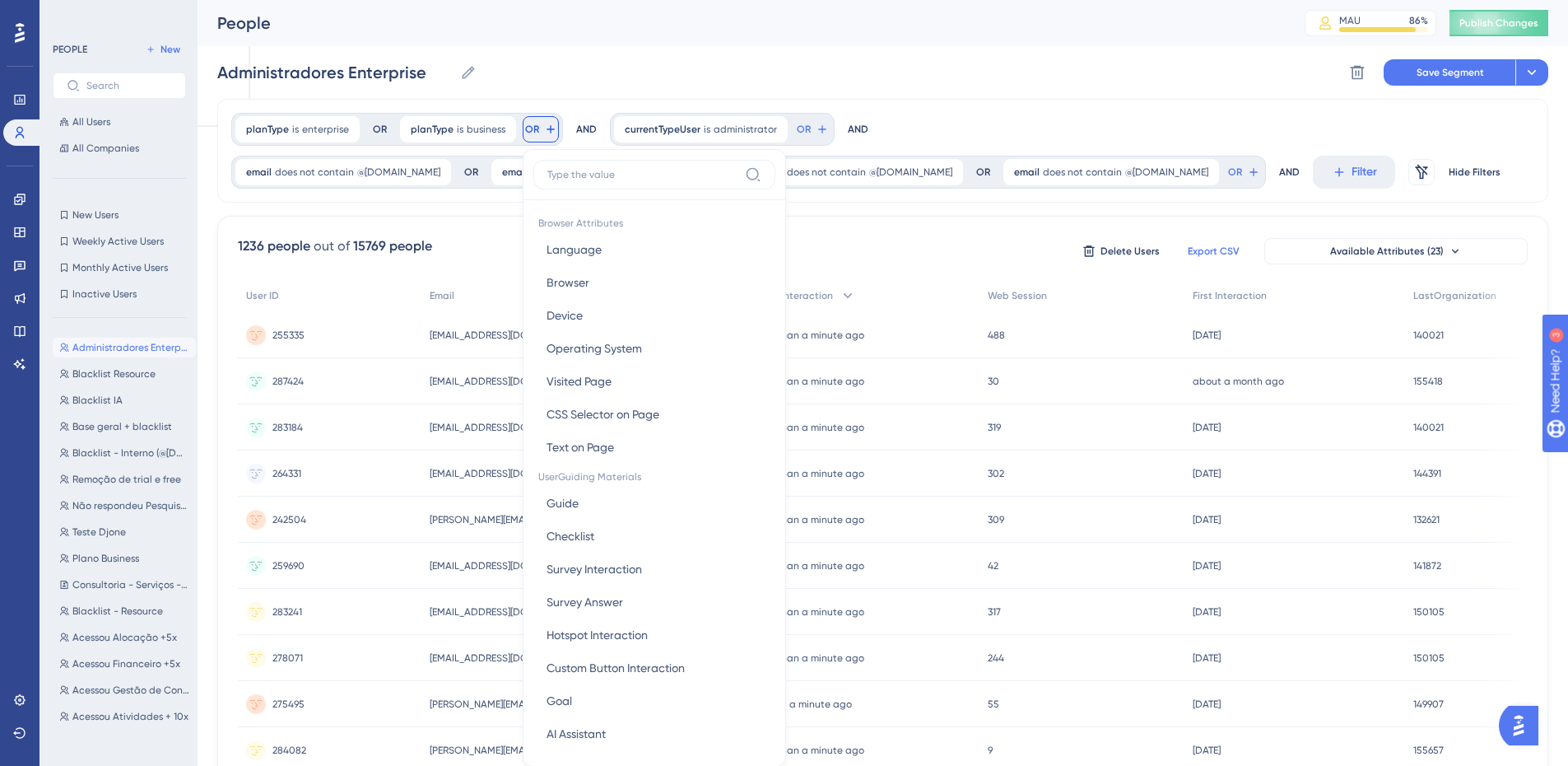
scroll to position [75, 0]
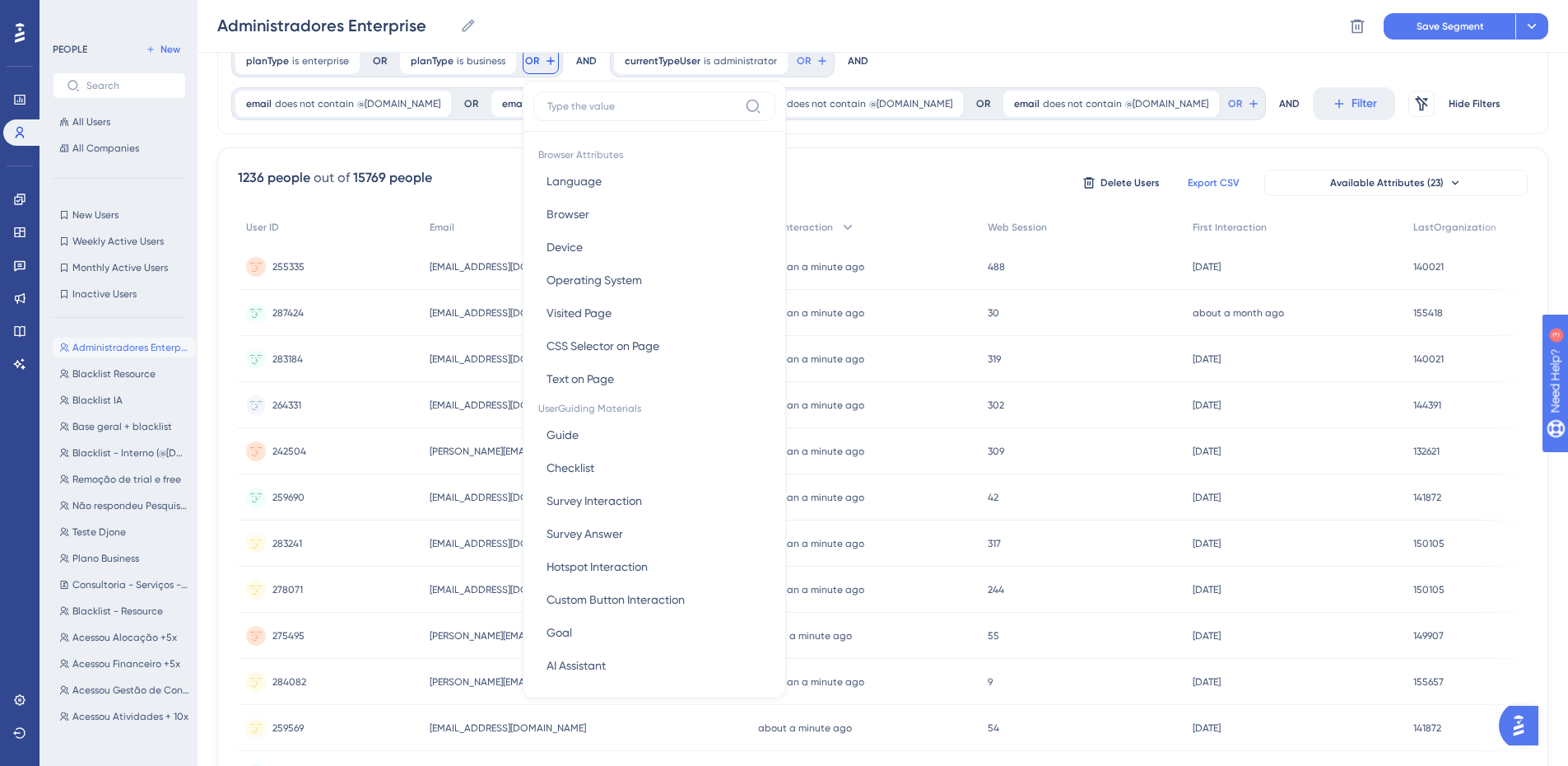
click at [971, 68] on div "planType is enterprise enterprise Remove OR planType is business business Remov…" at bounding box center [882, 82] width 1331 height 104
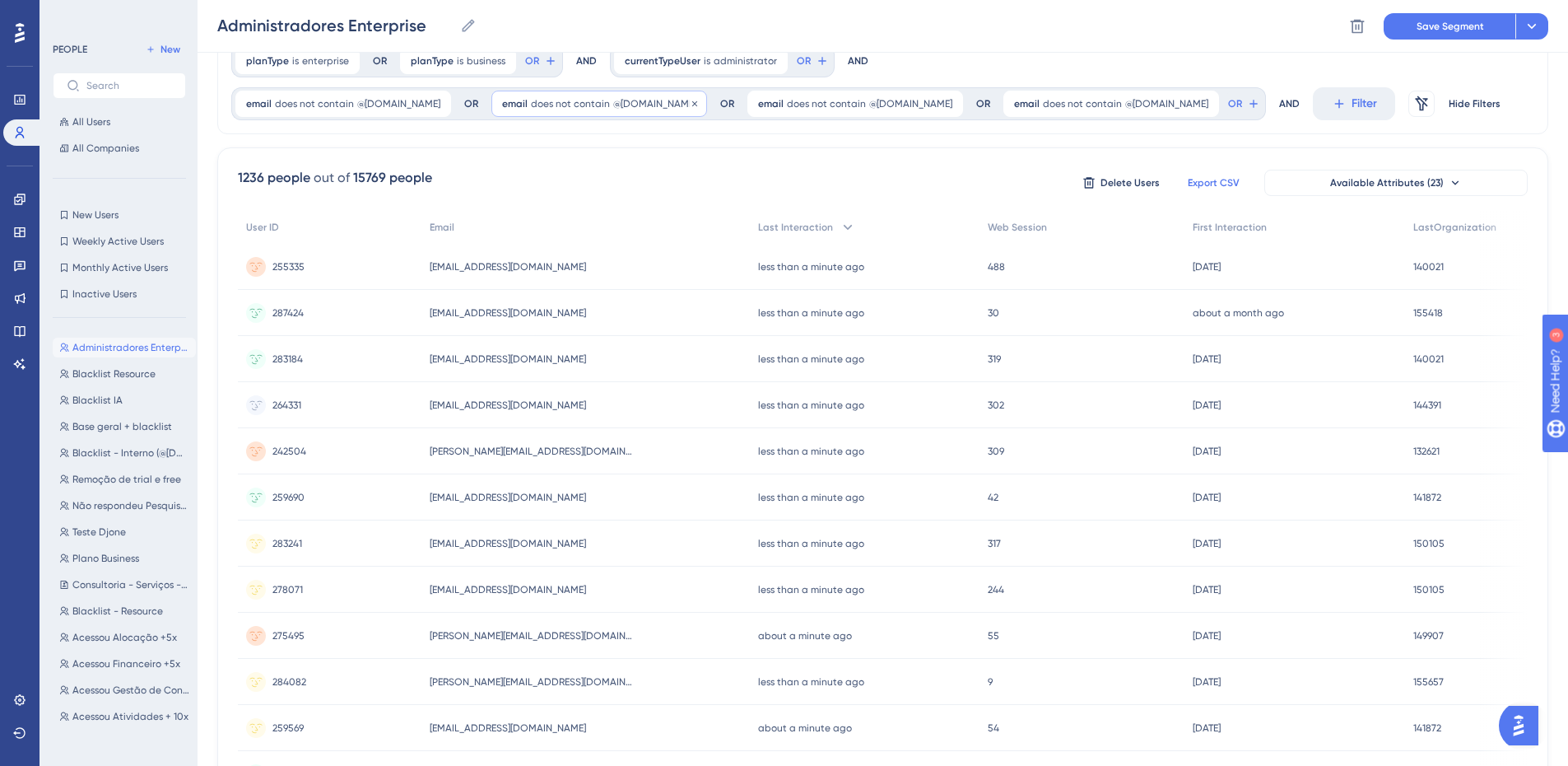
scroll to position [0, 0]
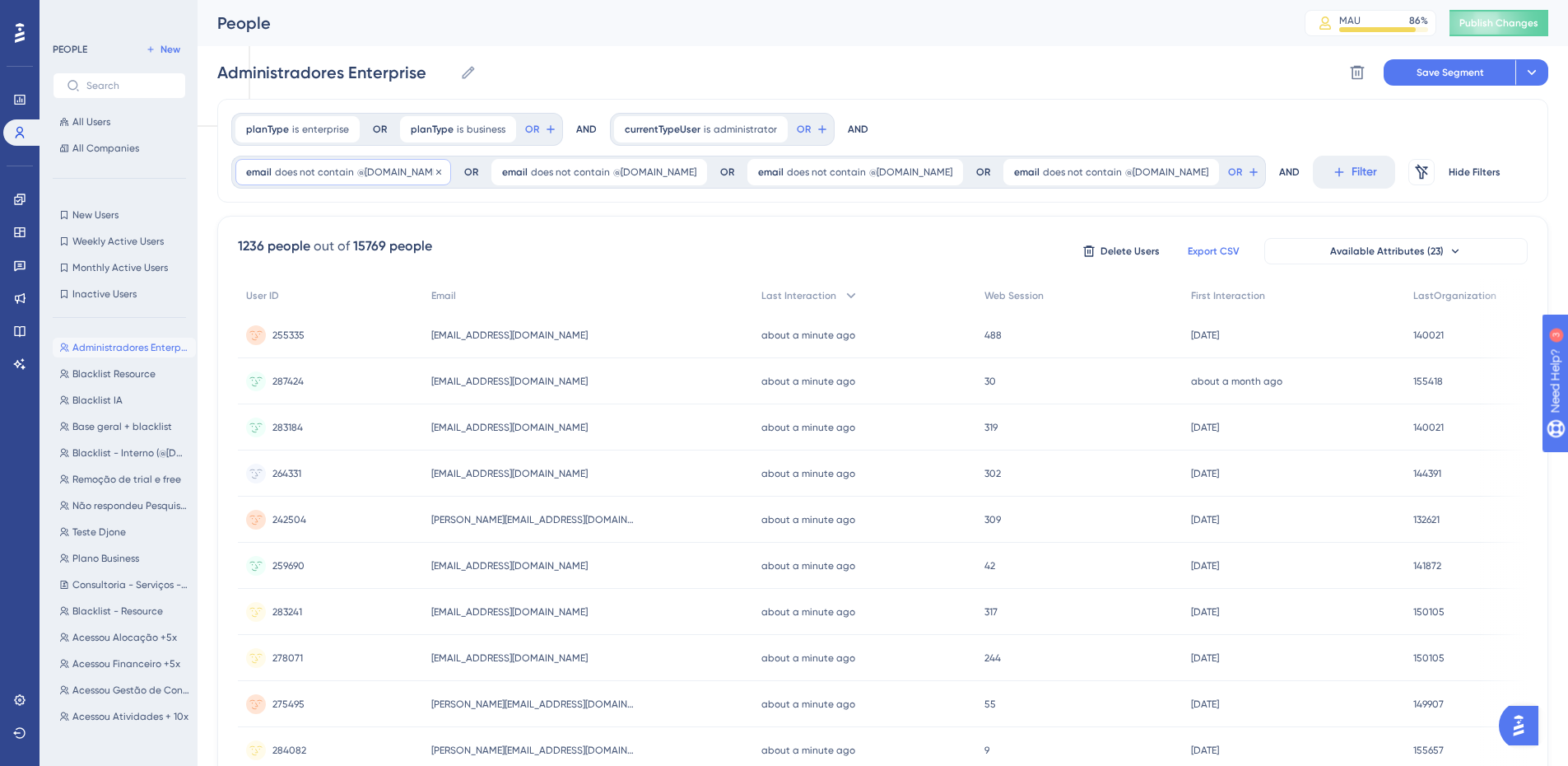
click at [365, 176] on span "@[DOMAIN_NAME]" at bounding box center [399, 172] width 83 height 14
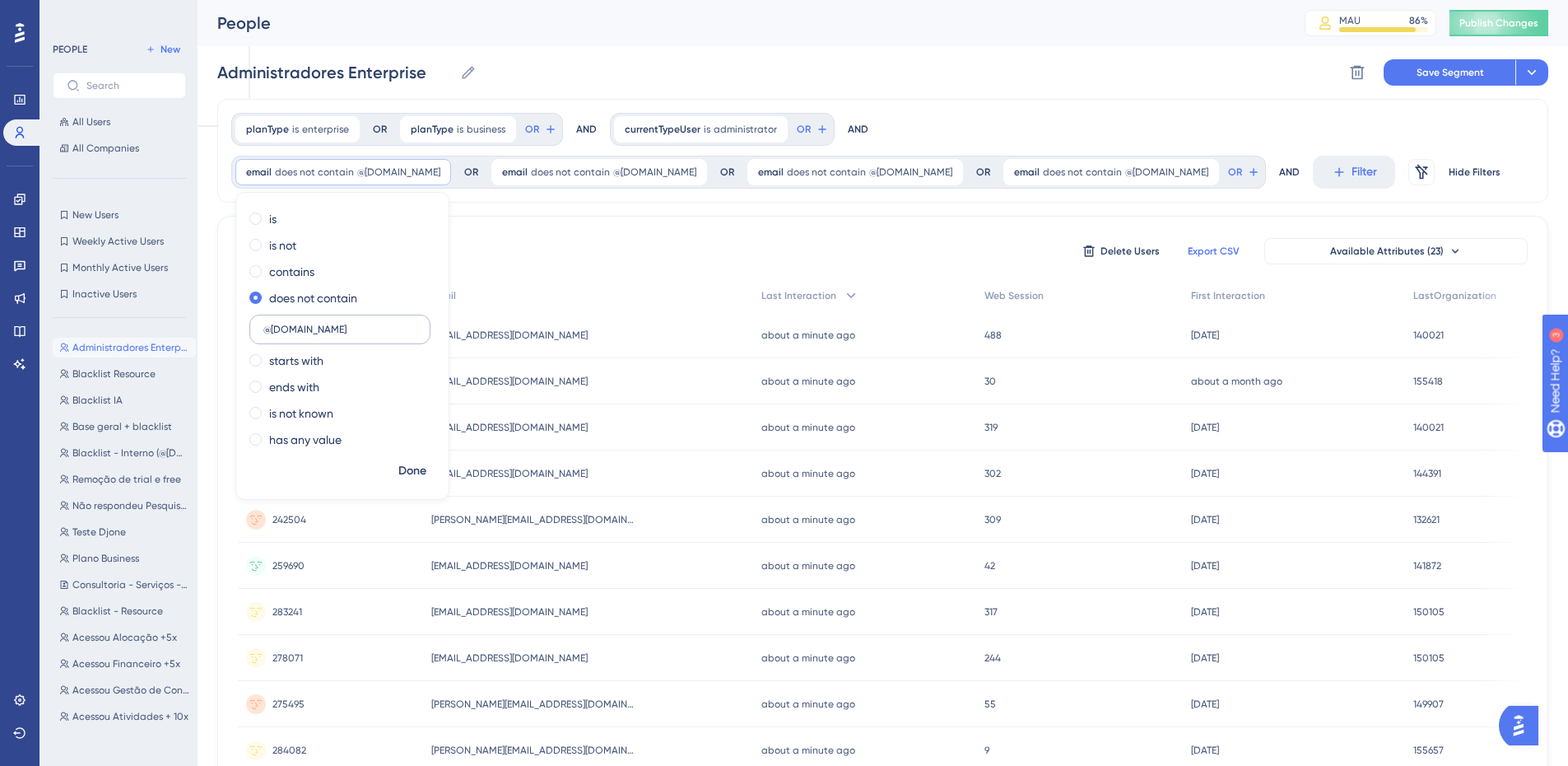
click at [259, 332] on label "@[DOMAIN_NAME]" at bounding box center [339, 329] width 181 height 30
click at [264, 332] on input "@[DOMAIN_NAME]" at bounding box center [340, 329] width 153 height 12
click at [261, 329] on label "@[DOMAIN_NAME]" at bounding box center [339, 329] width 181 height 30
click at [264, 329] on input "@[DOMAIN_NAME]" at bounding box center [340, 329] width 153 height 12
click at [265, 329] on input "@[DOMAIN_NAME]" at bounding box center [340, 329] width 153 height 12
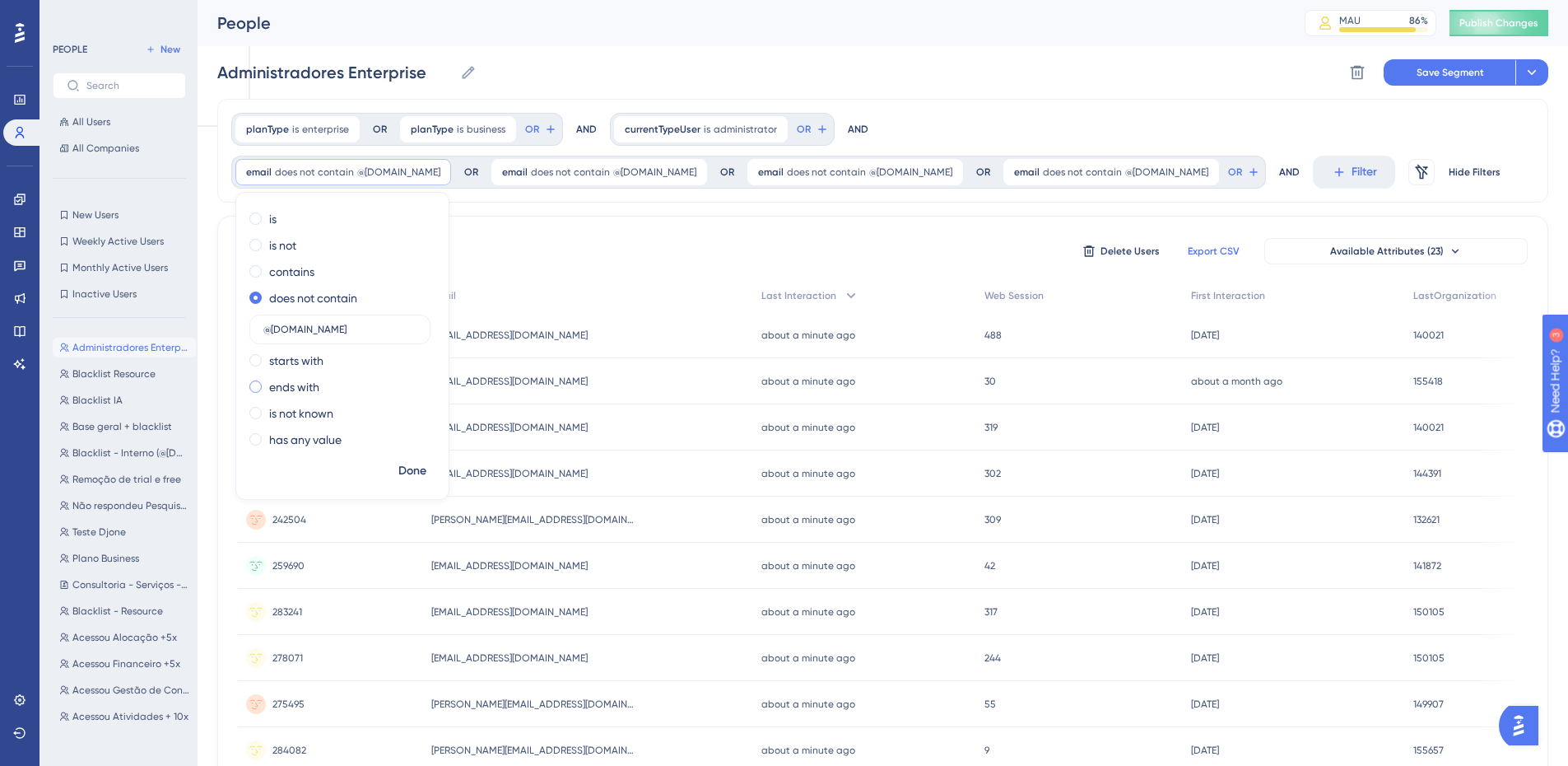
click at [313, 381] on label "ends with" at bounding box center [294, 387] width 50 height 20
drag, startPoint x: 416, startPoint y: 468, endPoint x: 419, endPoint y: 456, distance: 12.4
click at [415, 468] on span "Done" at bounding box center [412, 471] width 28 height 20
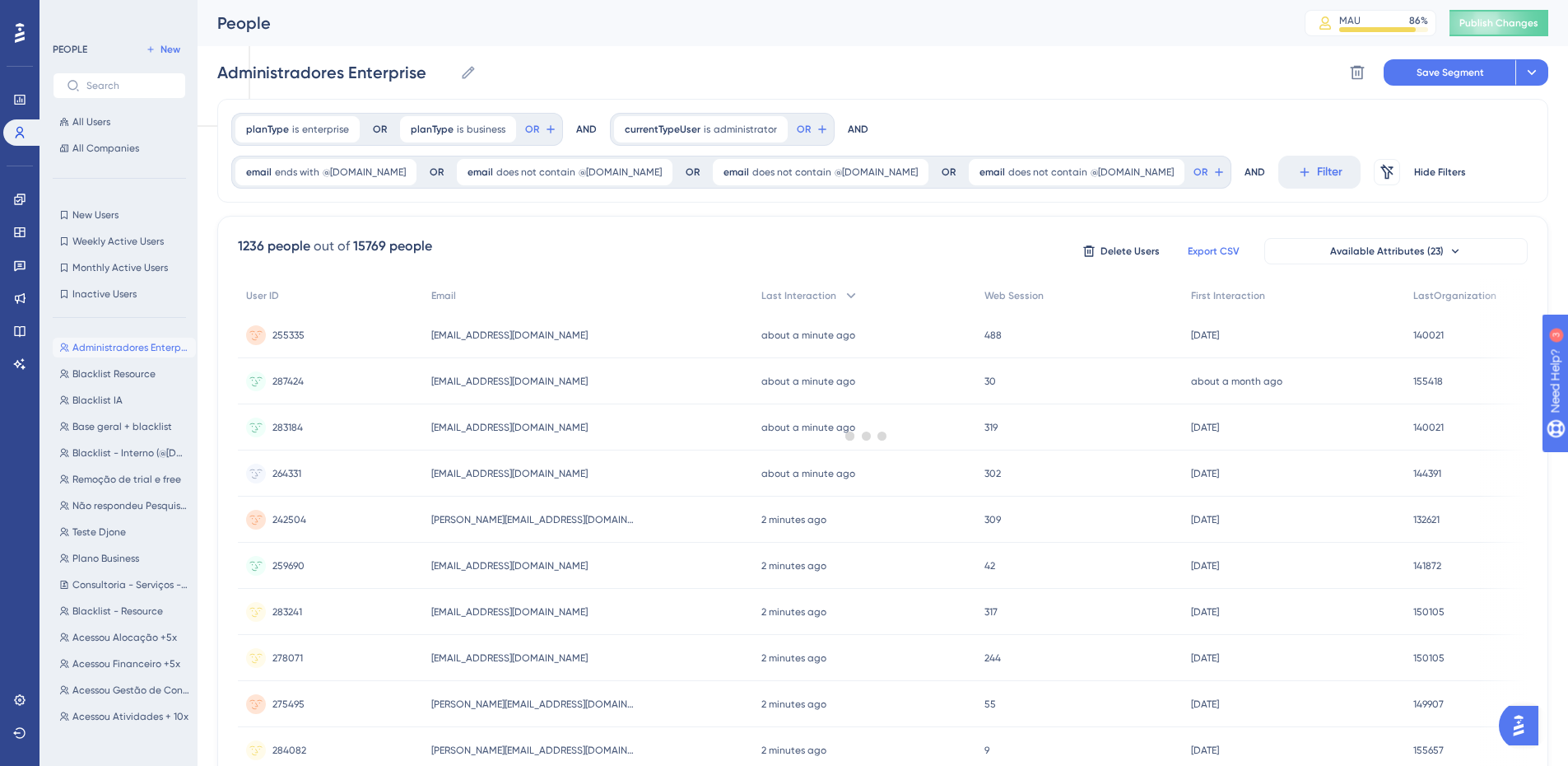
click at [514, 166] on span "does not contain" at bounding box center [536, 172] width 79 height 14
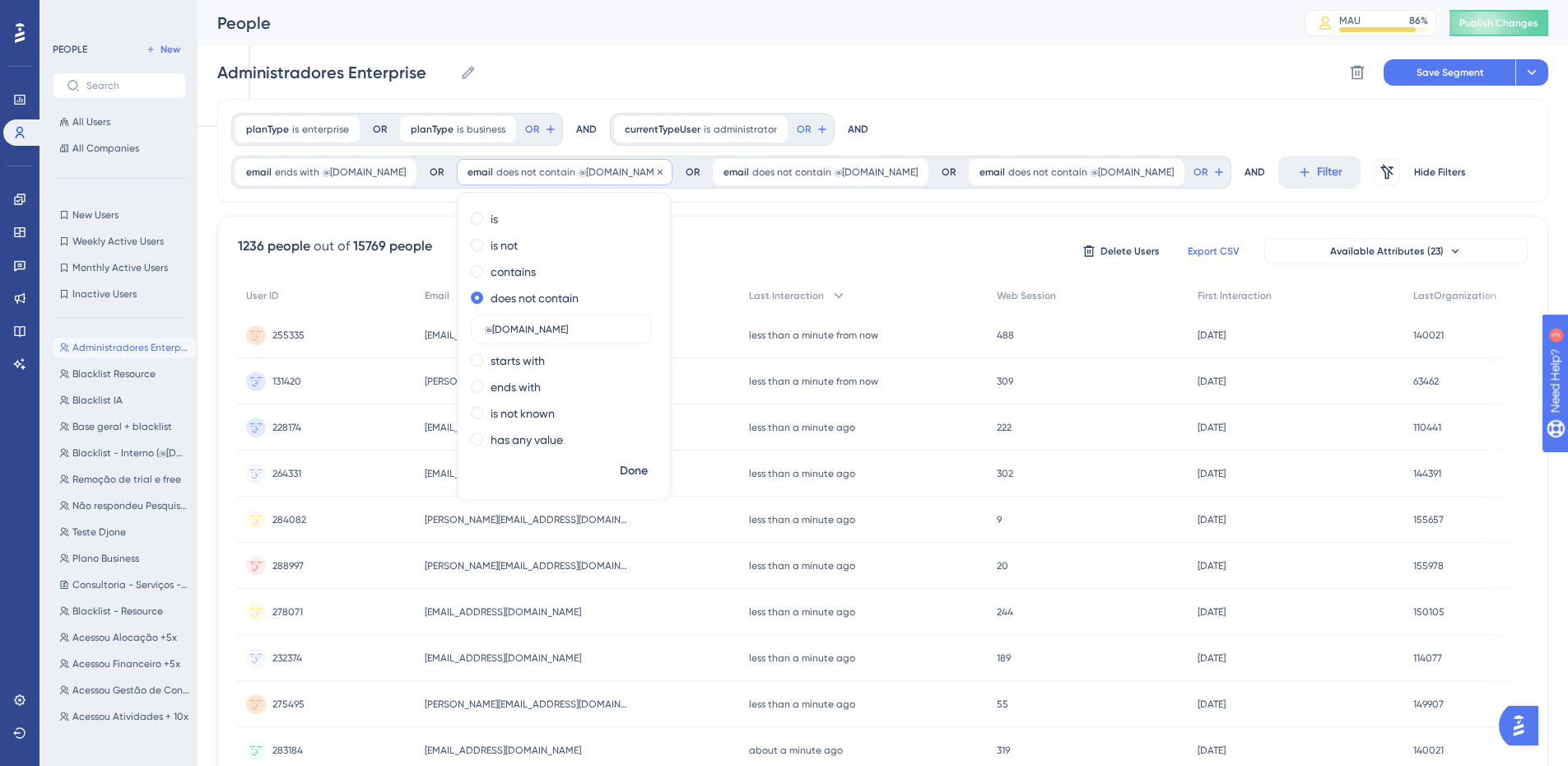
click at [514, 165] on div "email does not contain @[DOMAIN_NAME] @[DOMAIN_NAME] Remove" at bounding box center [565, 172] width 216 height 26
click at [491, 386] on label "ends with" at bounding box center [516, 387] width 50 height 20
click at [620, 470] on span "Done" at bounding box center [634, 471] width 28 height 20
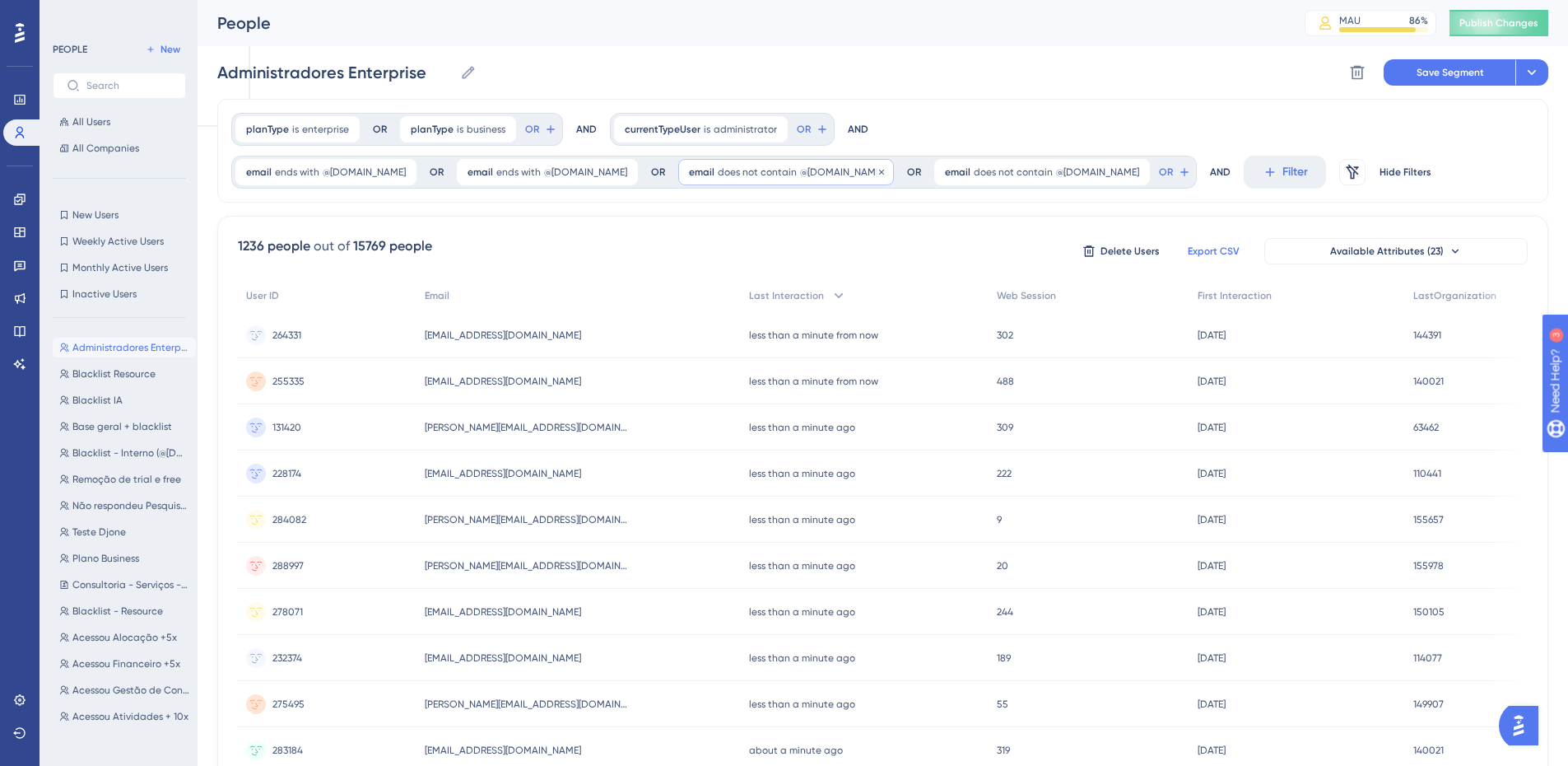
click at [729, 165] on div "email does not contain @[DOMAIN_NAME] @[DOMAIN_NAME] Remove" at bounding box center [787, 172] width 216 height 26
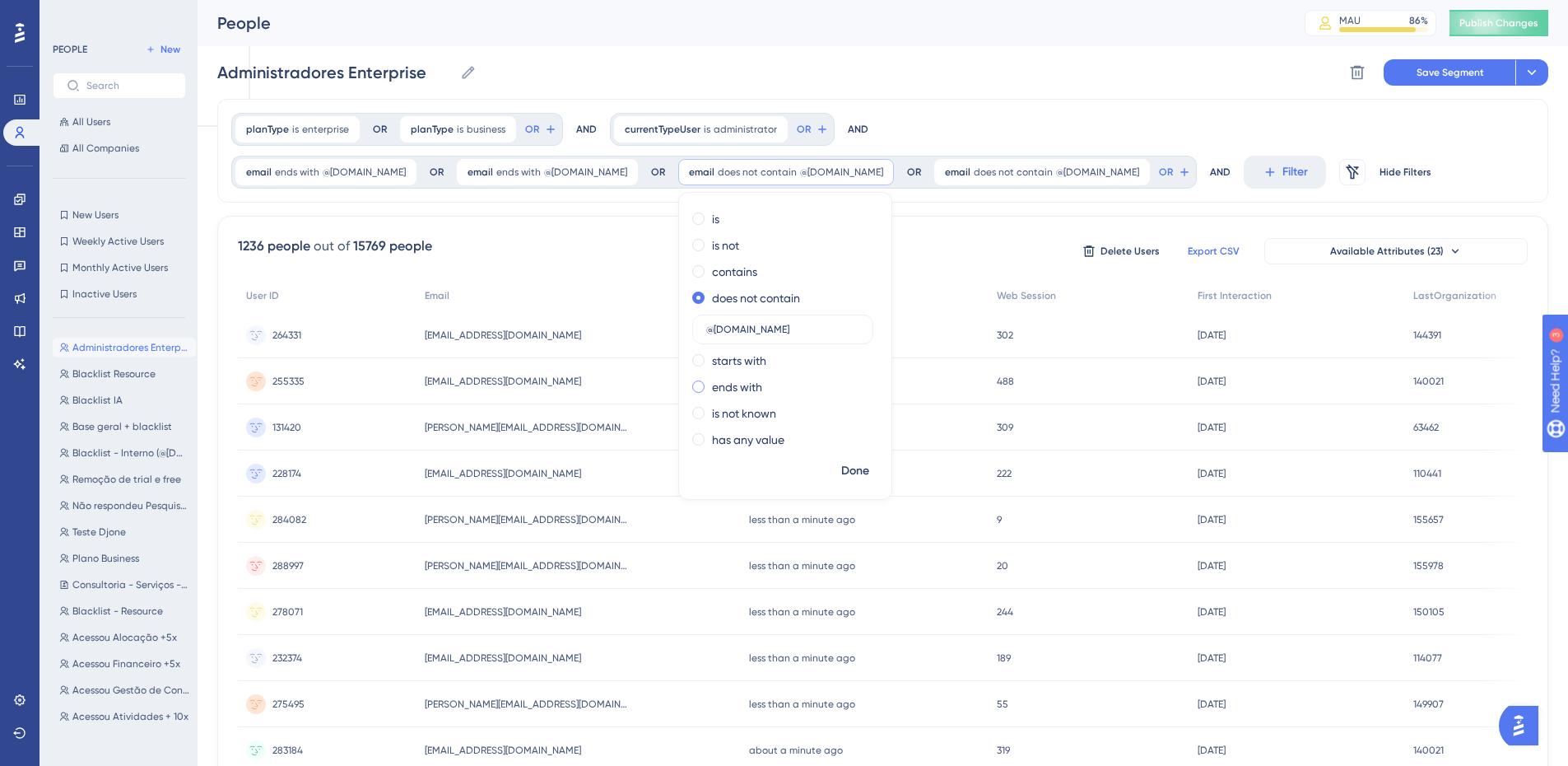
click at [712, 394] on label "ends with" at bounding box center [737, 387] width 50 height 20
click at [842, 468] on span "Done" at bounding box center [855, 471] width 28 height 20
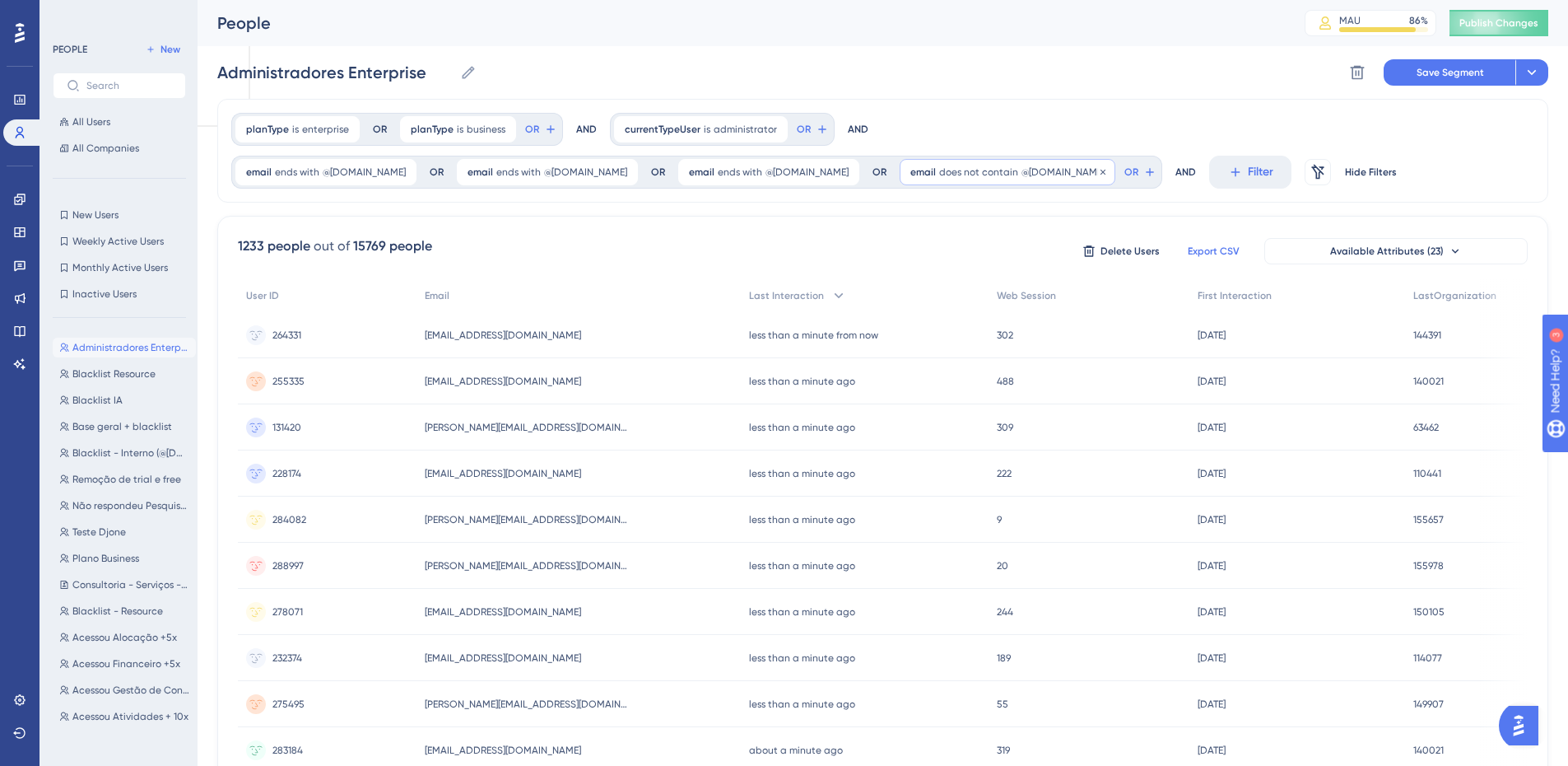
click at [1022, 176] on span "@[DOMAIN_NAME]" at bounding box center [1063, 172] width 83 height 14
click at [933, 383] on label "ends with" at bounding box center [959, 387] width 50 height 20
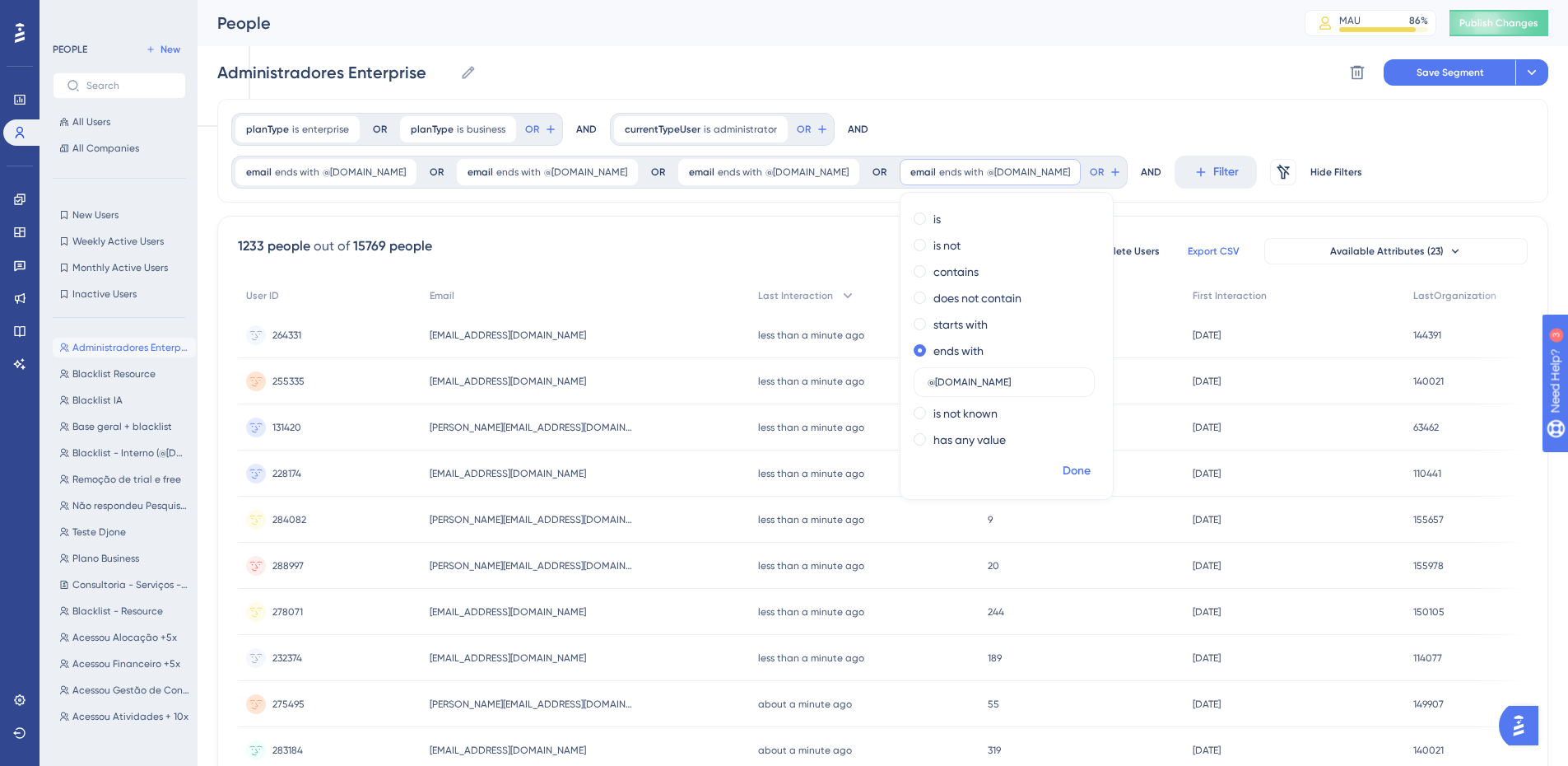
click at [1063, 464] on span "Done" at bounding box center [1077, 471] width 28 height 20
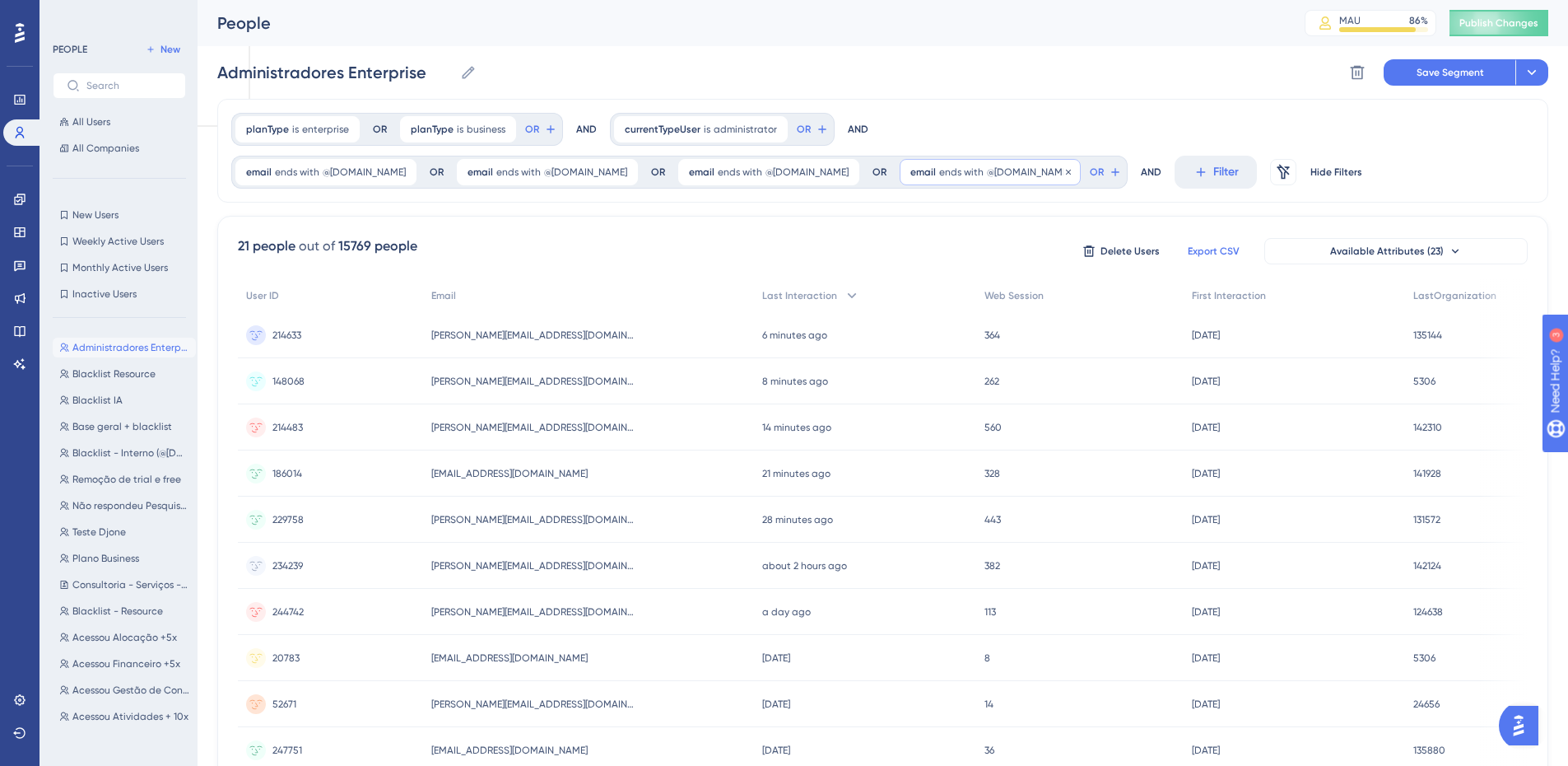
click at [987, 171] on span "@[DOMAIN_NAME]" at bounding box center [1029, 172] width 83 height 14
click at [661, 207] on div "planType is enterprise enterprise Remove OR planType is business business Remov…" at bounding box center [882, 703] width 1331 height 1209
click at [900, 180] on div "email ends with @[DOMAIN_NAME] @[DOMAIN_NAME] Remove" at bounding box center [990, 172] width 181 height 26
click at [294, 176] on span "ends with" at bounding box center [296, 172] width 44 height 14
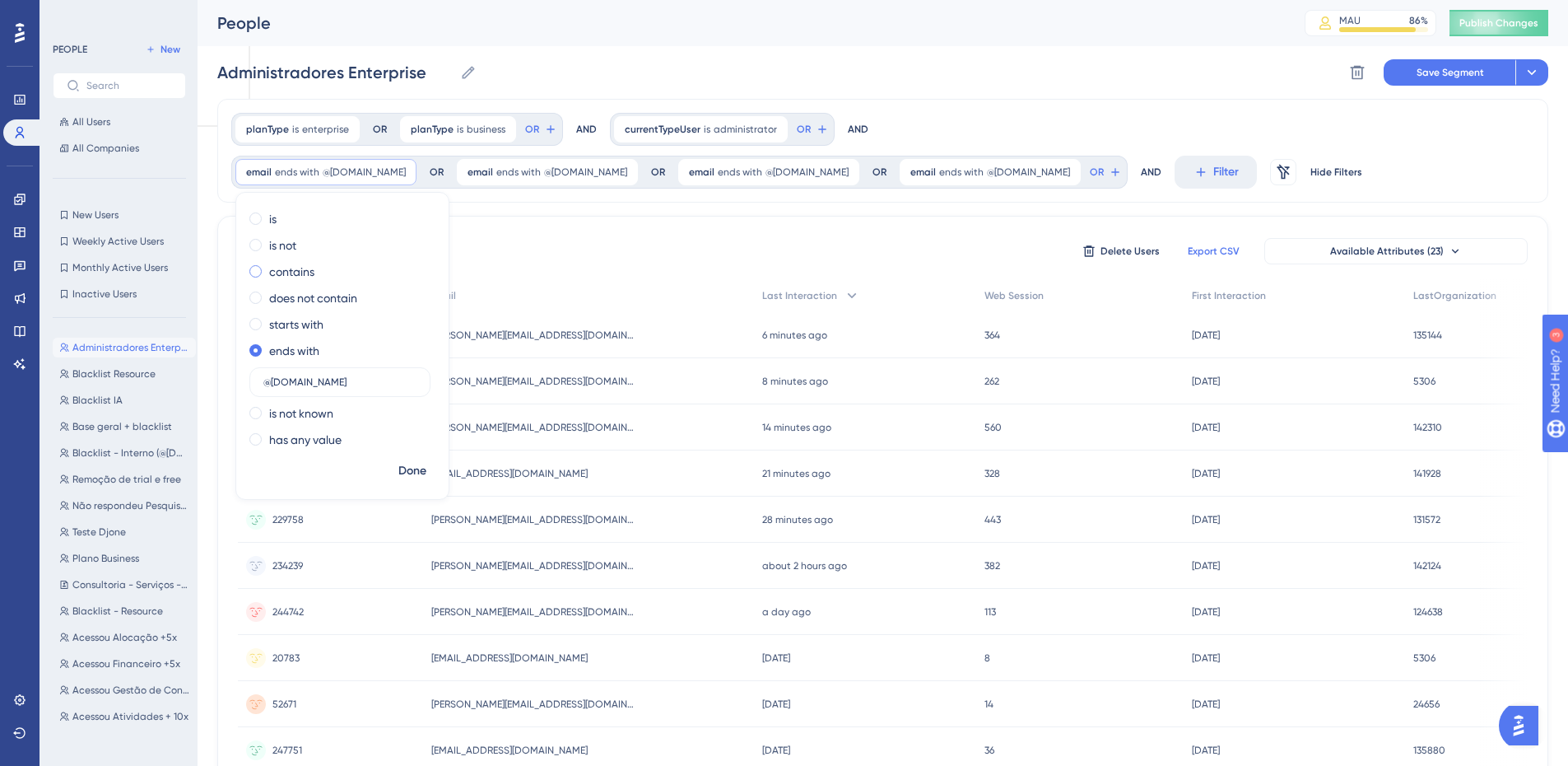
click at [294, 275] on label "contains" at bounding box center [292, 272] width 45 height 20
click at [410, 469] on span "Done" at bounding box center [412, 471] width 28 height 20
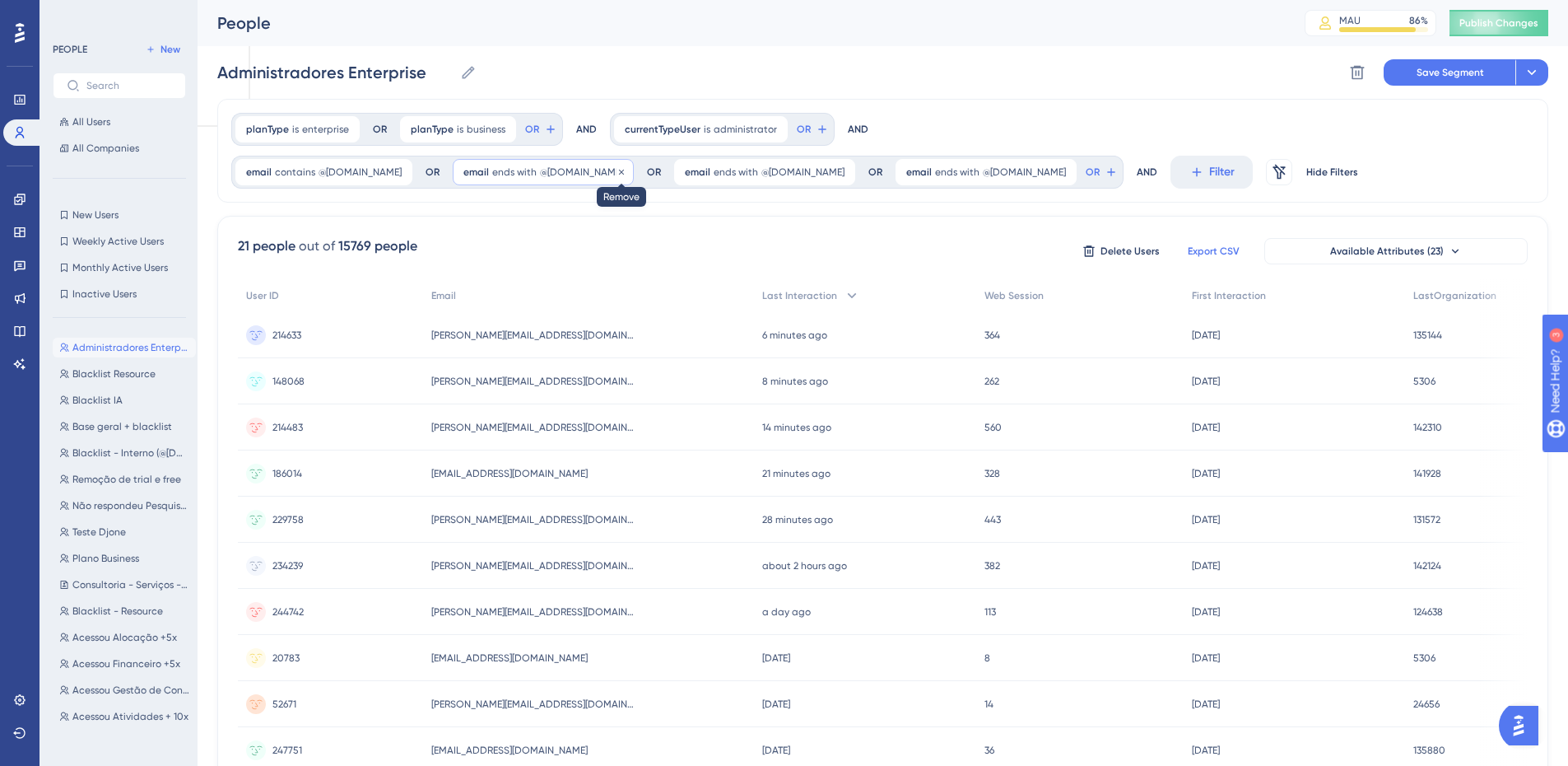
click at [617, 171] on icon at bounding box center [621, 172] width 10 height 10
click at [626, 167] on icon at bounding box center [621, 172] width 10 height 10
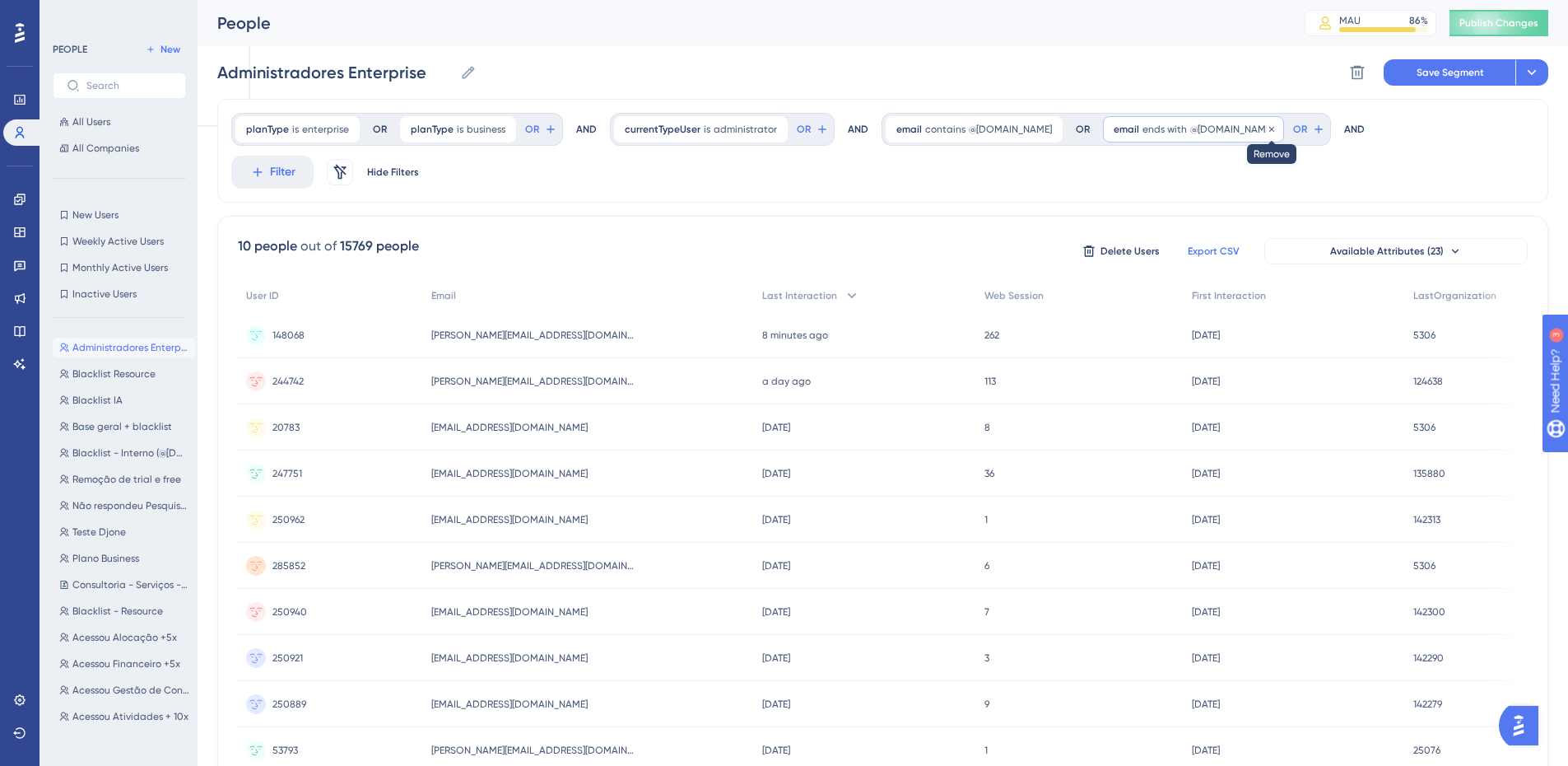
click at [1267, 125] on icon at bounding box center [1272, 129] width 10 height 10
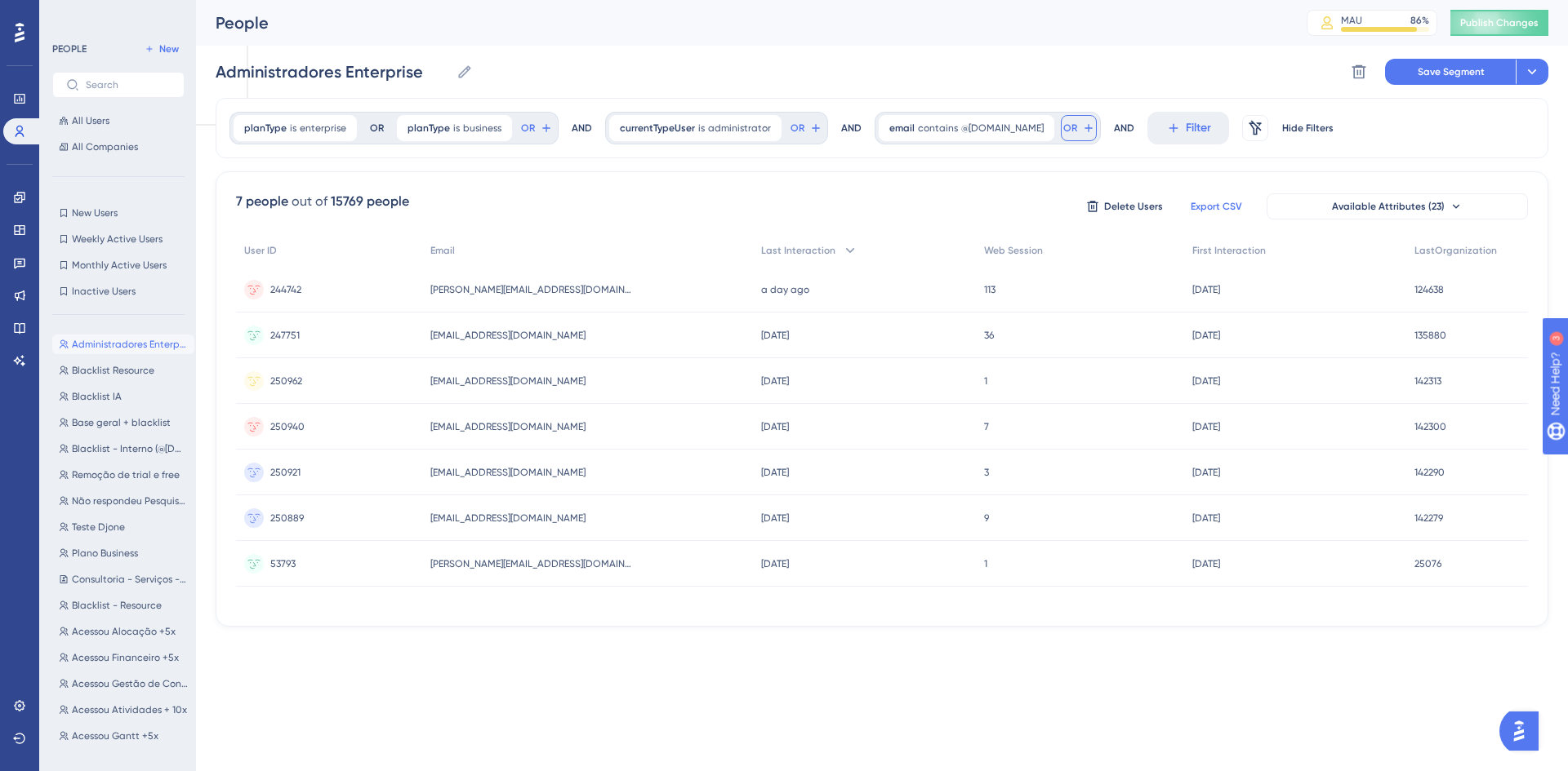
click at [822, 128] on icon at bounding box center [815, 128] width 13 height 13
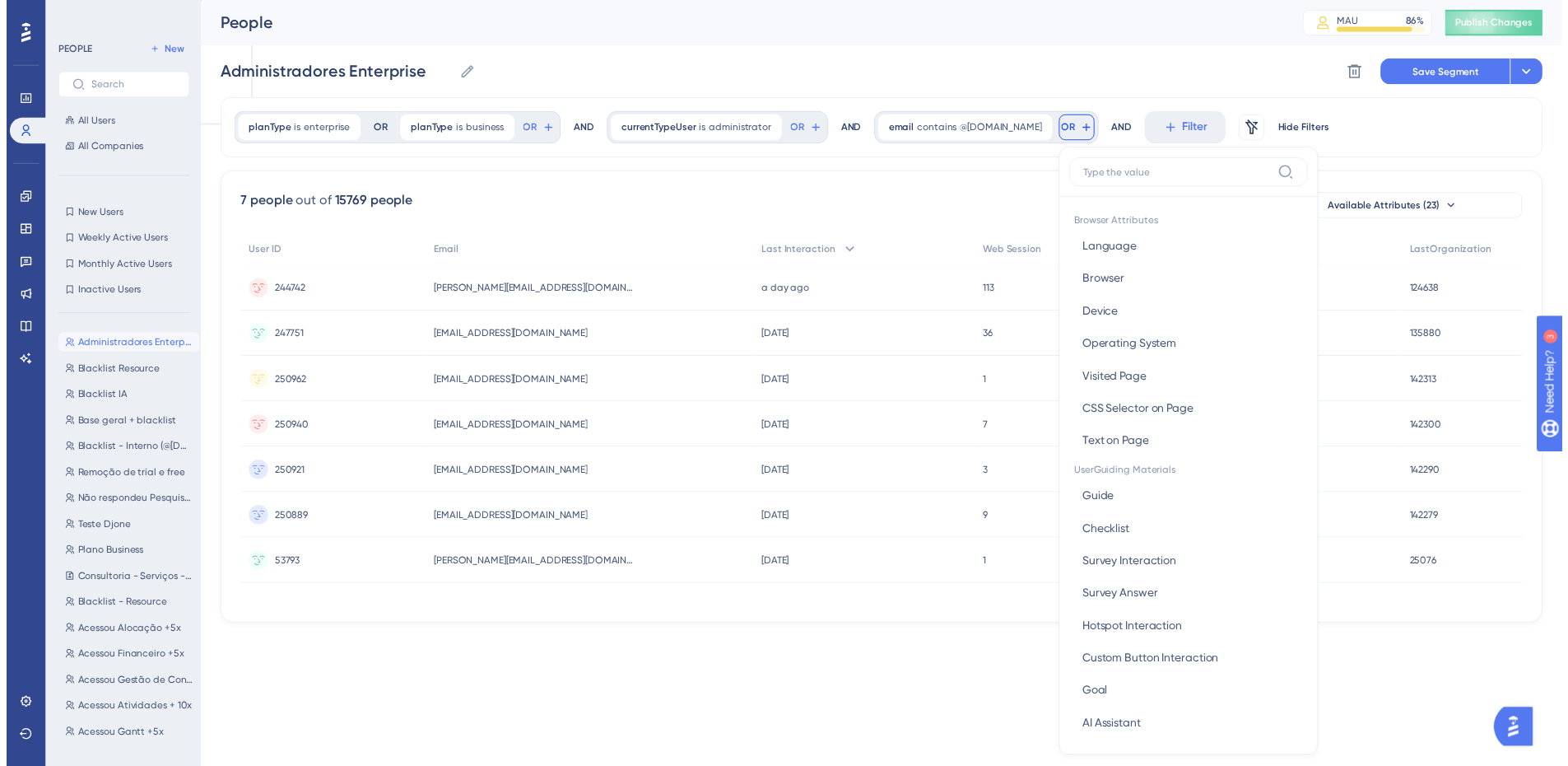
scroll to position [75, 0]
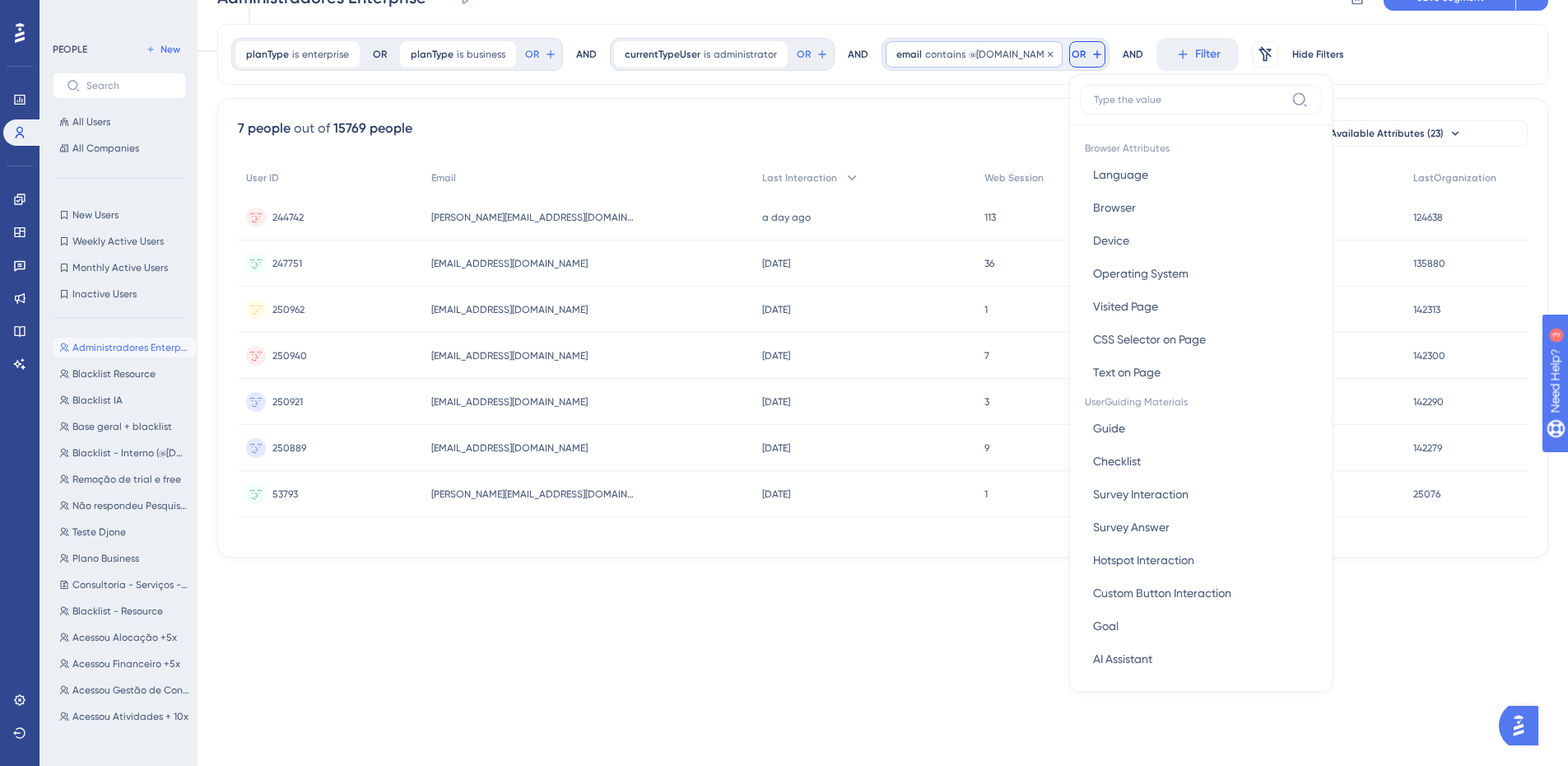
click at [972, 67] on div "email contains @[DOMAIN_NAME] @[DOMAIN_NAME] Remove" at bounding box center [974, 54] width 177 height 26
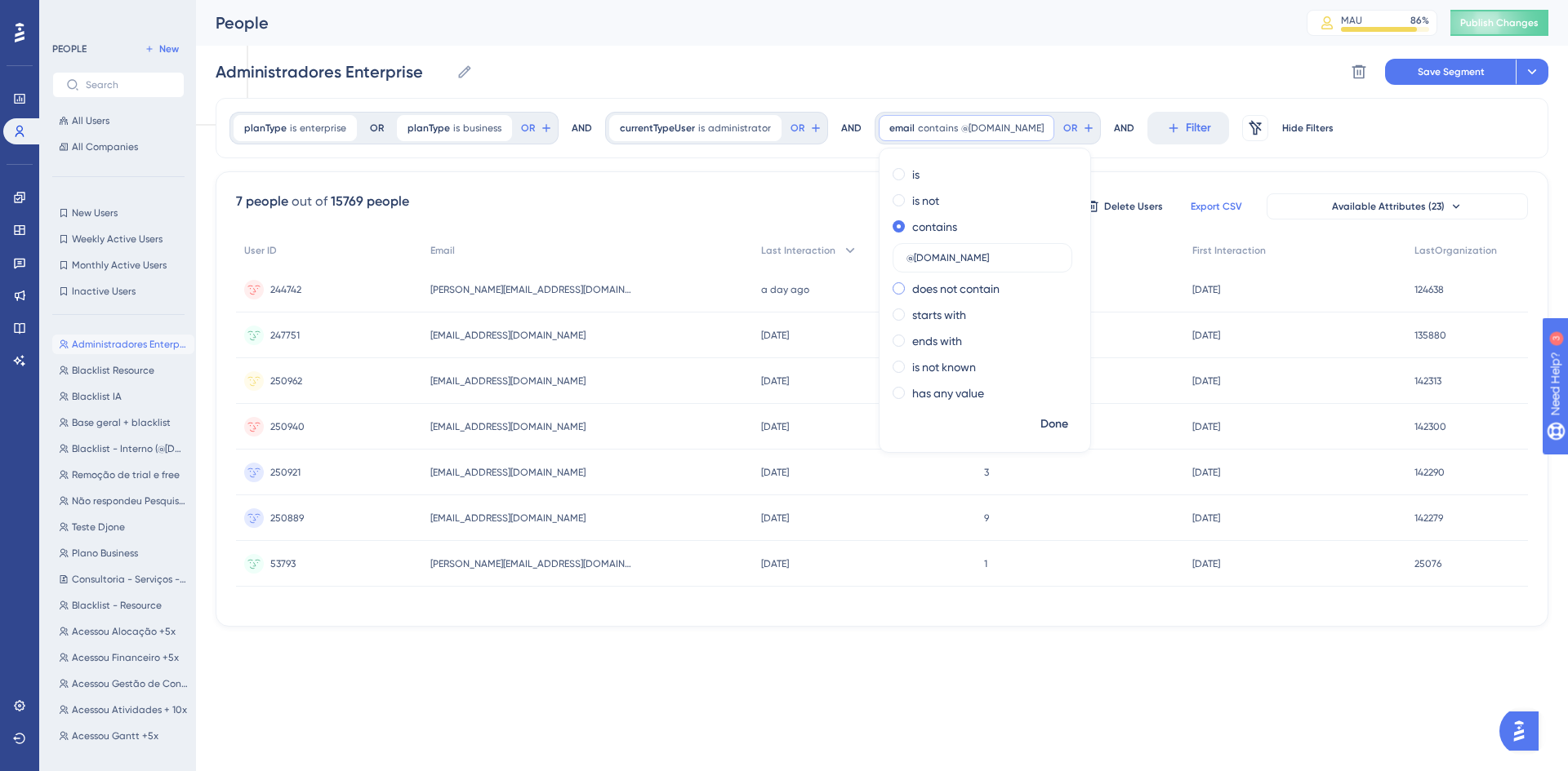
click at [961, 289] on label "does not contain" at bounding box center [956, 289] width 88 height 20
click at [916, 331] on label "ends with" at bounding box center [938, 341] width 50 height 20
click at [947, 275] on label "starts with" at bounding box center [939, 279] width 54 height 20
click at [963, 391] on label "has any value" at bounding box center [948, 394] width 71 height 20
click at [947, 334] on label "is not known" at bounding box center [944, 331] width 63 height 20
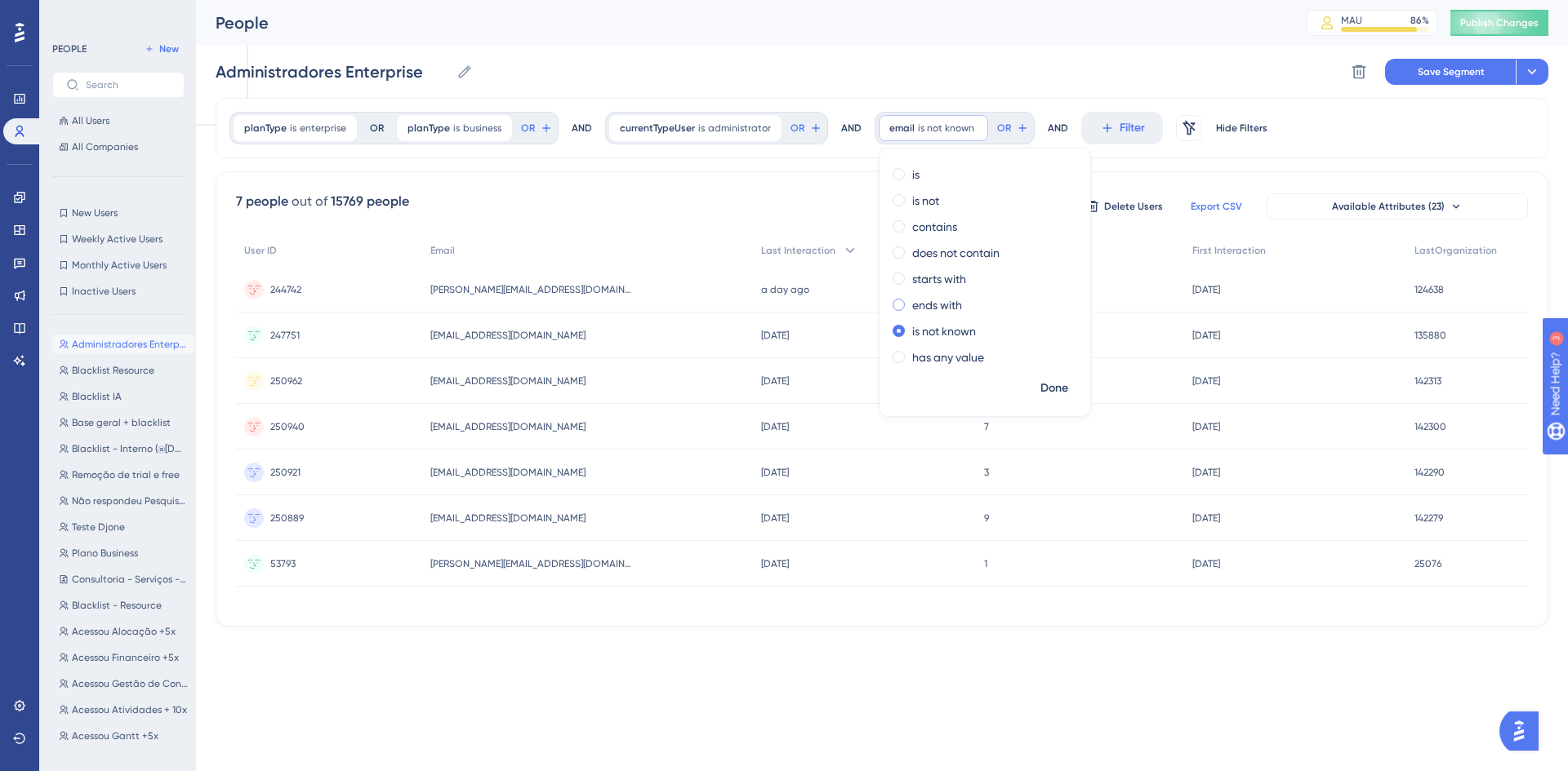
click at [926, 307] on label "ends with" at bounding box center [938, 305] width 50 height 20
click at [939, 276] on label "starts with" at bounding box center [939, 279] width 54 height 20
click at [946, 245] on label "does not contain" at bounding box center [956, 253] width 88 height 20
click at [955, 278] on label at bounding box center [982, 284] width 179 height 29
click at [955, 278] on input "text" at bounding box center [982, 284] width 152 height 12
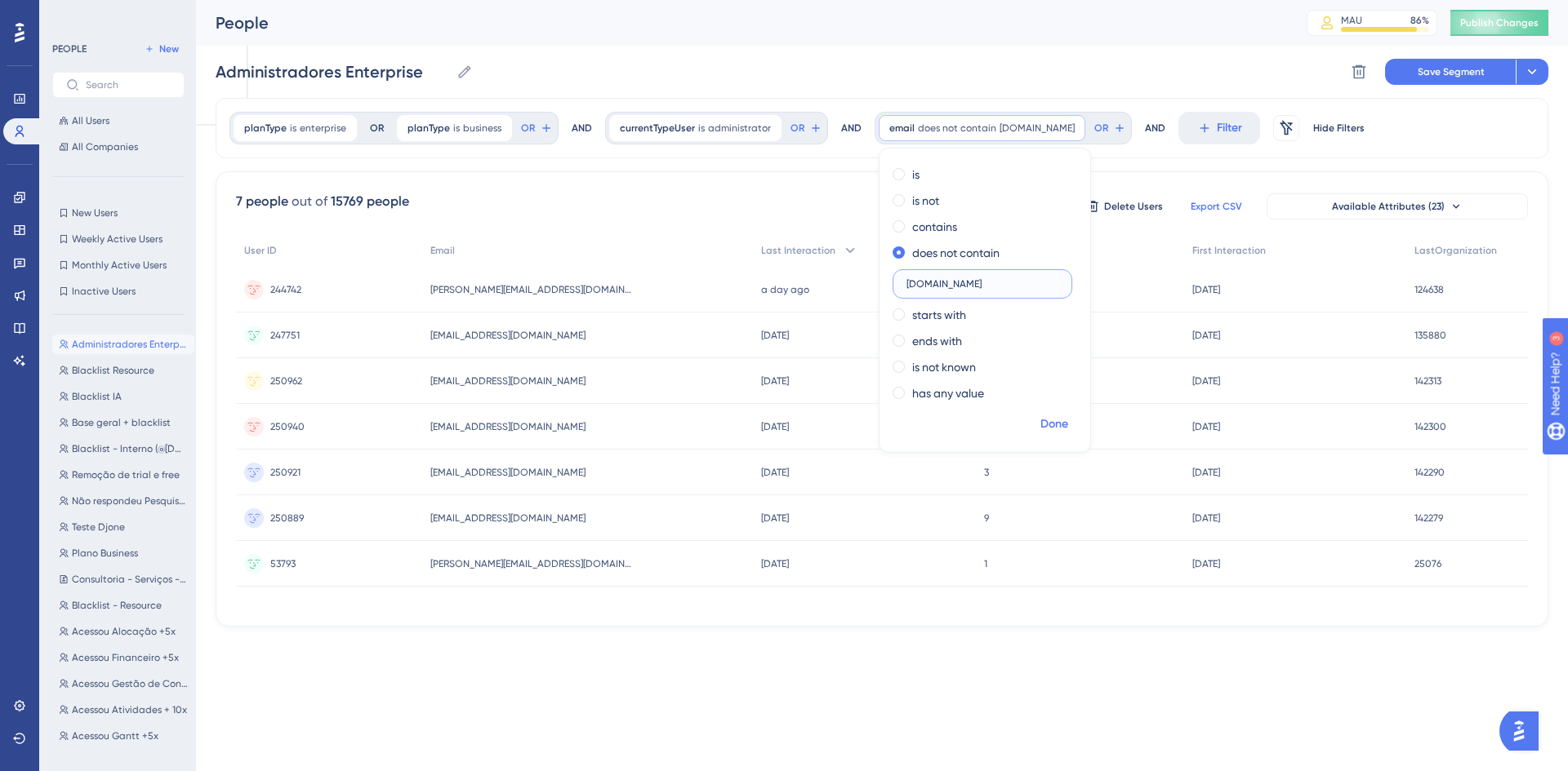
type input "[DOMAIN_NAME]"
click at [1057, 424] on span "Done" at bounding box center [1054, 425] width 28 height 20
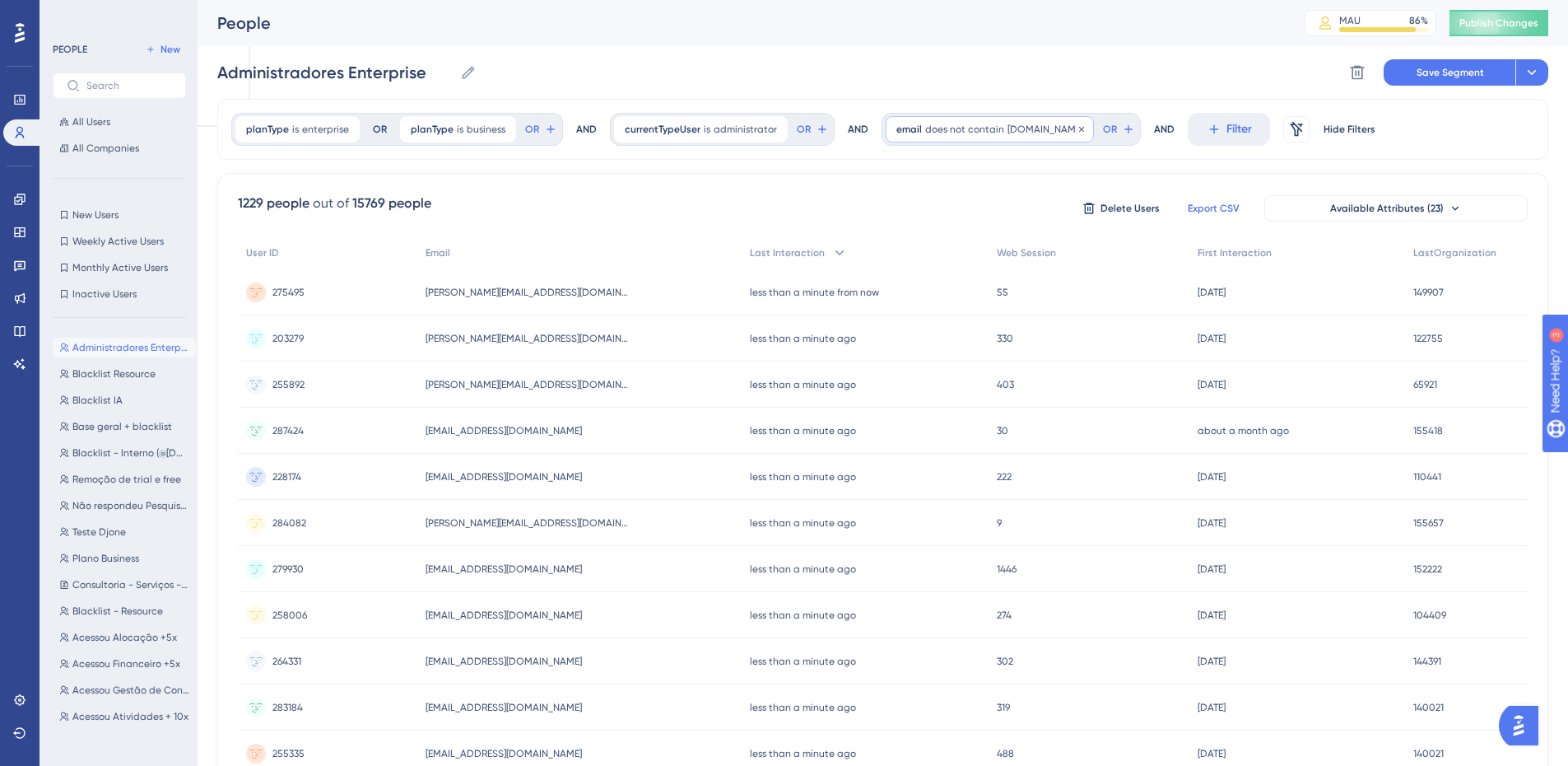
click at [978, 131] on span "does not contain" at bounding box center [965, 129] width 79 height 14
click at [945, 230] on label "contains" at bounding box center [942, 229] width 45 height 20
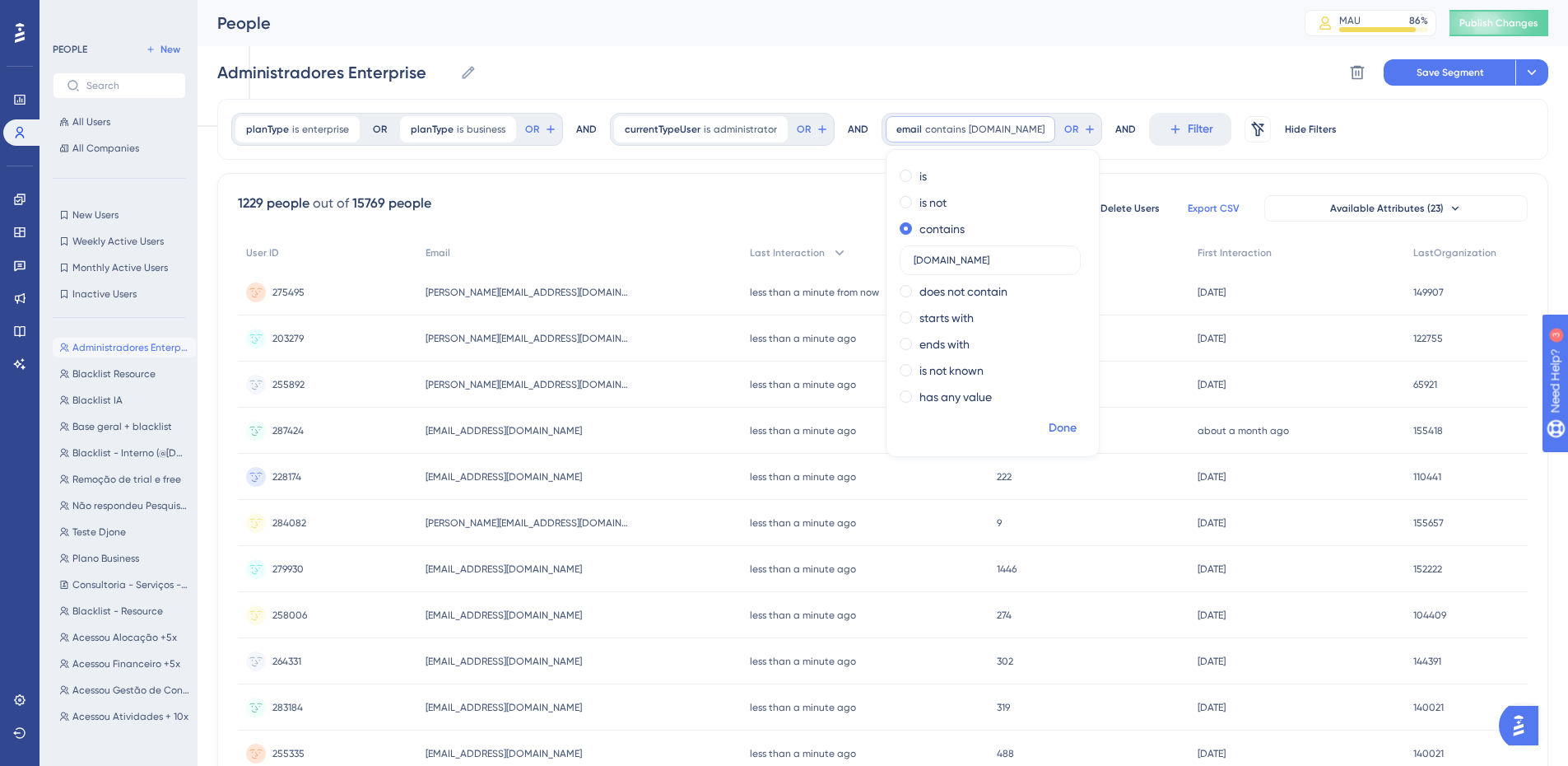
click at [1049, 421] on span "Done" at bounding box center [1062, 428] width 28 height 20
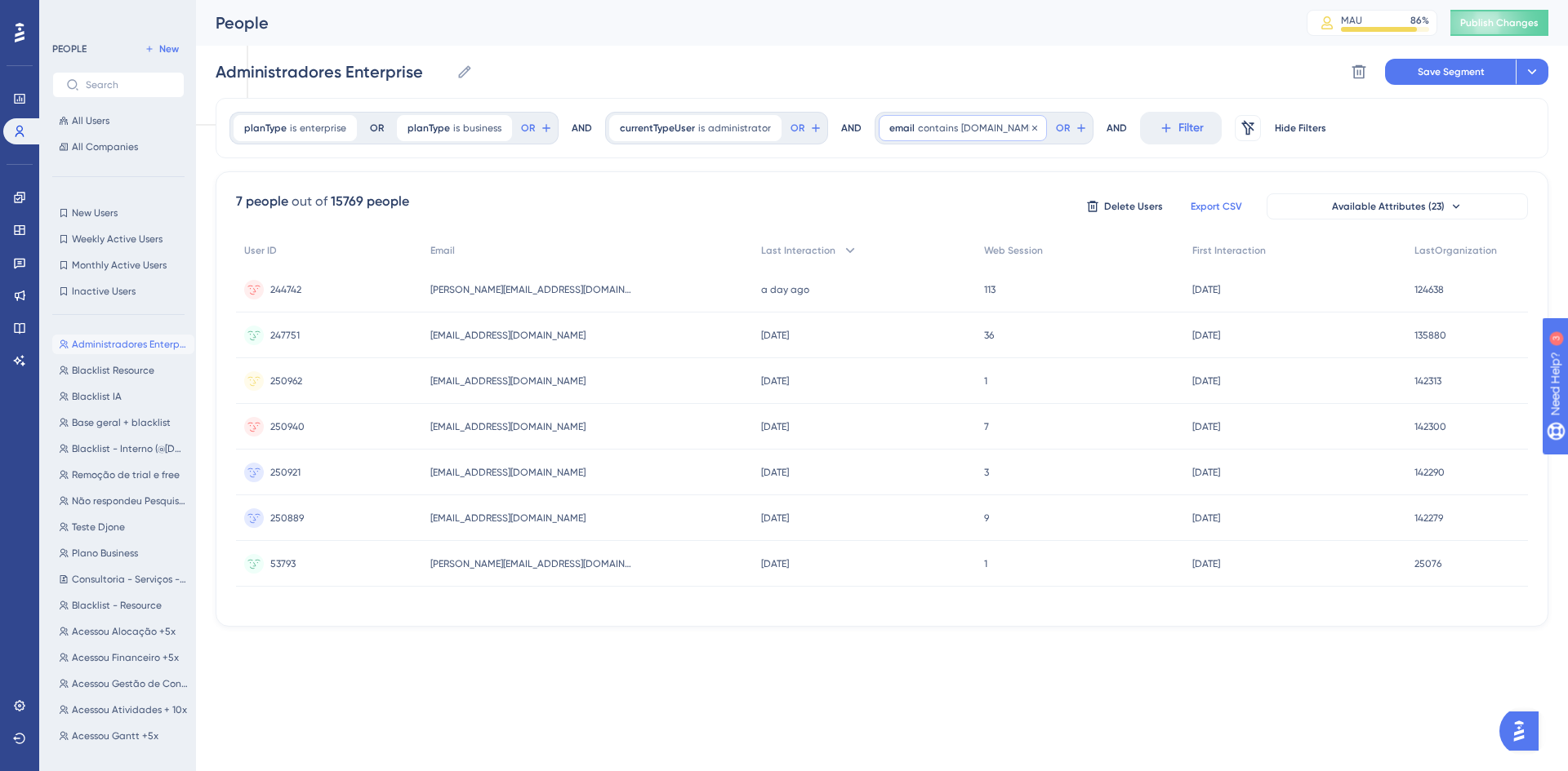
click at [918, 128] on span "contains" at bounding box center [938, 128] width 40 height 13
click at [909, 257] on input "[DOMAIN_NAME]" at bounding box center [982, 258] width 152 height 12
type input "[DOMAIN_NAME]"
click at [1051, 422] on span "Done" at bounding box center [1054, 425] width 28 height 20
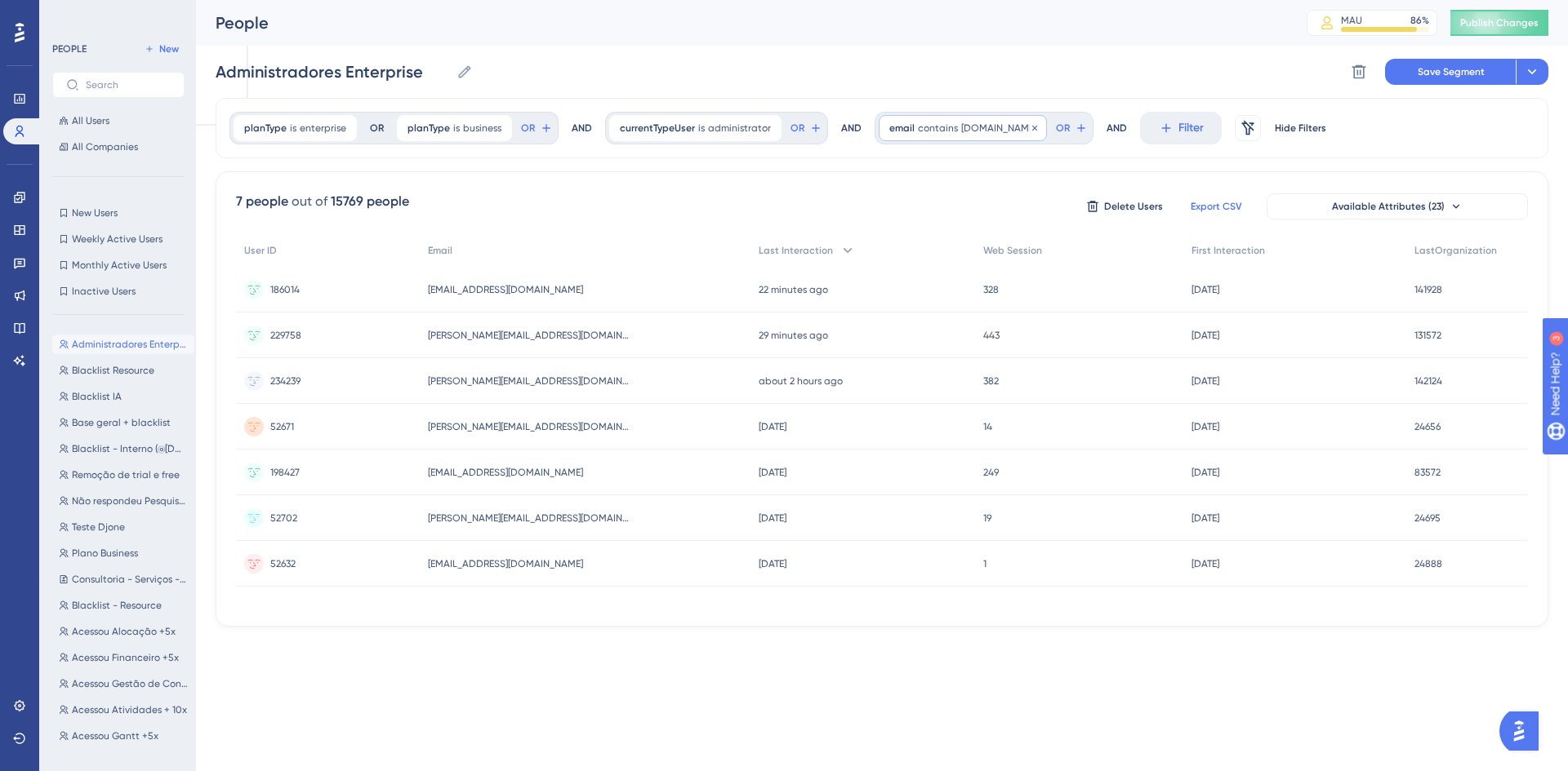
click at [963, 121] on span "[DOMAIN_NAME]" at bounding box center [999, 128] width 75 height 13
click at [906, 258] on input "[DOMAIN_NAME]" at bounding box center [982, 258] width 152 height 12
type input "[DOMAIN_NAME]"
click at [1056, 414] on button "Done" at bounding box center [1054, 424] width 46 height 29
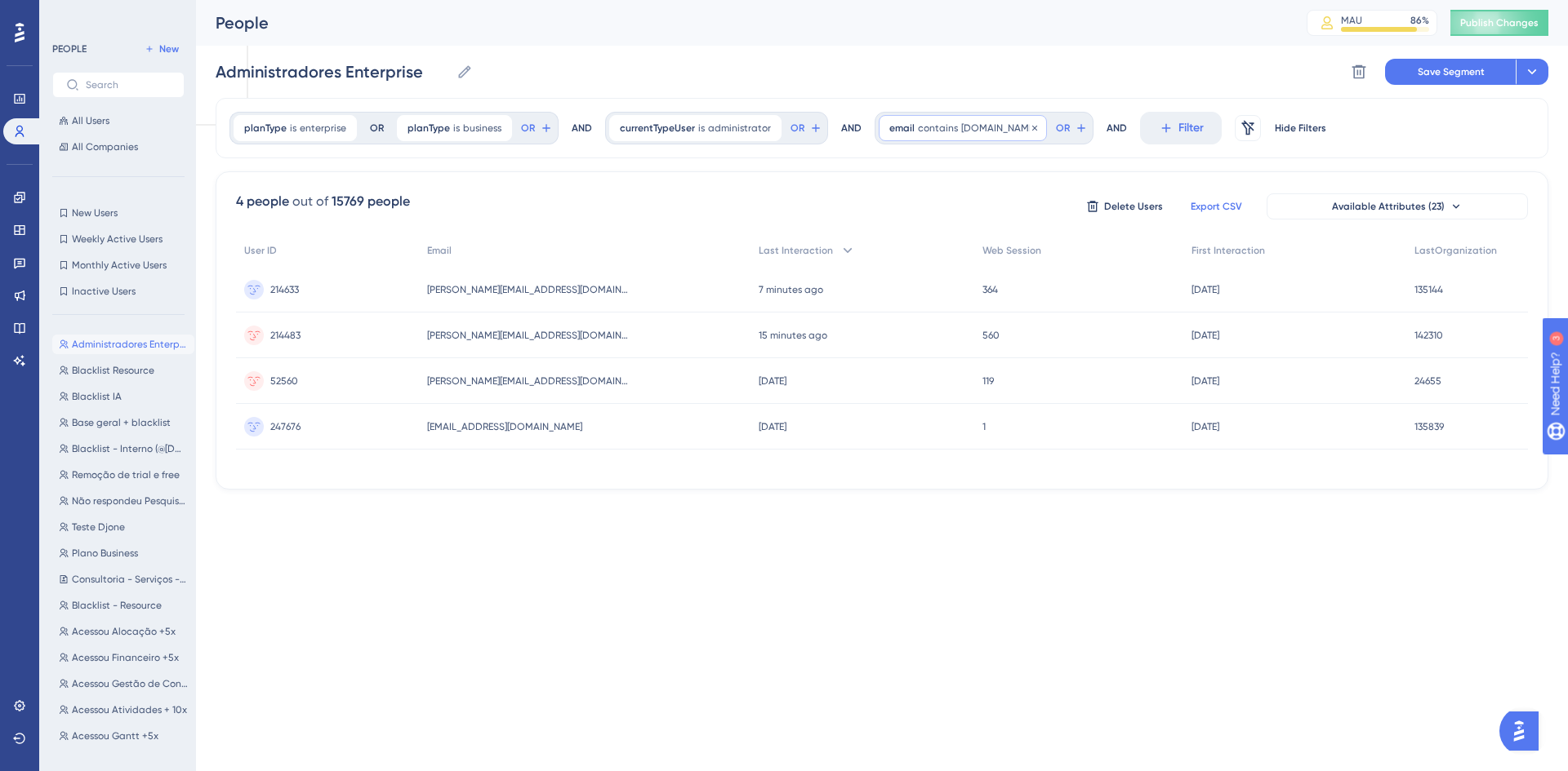
click at [907, 131] on div "email contains [DOMAIN_NAME] [DOMAIN_NAME] Remove" at bounding box center [963, 128] width 168 height 26
click at [942, 292] on label "does not contain" at bounding box center [956, 289] width 88 height 20
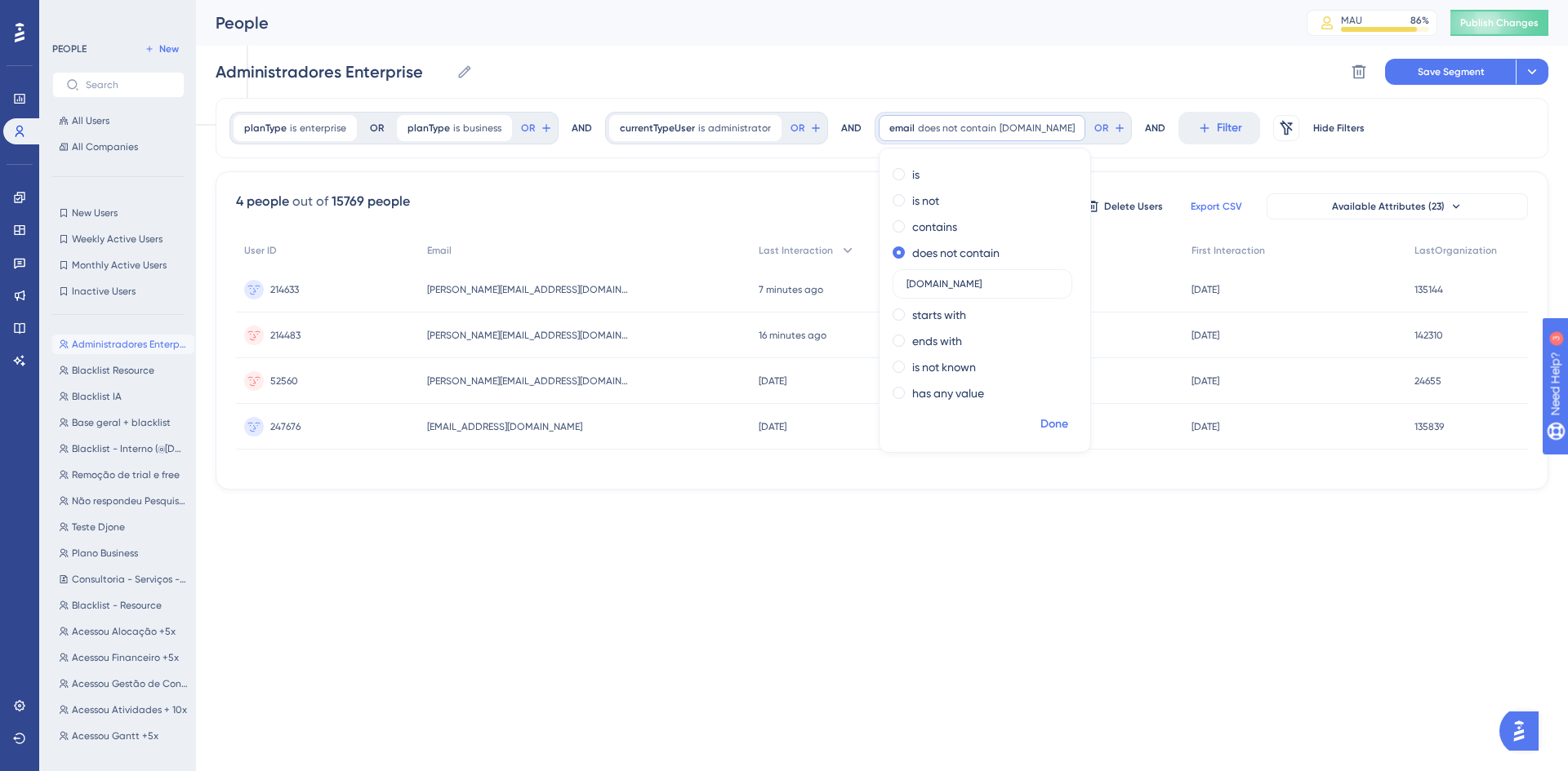
click at [1040, 424] on span "Done" at bounding box center [1054, 425] width 28 height 20
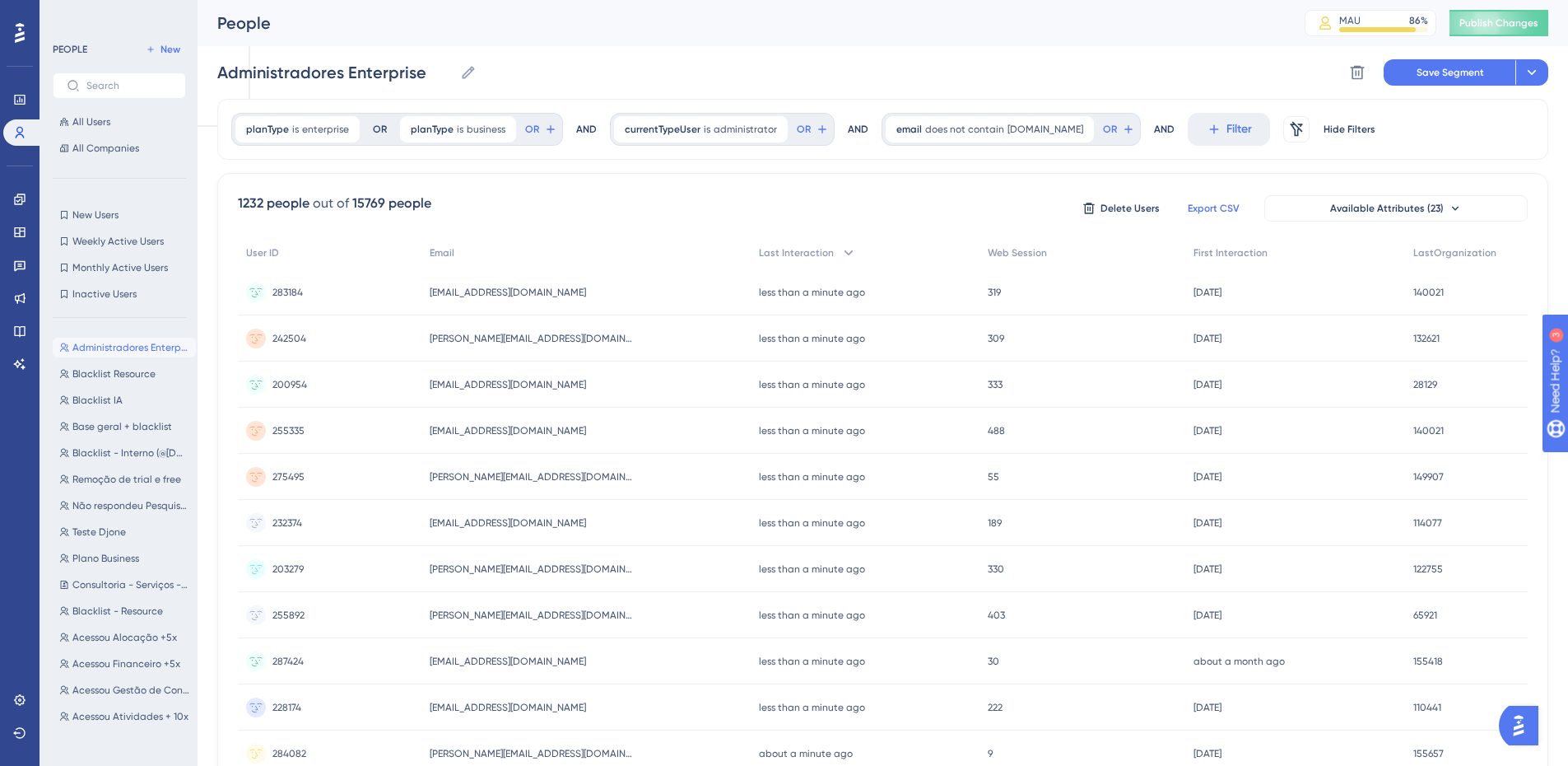
click at [1230, 208] on span "Export CSV" at bounding box center [1214, 208] width 52 height 14
click at [829, 131] on icon at bounding box center [822, 129] width 14 height 14
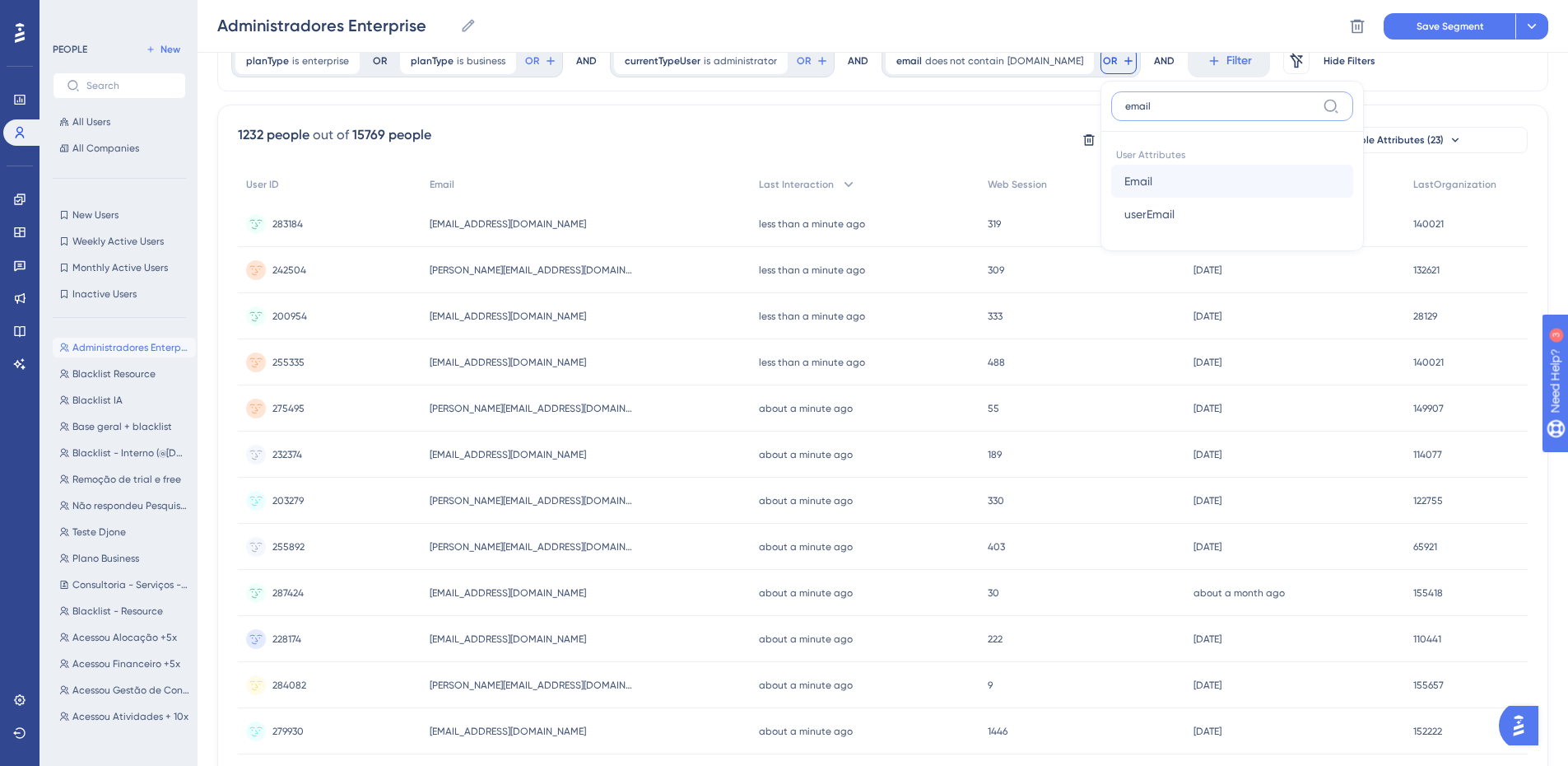
type input "email"
click at [1136, 186] on button "Email Email" at bounding box center [1232, 181] width 242 height 33
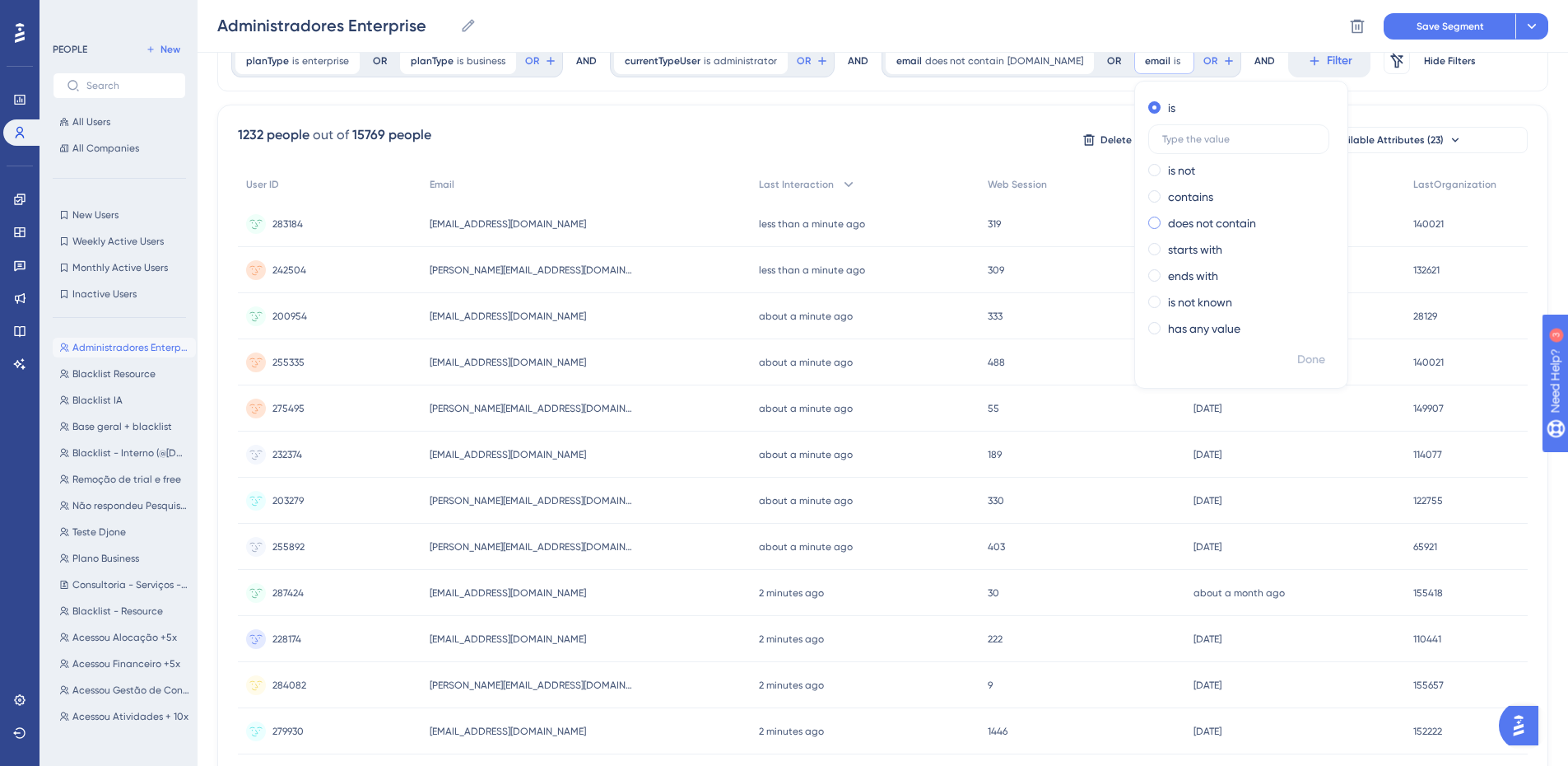
click at [1172, 226] on label "does not contain" at bounding box center [1212, 223] width 88 height 20
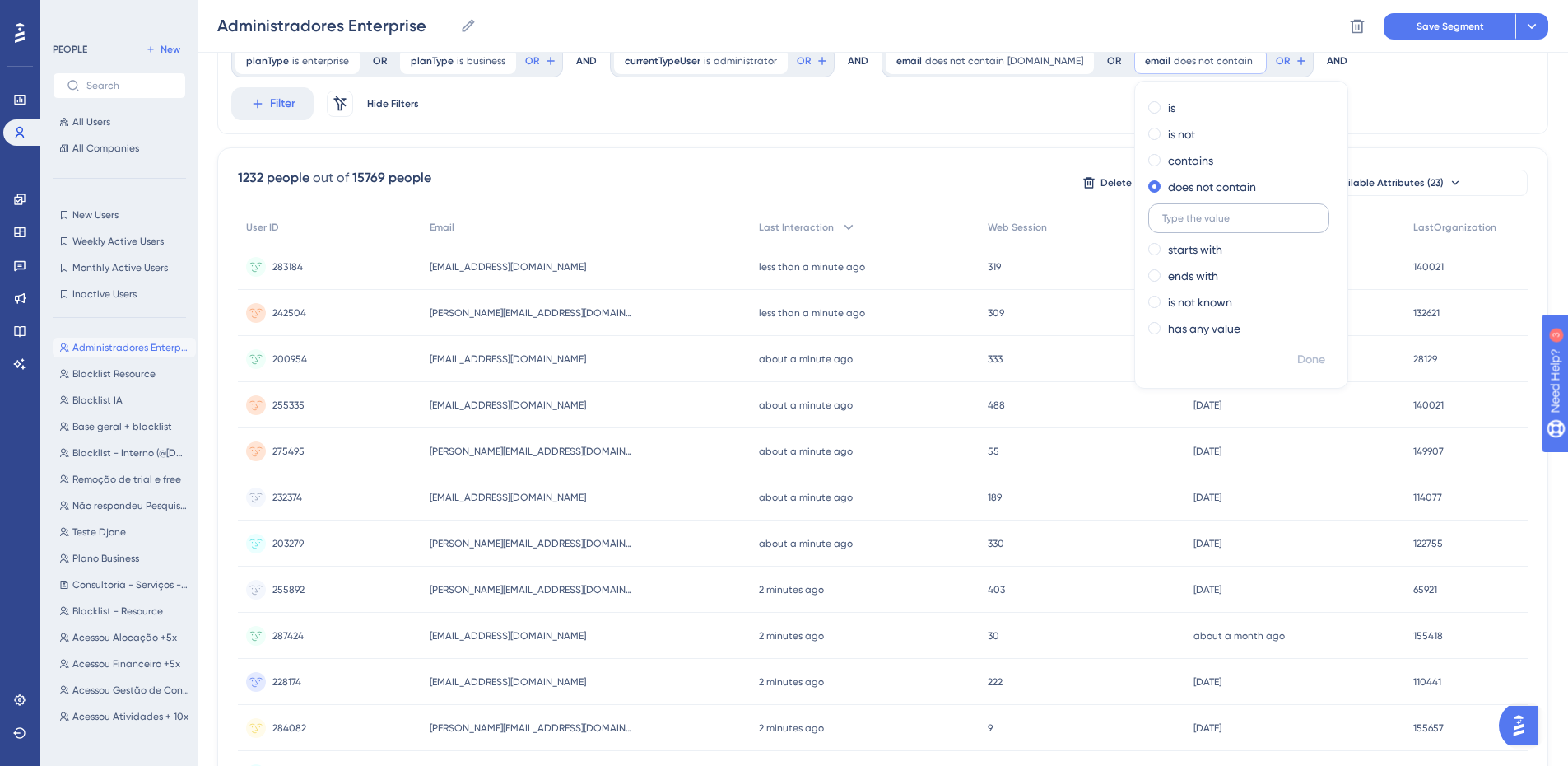
click at [1178, 220] on input "text" at bounding box center [1239, 218] width 153 height 12
type input "[DOMAIN_NAME]"
click at [1297, 360] on span "Done" at bounding box center [1311, 360] width 28 height 20
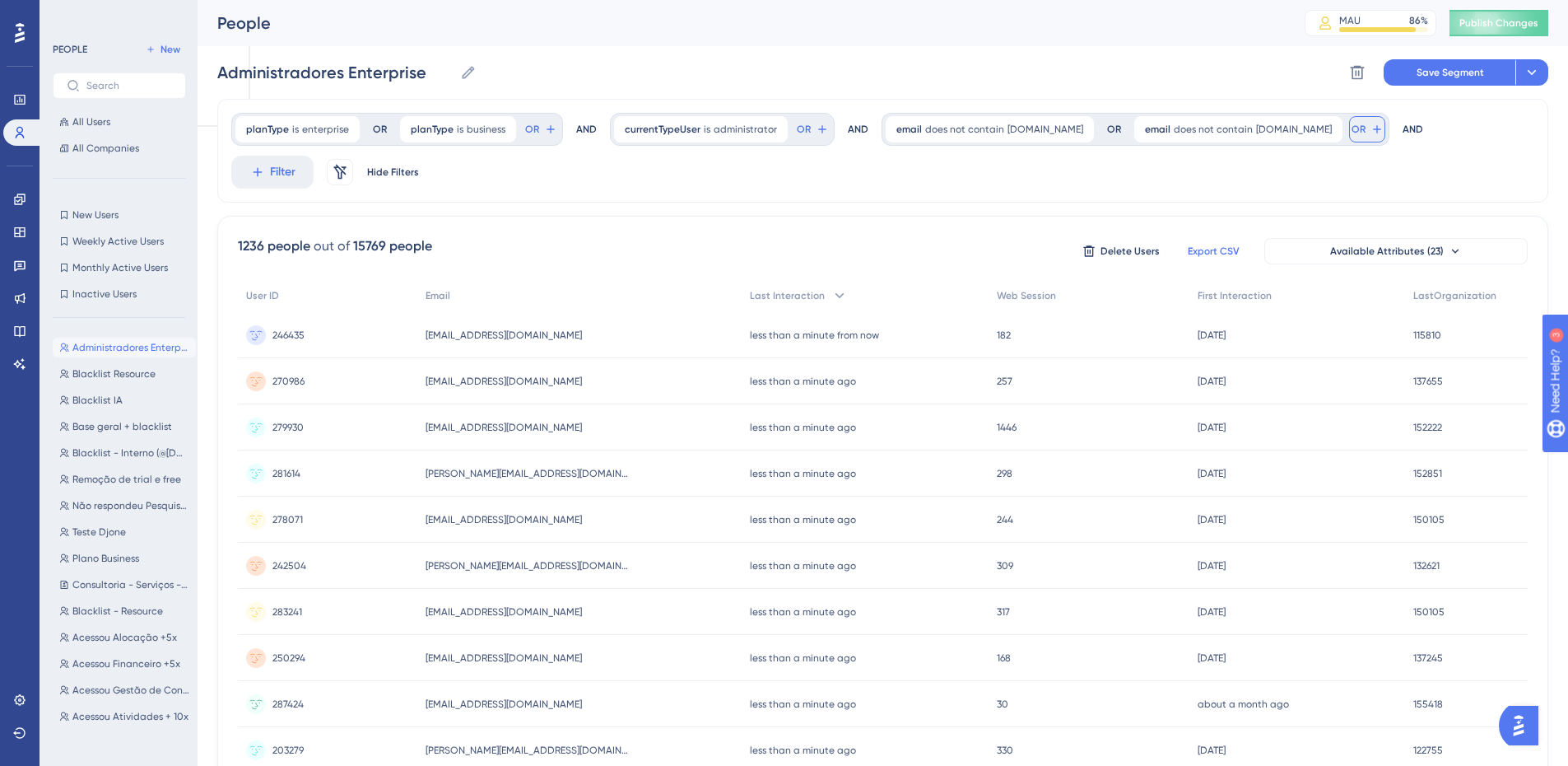
click at [557, 123] on icon at bounding box center [551, 129] width 14 height 14
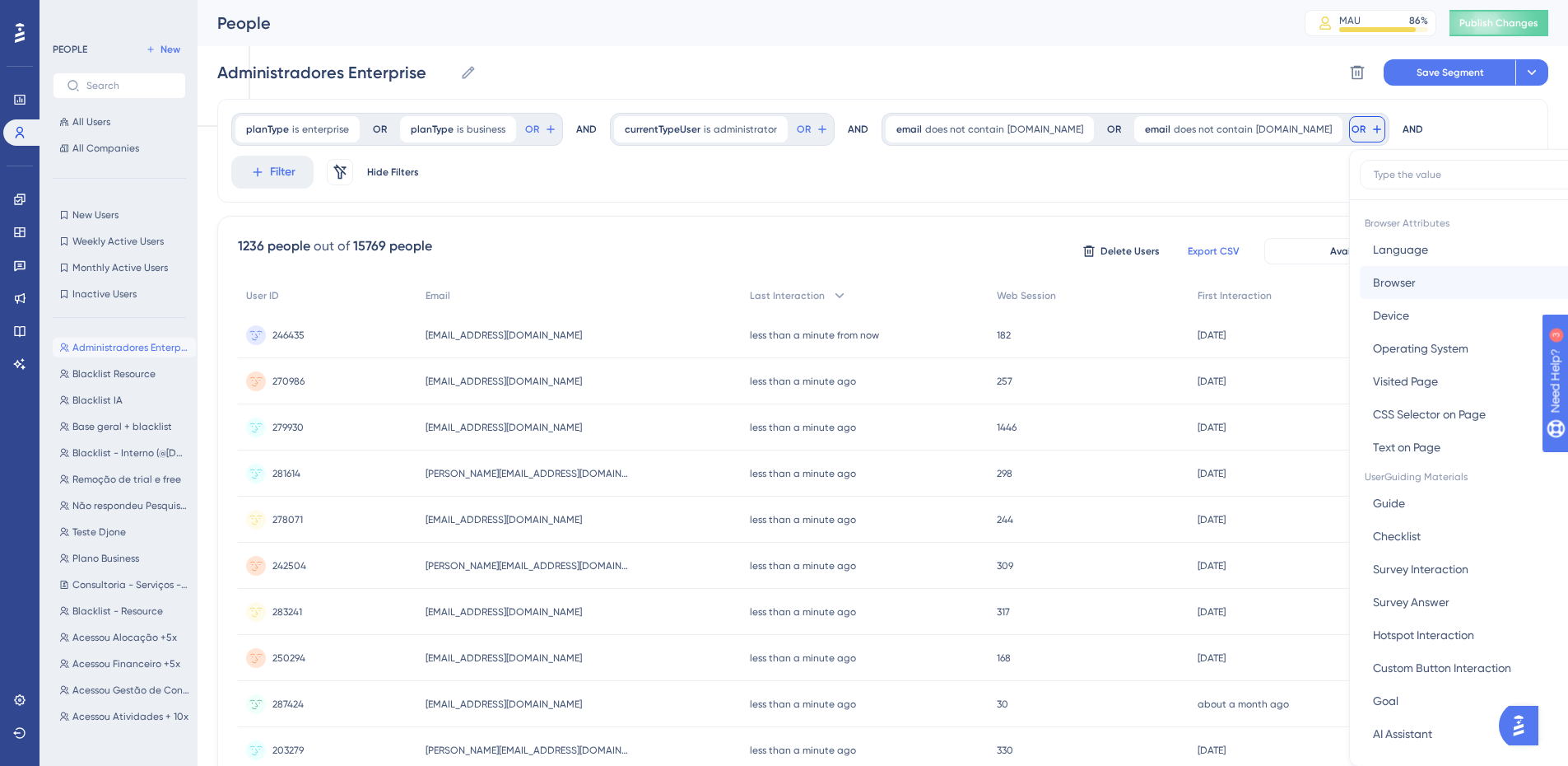
scroll to position [75, 0]
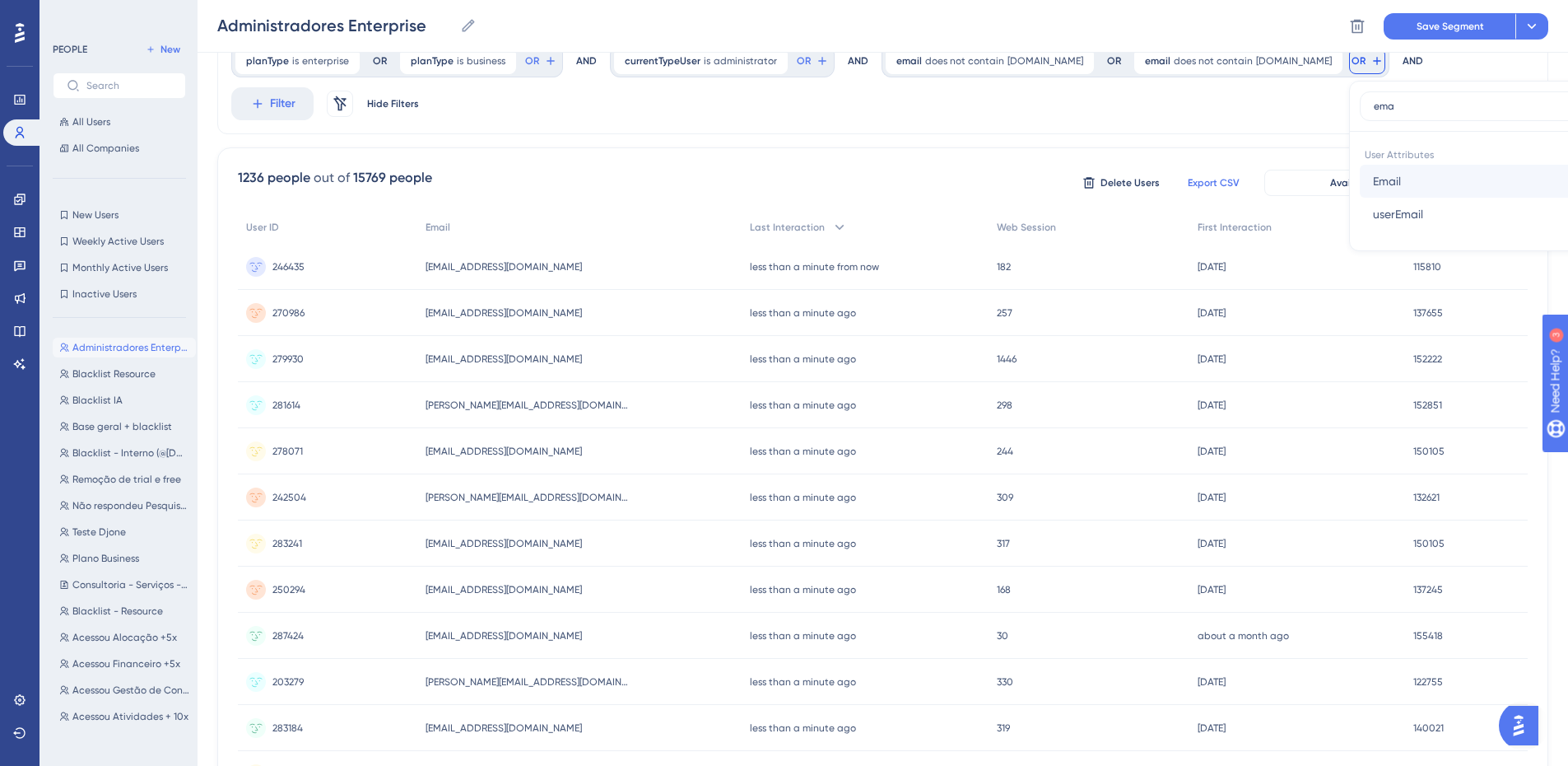
type input "ema"
click at [1389, 183] on button "Email Email" at bounding box center [1481, 181] width 242 height 33
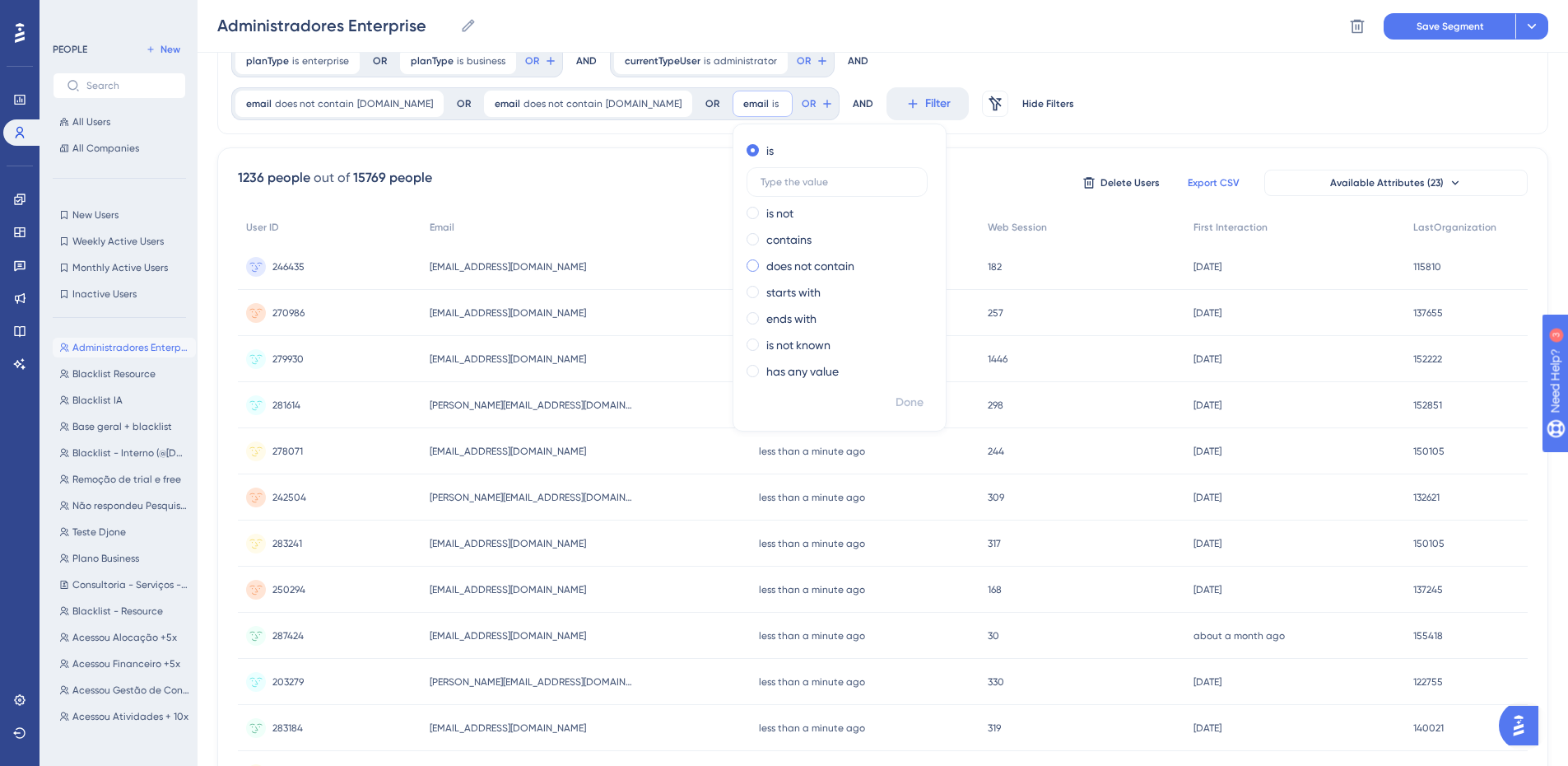
drag, startPoint x: 1391, startPoint y: 196, endPoint x: 1394, endPoint y: 216, distance: 20.2
click at [946, 216] on div "is is not contains does not contain starts with ends with is not known has any …" at bounding box center [840, 263] width 212 height 250
click at [854, 256] on label "does not contain" at bounding box center [811, 266] width 88 height 20
click at [779, 261] on input "text" at bounding box center [837, 261] width 153 height 12
type input "[DOMAIN_NAME]"
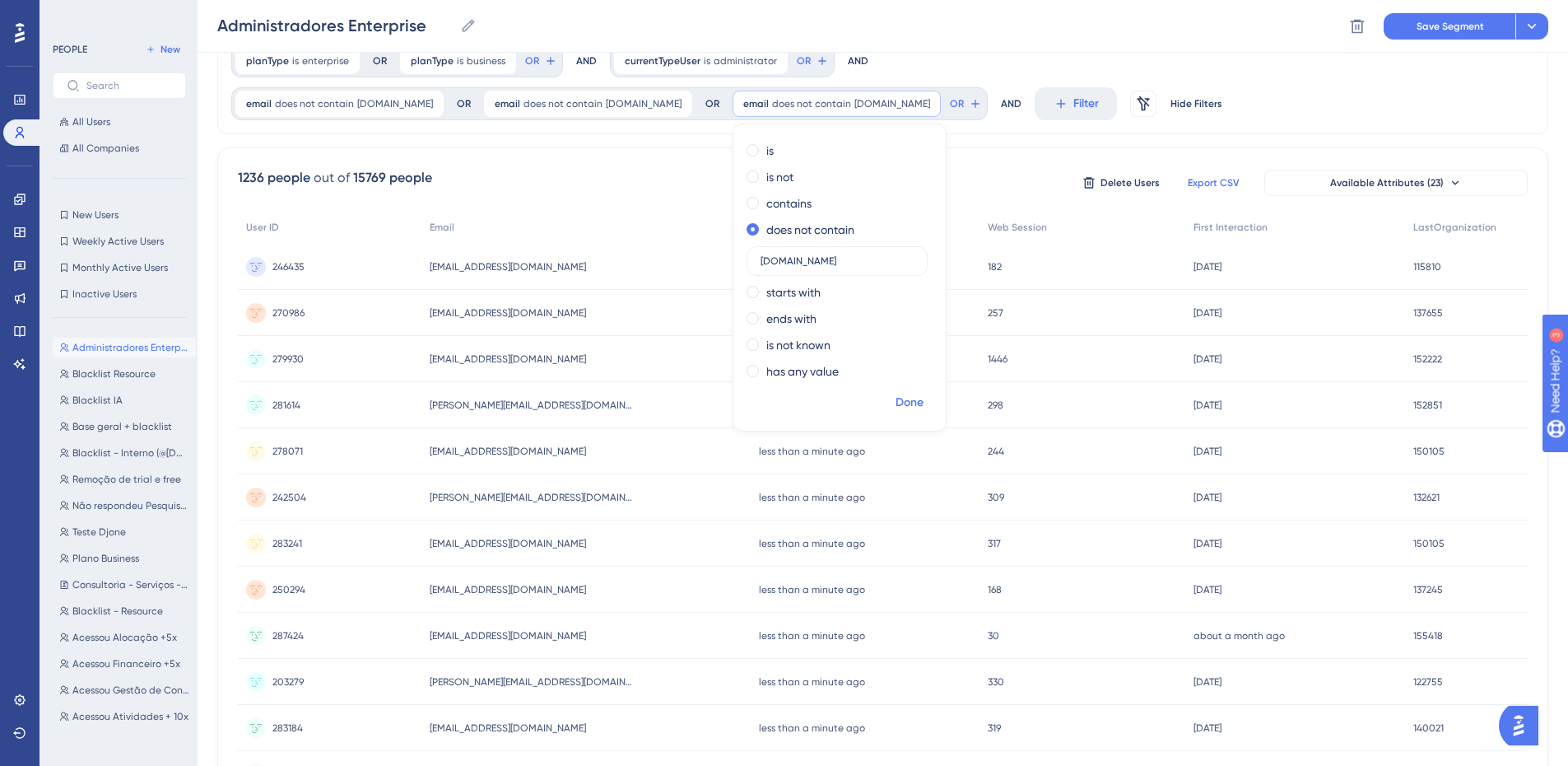
click at [896, 399] on span "Done" at bounding box center [909, 402] width 28 height 20
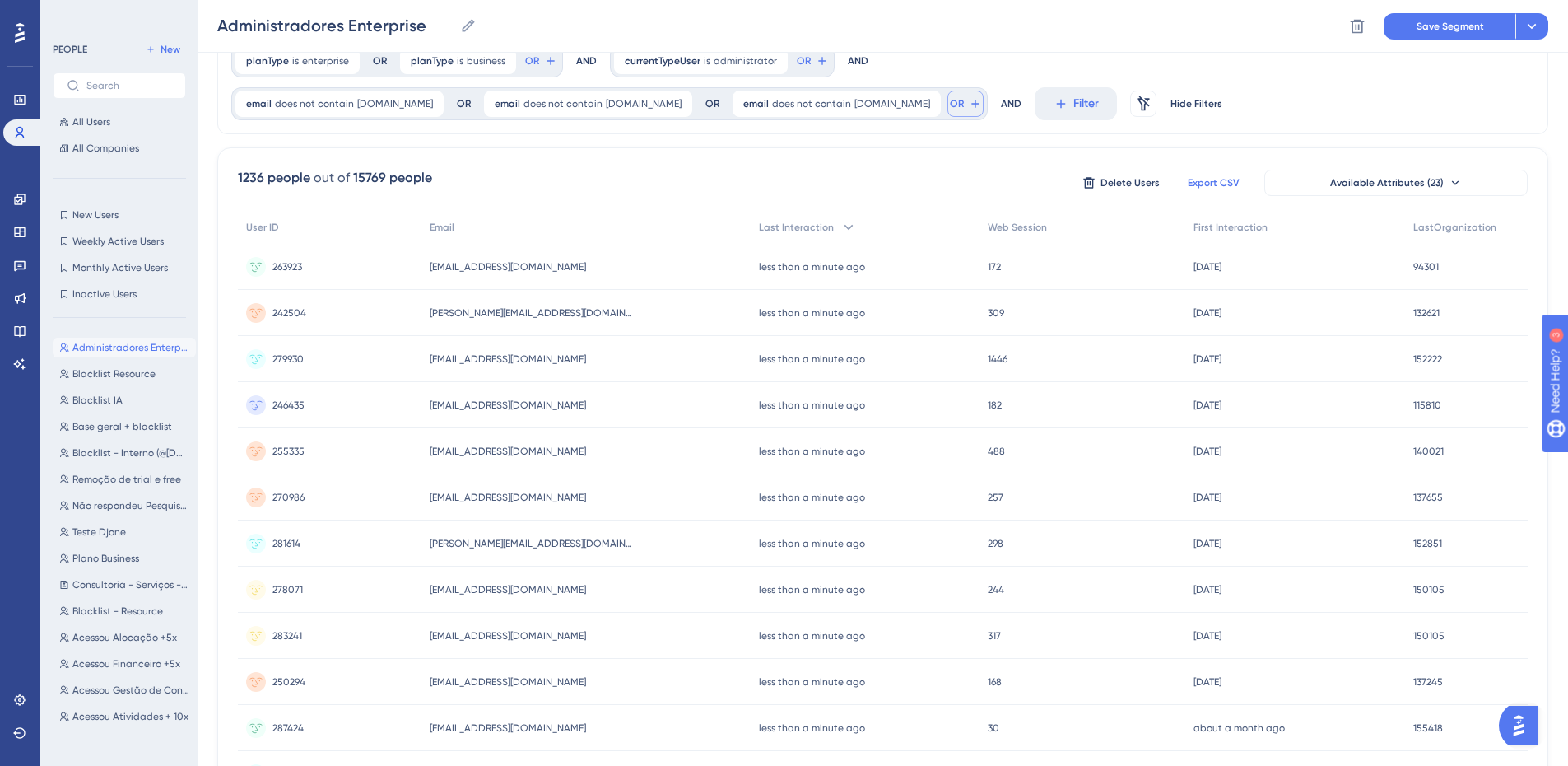
click at [557, 68] on icon at bounding box center [551, 60] width 14 height 14
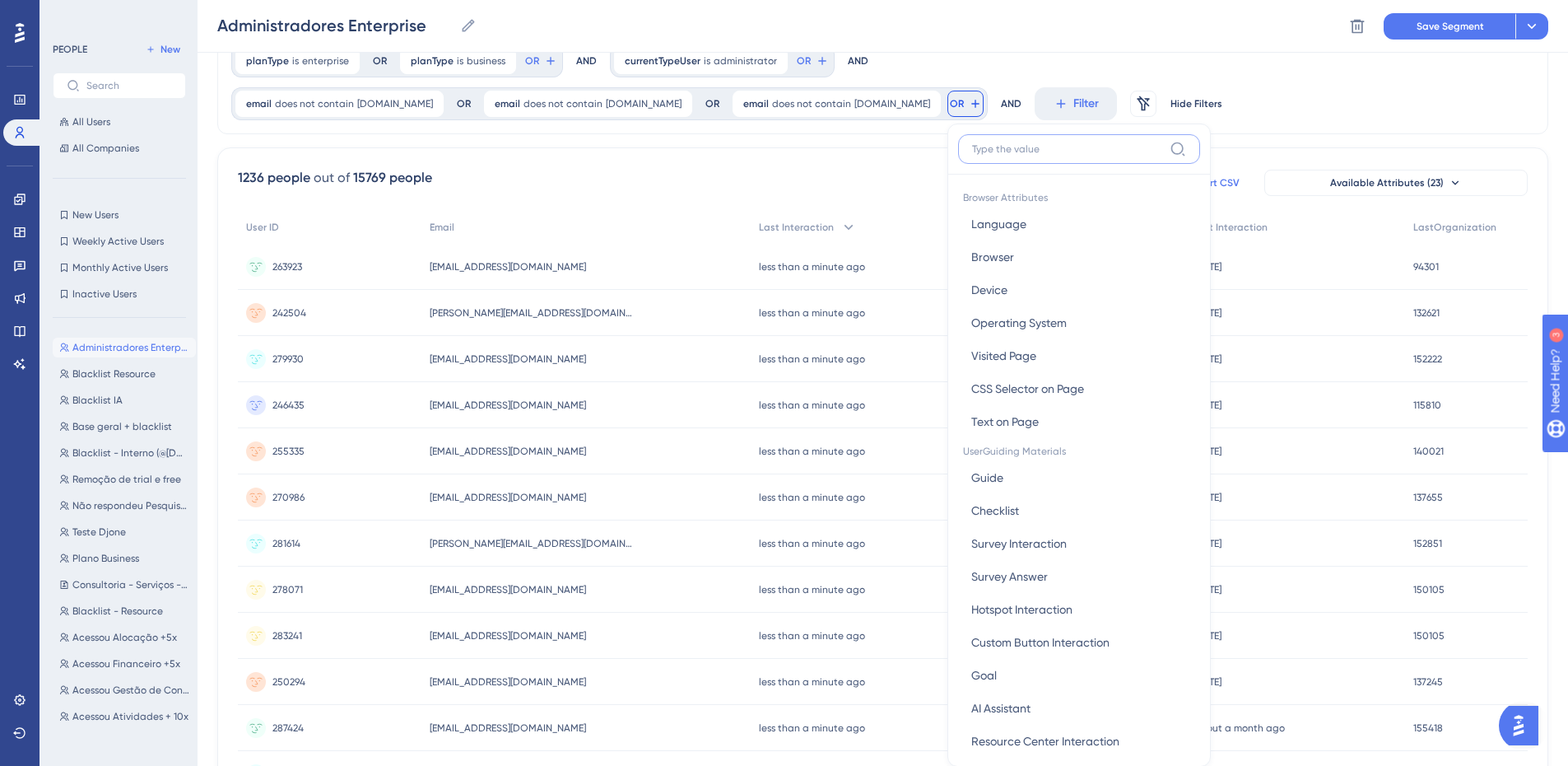
scroll to position [138, 0]
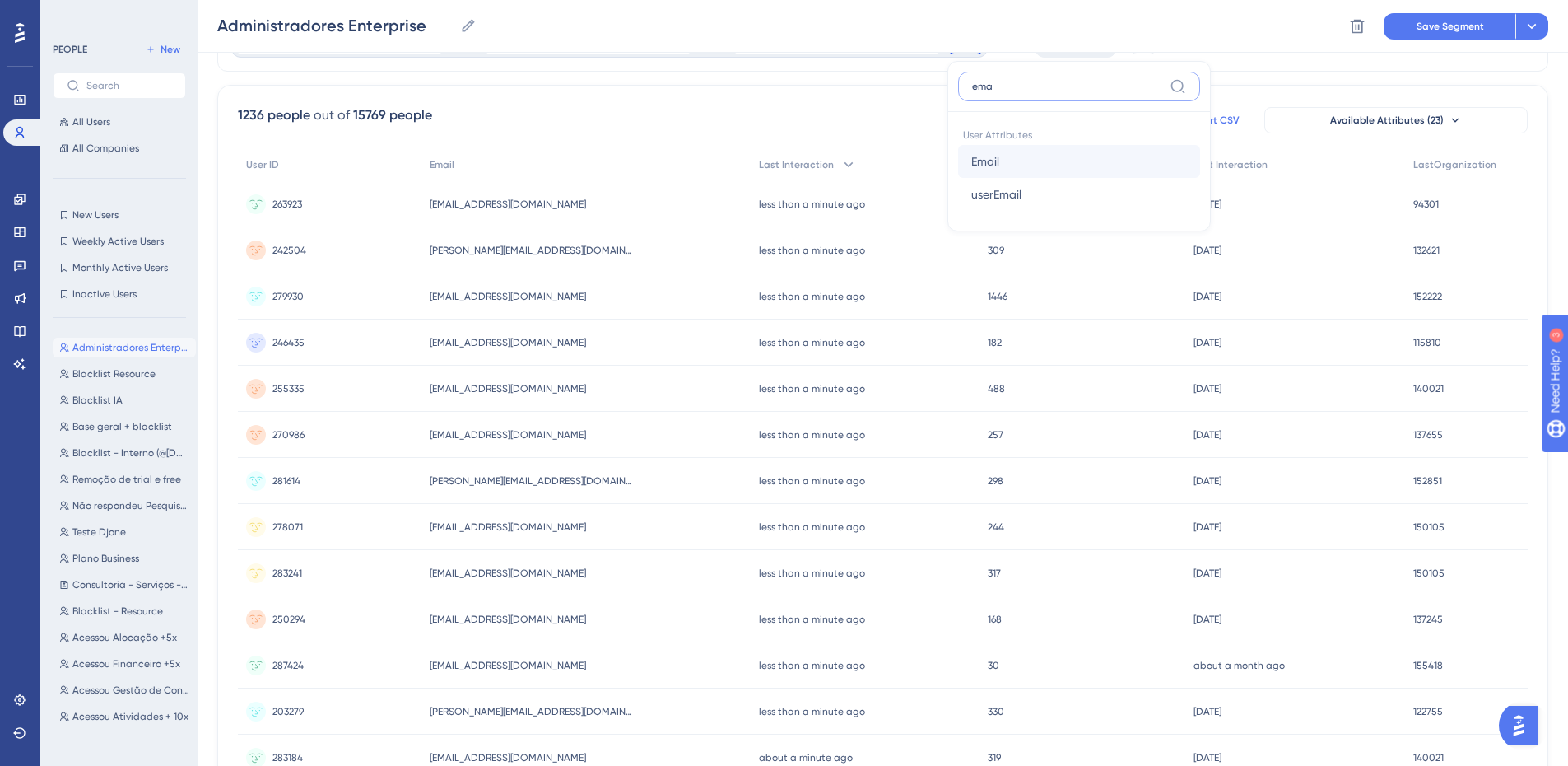
type input "ema"
click at [1037, 163] on button "Email Email" at bounding box center [1079, 161] width 242 height 33
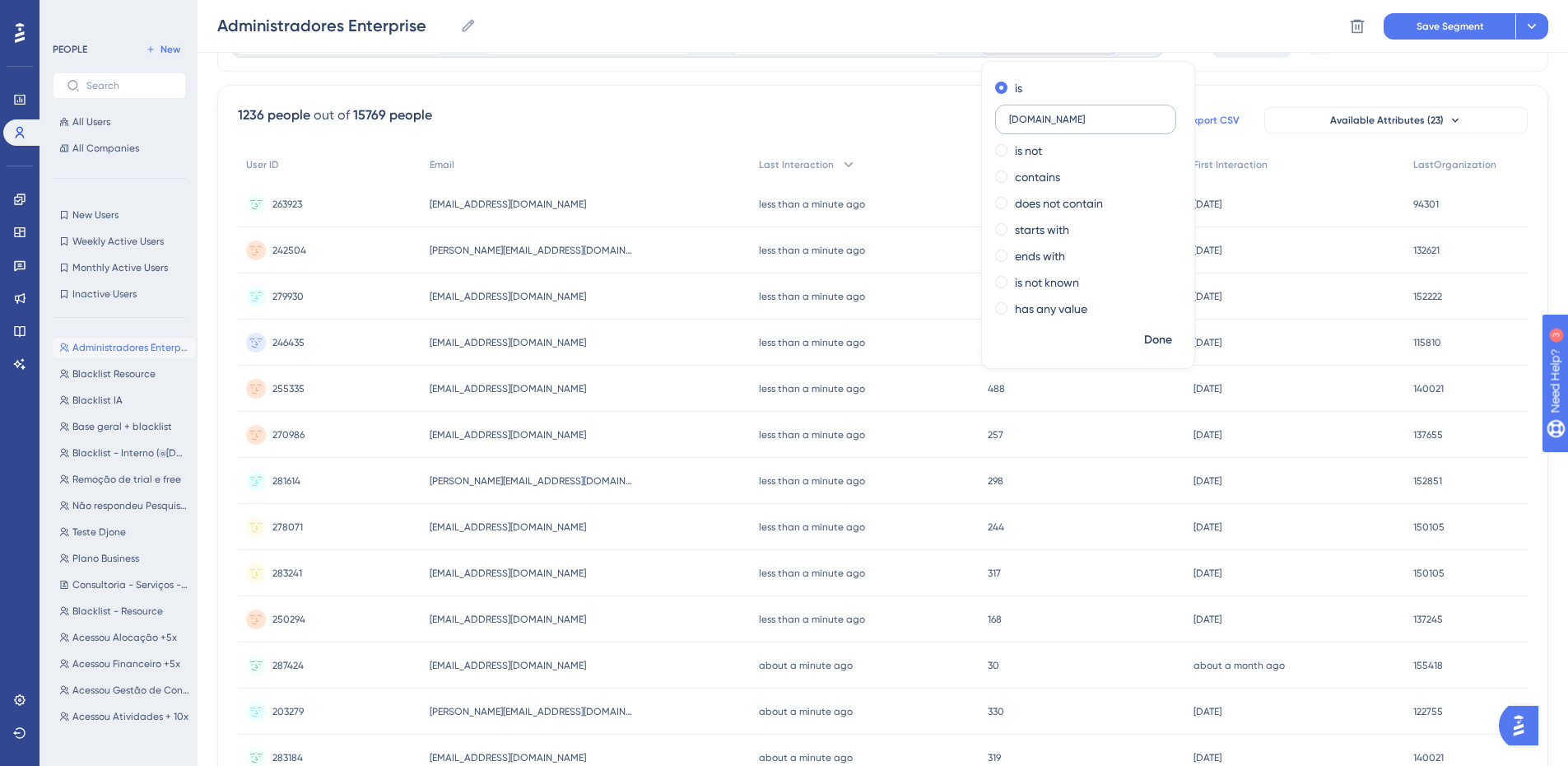
click at [1009, 123] on input "[DOMAIN_NAME]" at bounding box center [1086, 119] width 153 height 12
type input "[DOMAIN_NAME]"
click at [1144, 342] on span "Done" at bounding box center [1158, 340] width 28 height 20
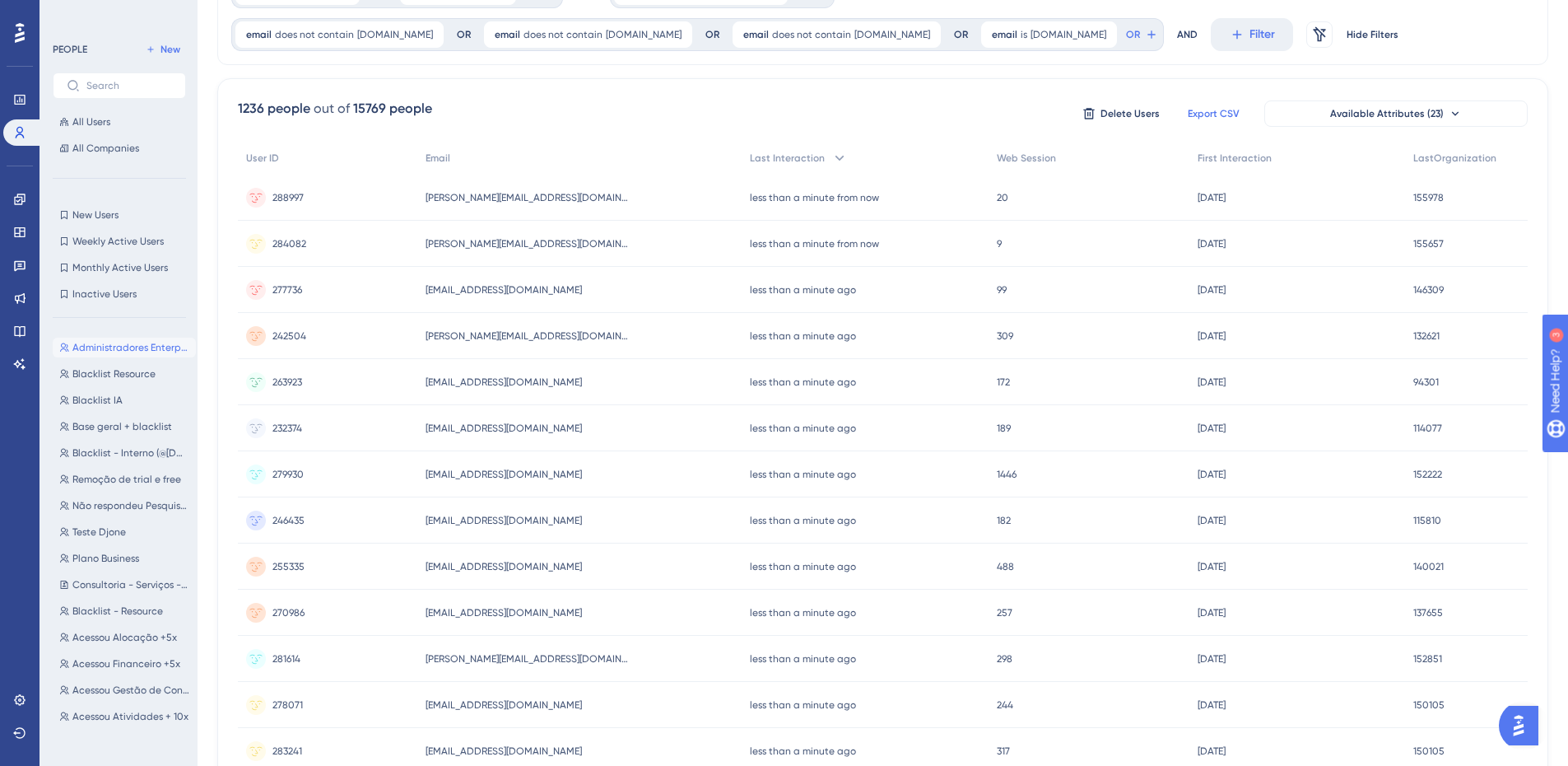
scroll to position [0, 0]
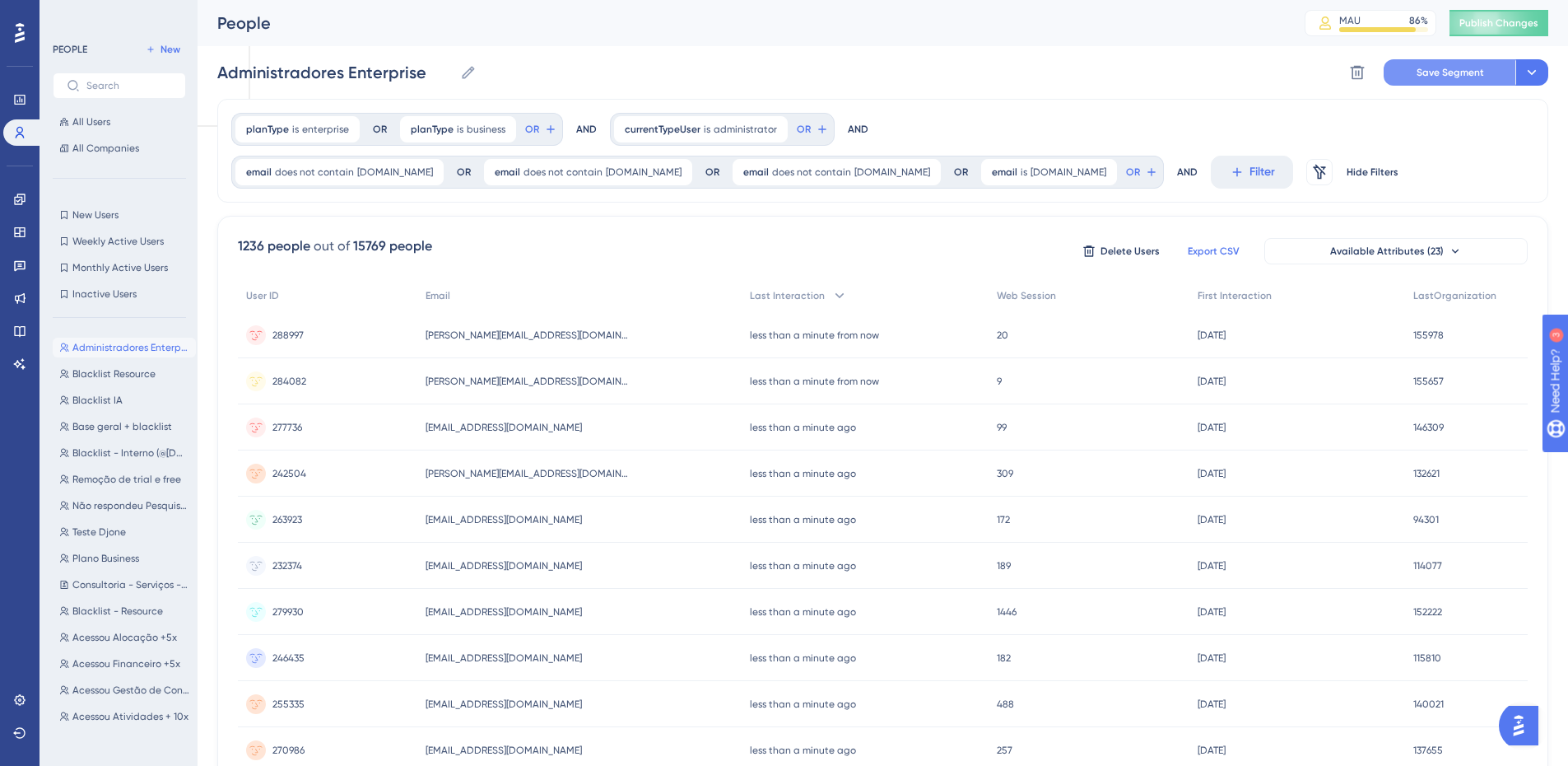
click at [1433, 71] on span "Save Segment" at bounding box center [1450, 72] width 68 height 14
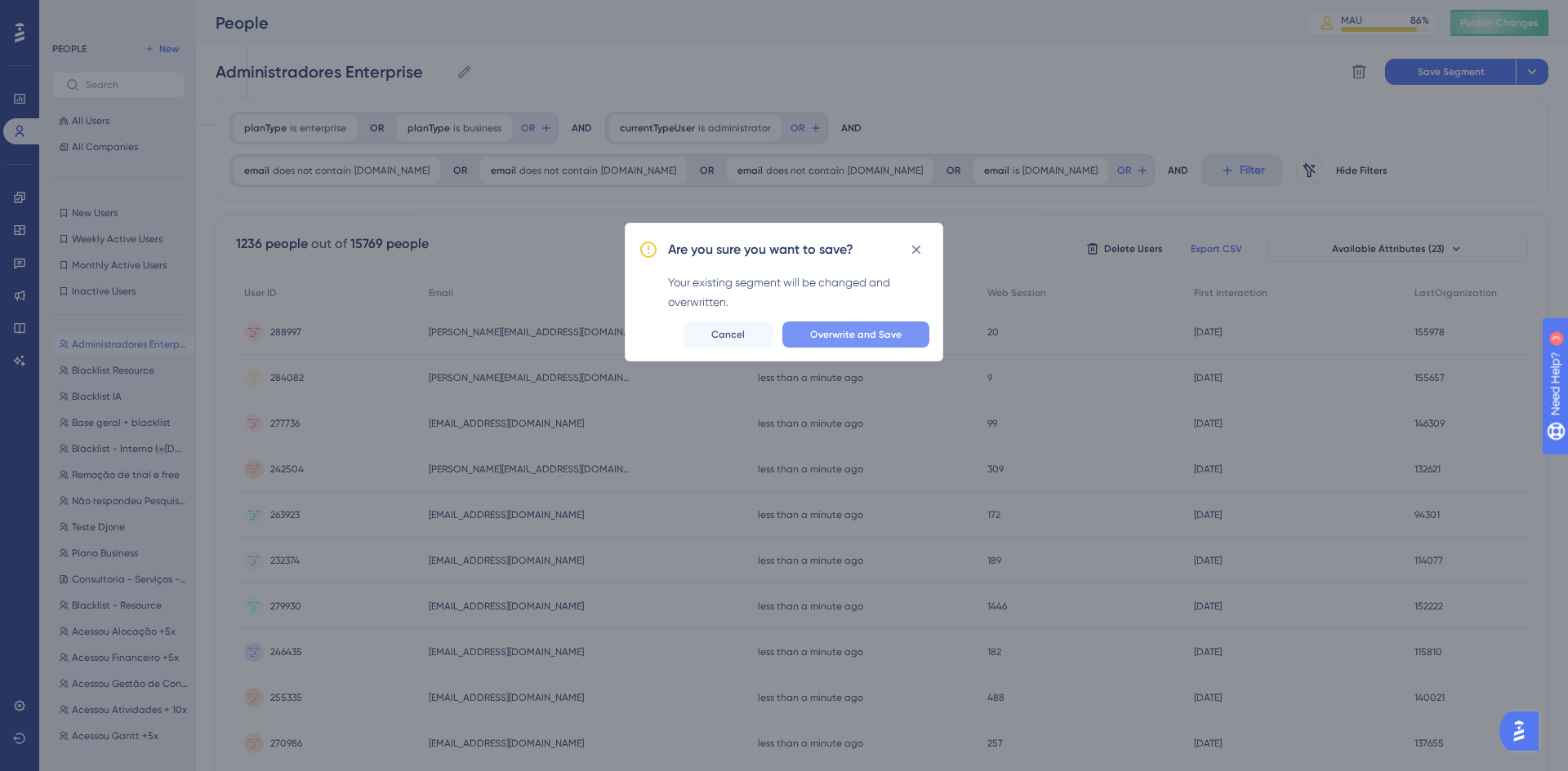
click at [827, 344] on button "Overwrite and Save" at bounding box center [855, 334] width 147 height 26
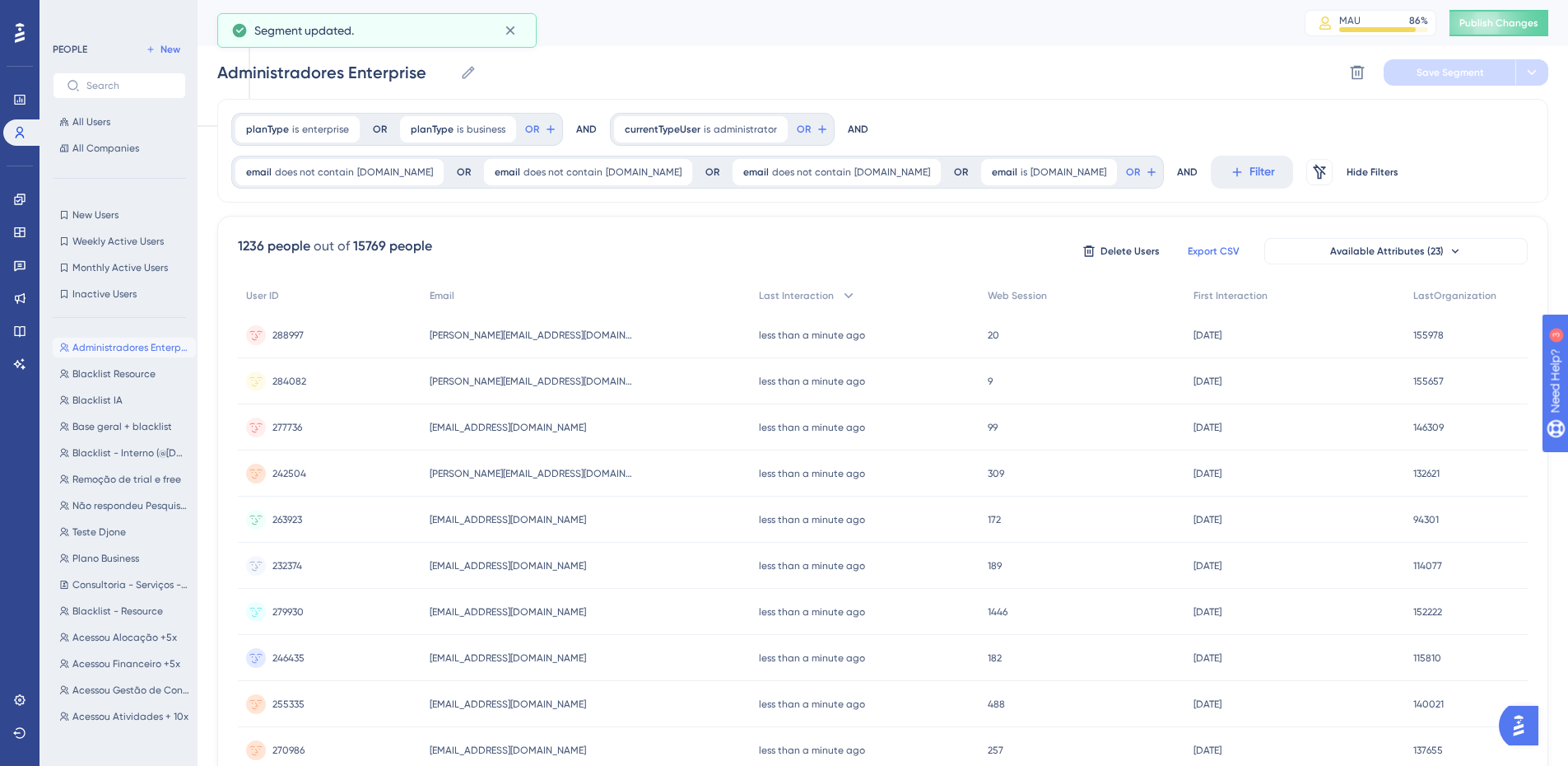
drag, startPoint x: 1214, startPoint y: 252, endPoint x: 1203, endPoint y: 258, distance: 12.5
click at [1203, 258] on button "Export CSV" at bounding box center [1212, 250] width 82 height 26
click at [1211, 167] on button "Filter" at bounding box center [1251, 172] width 82 height 33
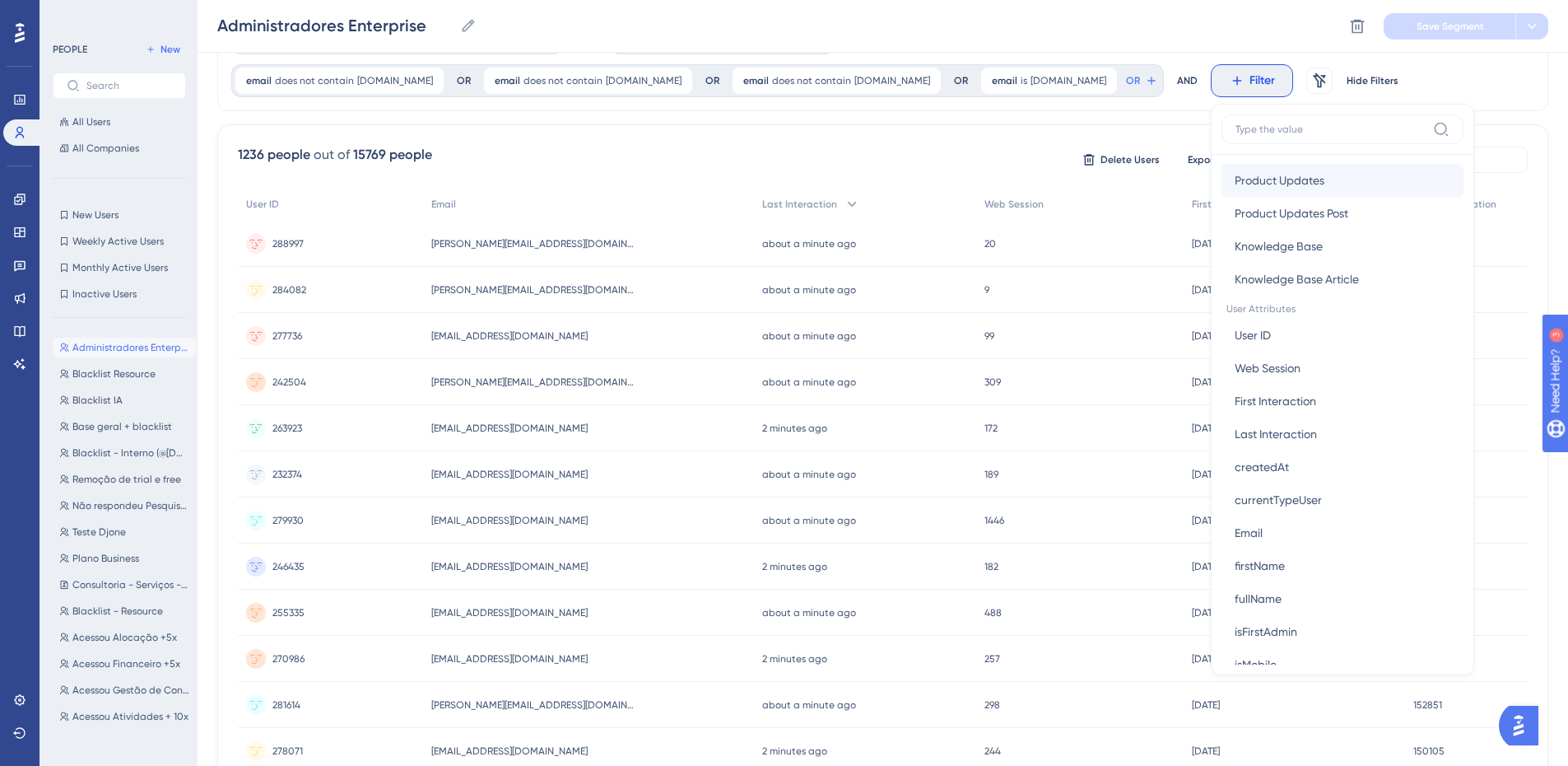
scroll to position [360, 0]
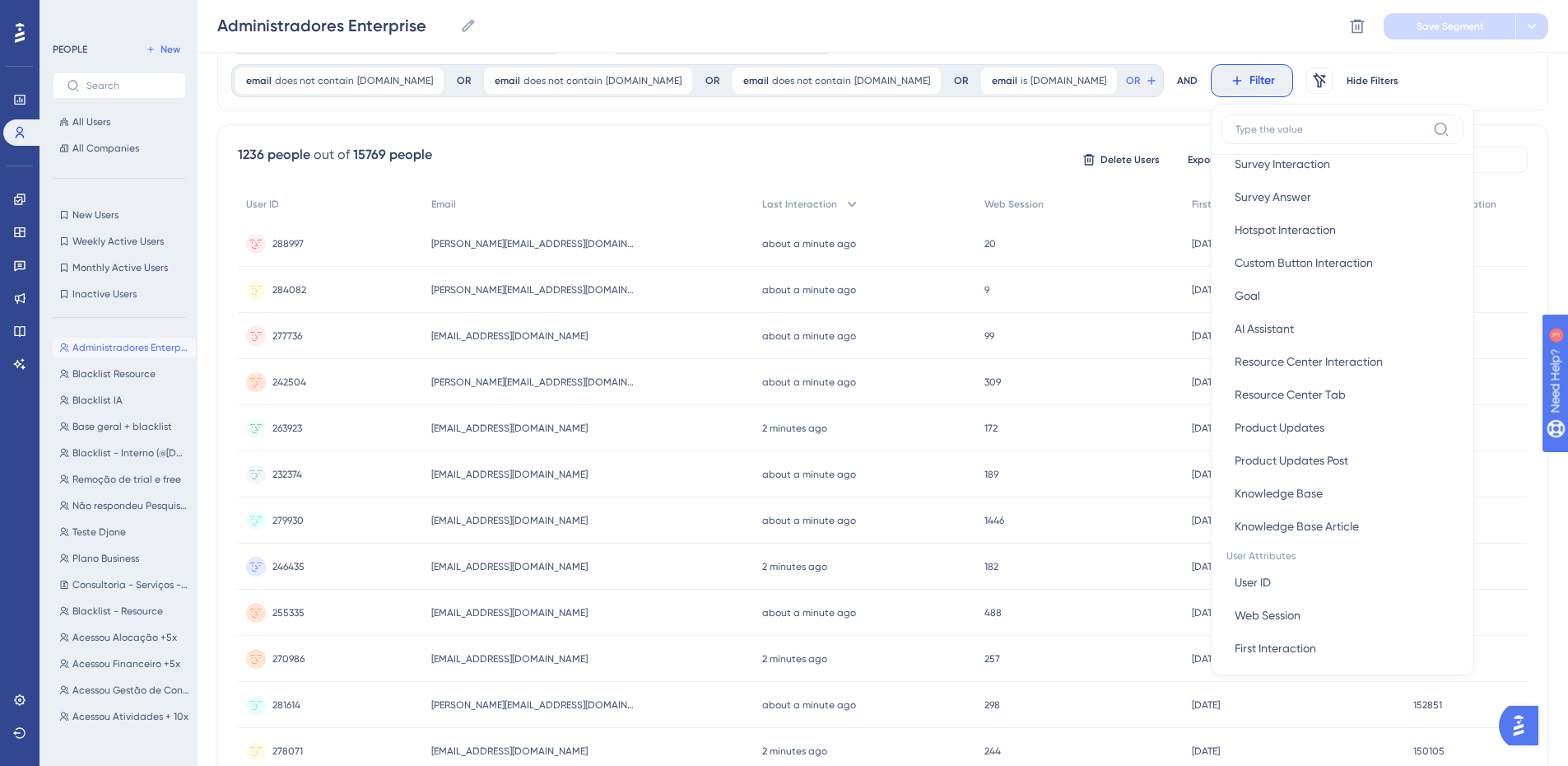
click at [1336, 98] on div "planType is enterprise enterprise Remove OR planType is business business Remov…" at bounding box center [882, 59] width 1331 height 104
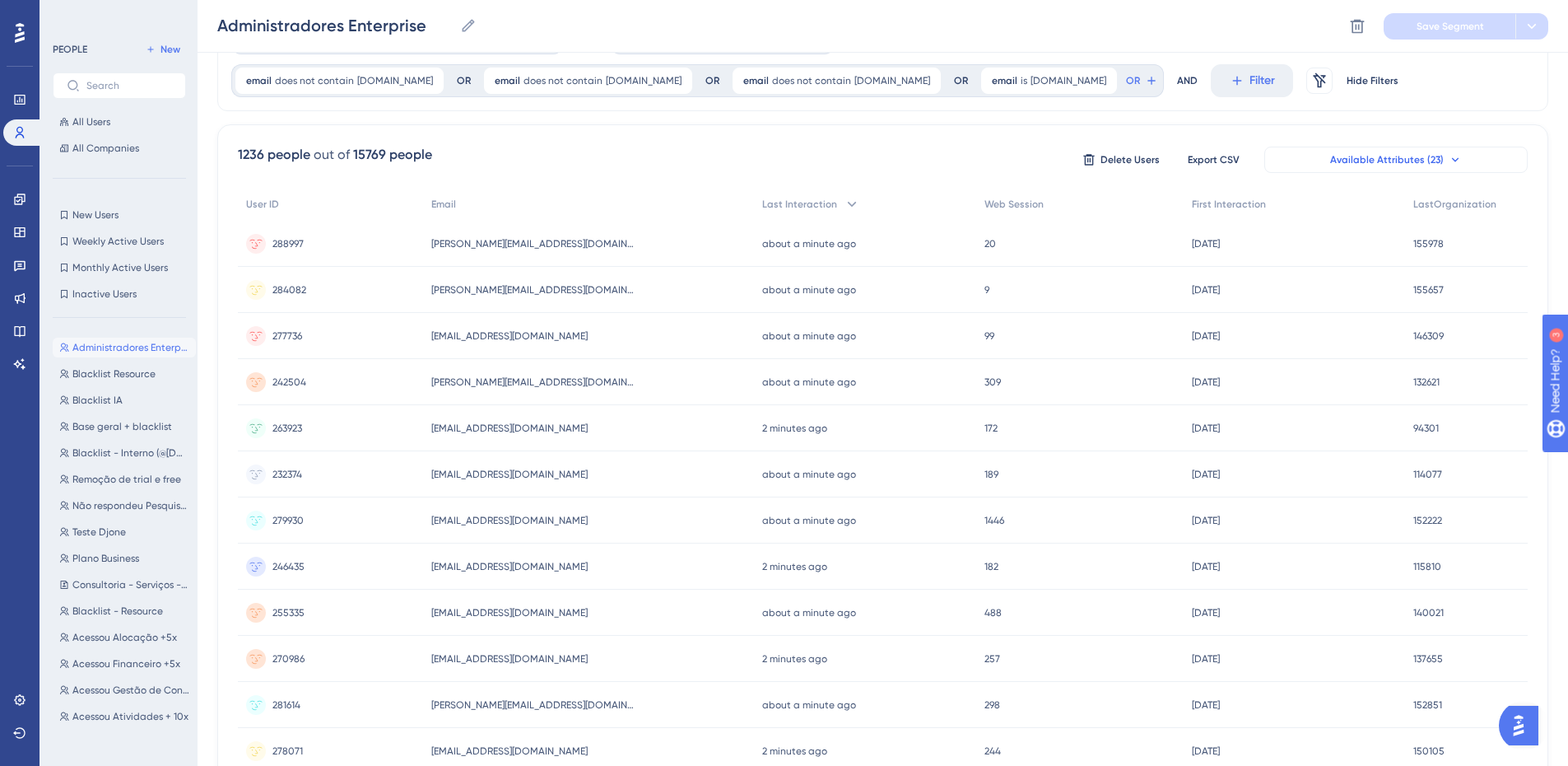
scroll to position [0, 0]
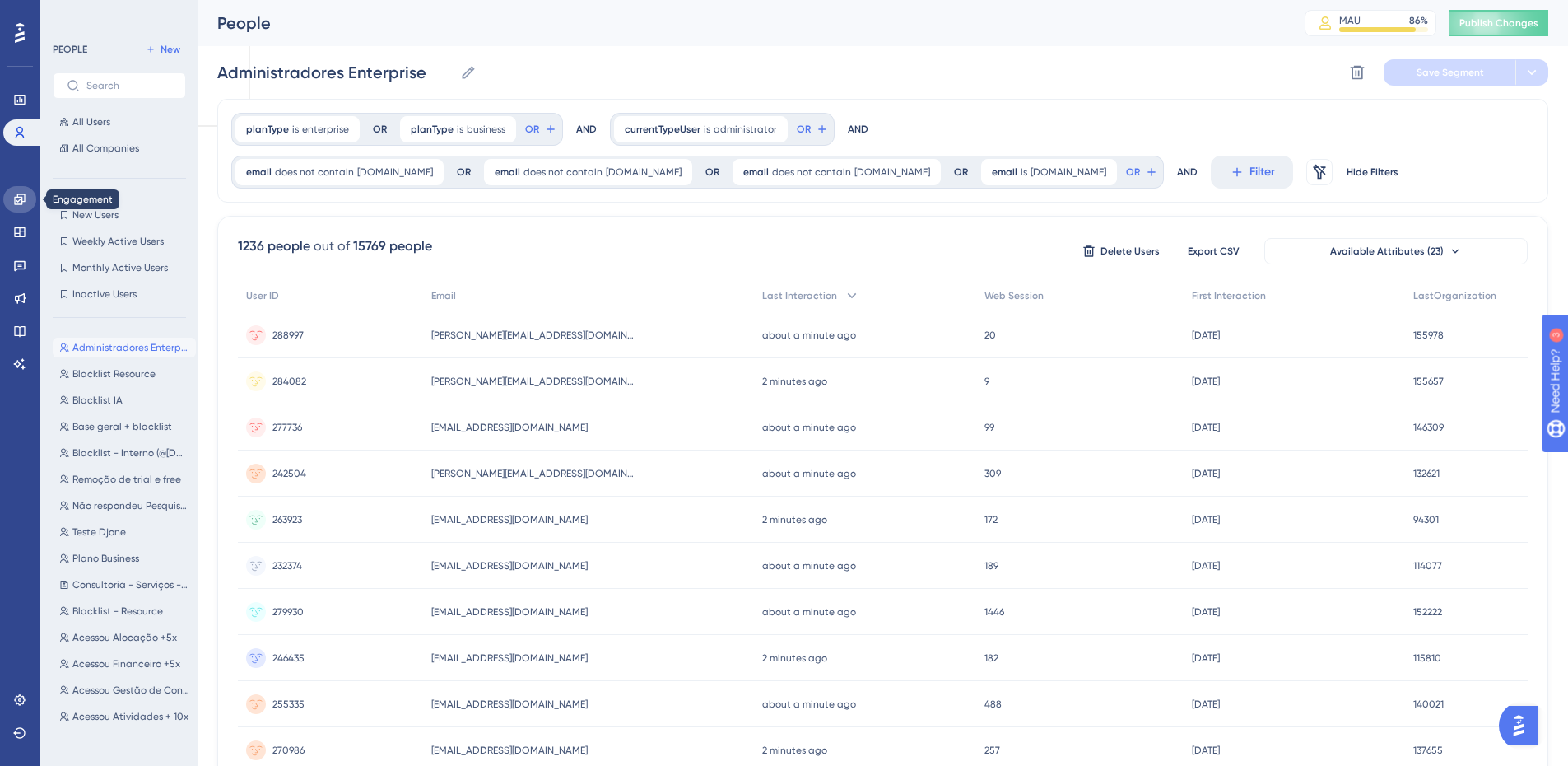
click at [22, 207] on link at bounding box center [20, 199] width 33 height 26
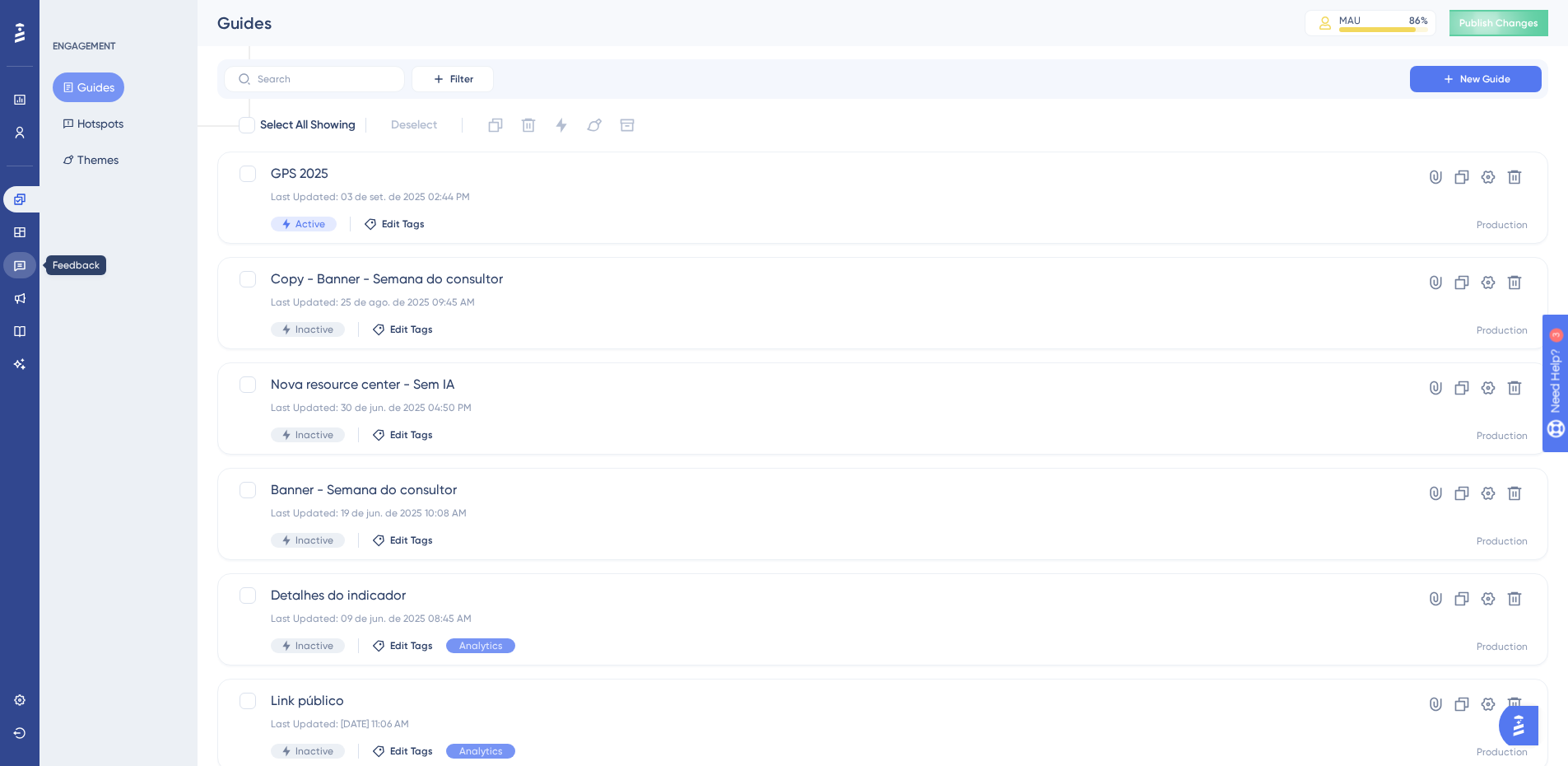
click at [24, 258] on icon at bounding box center [20, 265] width 14 height 14
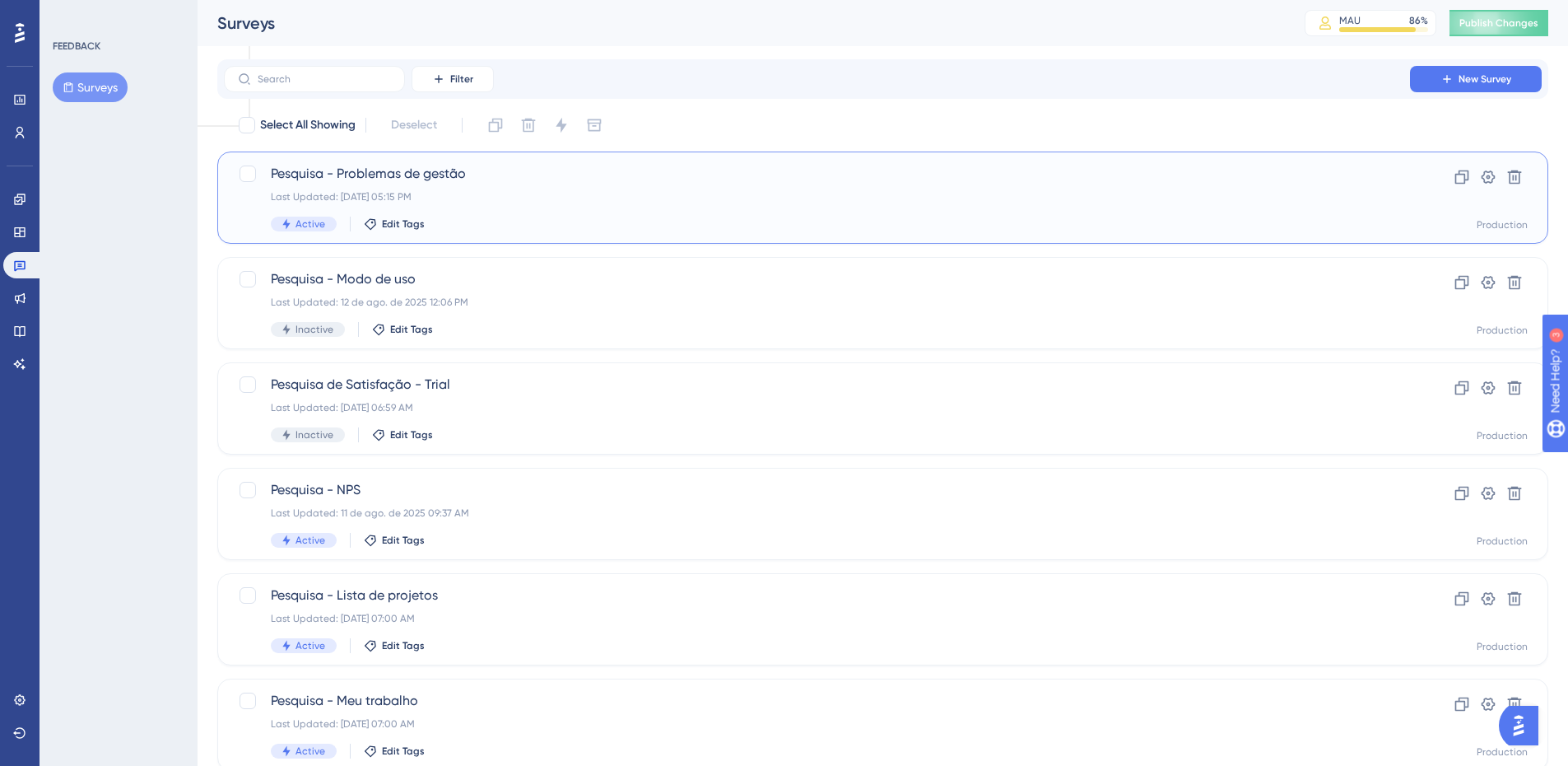
click at [414, 177] on span "Pesquisa - Problemas de gestão" at bounding box center [817, 174] width 1093 height 20
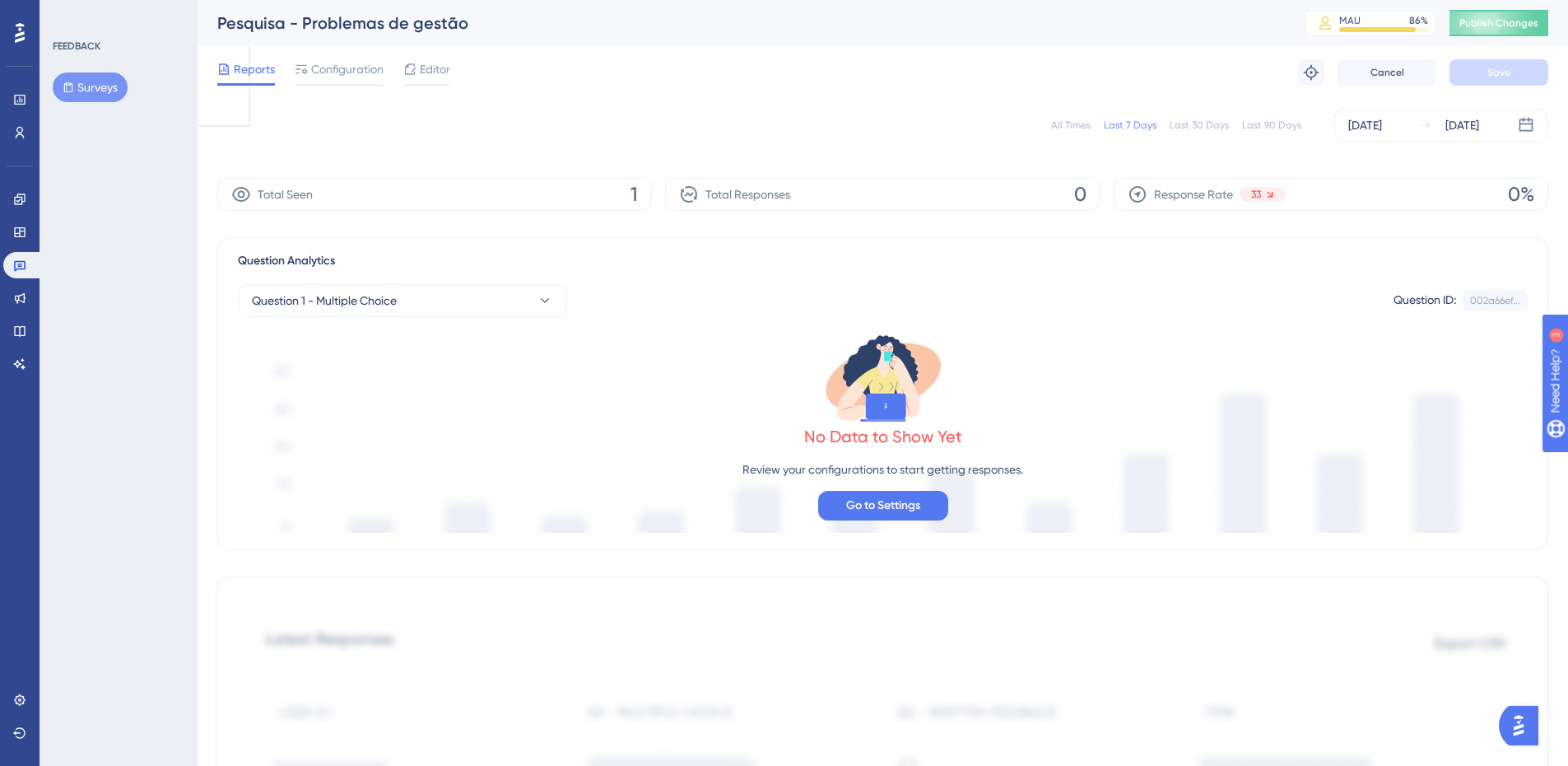
click at [1279, 221] on div "All Times Last 7 Days Last 30 Days Last 90 Days [DATE] [DATE] Total Seen 1 Tota…" at bounding box center [882, 741] width 1331 height 1284
click at [354, 64] on span "Configuration" at bounding box center [347, 69] width 72 height 20
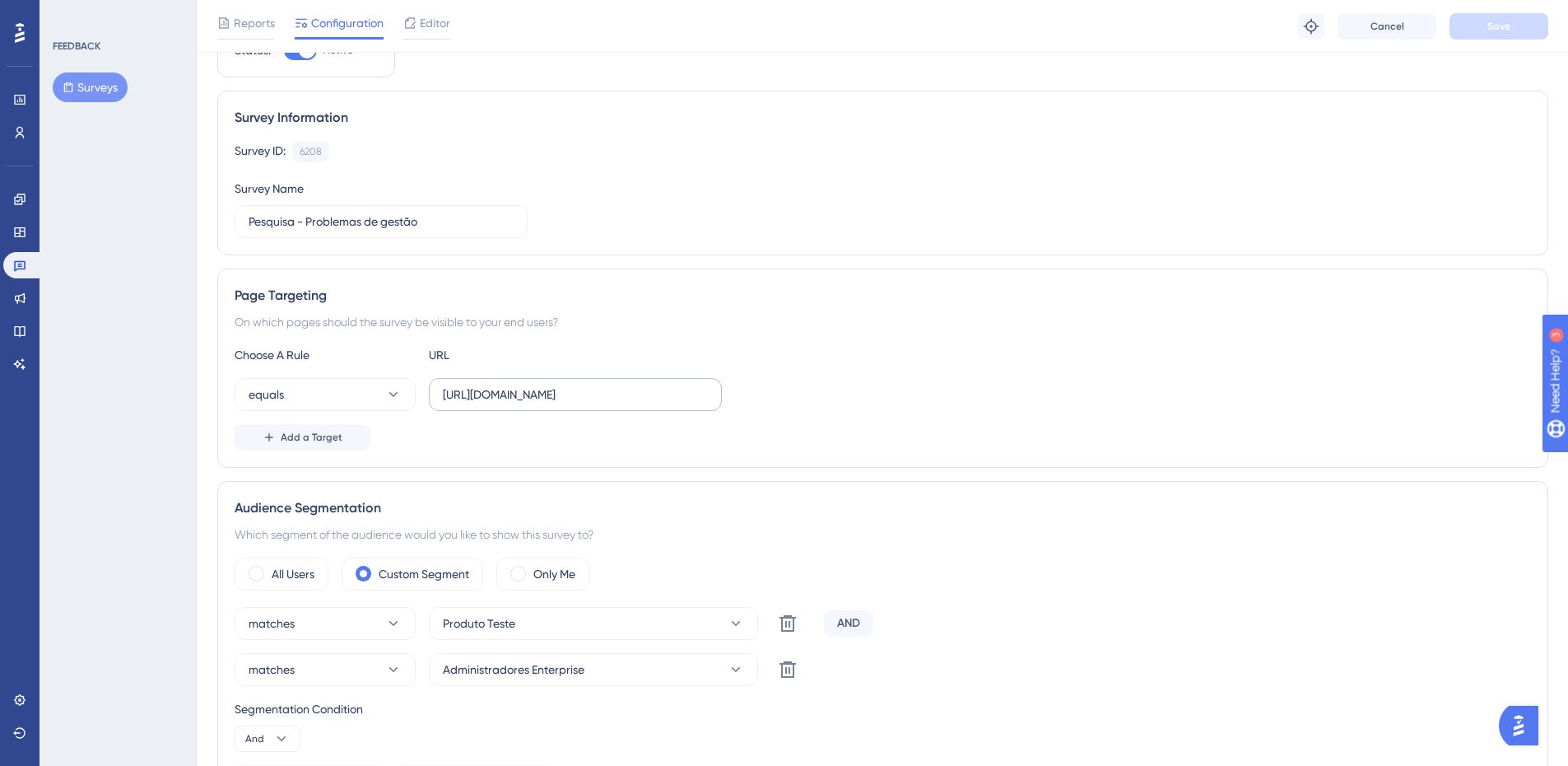
scroll to position [165, 0]
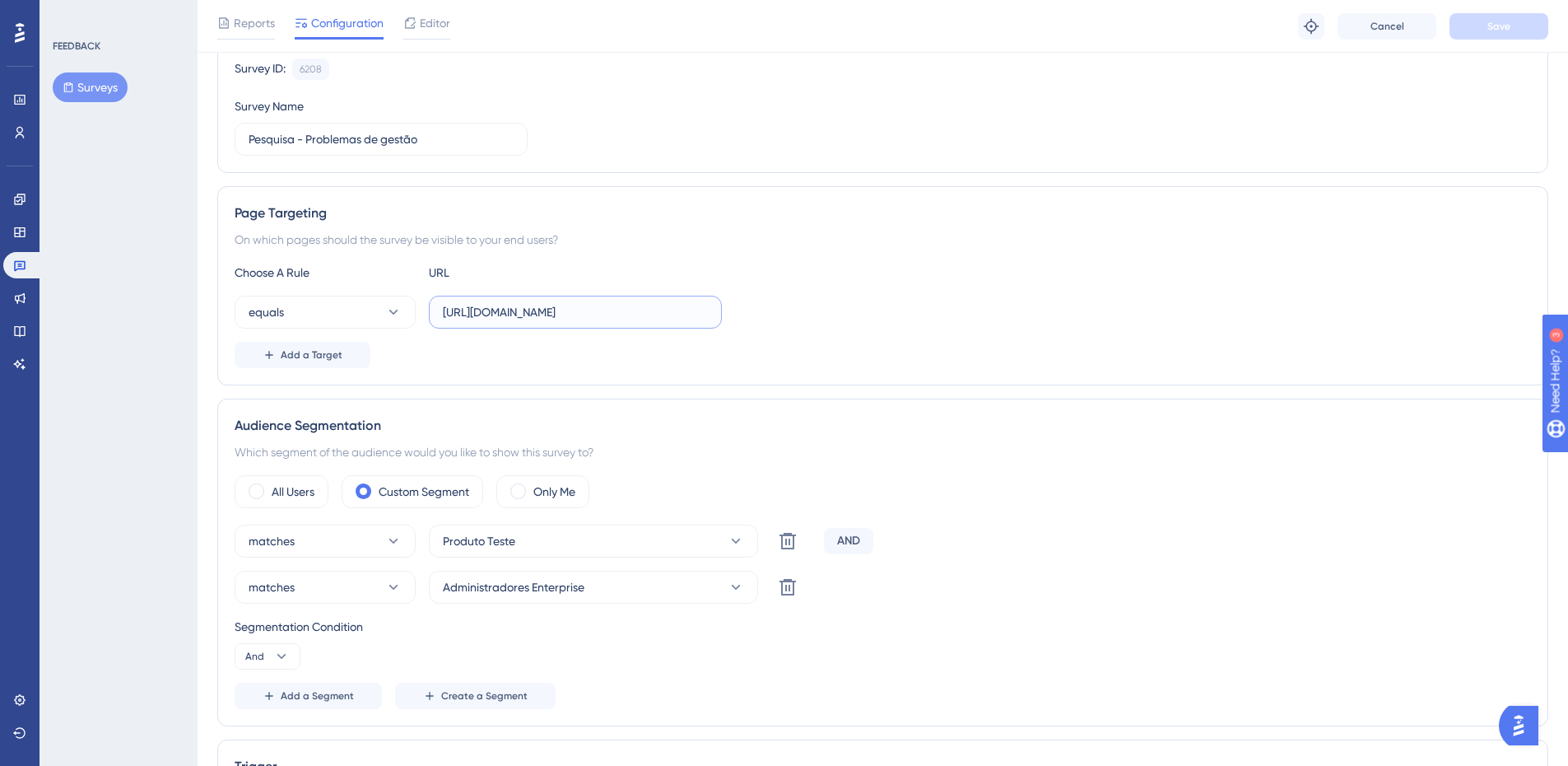
drag, startPoint x: 585, startPoint y: 313, endPoint x: 786, endPoint y: 323, distance: 201.2
click at [786, 323] on div "equals [URL][DOMAIN_NAME]" at bounding box center [883, 311] width 1297 height 33
type input "[URL][DOMAIN_NAME]"
drag, startPoint x: 343, startPoint y: 351, endPoint x: 595, endPoint y: 320, distance: 253.9
click at [593, 323] on div "Choose A Rule URL equals [URL][DOMAIN_NAME] Add a Target" at bounding box center [883, 315] width 1297 height 105
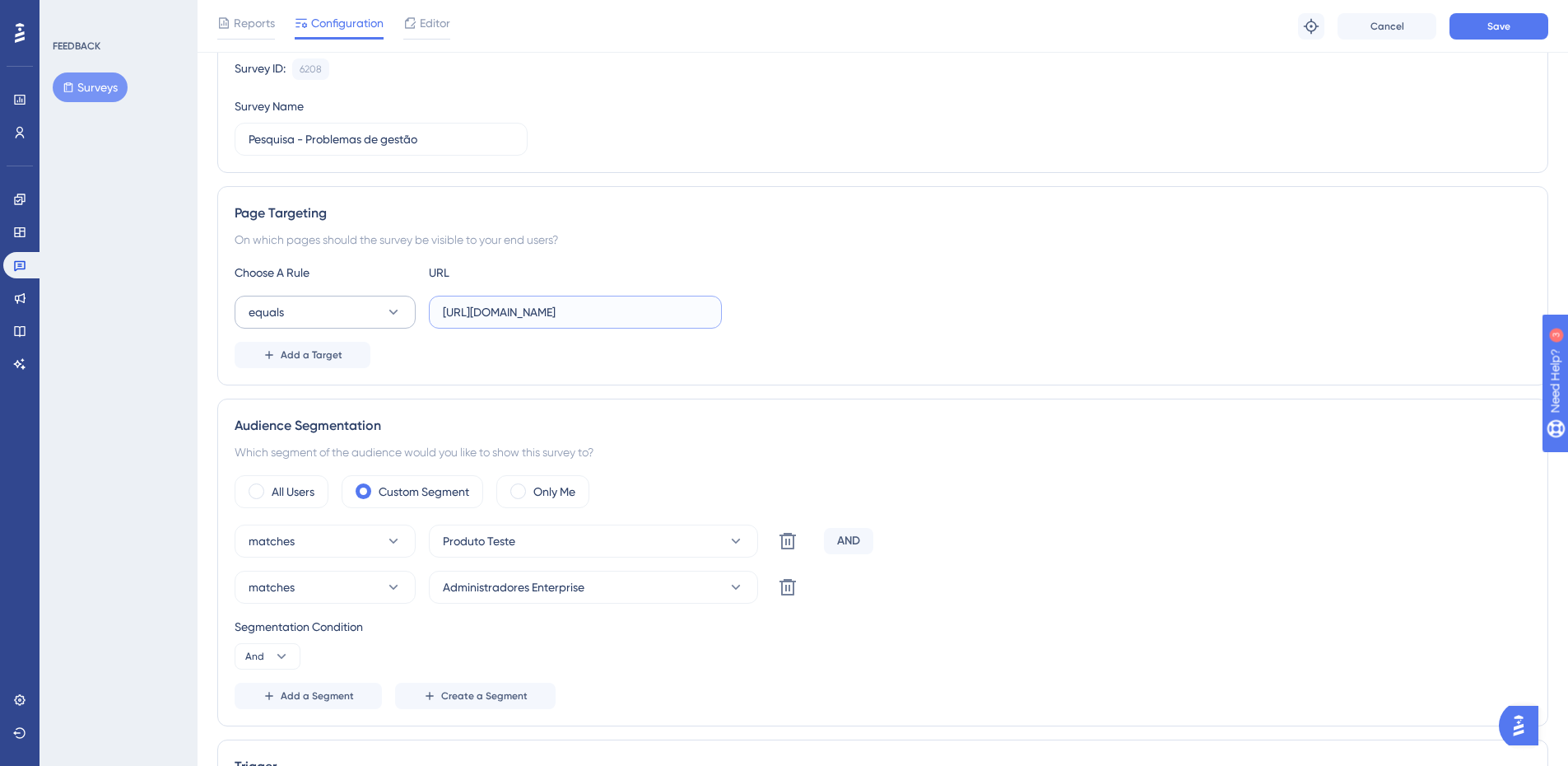
drag, startPoint x: 521, startPoint y: 315, endPoint x: 246, endPoint y: 300, distance: 275.4
click at [241, 302] on div "equals [URL][DOMAIN_NAME]" at bounding box center [478, 311] width 487 height 33
click at [321, 356] on span "Add a Target" at bounding box center [311, 355] width 62 height 14
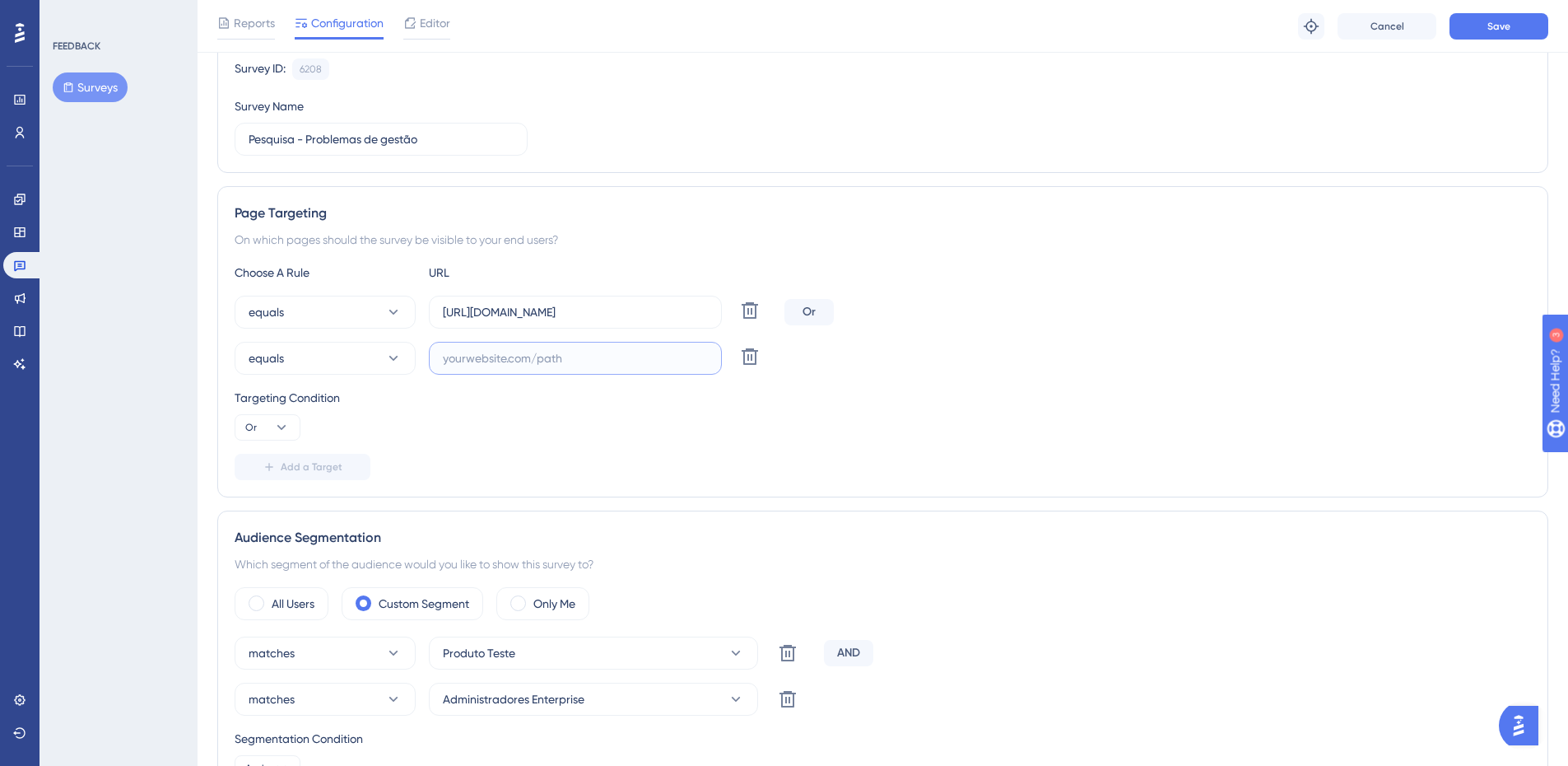
click at [532, 360] on input "text" at bounding box center [575, 358] width 266 height 18
paste input "[URL][DOMAIN_NAME]"
click at [507, 358] on input "[URL][DOMAIN_NAME]" at bounding box center [575, 358] width 266 height 18
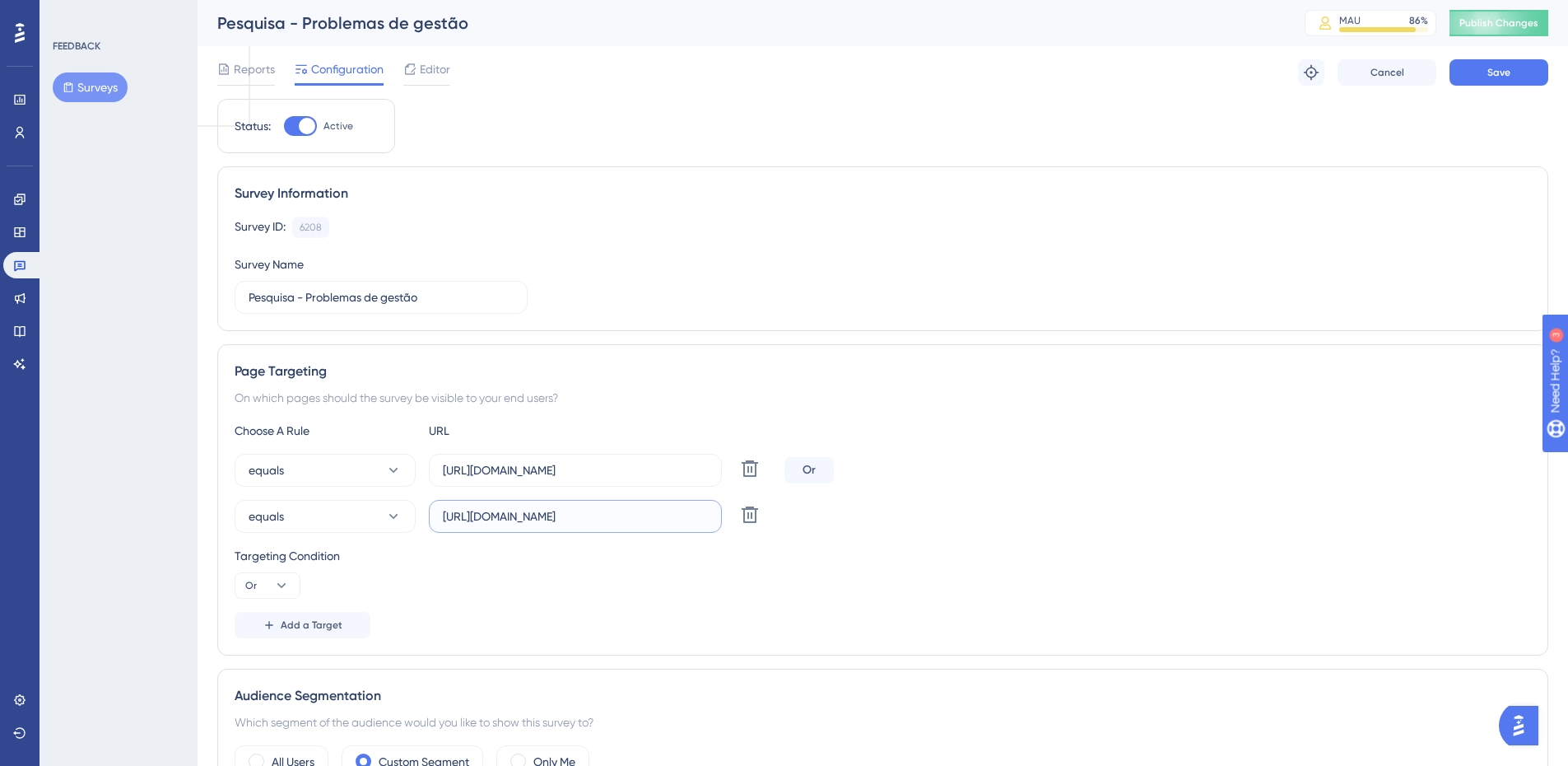
type input "[URL][DOMAIN_NAME]"
click at [106, 92] on button "Surveys" at bounding box center [90, 86] width 75 height 30
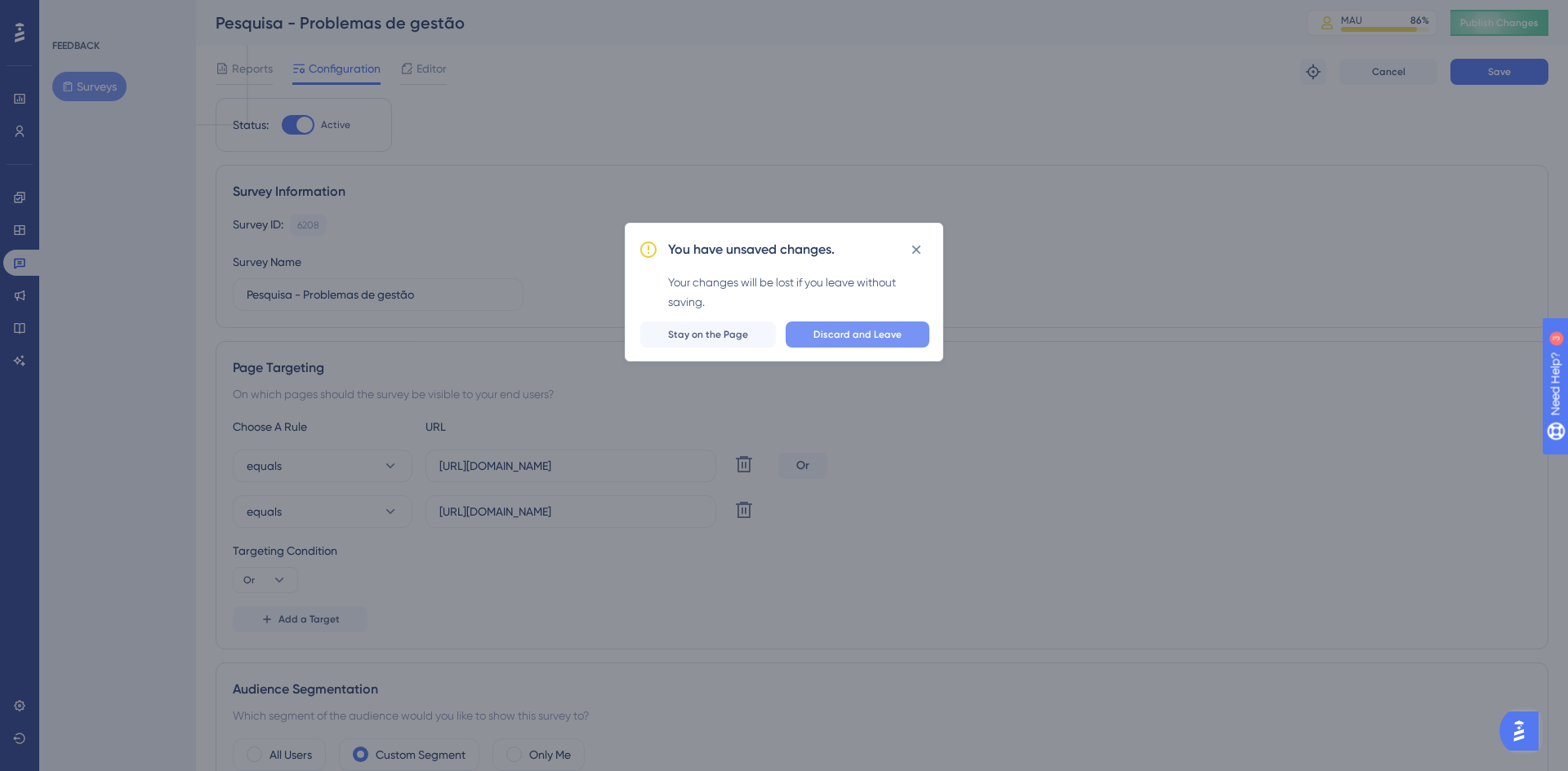
click at [834, 341] on button "Discard and Leave" at bounding box center [857, 334] width 144 height 26
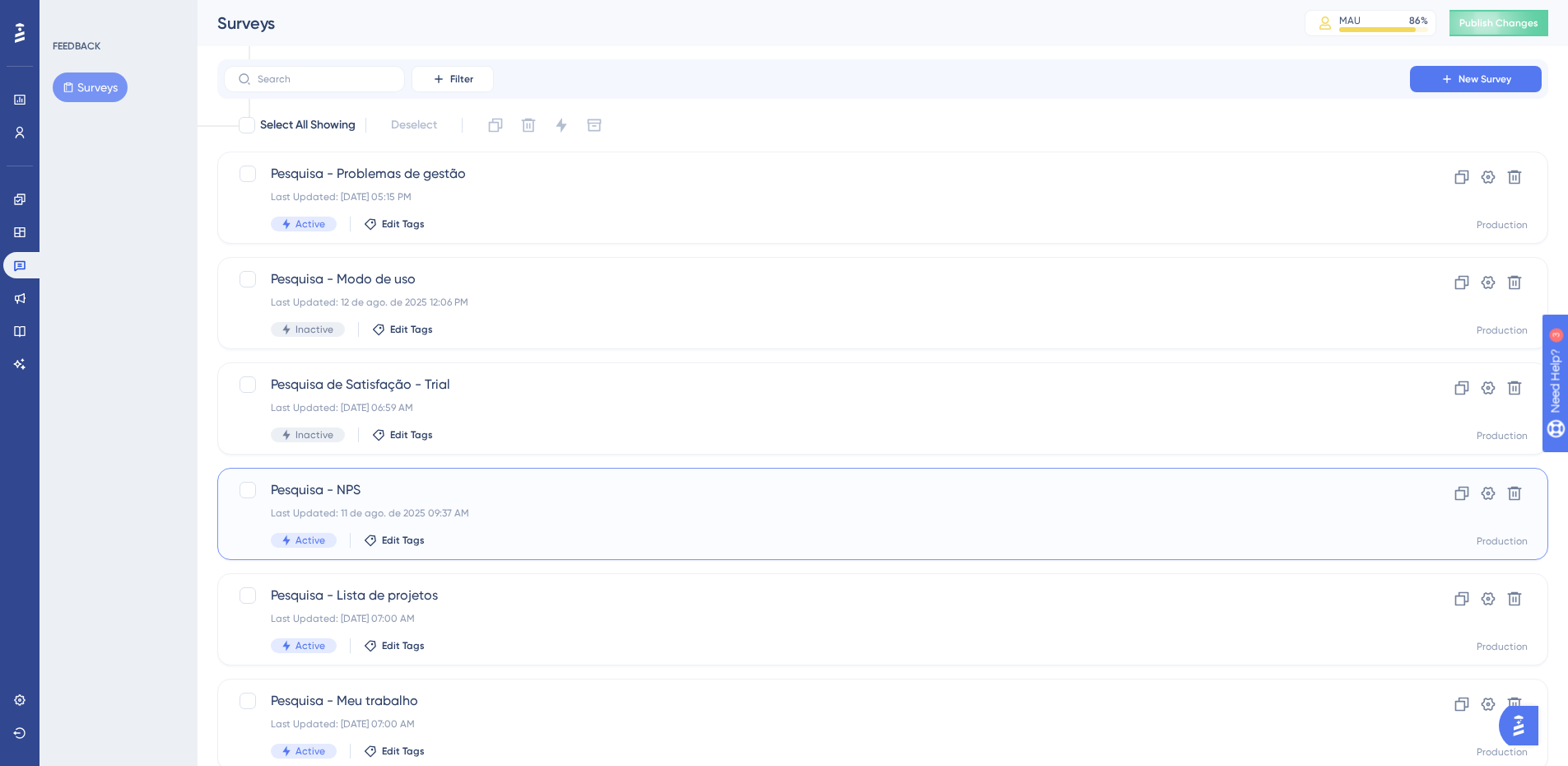
click at [495, 494] on span "Pesquisa - NPS" at bounding box center [817, 490] width 1093 height 20
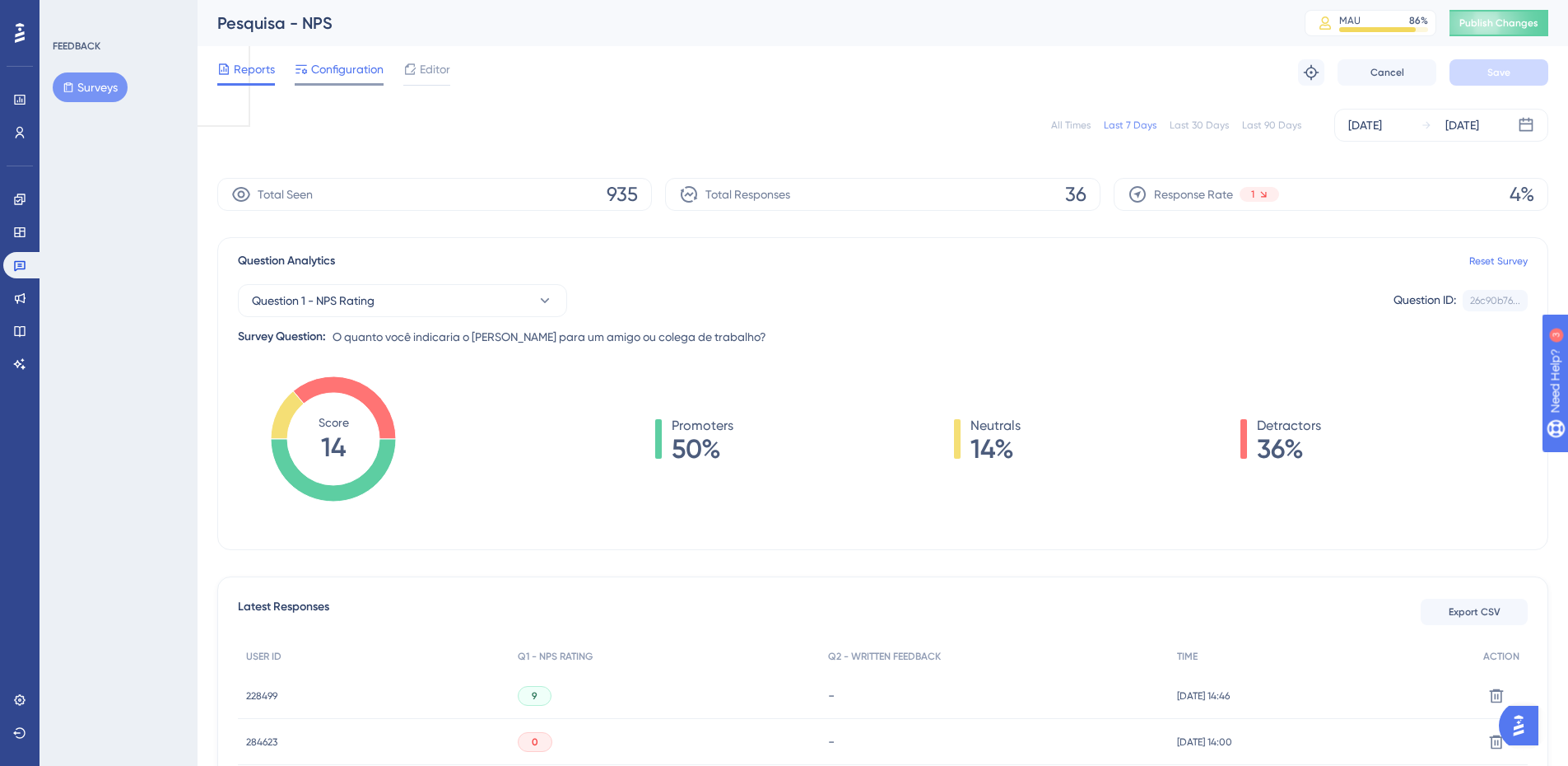
click at [356, 72] on span "Configuration" at bounding box center [347, 69] width 72 height 20
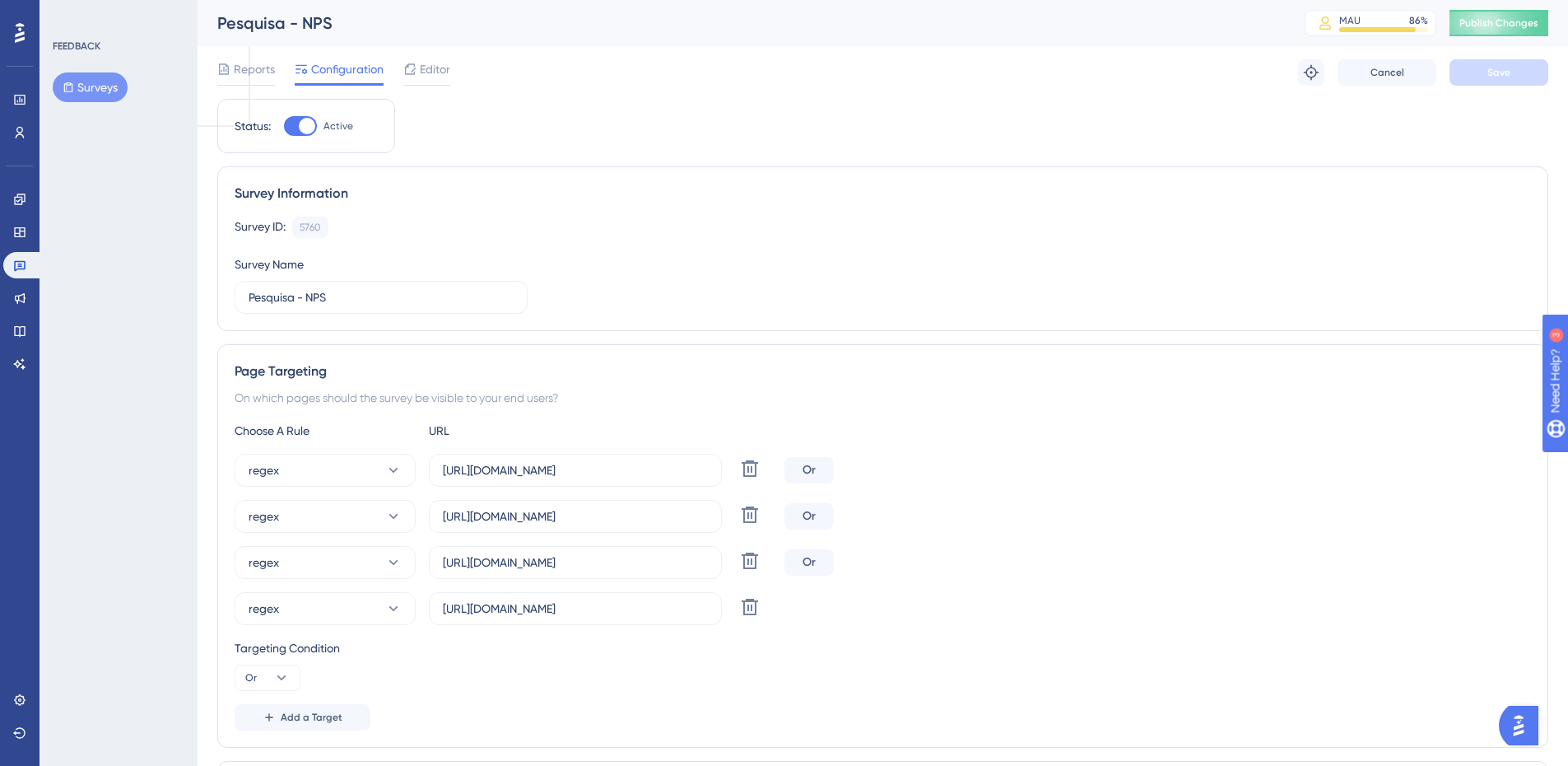
click at [101, 86] on button "Surveys" at bounding box center [90, 86] width 75 height 30
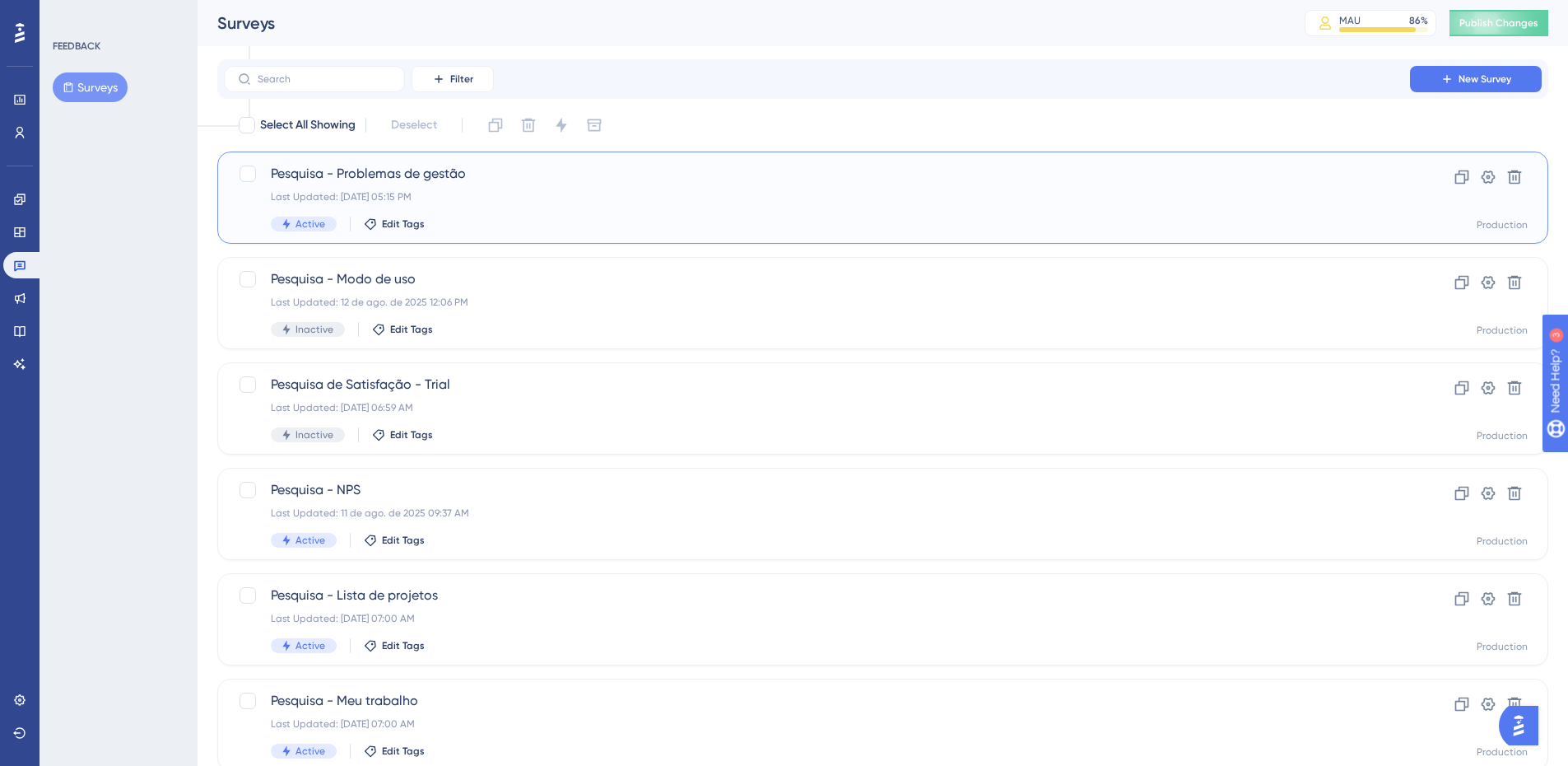
click at [346, 182] on span "Pesquisa - Problemas de gestão" at bounding box center [817, 174] width 1093 height 20
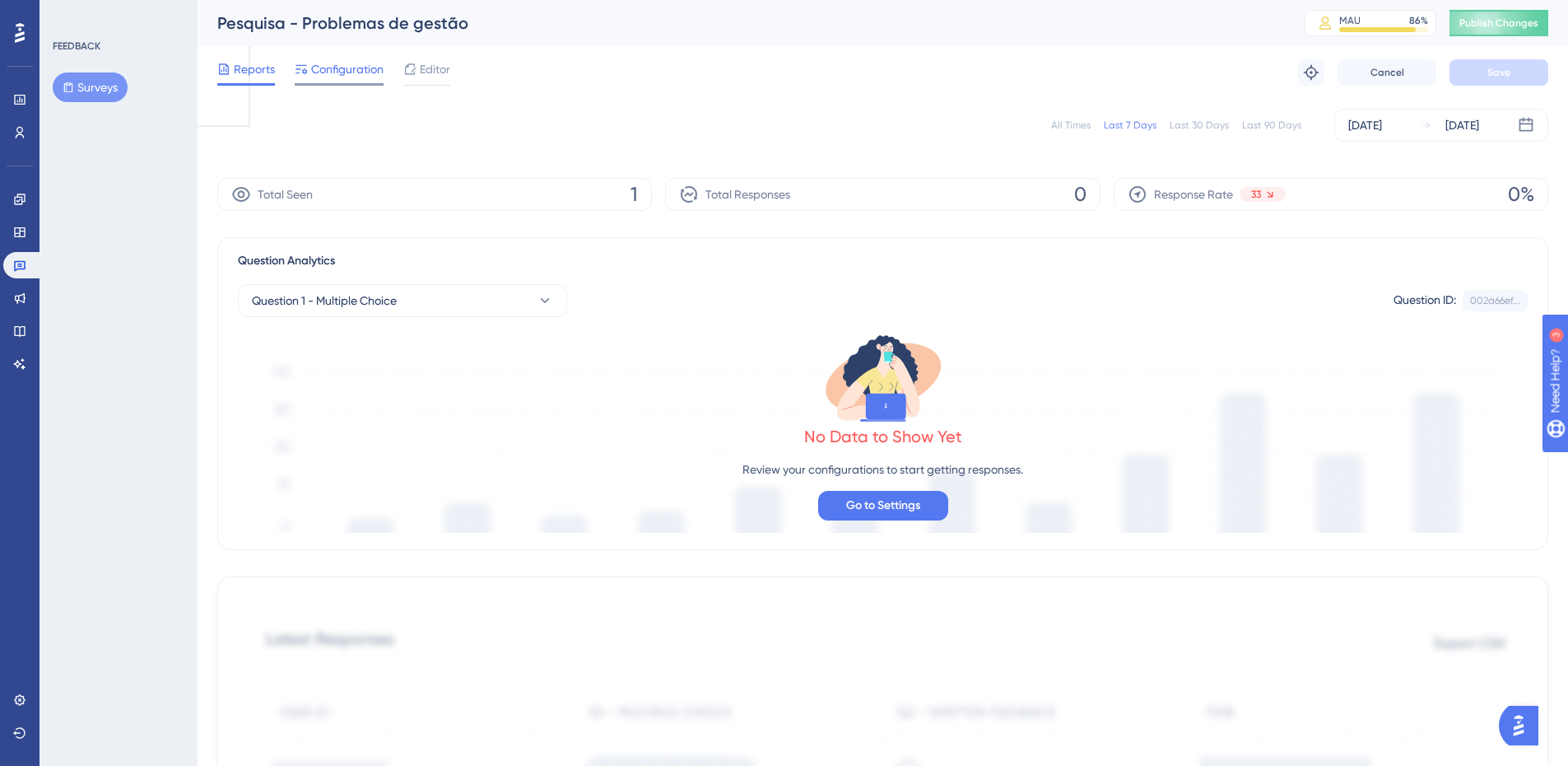
click at [324, 68] on span "Configuration" at bounding box center [347, 69] width 72 height 20
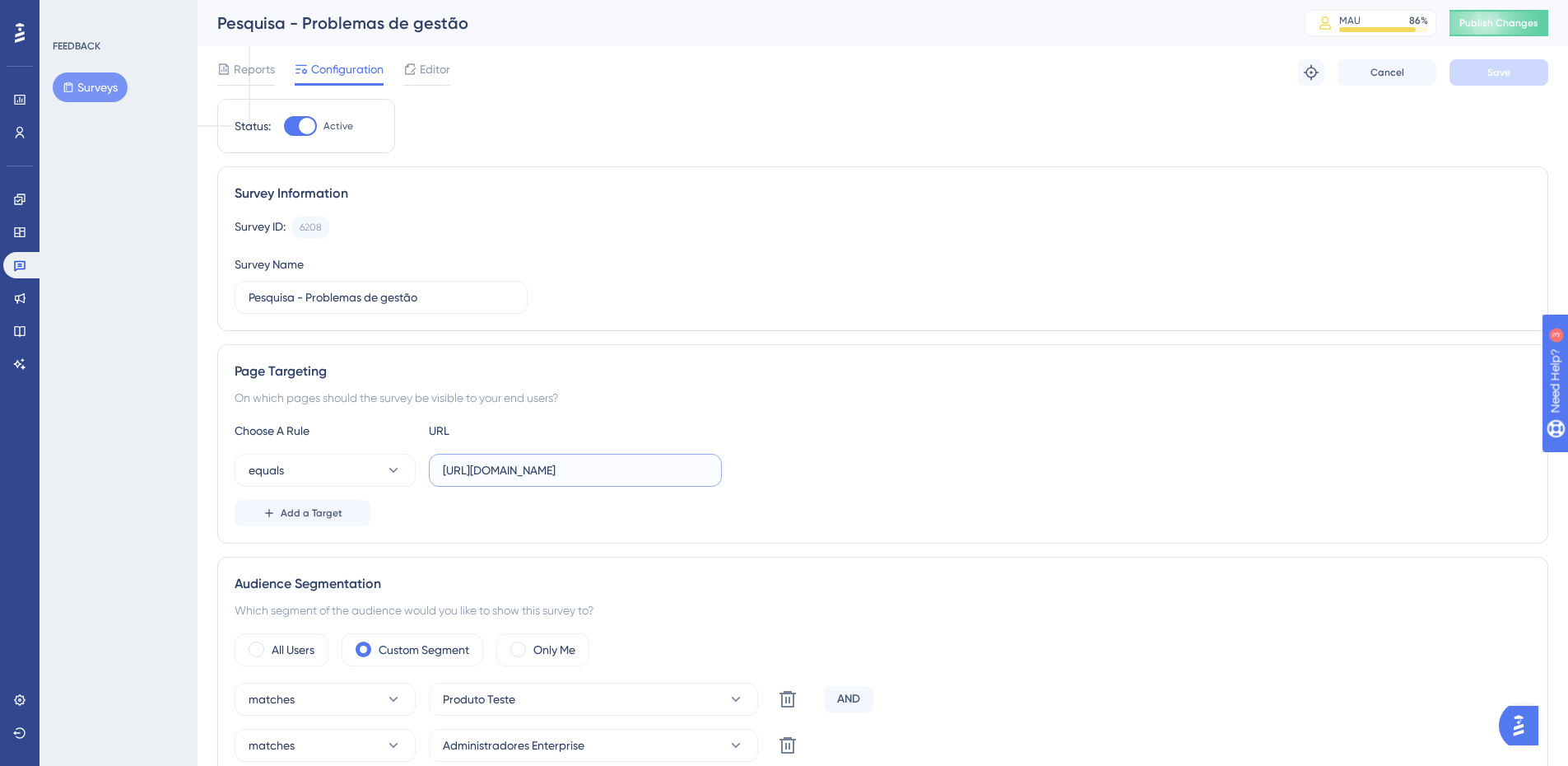
click at [570, 468] on input "[URL][DOMAIN_NAME]" at bounding box center [575, 470] width 266 height 18
type input "[URL][DOMAIN_NAME]"
click at [308, 508] on span "Add a Target" at bounding box center [311, 512] width 62 height 14
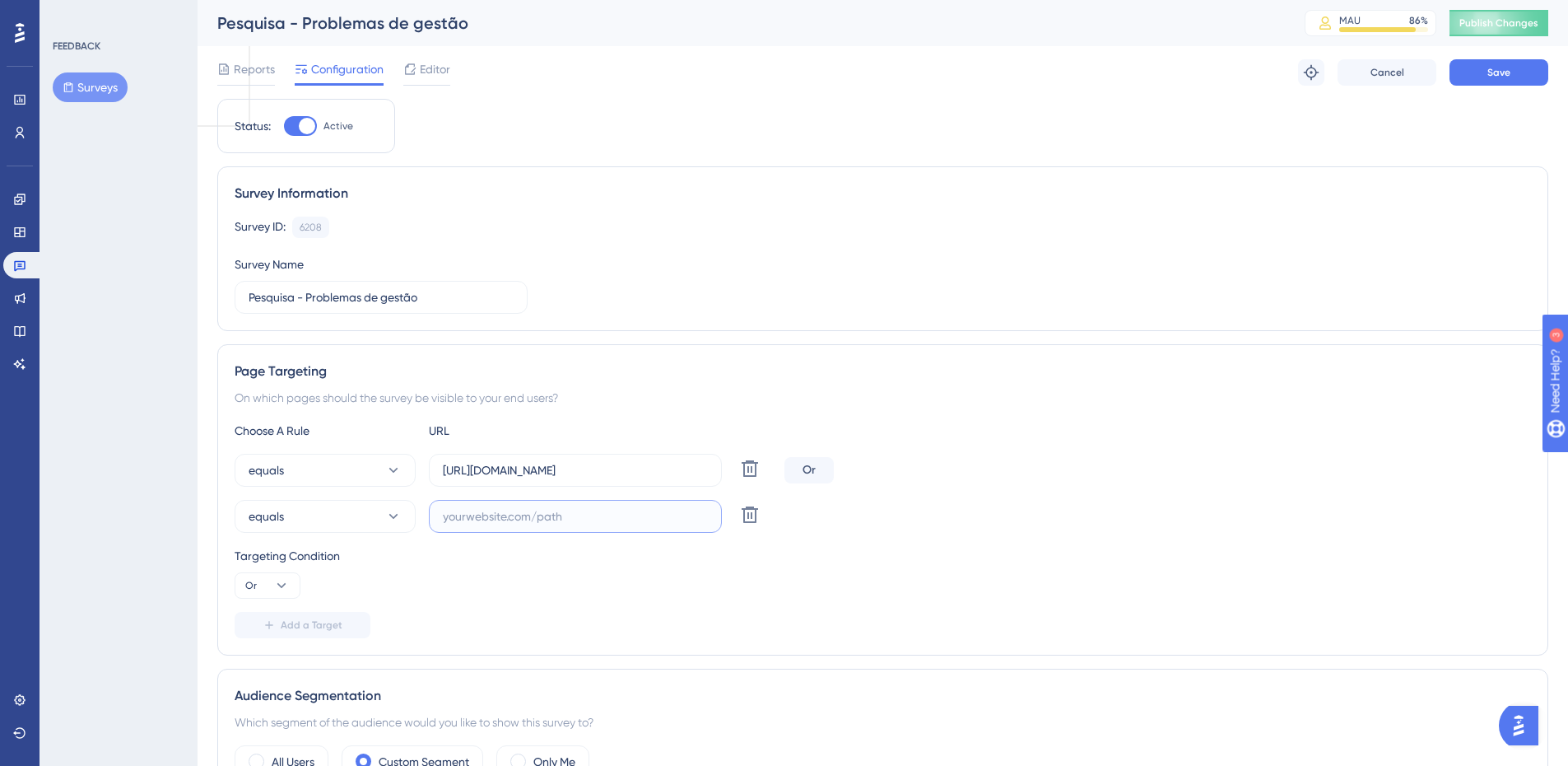
click at [497, 515] on input "text" at bounding box center [575, 516] width 266 height 18
click at [547, 475] on input "[URL][DOMAIN_NAME]" at bounding box center [575, 470] width 266 height 18
paste input "text"
type input "[URL][DOMAIN_NAME]"
click at [539, 505] on label at bounding box center [576, 516] width 293 height 33
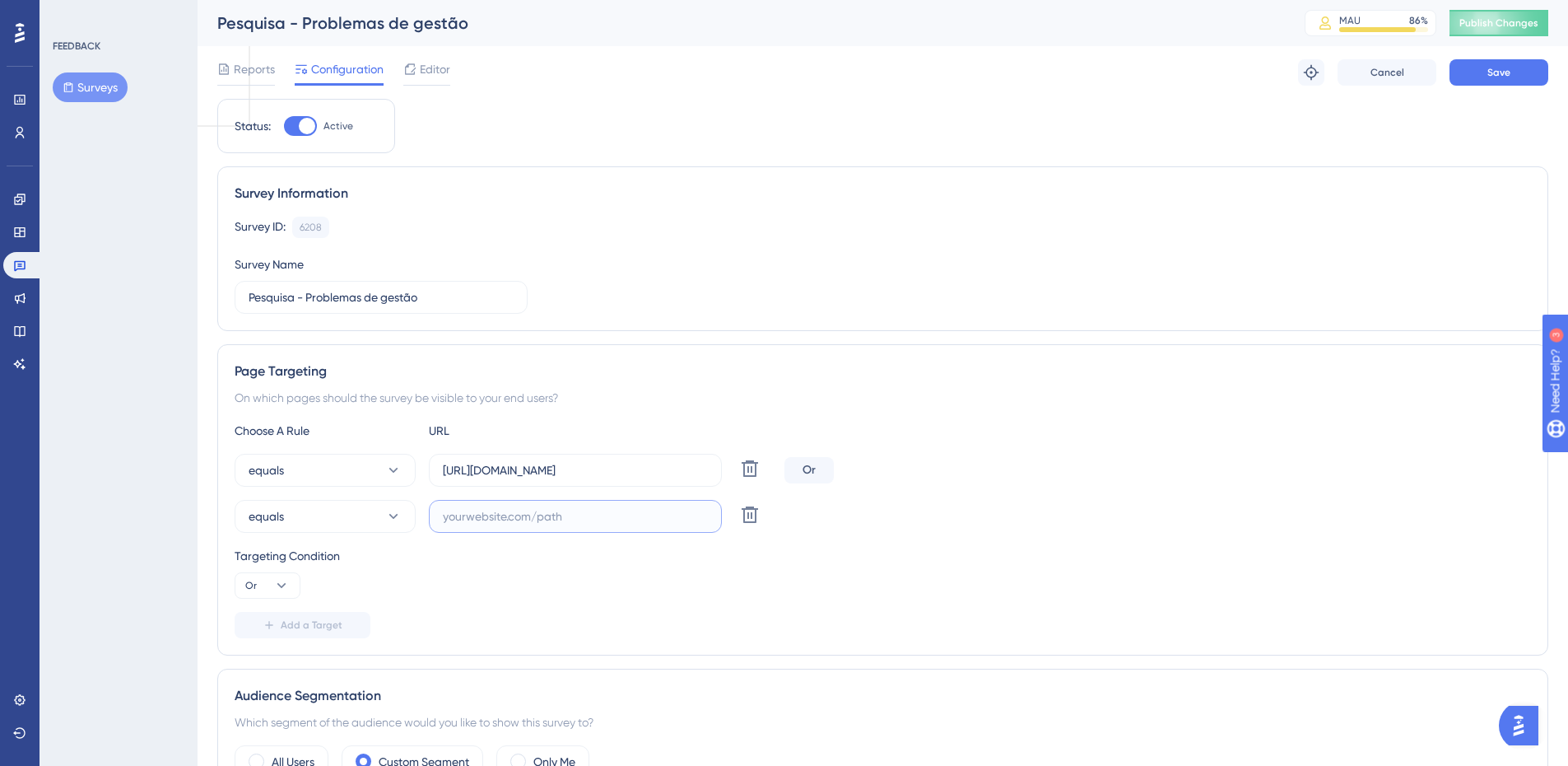
click at [539, 507] on input "text" at bounding box center [575, 516] width 266 height 18
paste input "[URL][DOMAIN_NAME]"
click at [512, 512] on input "[URL][DOMAIN_NAME]" at bounding box center [575, 516] width 266 height 18
click at [602, 520] on input "[URL][DOMAIN_NAME]" at bounding box center [575, 516] width 266 height 18
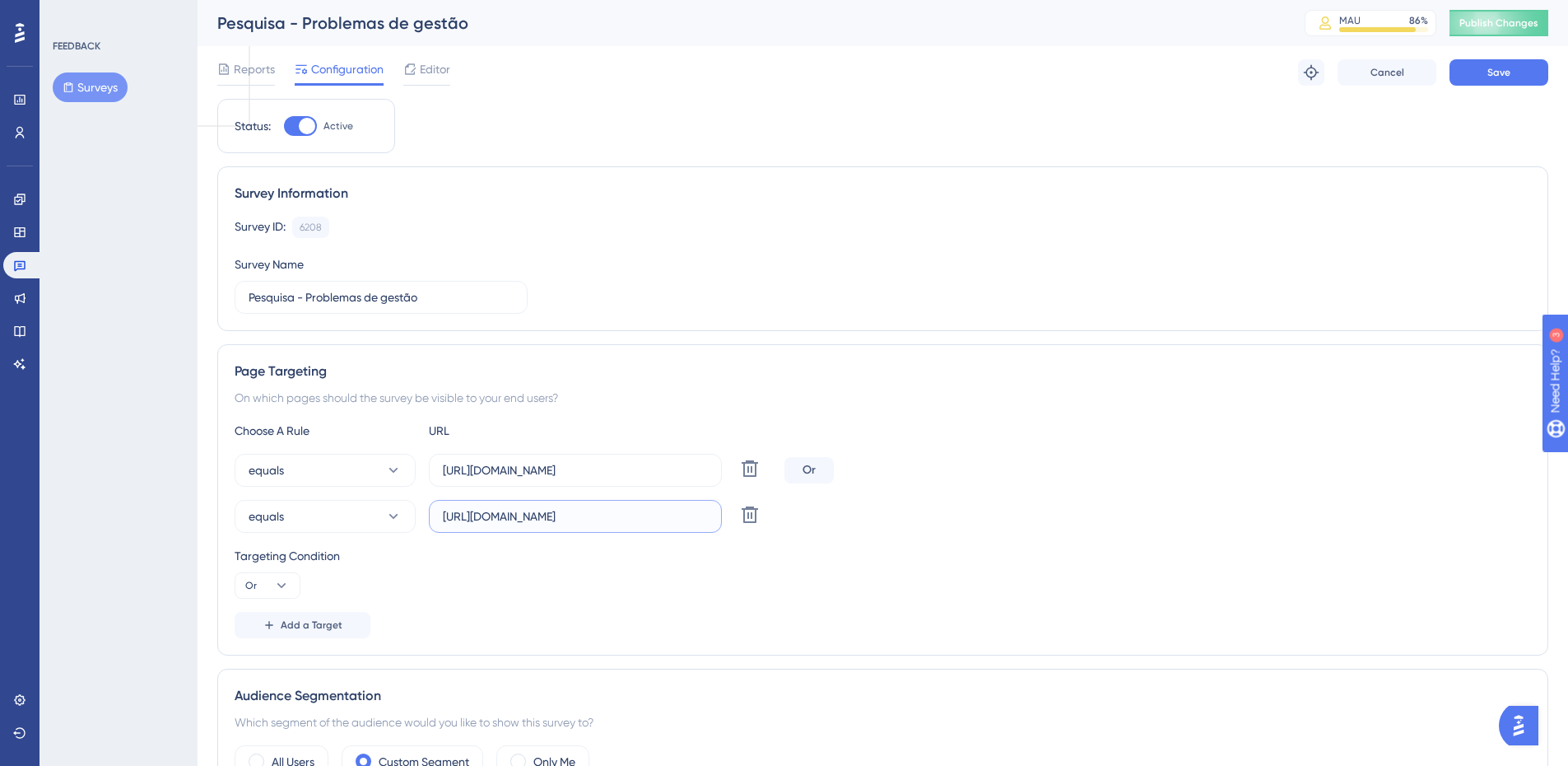
click at [677, 520] on input "[URL][DOMAIN_NAME]" at bounding box center [575, 516] width 266 height 18
click at [654, 517] on input "[URL][DOMAIN_NAME]" at bounding box center [575, 516] width 266 height 18
click at [459, 565] on div "Targeting Condition Or" at bounding box center [883, 572] width 1297 height 53
click at [338, 624] on span "Add a Target" at bounding box center [311, 625] width 62 height 14
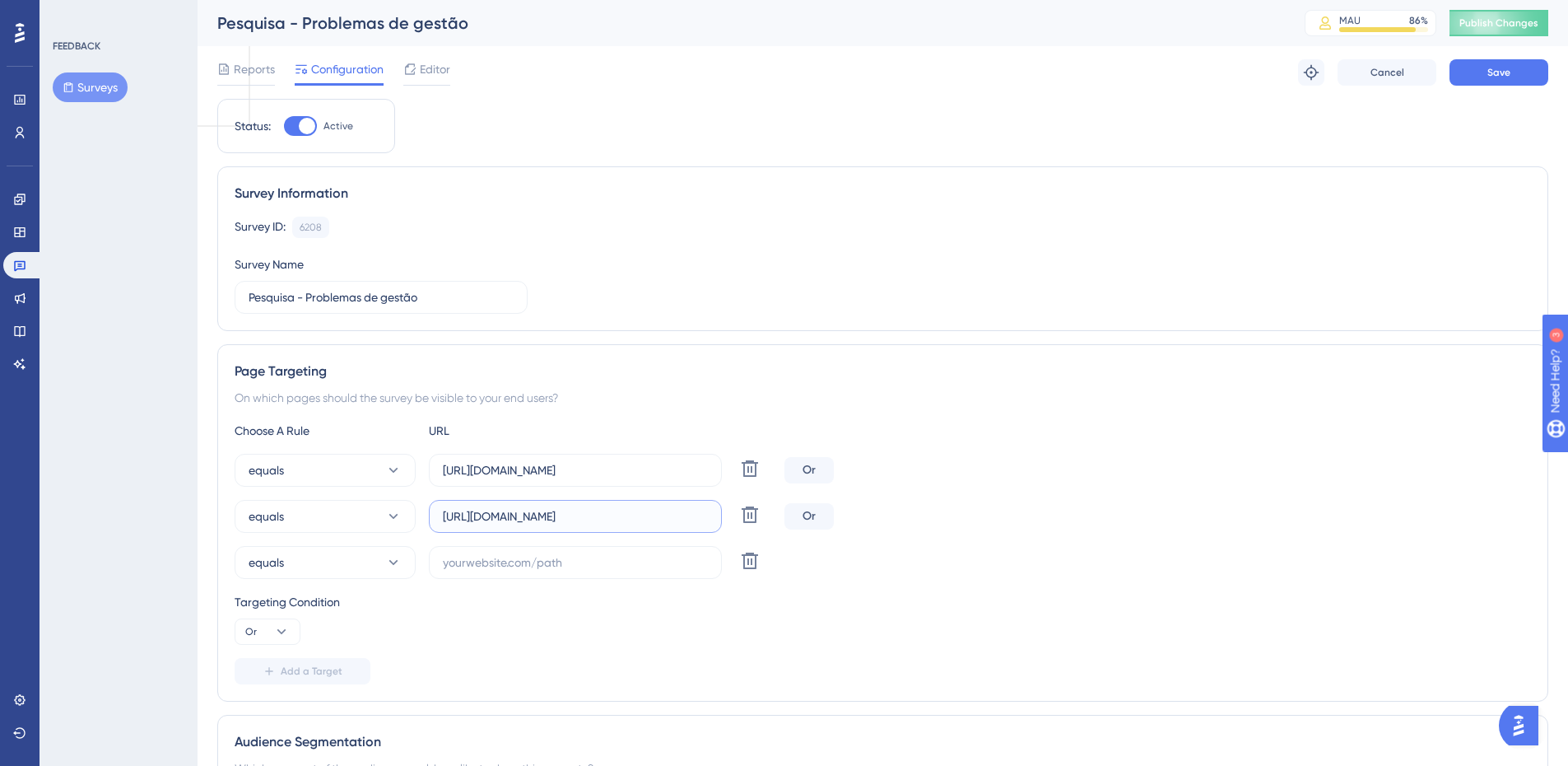
click at [508, 515] on input "[URL][DOMAIN_NAME]" at bounding box center [575, 516] width 266 height 18
click at [506, 515] on input "[URL][DOMAIN_NAME]" at bounding box center [575, 516] width 266 height 18
type input "[URL][DOMAIN_NAME]"
click at [553, 572] on label at bounding box center [576, 562] width 293 height 33
click at [553, 572] on input "text" at bounding box center [575, 563] width 266 height 18
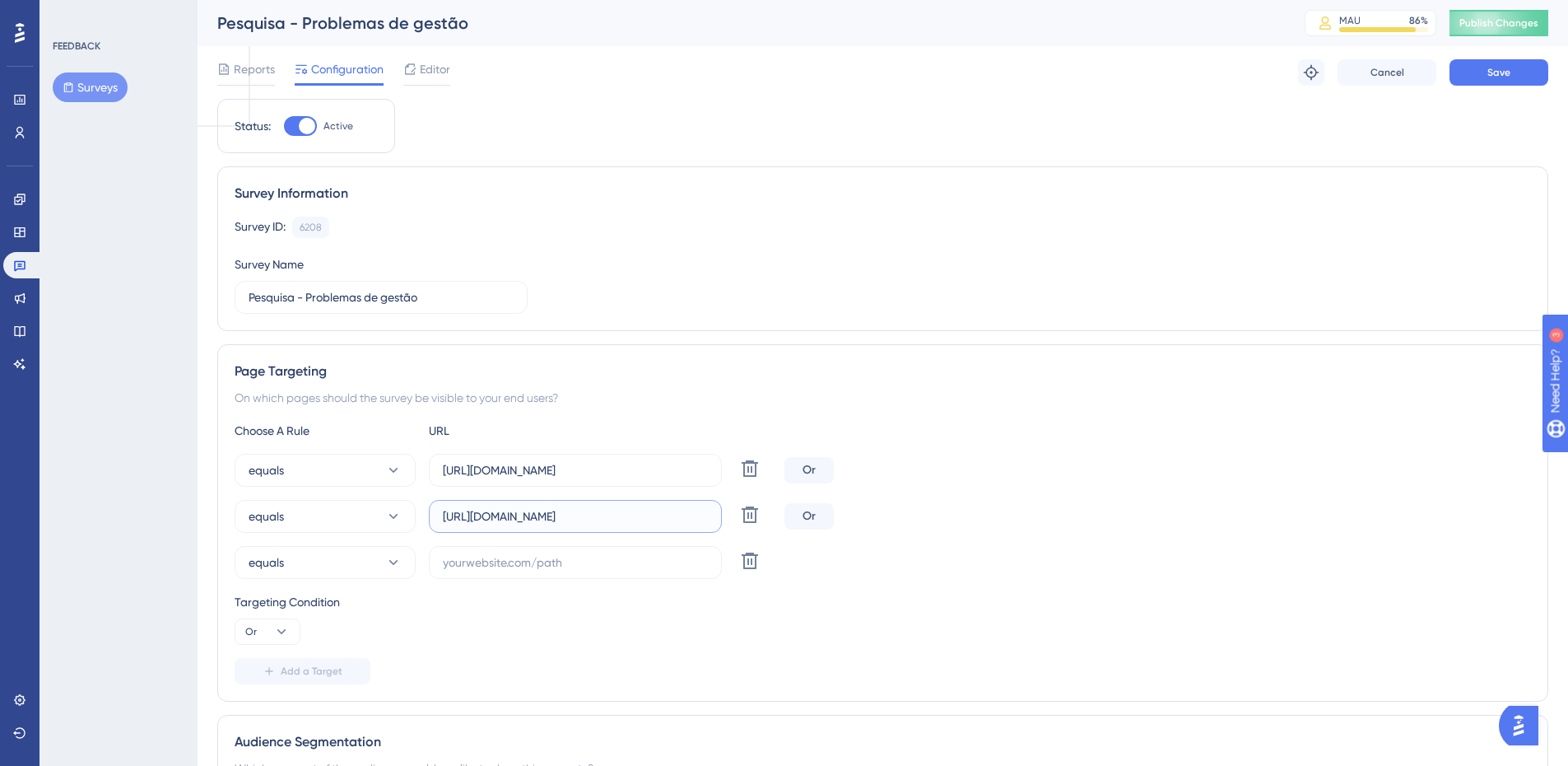
drag, startPoint x: 645, startPoint y: 518, endPoint x: 131, endPoint y: 467, distance: 516.5
click at [651, 476] on input "[URL][DOMAIN_NAME]" at bounding box center [575, 470] width 266 height 18
click at [559, 555] on input "text" at bounding box center [575, 563] width 266 height 18
paste input "[URL][DOMAIN_NAME]"
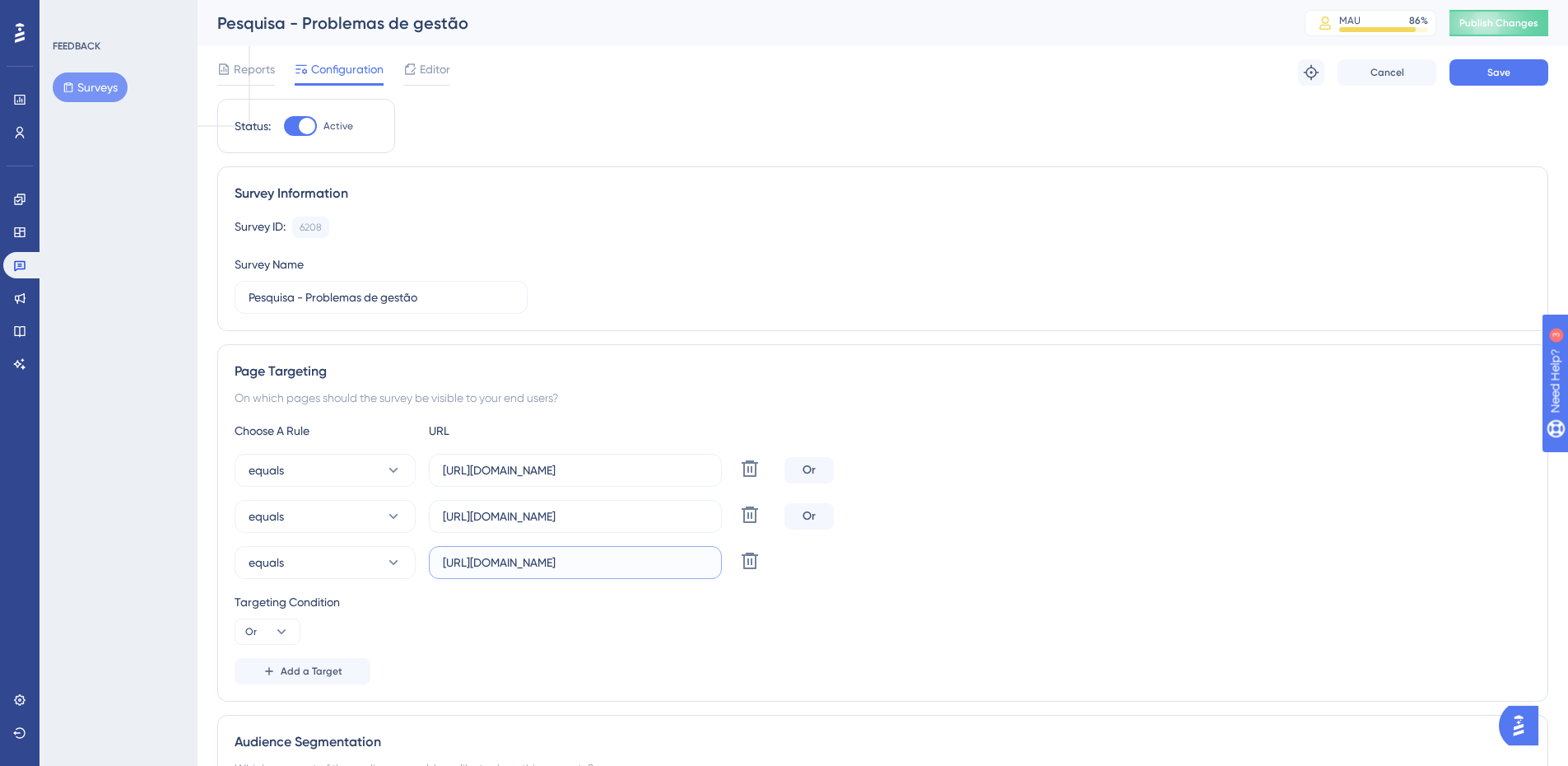
click at [511, 563] on input "[URL][DOMAIN_NAME]" at bounding box center [575, 563] width 266 height 18
type input "[URL][DOMAIN_NAME]"
click at [477, 612] on div "Targeting Condition Or" at bounding box center [883, 618] width 1297 height 53
click at [338, 668] on span "Add a Target" at bounding box center [311, 671] width 62 height 14
drag, startPoint x: 625, startPoint y: 515, endPoint x: 233, endPoint y: 536, distance: 392.6
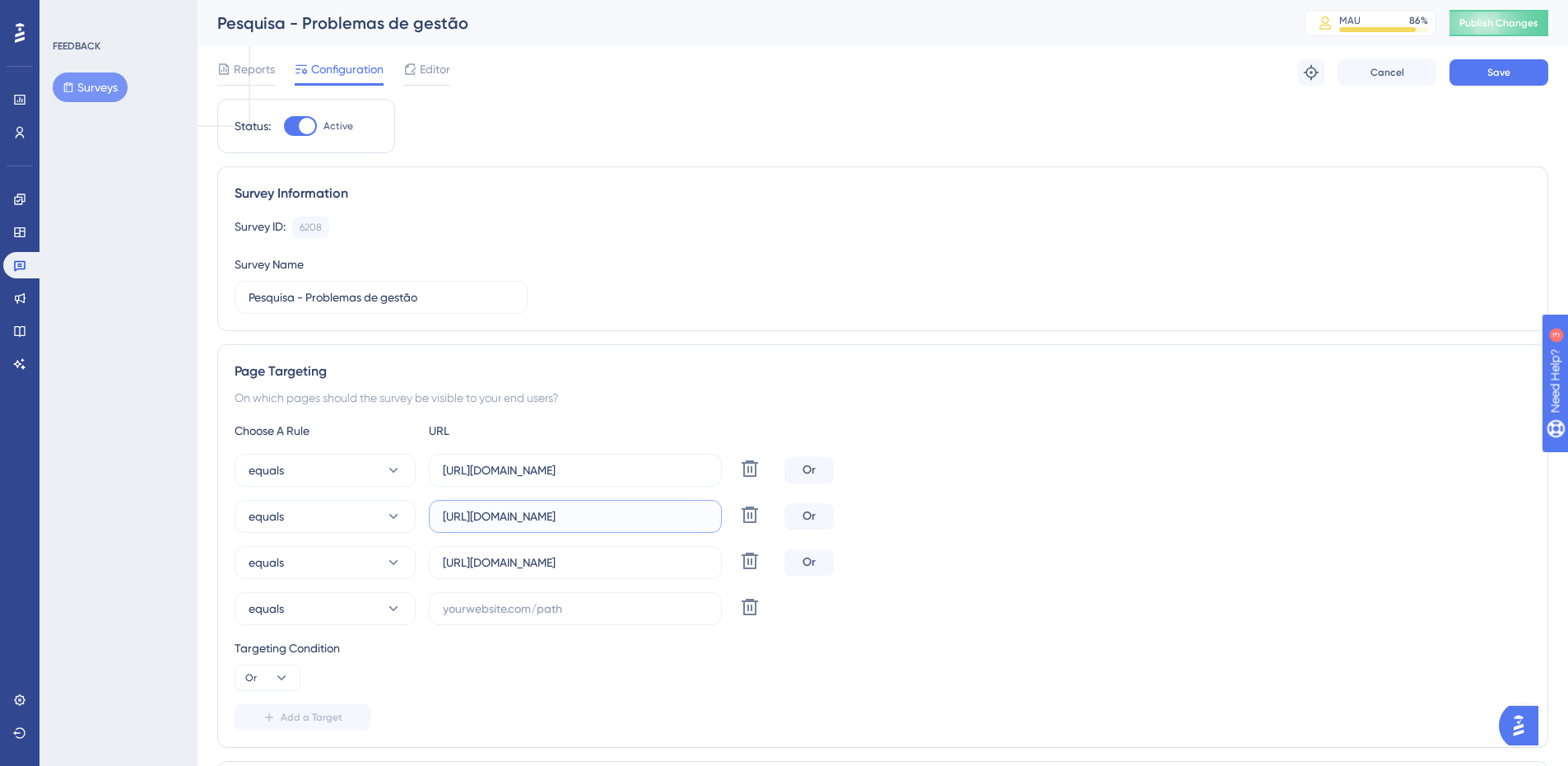
click at [220, 528] on div "Page Targeting On which pages should the survey be visible to your end users? C…" at bounding box center [882, 545] width 1331 height 403
click at [565, 611] on input "text" at bounding box center [575, 608] width 266 height 18
paste input "[URL][DOMAIN_NAME]"
drag, startPoint x: 503, startPoint y: 610, endPoint x: 518, endPoint y: 616, distance: 16.2
click at [504, 610] on input "[URL][DOMAIN_NAME]" at bounding box center [575, 608] width 266 height 18
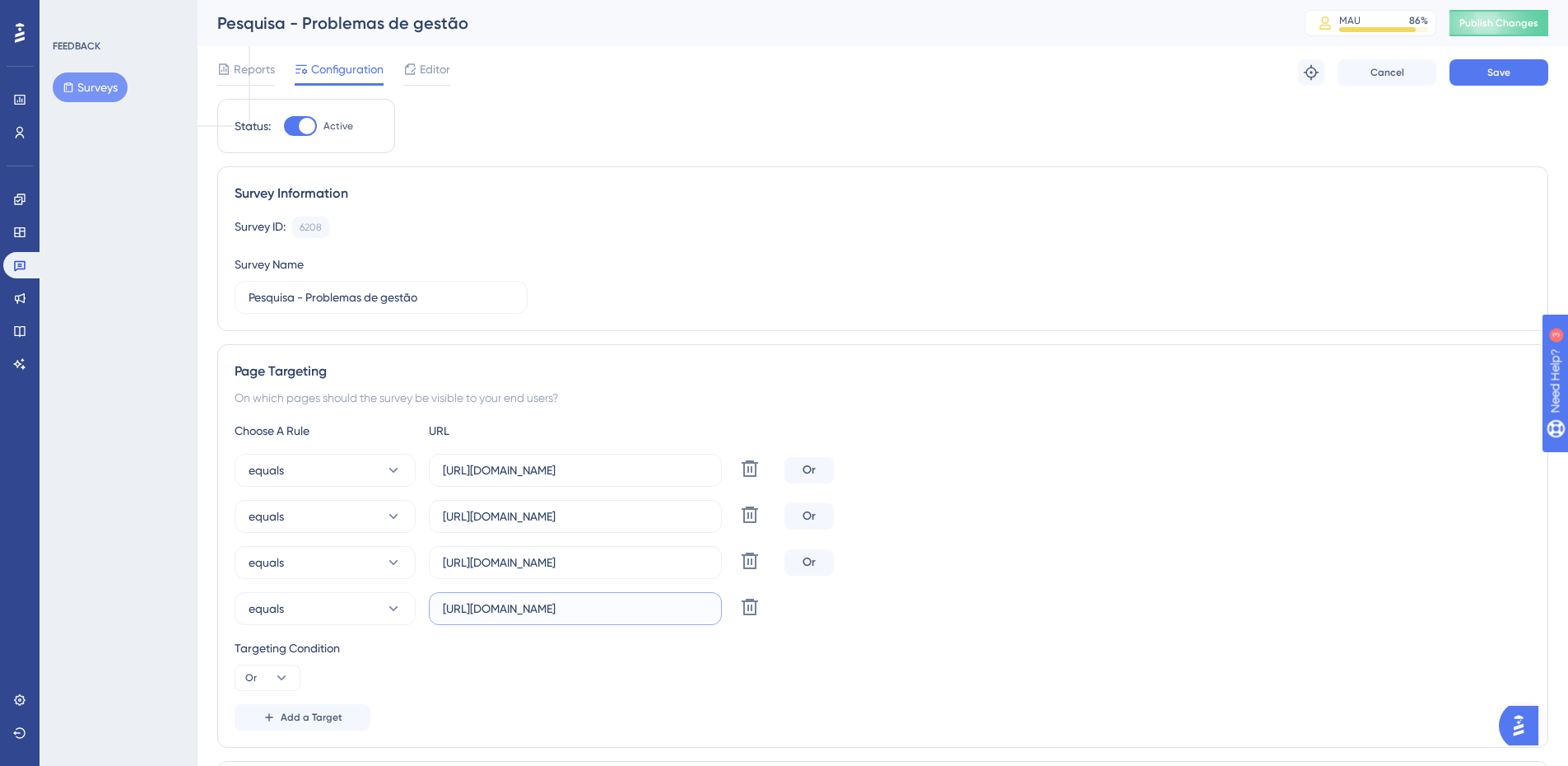
type input "[URL][DOMAIN_NAME]"
click at [1088, 440] on div "Choose A Rule URL equals [URL][DOMAIN_NAME] Delete Or equals [URL][DOMAIN_NAME]…" at bounding box center [883, 575] width 1297 height 310
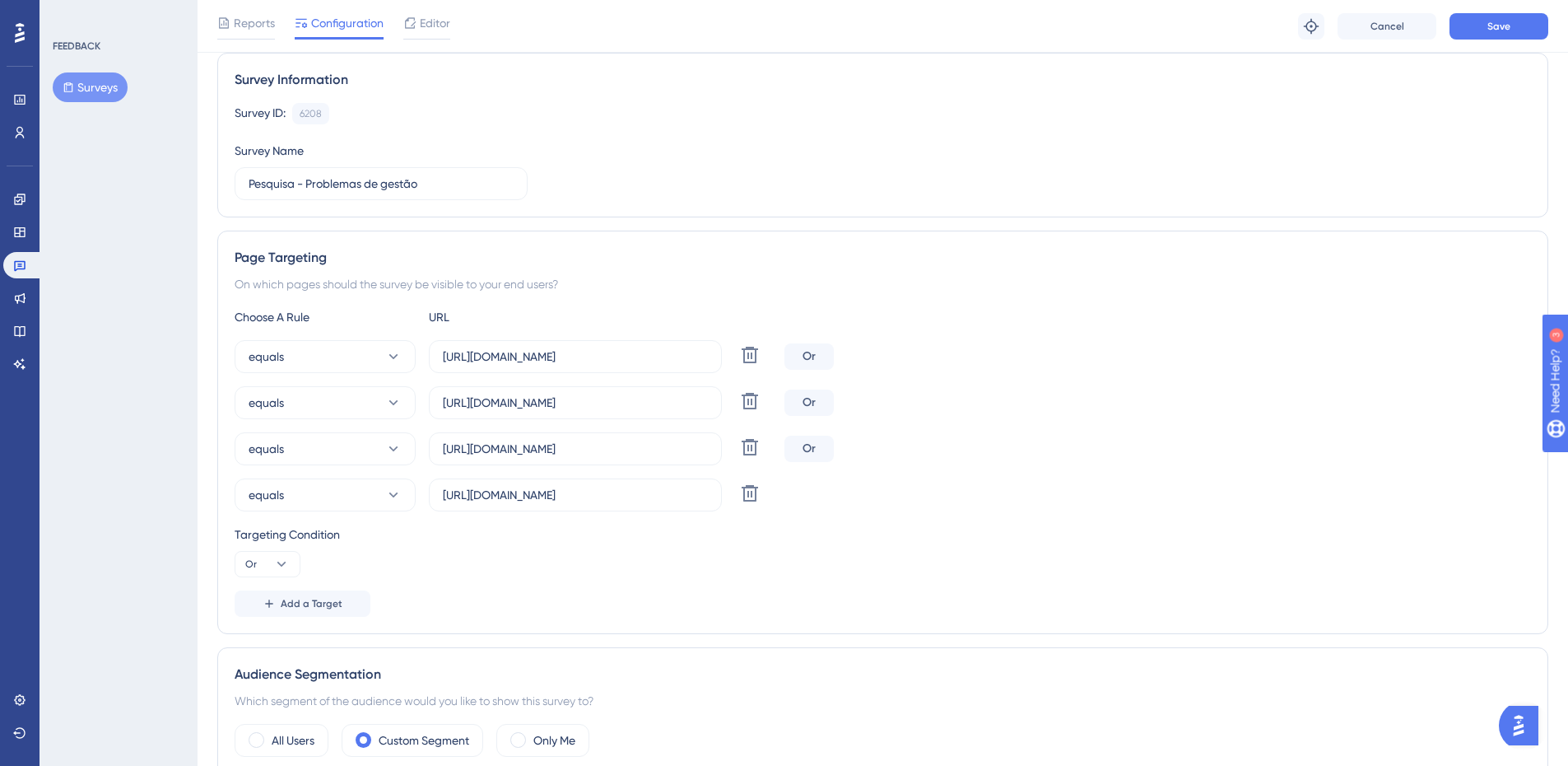
scroll to position [38, 0]
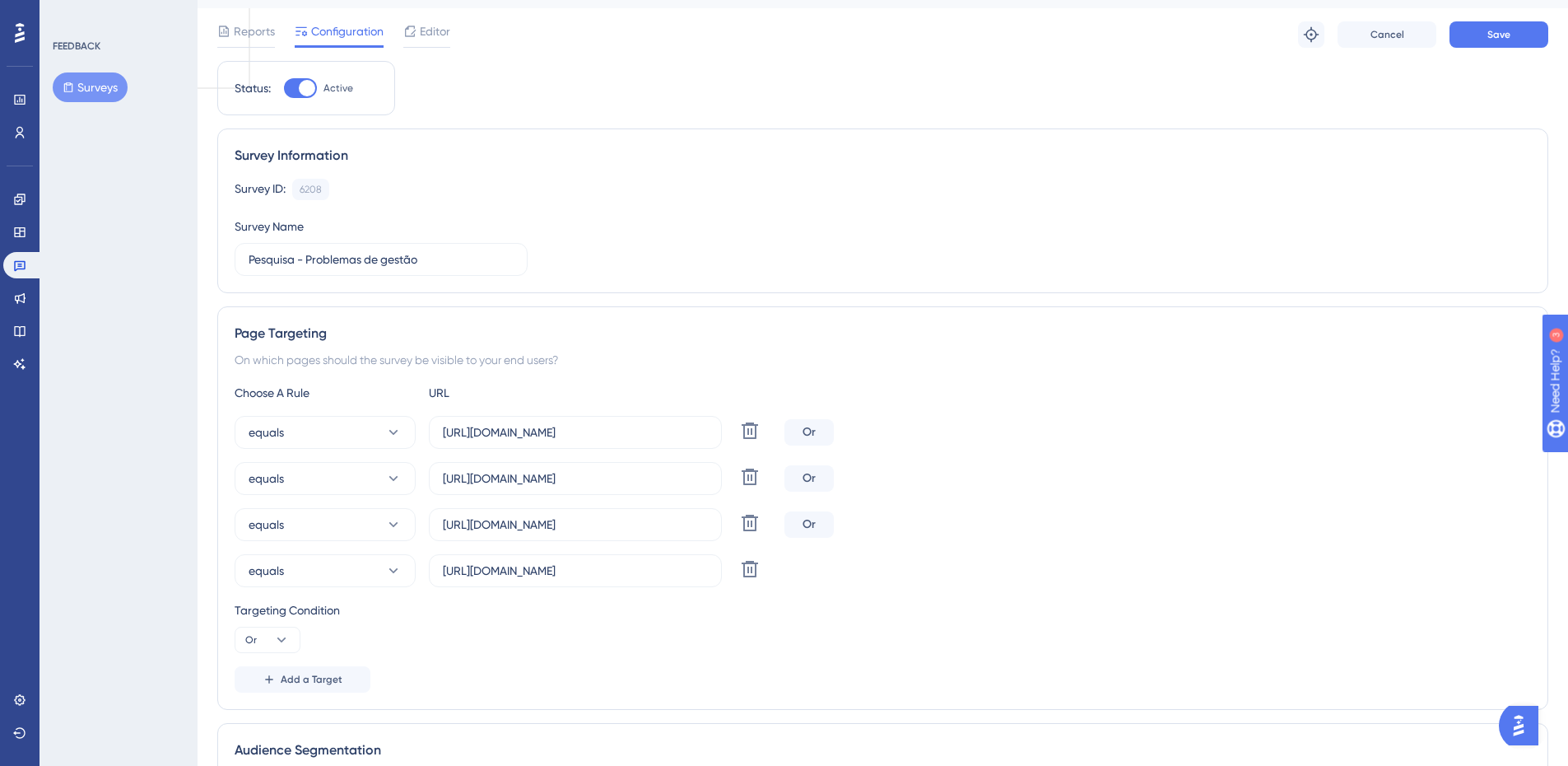
click at [1506, 51] on div "Reports Configuration Editor Troubleshoot Cancel Save" at bounding box center [882, 34] width 1331 height 53
click at [1515, 43] on button "Save" at bounding box center [1500, 34] width 99 height 26
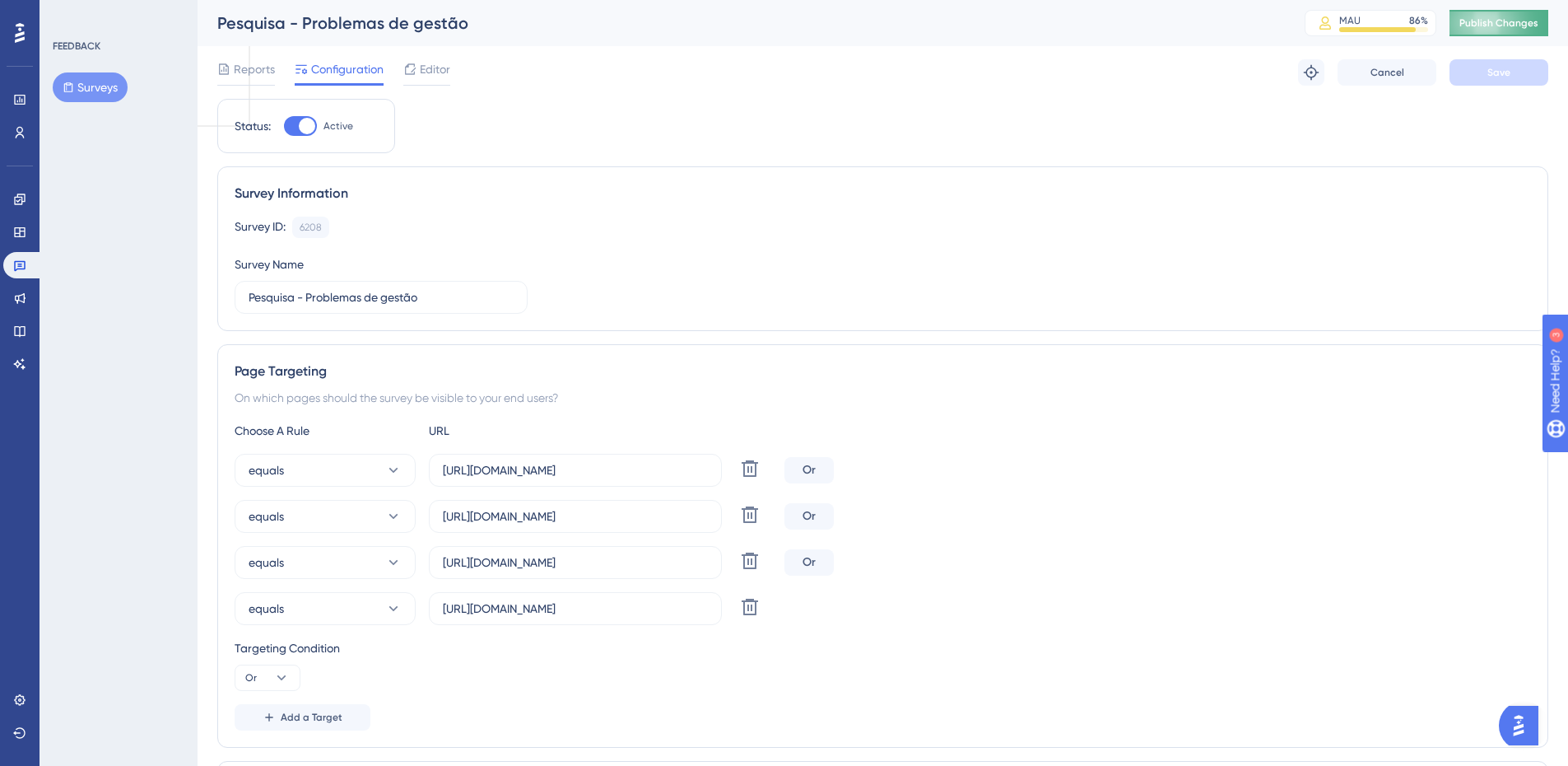
click at [1500, 28] on span "Publish Changes" at bounding box center [1500, 23] width 79 height 14
click at [99, 88] on button "Surveys" at bounding box center [90, 86] width 75 height 30
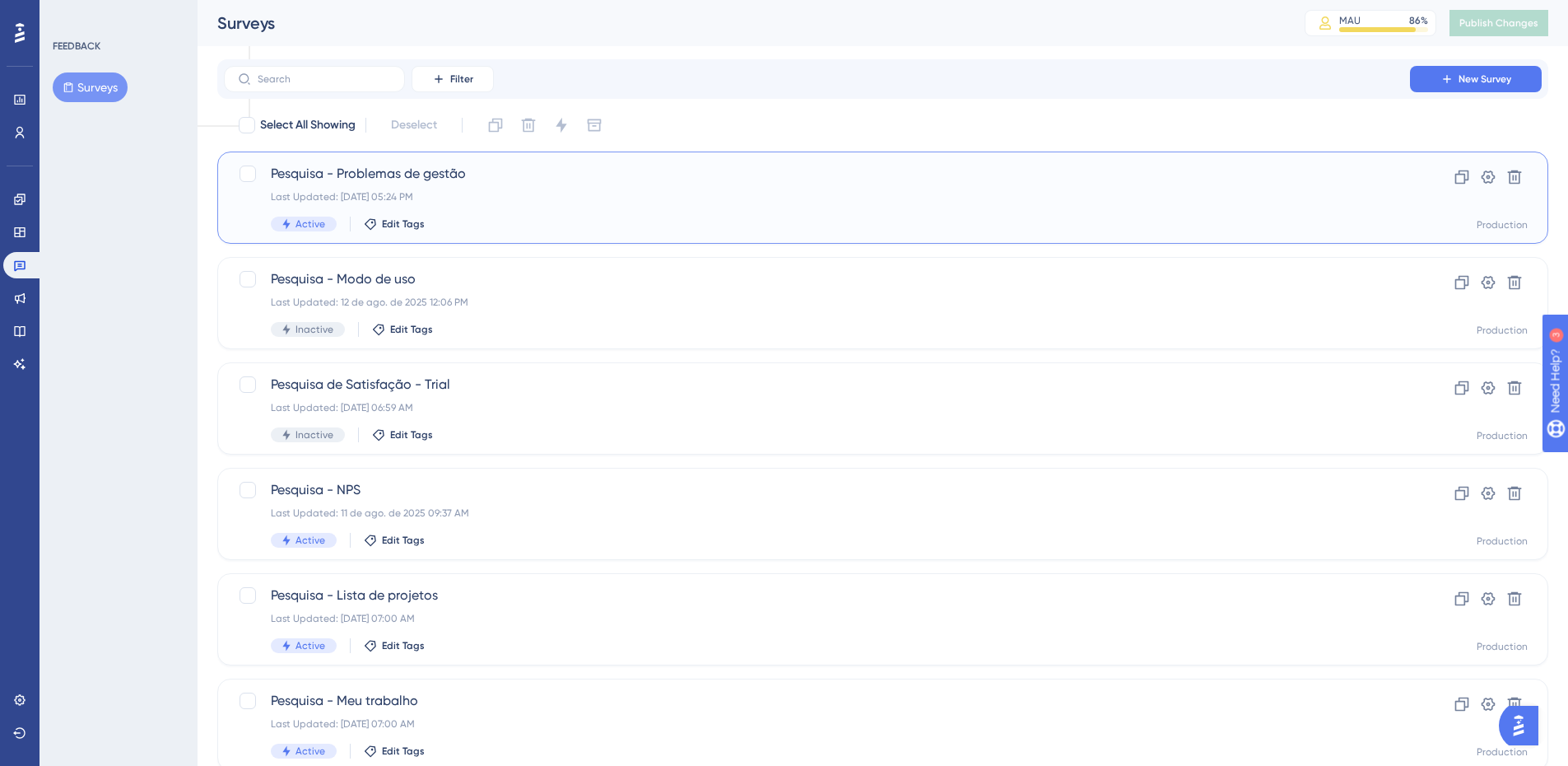
click at [617, 190] on div "Last Updated: [DATE] 05:24 PM" at bounding box center [817, 196] width 1093 height 14
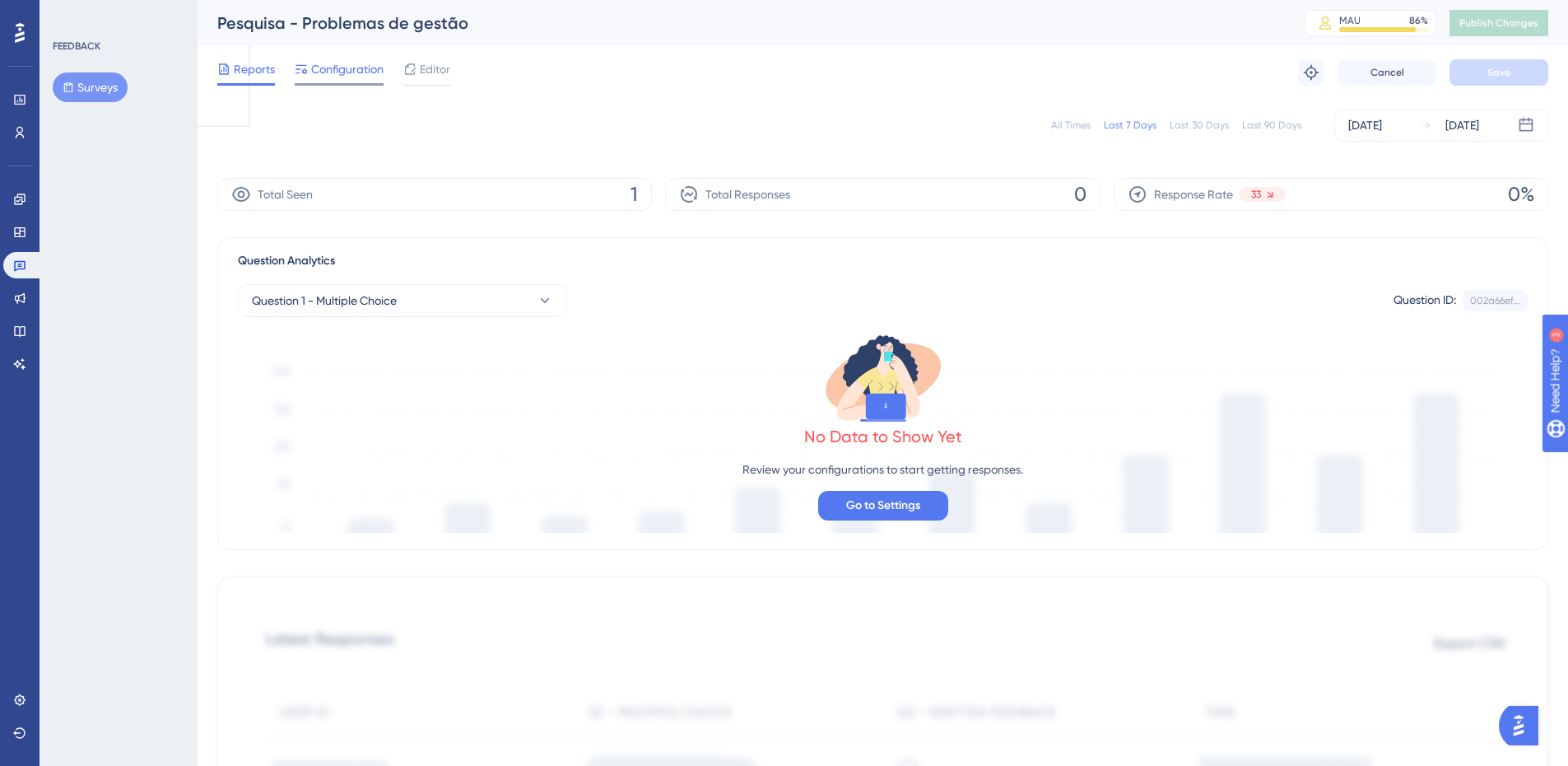
click at [344, 66] on span "Configuration" at bounding box center [347, 69] width 72 height 20
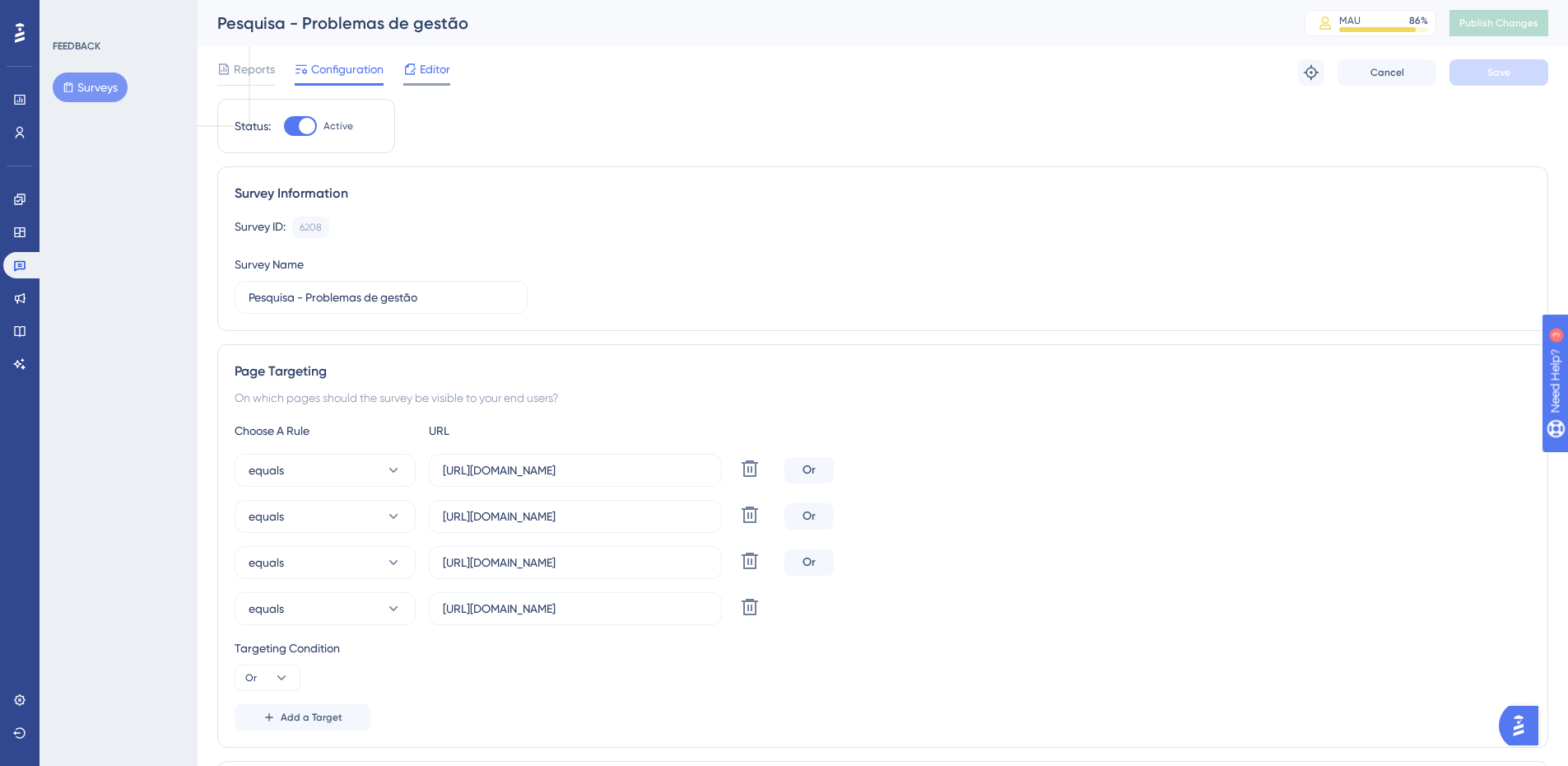
click at [417, 81] on div "Editor" at bounding box center [427, 72] width 47 height 26
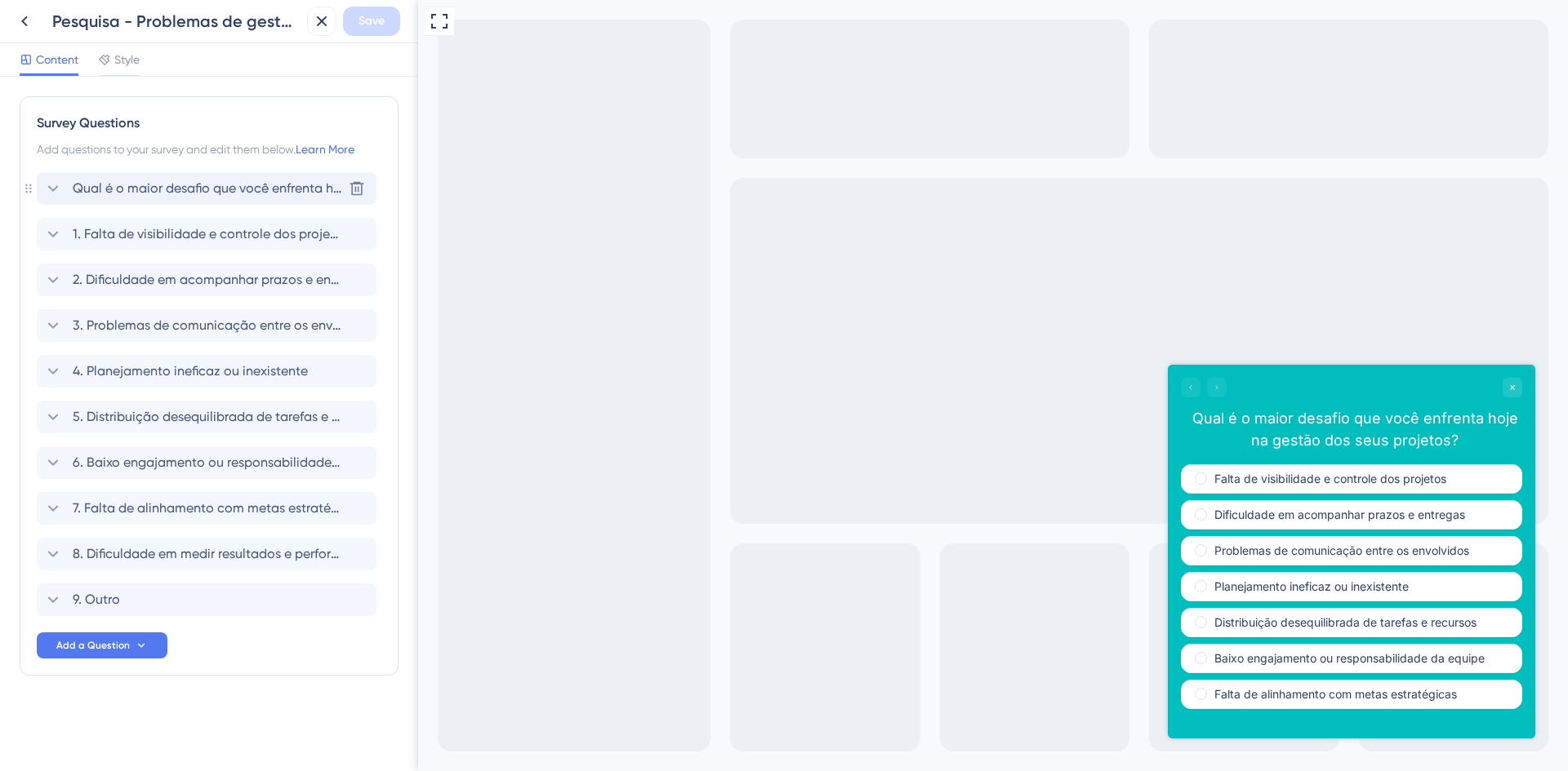
click at [165, 187] on span "Qual é o maior desafio que você enfrenta hoje na gestão dos seus projetos?" at bounding box center [207, 188] width 270 height 20
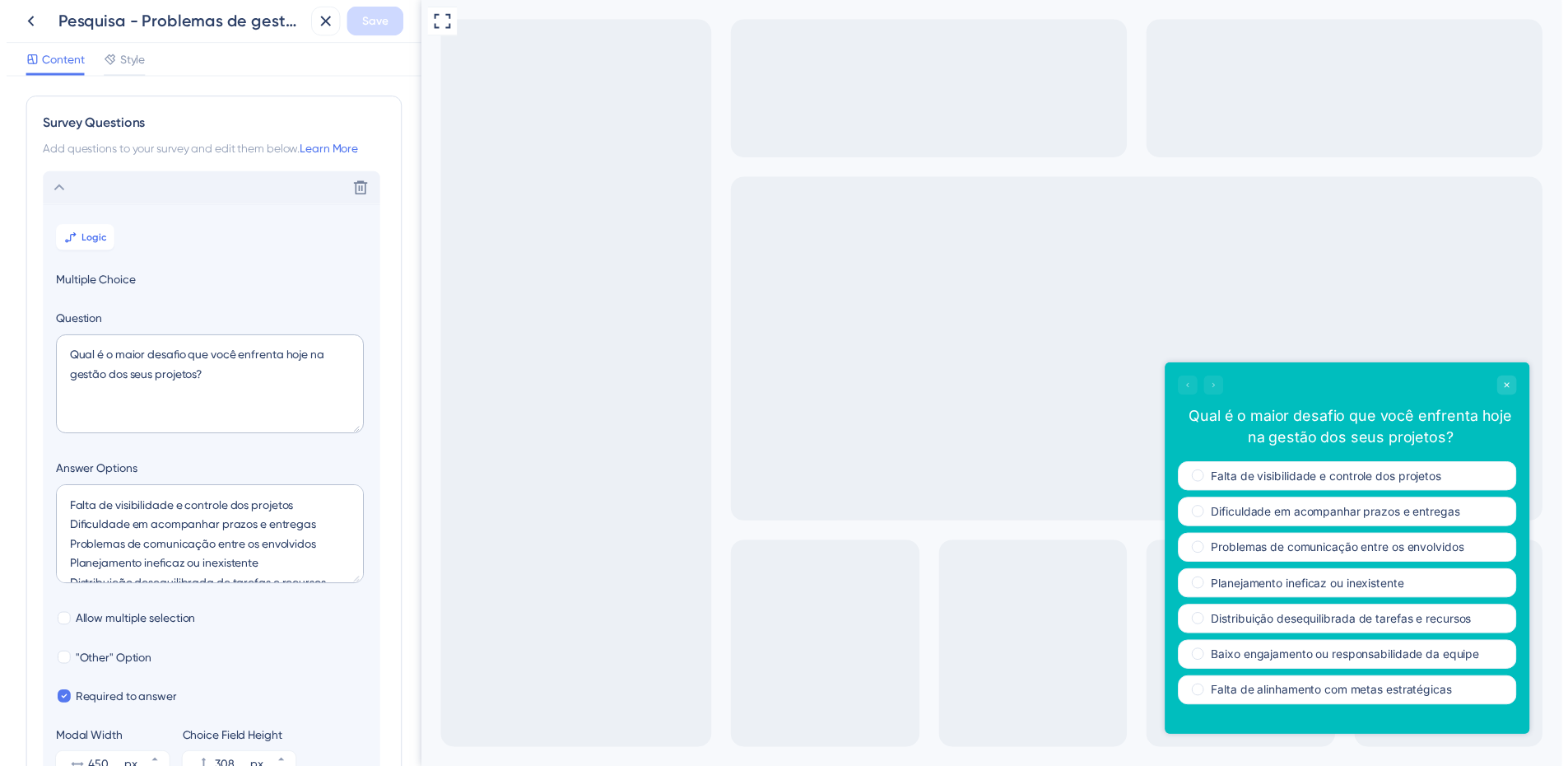
scroll to position [96, 0]
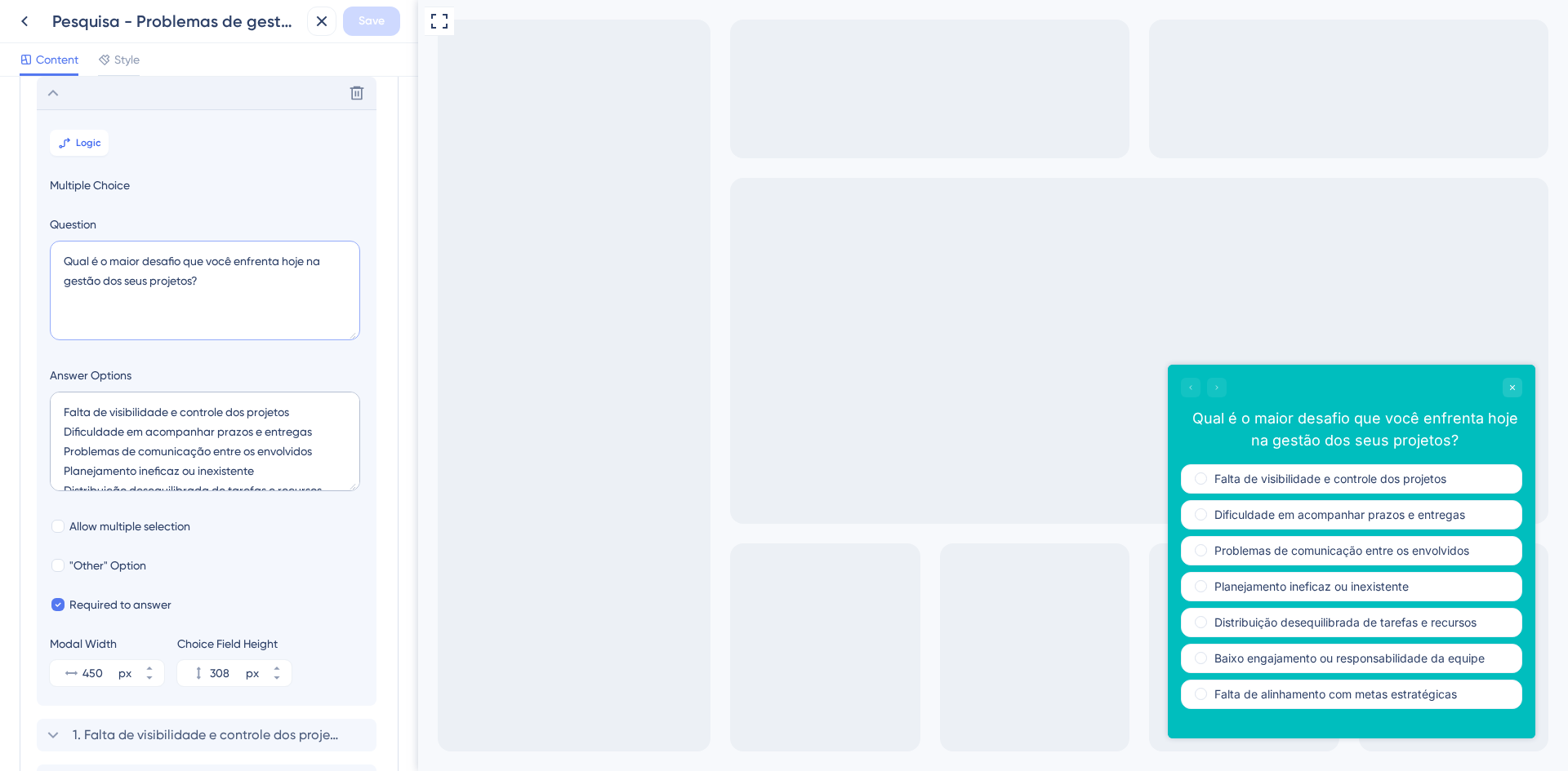
click at [290, 262] on textarea "Qual é o maior desafio que você enfrenta hoje na gestão dos seus projetos?" at bounding box center [205, 291] width 311 height 100
type textarea "Qual é o maior desafio que você enfrenta na gestão dos seus projetos?"
click at [362, 19] on span "Save" at bounding box center [371, 21] width 26 height 20
click at [313, 32] on icon at bounding box center [310, 30] width 16 height 16
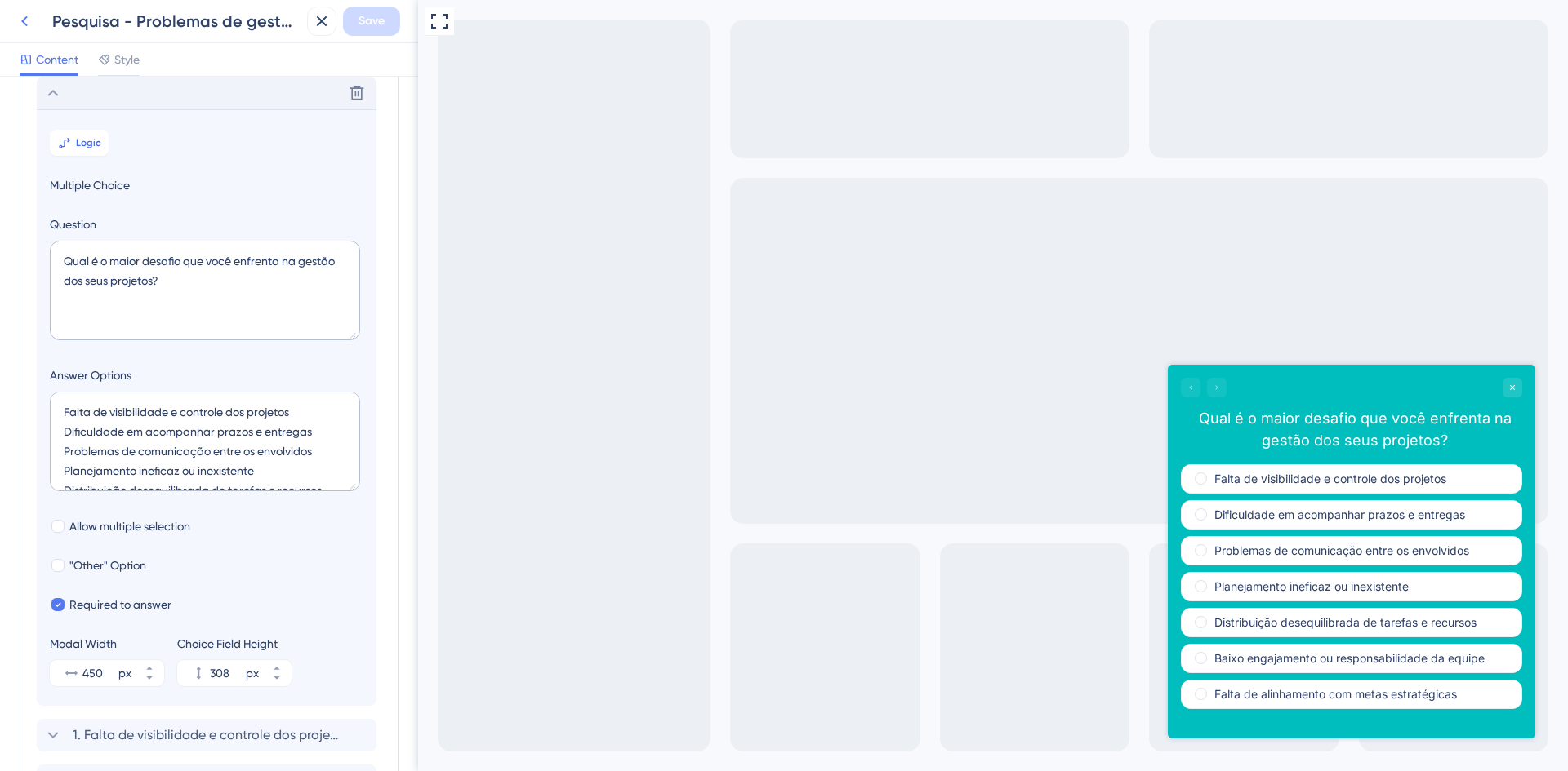
click at [29, 15] on icon at bounding box center [24, 21] width 20 height 20
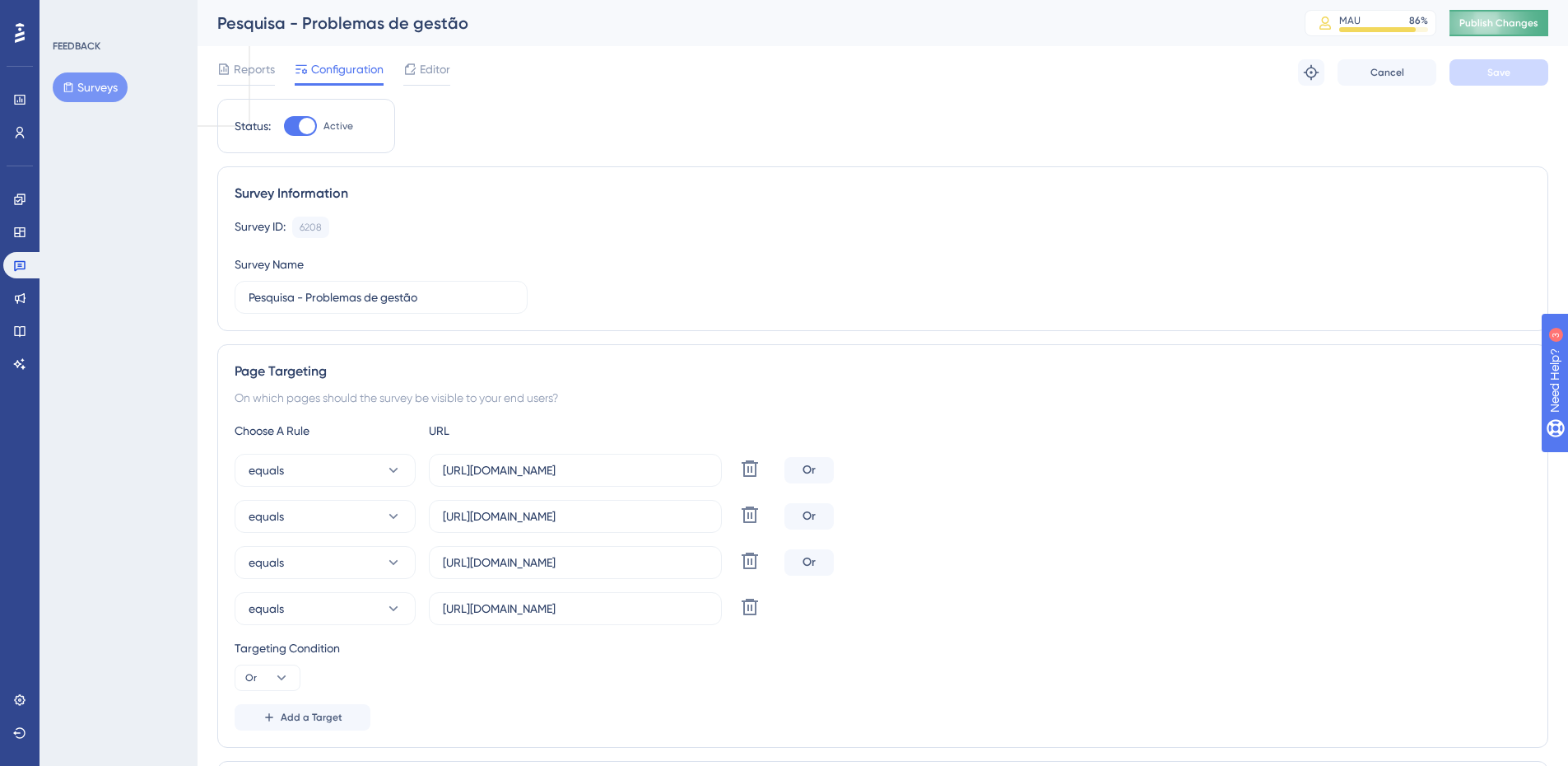
click at [1486, 32] on button "Publish Changes" at bounding box center [1500, 23] width 99 height 26
